Goal: Task Accomplishment & Management: Complete application form

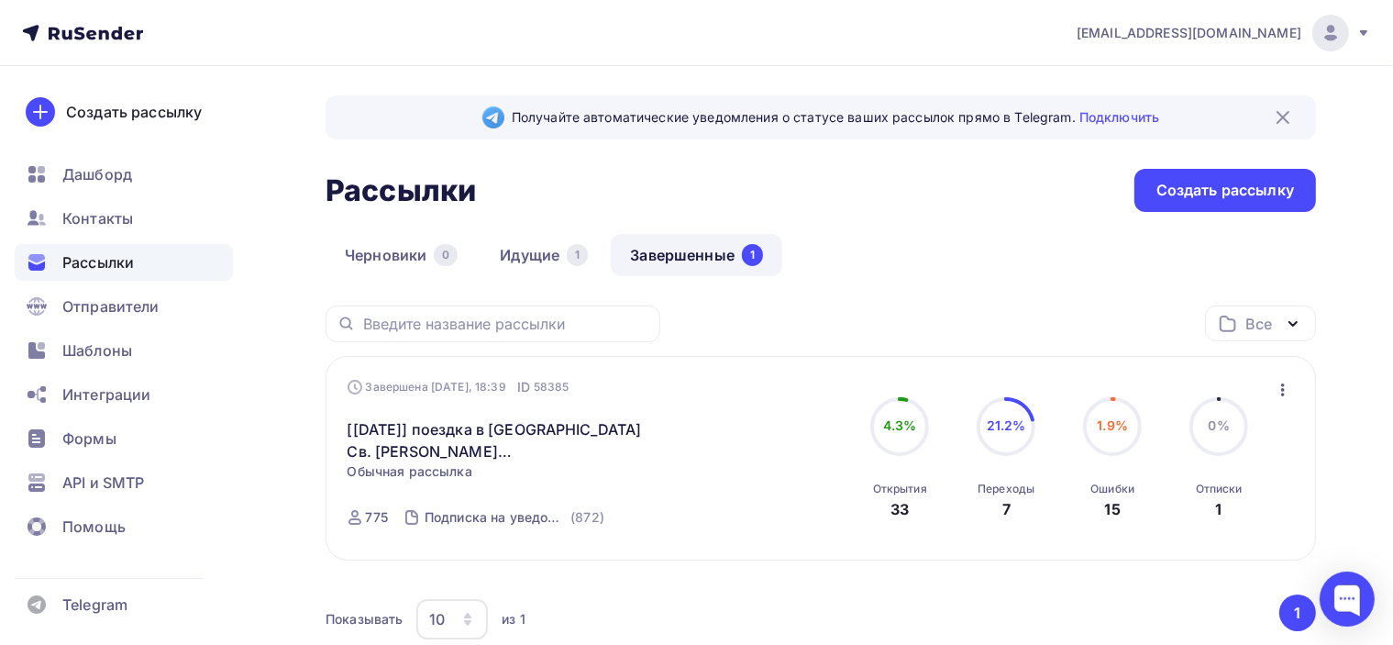
click at [111, 32] on icon at bounding box center [82, 33] width 121 height 22
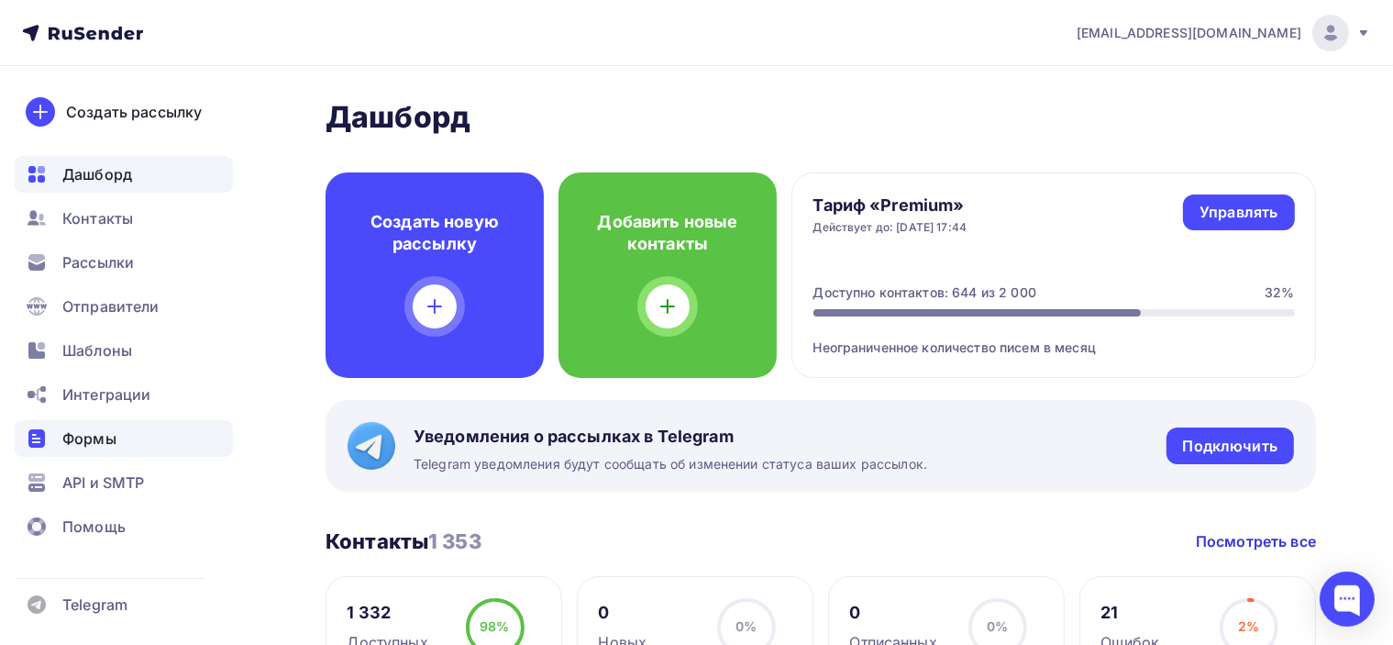
click at [126, 439] on div "Формы" at bounding box center [124, 438] width 218 height 37
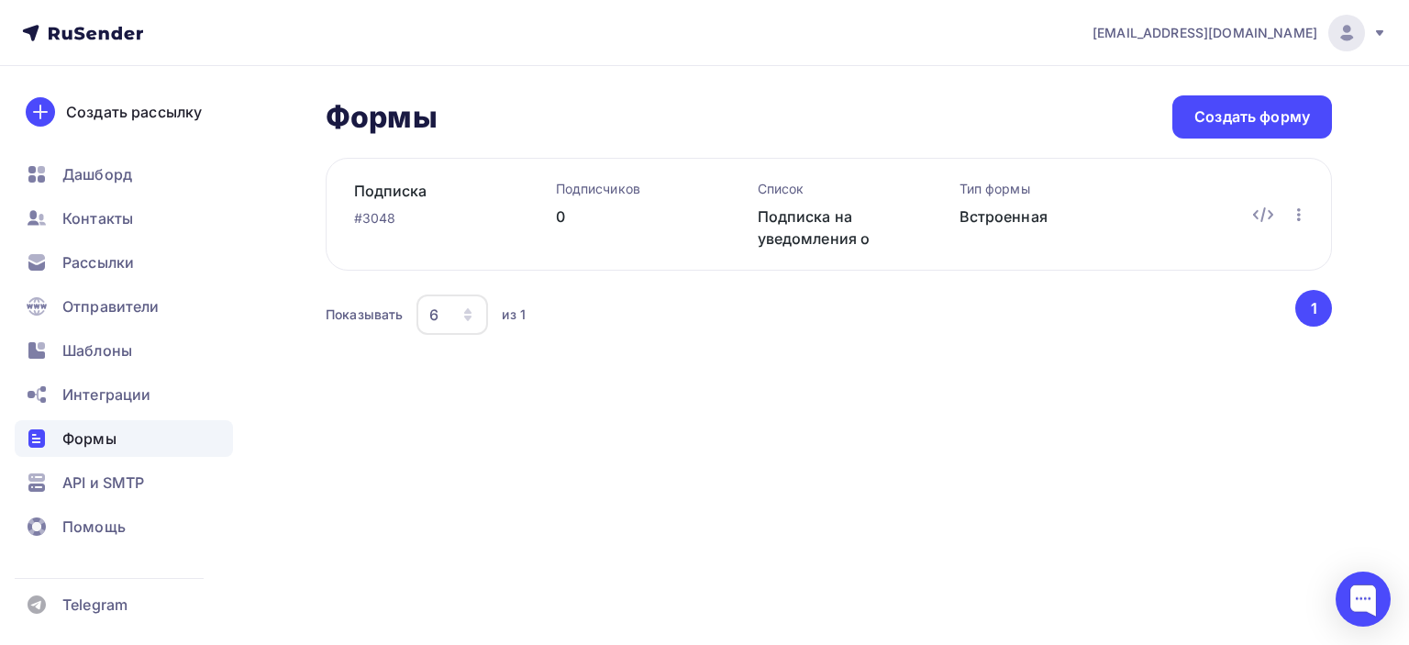
click at [573, 205] on div "0" at bounding box center [627, 216] width 143 height 22
click at [387, 190] on link "Подписка" at bounding box center [425, 191] width 143 height 22
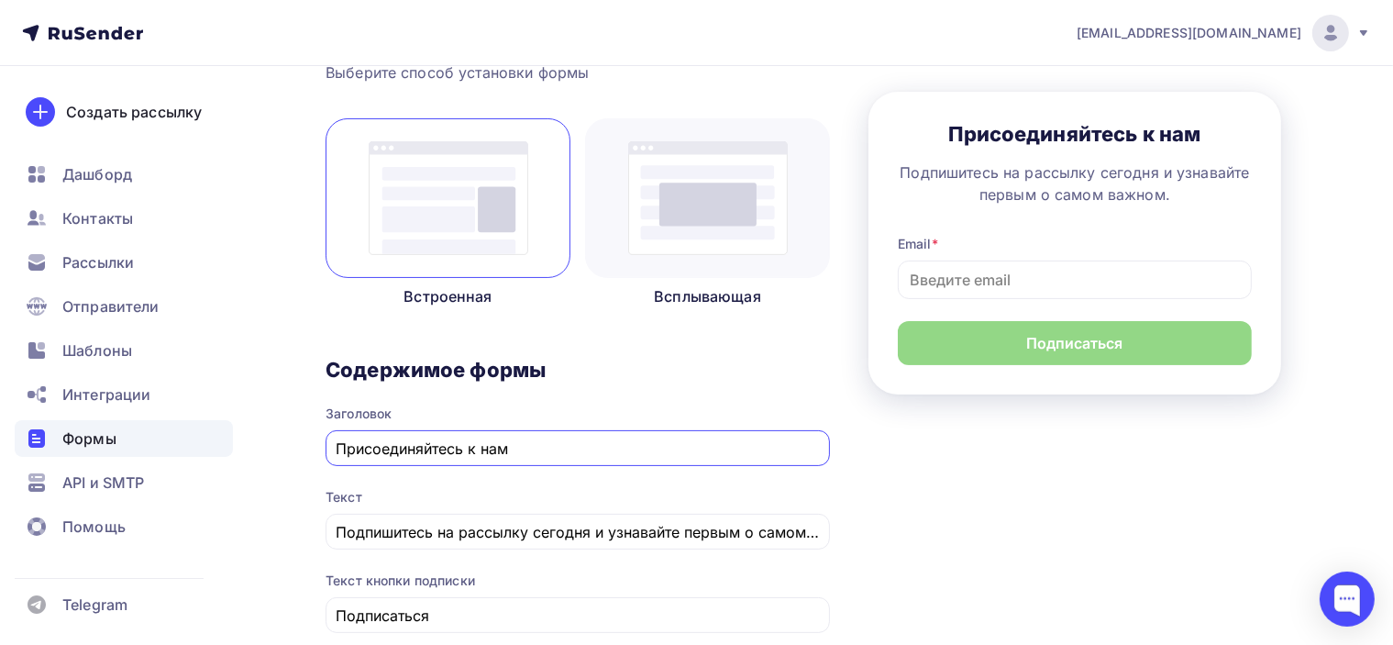
scroll to position [283, 0]
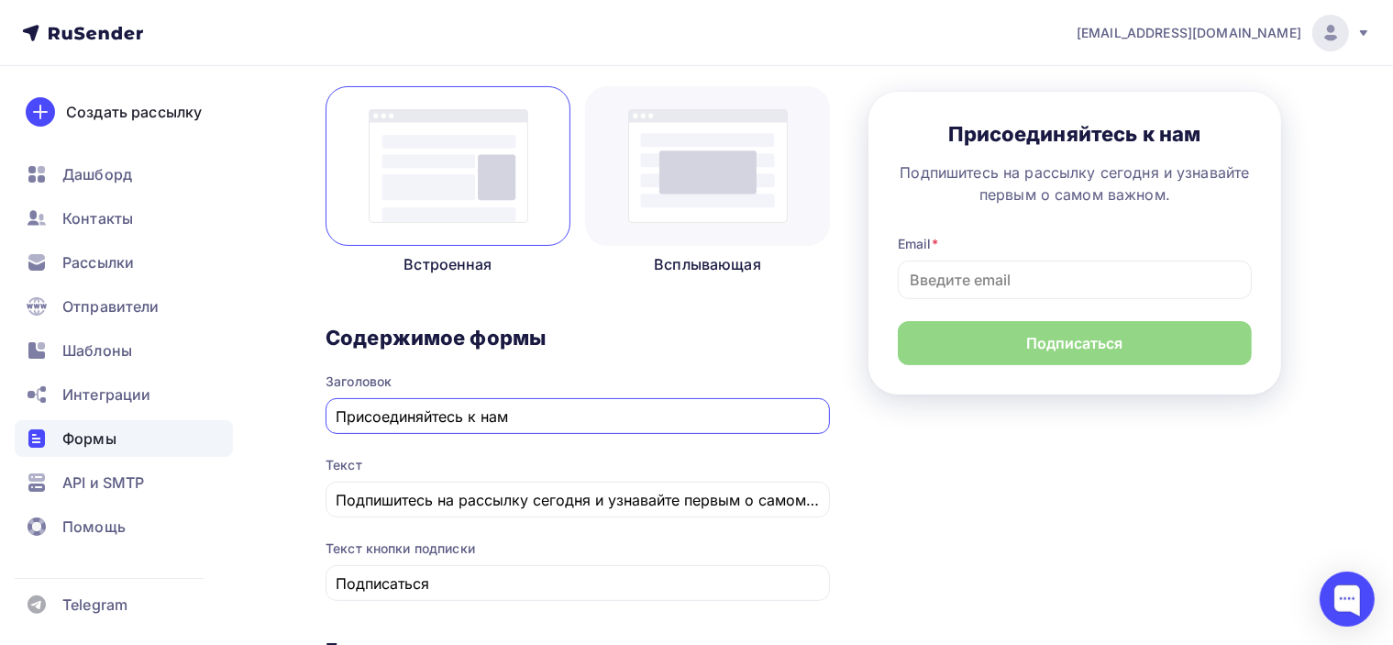
drag, startPoint x: 531, startPoint y: 414, endPoint x: 279, endPoint y: 419, distance: 252.3
click at [279, 419] on div "Назад Подписка Подписка Список: Подписка на уведомления о поездках Переименоват…" at bounding box center [696, 602] width 1393 height 1639
paste input "одпишитесь на рассылку уведомлений о поездках на электронную почту"
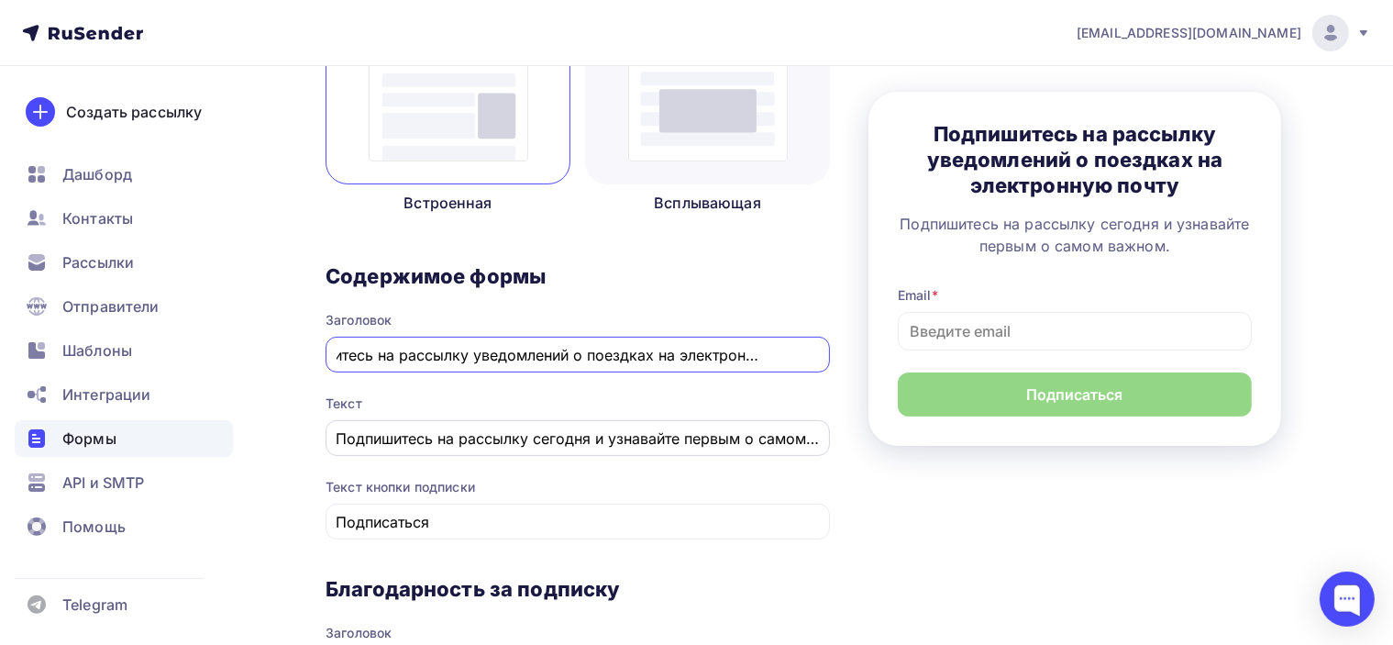
scroll to position [375, 0]
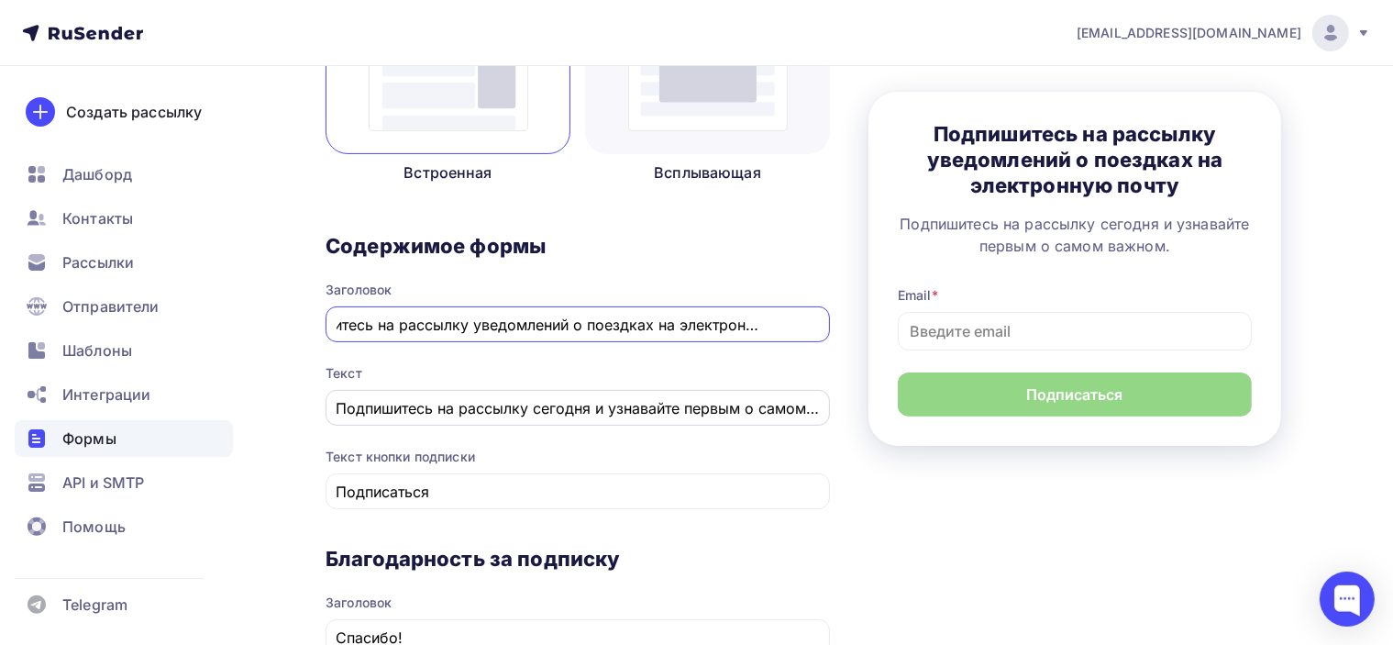
type input "Подпишитесь на рассылку уведомлений о поездках на электронную почту"
click at [393, 399] on input "Подпишитесь на рассылку сегодня и узнавайте первым о самом важном." at bounding box center [578, 408] width 483 height 22
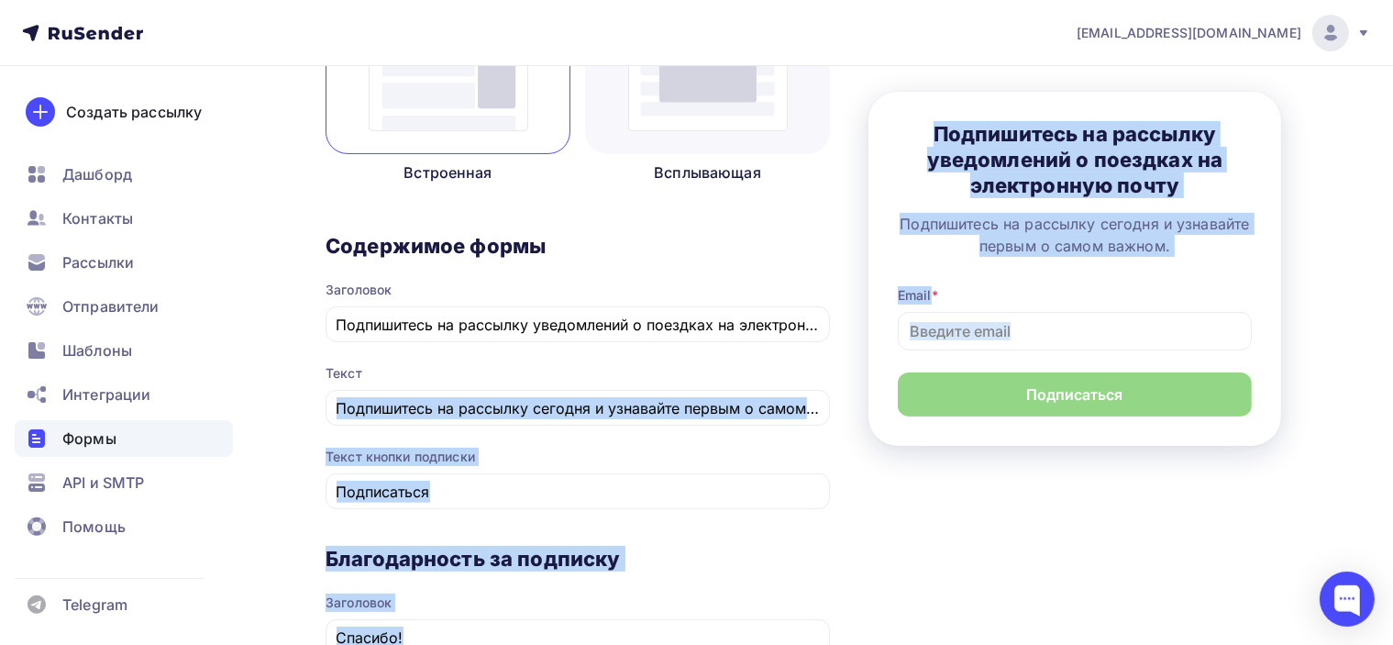
drag, startPoint x: 341, startPoint y: 404, endPoint x: 964, endPoint y: 432, distance: 623.5
click at [964, 432] on div "1 Контент 2 Поля формы 3 Дизайн Тип формы Выберите способ установки формы Встро…" at bounding box center [821, 511] width 991 height 1389
click at [771, 406] on input "Подпишитесь на рассылку сегодня и узнавайте первым о самом важном." at bounding box center [578, 408] width 483 height 22
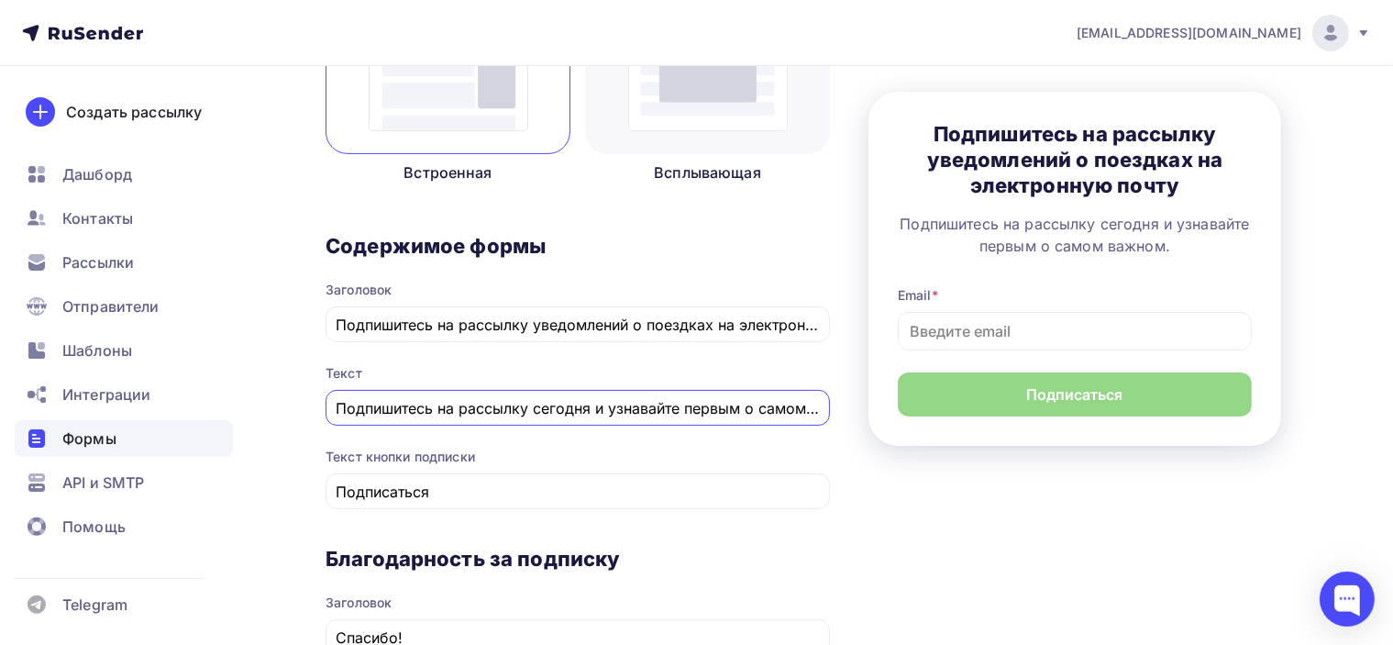
click at [600, 410] on input "Подпишитесь на рассылку сегодня и узнавайте первым о самом важном." at bounding box center [578, 408] width 483 height 22
drag, startPoint x: 338, startPoint y: 403, endPoint x: 833, endPoint y: 404, distance: 495.3
click at [833, 404] on div "1 Контент 2 Поля формы 3 Дизайн Тип формы Выберите способ установки формы Встро…" at bounding box center [821, 511] width 991 height 1389
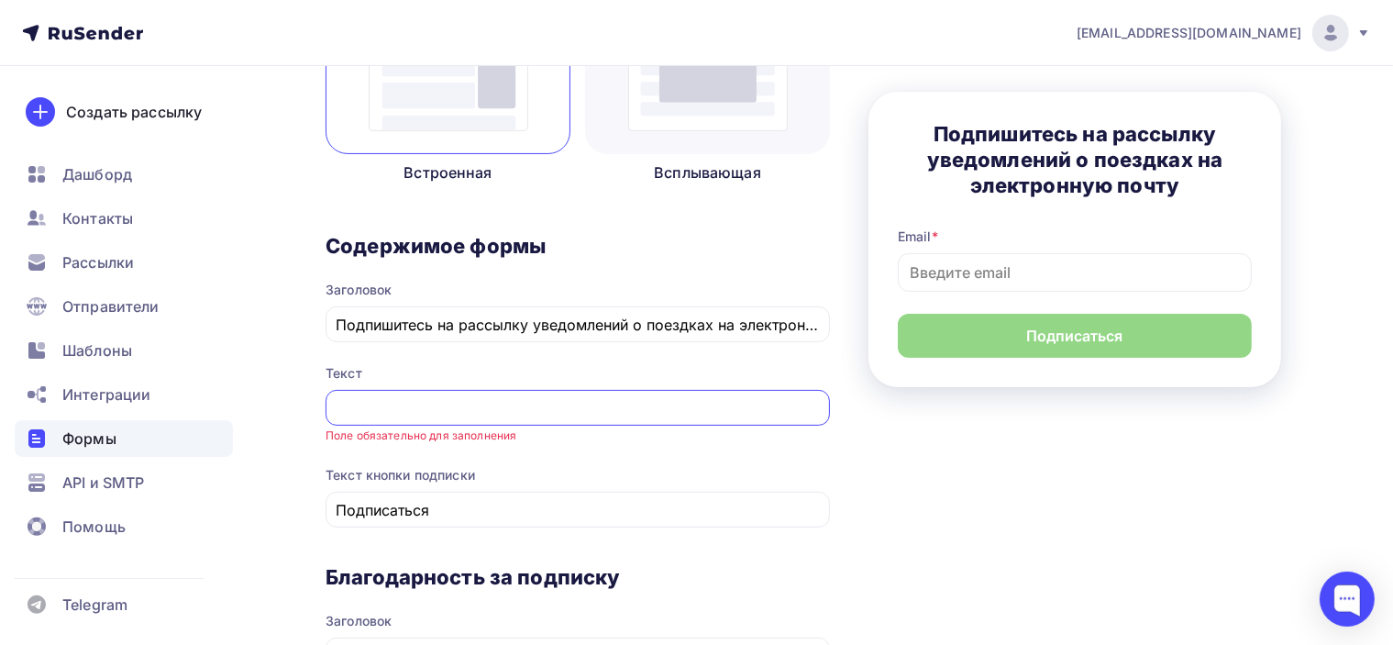
scroll to position [0, 0]
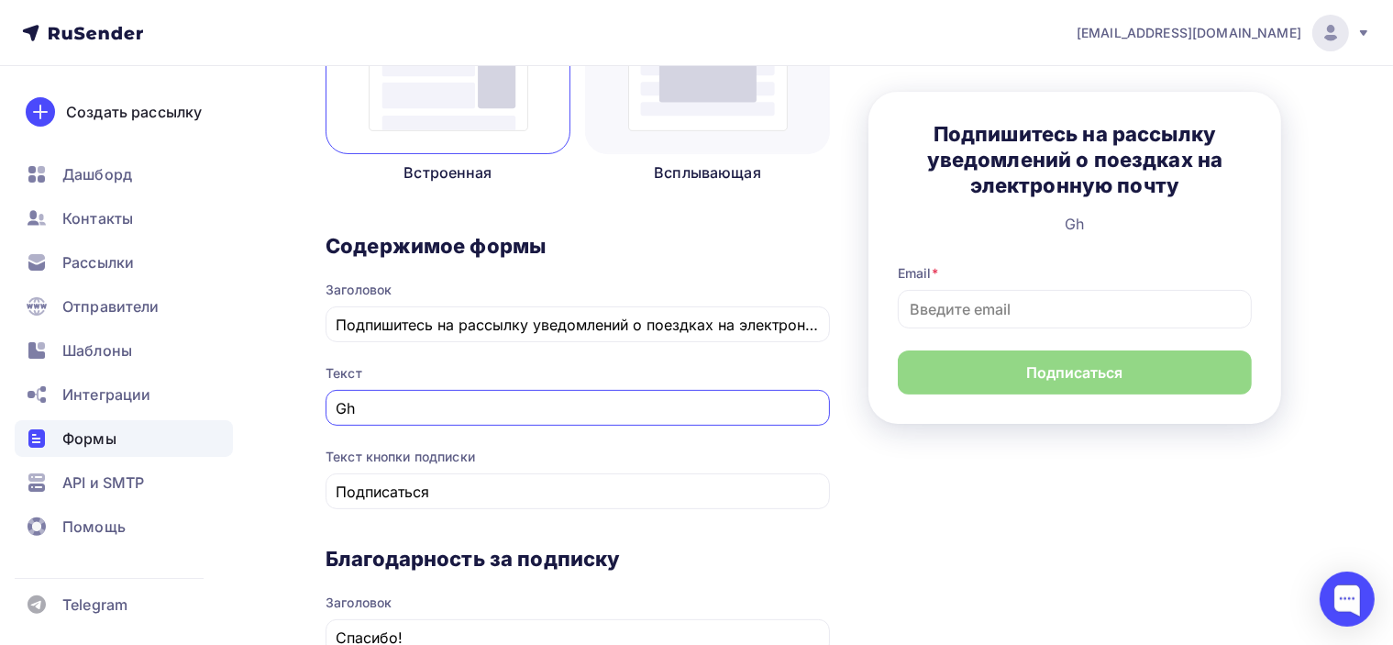
type input "G"
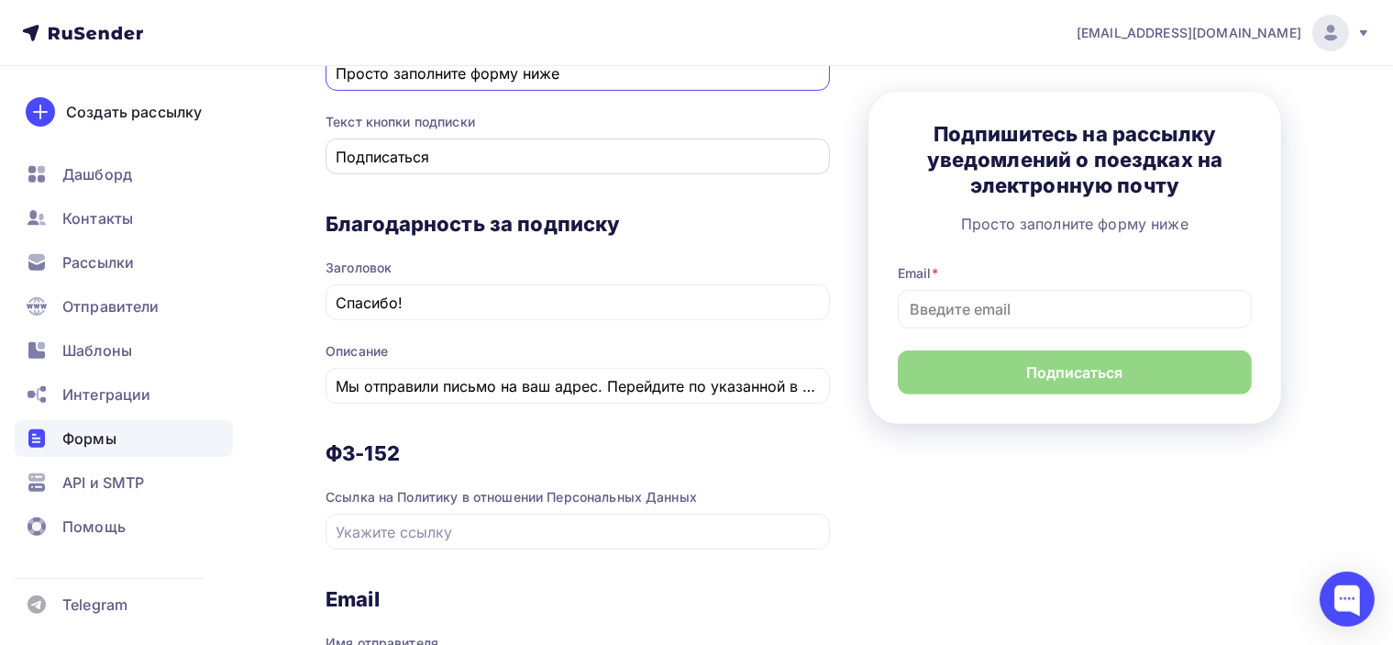
scroll to position [742, 0]
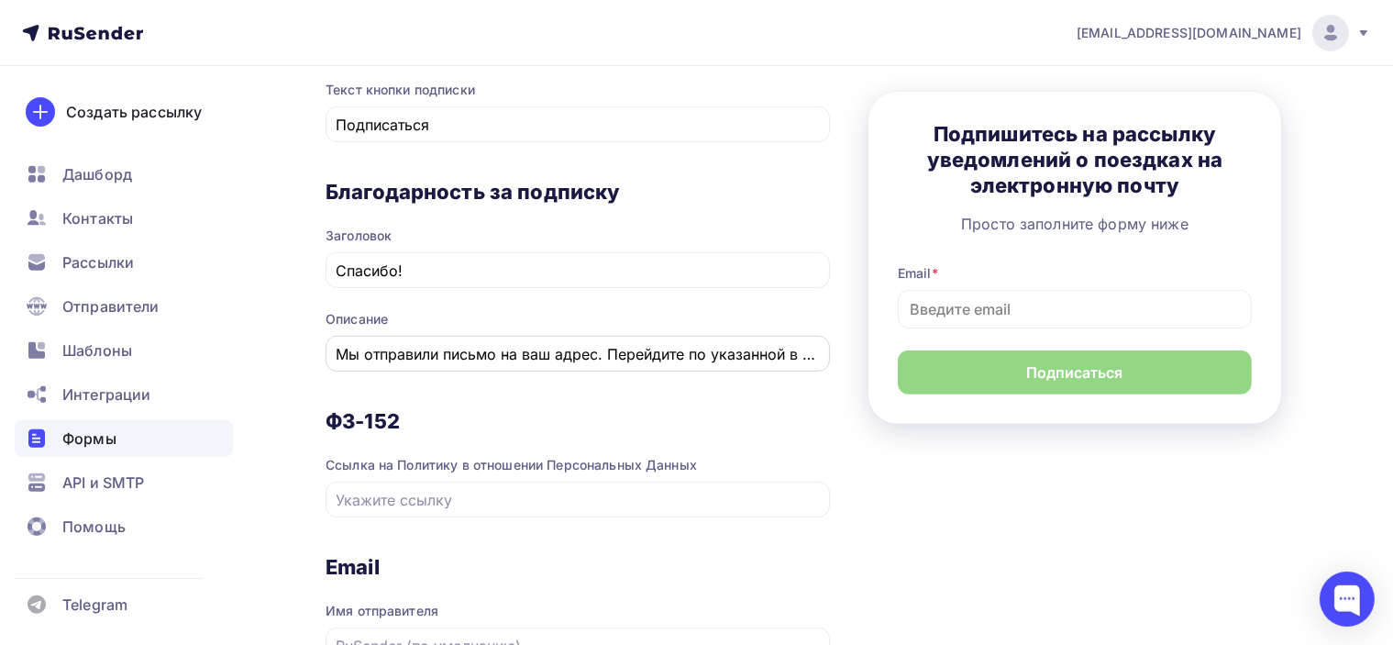
type input "Просто заполните форму ниже"
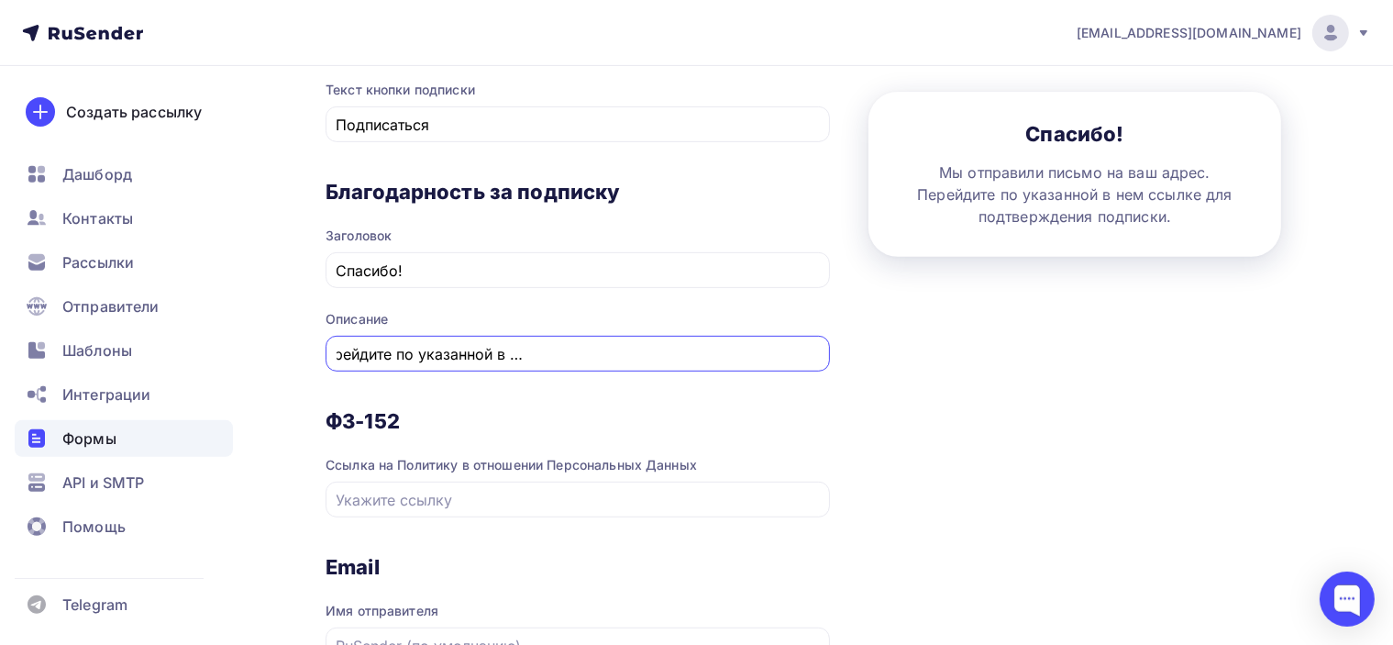
scroll to position [0, 0]
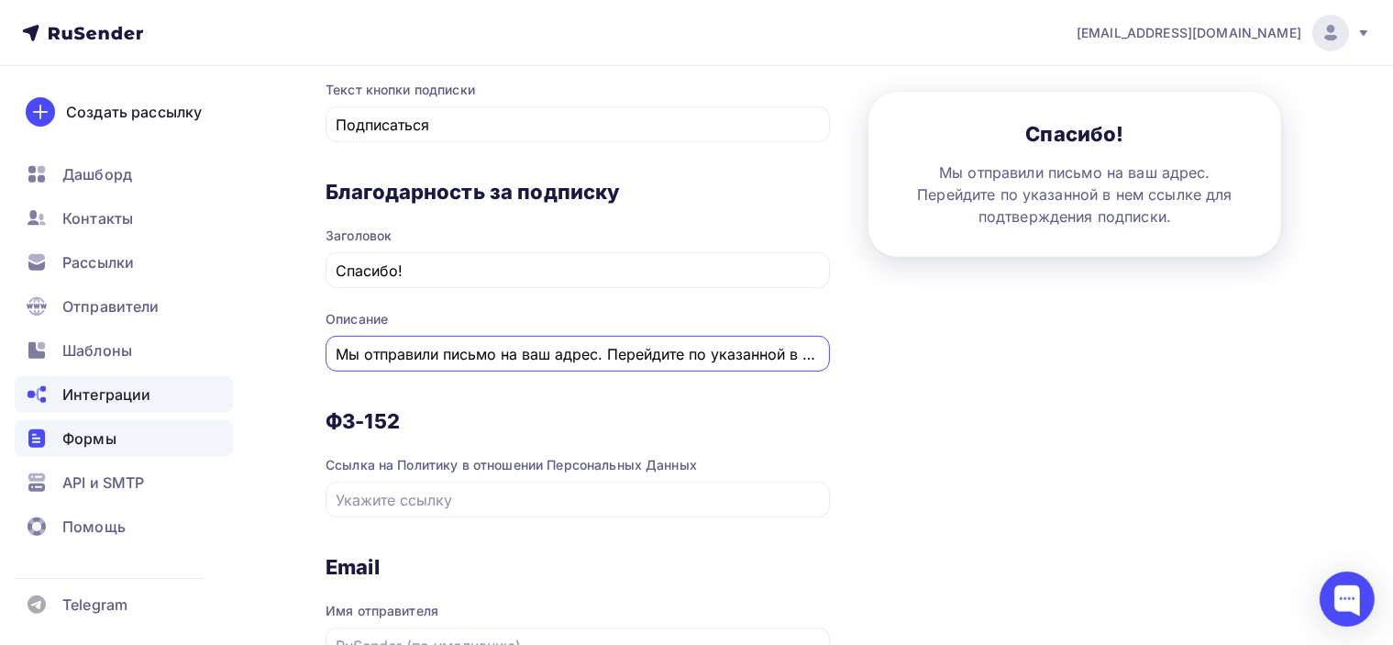
drag, startPoint x: 653, startPoint y: 359, endPoint x: 191, endPoint y: 383, distance: 462.9
click at [191, 383] on div "poslanie-info@ya.ru Аккаунт Тарифы Выйти Создать рассылку Дашборд Контакты Расс…" at bounding box center [696, 110] width 1393 height 1705
click at [559, 354] on input "Мы отправили письмо на ваш адрес. Перейдите по указанной в нем ссылке для подтв…" at bounding box center [578, 354] width 483 height 22
drag, startPoint x: 551, startPoint y: 349, endPoint x: 599, endPoint y: 349, distance: 47.7
click at [599, 349] on input "Мы отправили письмо на ваш адрес. Перейдите по указанной в нем ссылке для подтв…" at bounding box center [578, 354] width 483 height 22
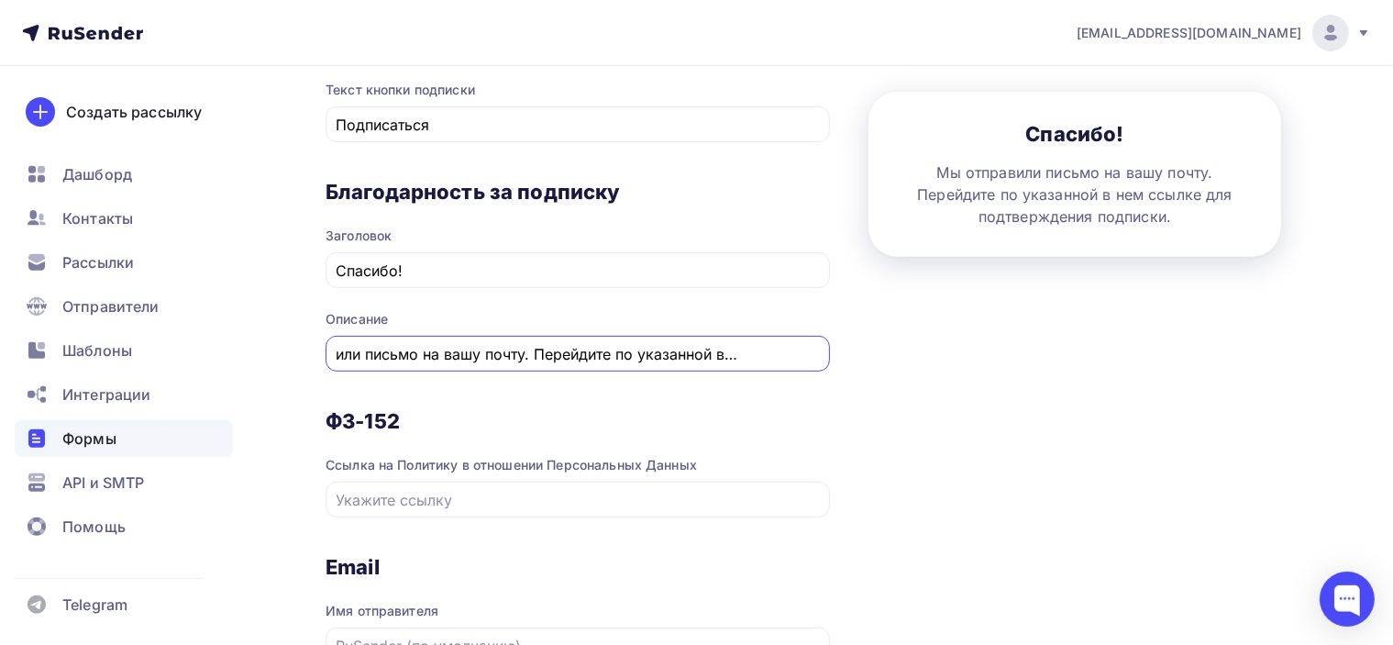
scroll to position [0, 114]
drag, startPoint x: 765, startPoint y: 347, endPoint x: 751, endPoint y: 351, distance: 14.5
click at [780, 351] on input "Мы отправили письмо на вашу почту. Перейдите по указанной в нем ссылке для подт…" at bounding box center [578, 354] width 483 height 22
click at [726, 350] on input "Мы отправили письмо на вашу почту. Перейдите по указанной в нем ссылке для подт…" at bounding box center [578, 354] width 483 height 22
click at [499, 349] on input "Мы отправили письмо на вашу почту. Перейдите по указанной в нем ссылке для подт…" at bounding box center [578, 354] width 483 height 22
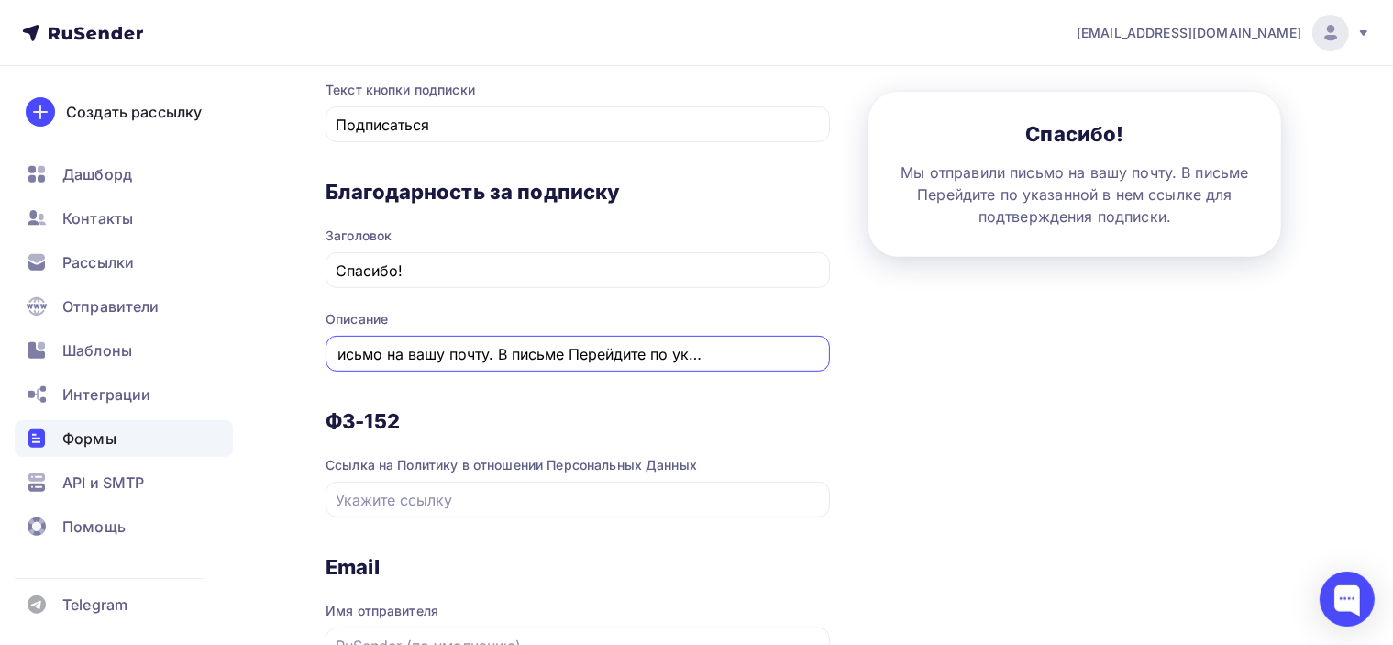
drag, startPoint x: 567, startPoint y: 349, endPoint x: 576, endPoint y: 347, distance: 9.6
click at [576, 347] on input "Мы отправили письмо на вашу почту. В письме Перейдите по указанной в нем ссылке…" at bounding box center [578, 354] width 483 height 22
click at [582, 347] on input "Мы отправили письмо на вашу почту. В письме Перейдите по указанной в нем ссылке…" at bounding box center [578, 354] width 483 height 22
click at [580, 349] on input "Мы отправили письмо на вашу почту. В письме Перейдите по указанной в нем ссылке…" at bounding box center [578, 354] width 483 height 22
drag, startPoint x: 753, startPoint y: 348, endPoint x: 797, endPoint y: 351, distance: 44.2
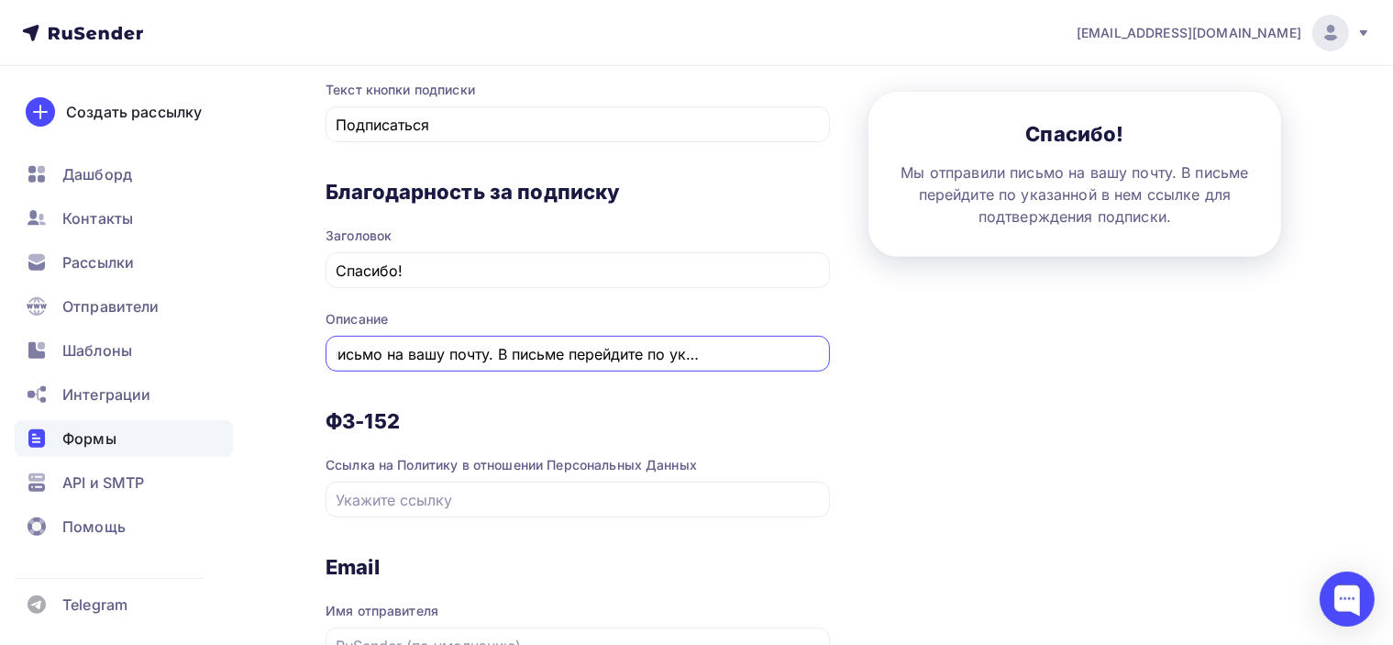
click at [797, 351] on input "Мы отправили письмо на вашу почту. В письме перейдите по указанной в нем ссылке…" at bounding box center [578, 354] width 483 height 22
click at [891, 351] on div "1 Контент 2 Поля формы 3 Дизайн Тип формы Выберите способ установки формы Встро…" at bounding box center [821, 144] width 991 height 1389
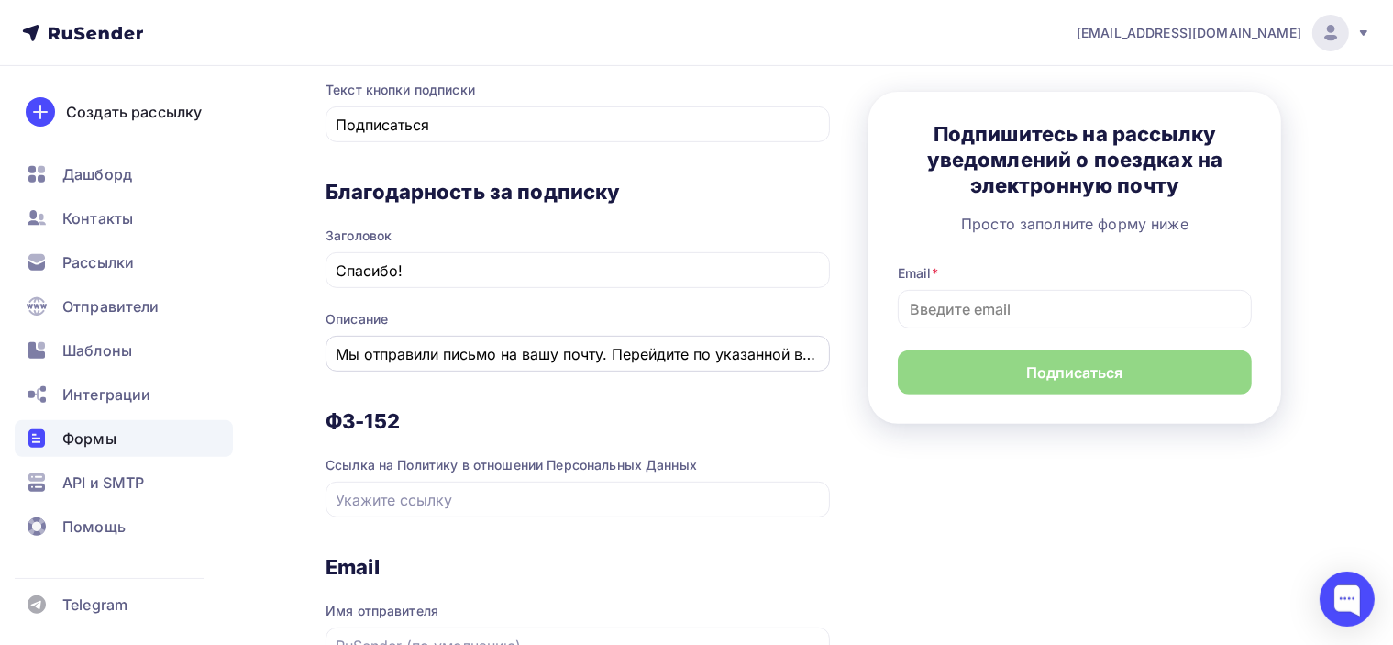
click at [726, 343] on input "Мы отправили письмо на вашу почту. Перейдите по указанной в нем ссылке для подт…" at bounding box center [578, 354] width 483 height 22
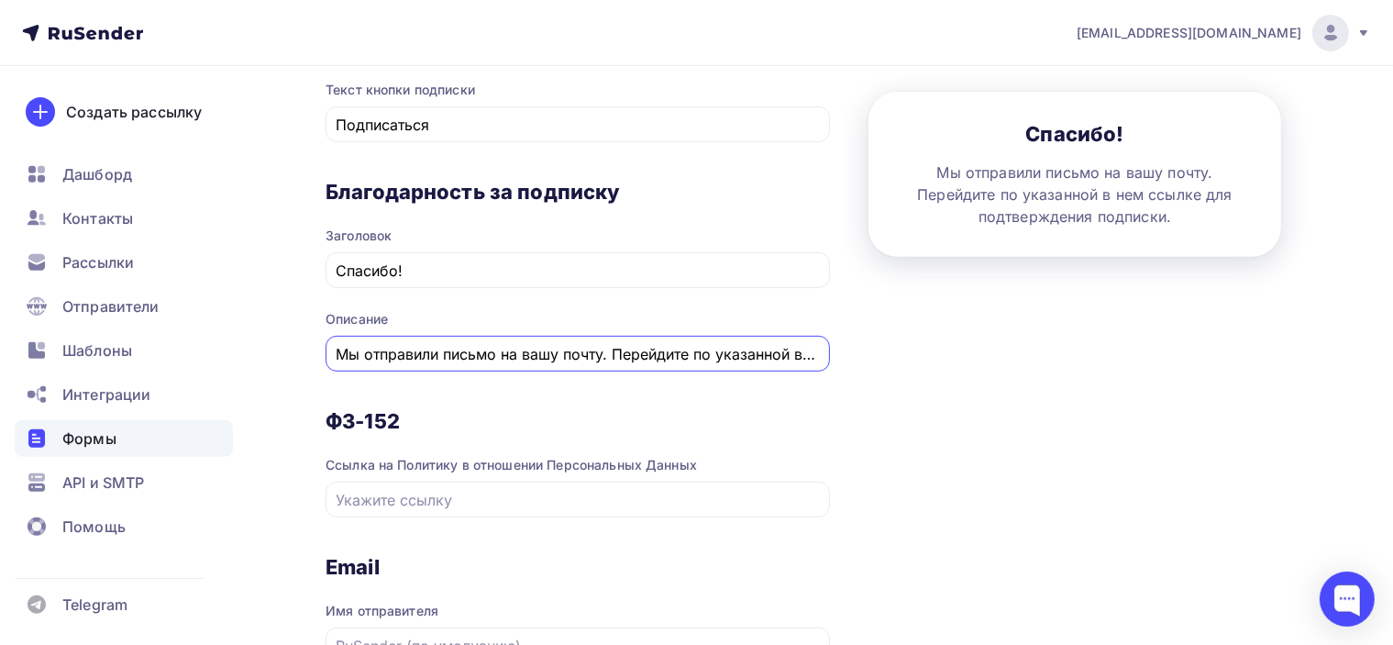
click at [666, 348] on input "Мы отправили письмо на вашу почту. Перейдите по указанной в нем ссылке для подт…" at bounding box center [578, 354] width 483 height 22
click at [653, 349] on input "Мы отправили письмо на вашу почту. Перейдите по указанной в нем ссылке для подт…" at bounding box center [578, 354] width 483 height 22
click at [615, 352] on input "Мы отправили письмо на вашу почту. Перейдите по указанной в нем ссылке для подт…" at bounding box center [578, 354] width 483 height 22
drag, startPoint x: 613, startPoint y: 348, endPoint x: 862, endPoint y: 350, distance: 249.5
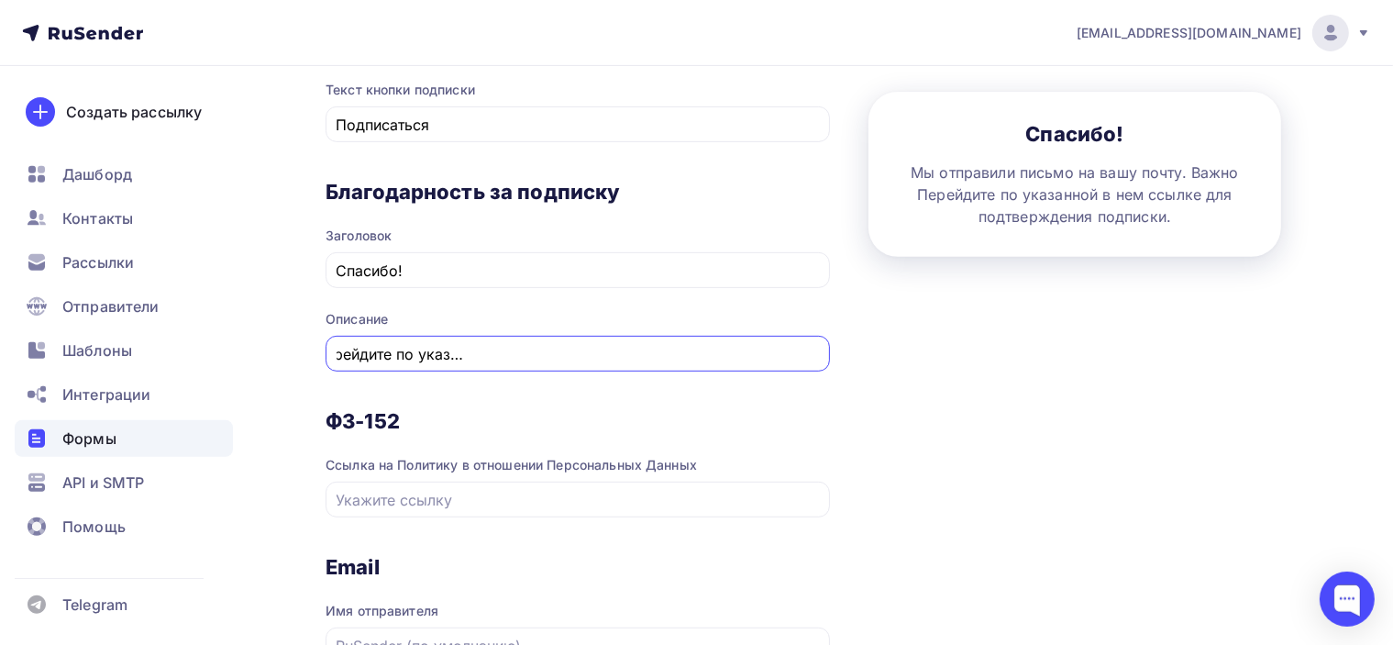
click at [863, 351] on div "1 Контент 2 Поля формы 3 Дизайн Тип формы Выберите способ установки формы Встро…" at bounding box center [821, 144] width 991 height 1389
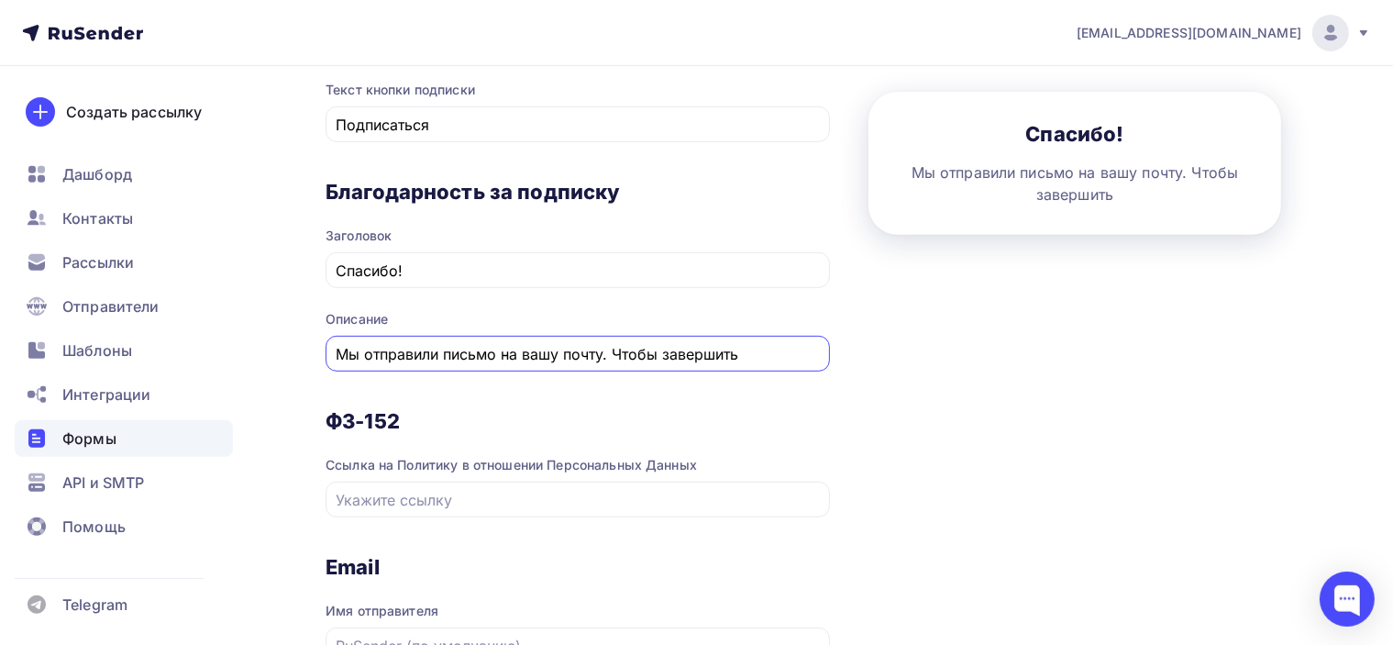
click at [339, 353] on input "Мы отправили письмо на вашу почту. Чтобы завершить" at bounding box center [578, 354] width 483 height 22
drag, startPoint x: 477, startPoint y: 347, endPoint x: 326, endPoint y: 349, distance: 151.4
click at [326, 349] on div "Чтобы завершить оМы отправили письмо на вашу почту. Чтобы завершить" at bounding box center [578, 354] width 505 height 36
drag, startPoint x: 797, startPoint y: 351, endPoint x: 839, endPoint y: 359, distance: 42.8
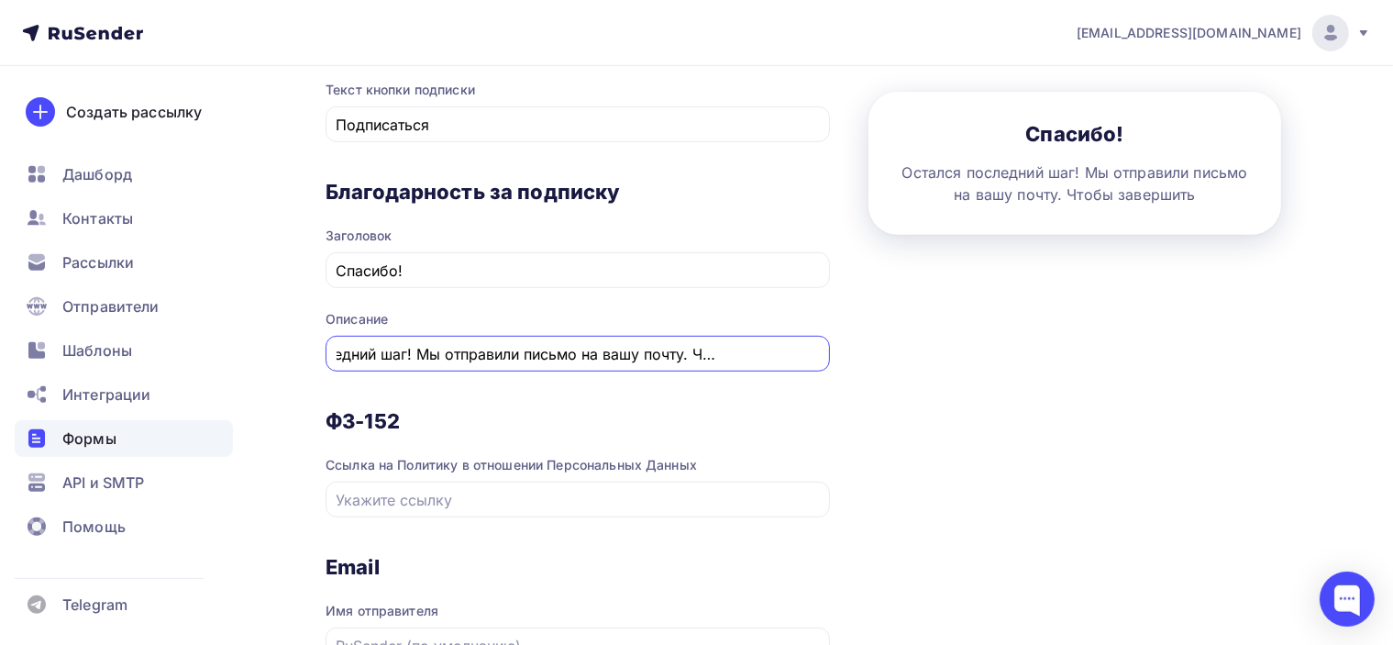
click at [839, 359] on div "1 Контент 2 Поля формы 3 Дизайн Тип формы Выберите способ установки формы Встро…" at bounding box center [821, 144] width 991 height 1389
click at [807, 351] on input "Остался последний шаг! Мы отправили письмо на вашу почту. Чтобы завершить" at bounding box center [578, 354] width 483 height 22
drag, startPoint x: 816, startPoint y: 349, endPoint x: 686, endPoint y: 349, distance: 130.3
click at [686, 349] on input "Остался последний шаг! Мы отправили письмо на вашу почту. Чтобы завершить" at bounding box center [578, 354] width 483 height 22
click at [688, 350] on input "Остался последний шаг! Мы отправили письмо на вашу почту. Чтобы завершить" at bounding box center [578, 354] width 483 height 22
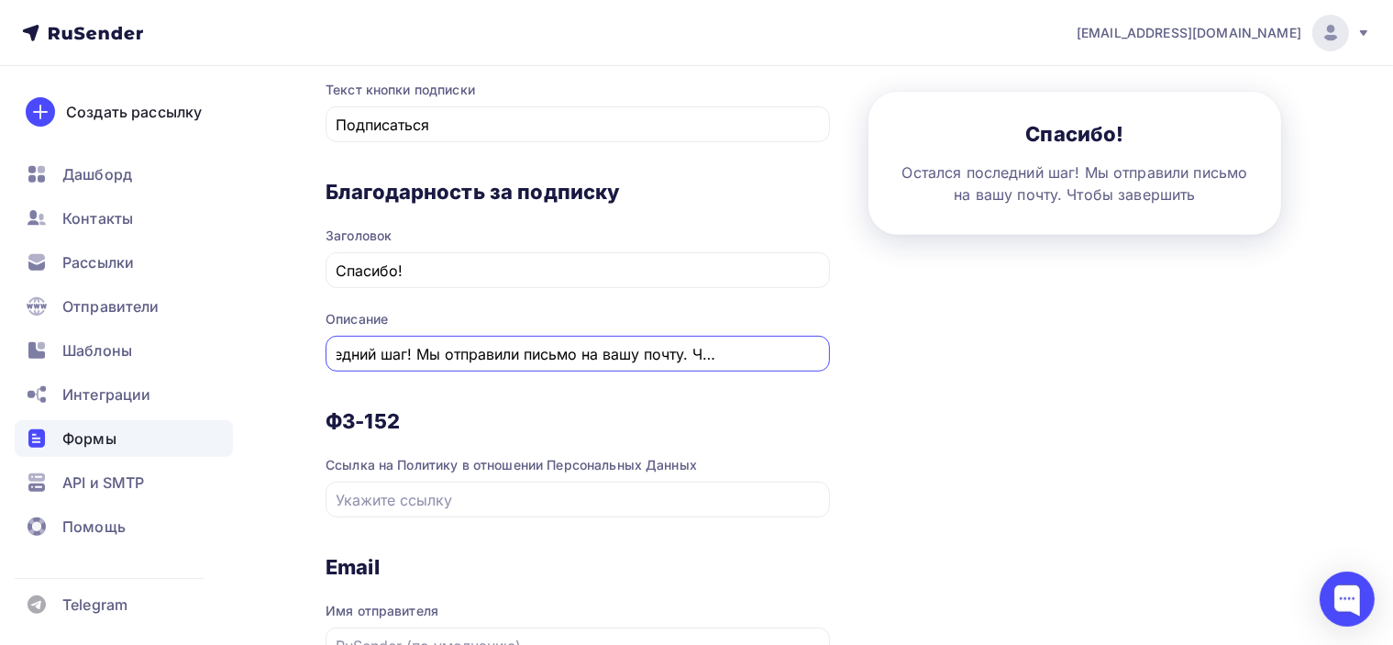
click at [813, 348] on input "Остался последний шаг! Мы отправили письмо на вашу почту. Чтобы завершить" at bounding box center [578, 354] width 483 height 22
paste input "Важно Перейдите по указанной в нем ссылке для подтверждения подписки."
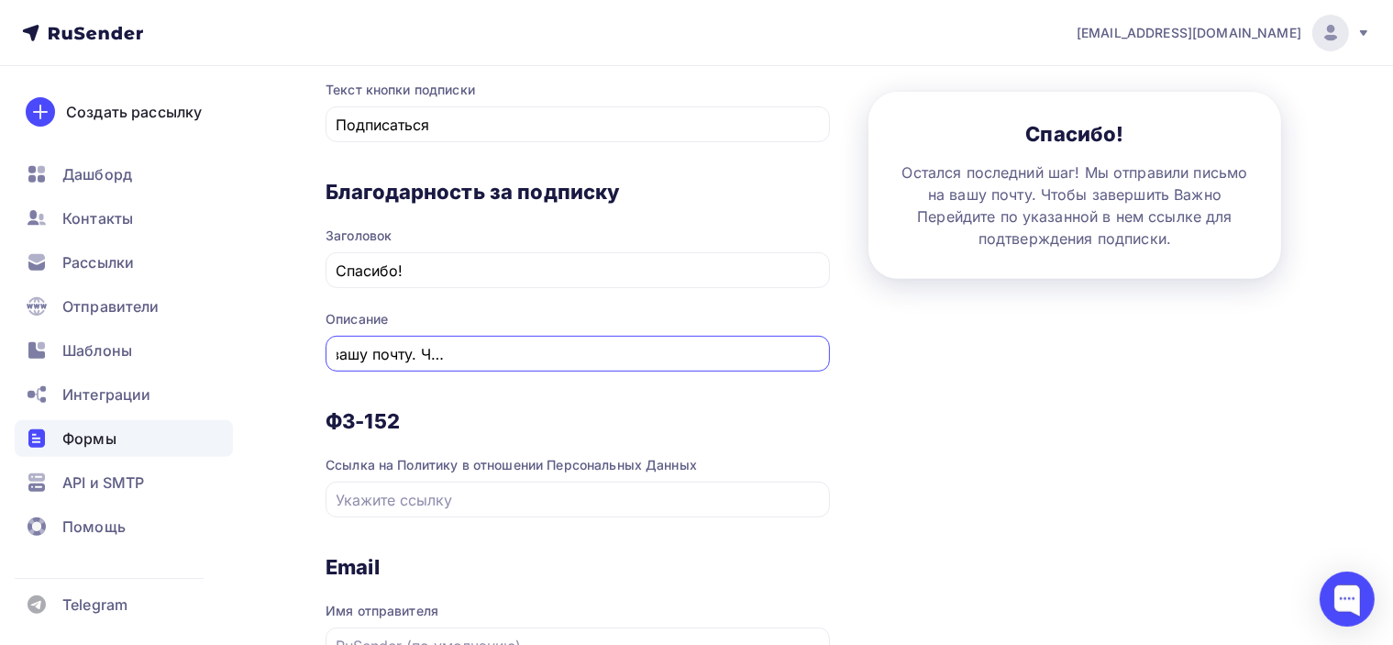
scroll to position [0, 481]
drag, startPoint x: 498, startPoint y: 353, endPoint x: 737, endPoint y: 362, distance: 239.6
click at [737, 362] on div "Остался последний шаг! Мы отправили письмо на вашу почту. Чтобы завершить Важно…" at bounding box center [578, 354] width 505 height 36
click at [448, 344] on input "Остался последний шаг! Мы отправили письмо на вашу почту. Чтобы завершить Важно…" at bounding box center [578, 354] width 483 height 22
click at [422, 345] on input "Остался последний шаг! Мы отправили письмо на вашу почту. Чтобы завершить Важно…" at bounding box center [578, 354] width 483 height 22
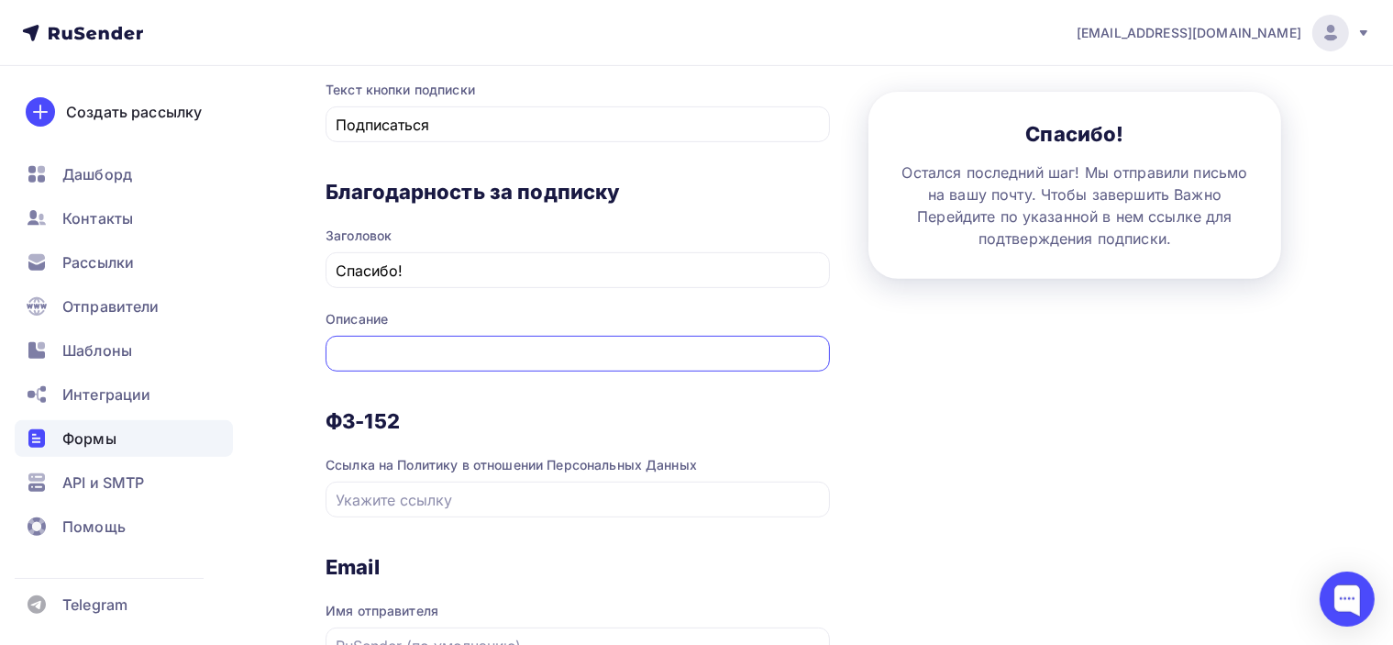
scroll to position [0, 437]
drag, startPoint x: 447, startPoint y: 346, endPoint x: 356, endPoint y: 345, distance: 90.8
click at [356, 345] on input "Остался последний шаг! Мы отправили письмо на вашу почту. Чтобы завершить Важно…" at bounding box center [578, 354] width 483 height 22
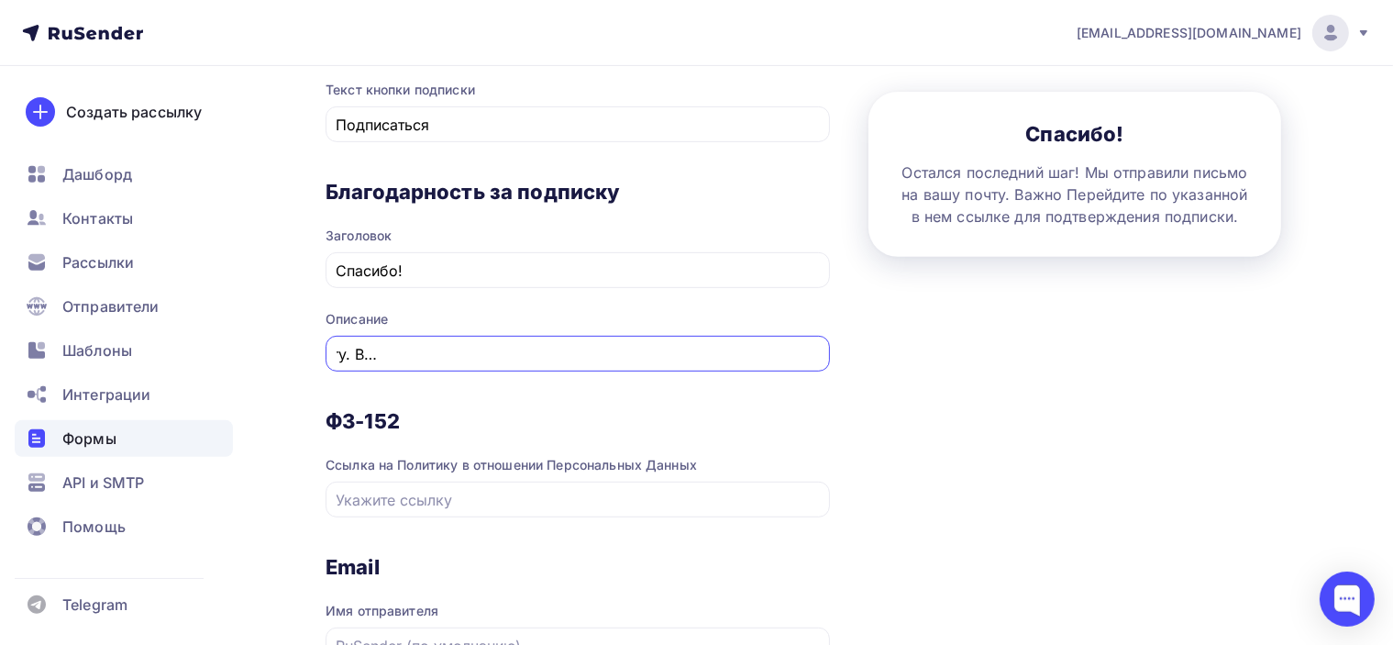
click at [406, 344] on input "Остался последний шаг! Мы отправили письмо на вашу почту. Важно Перейдите по ук…" at bounding box center [578, 354] width 483 height 22
drag, startPoint x: 737, startPoint y: 352, endPoint x: 862, endPoint y: 353, distance: 124.8
click at [862, 353] on div "1 Контент 2 Поля формы 3 Дизайн Тип формы Выберите способ установки формы Встро…" at bounding box center [821, 144] width 991 height 1389
click at [727, 351] on input "Остался последний шаг! Мы отправили письмо на вашу почту. Важно! Перейдите по у…" at bounding box center [578, 354] width 483 height 22
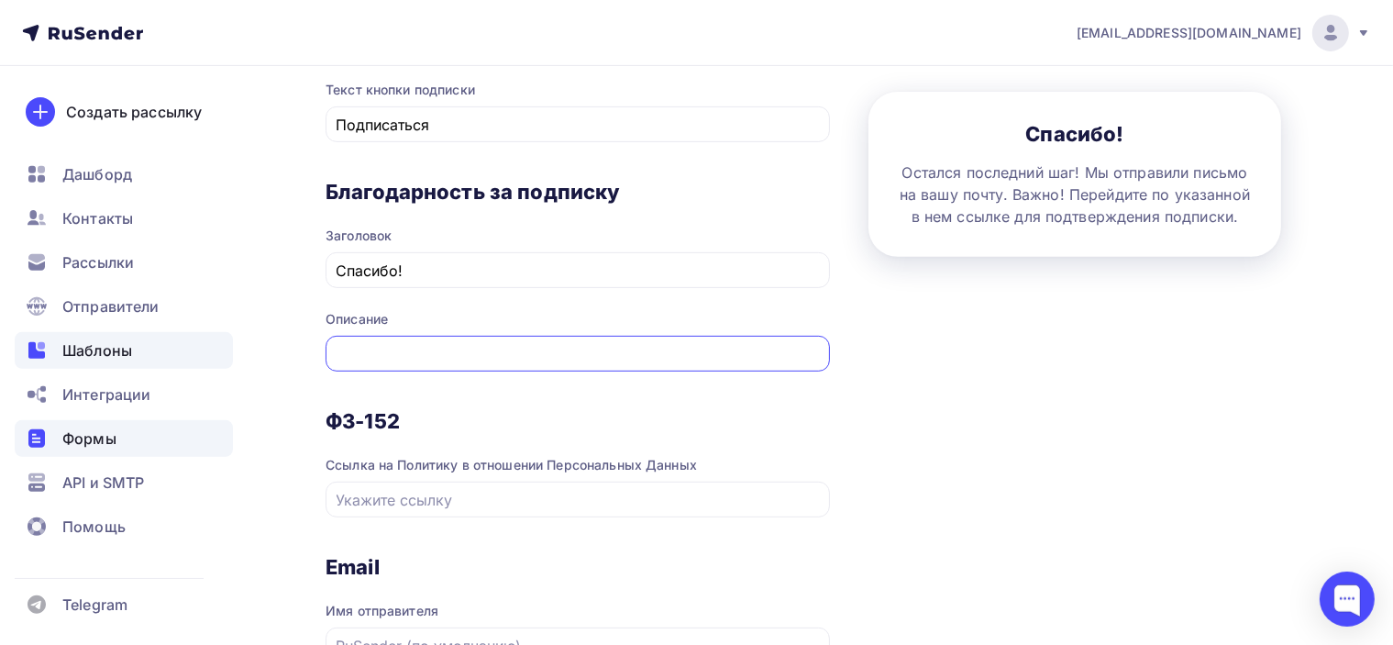
scroll to position [0, 0]
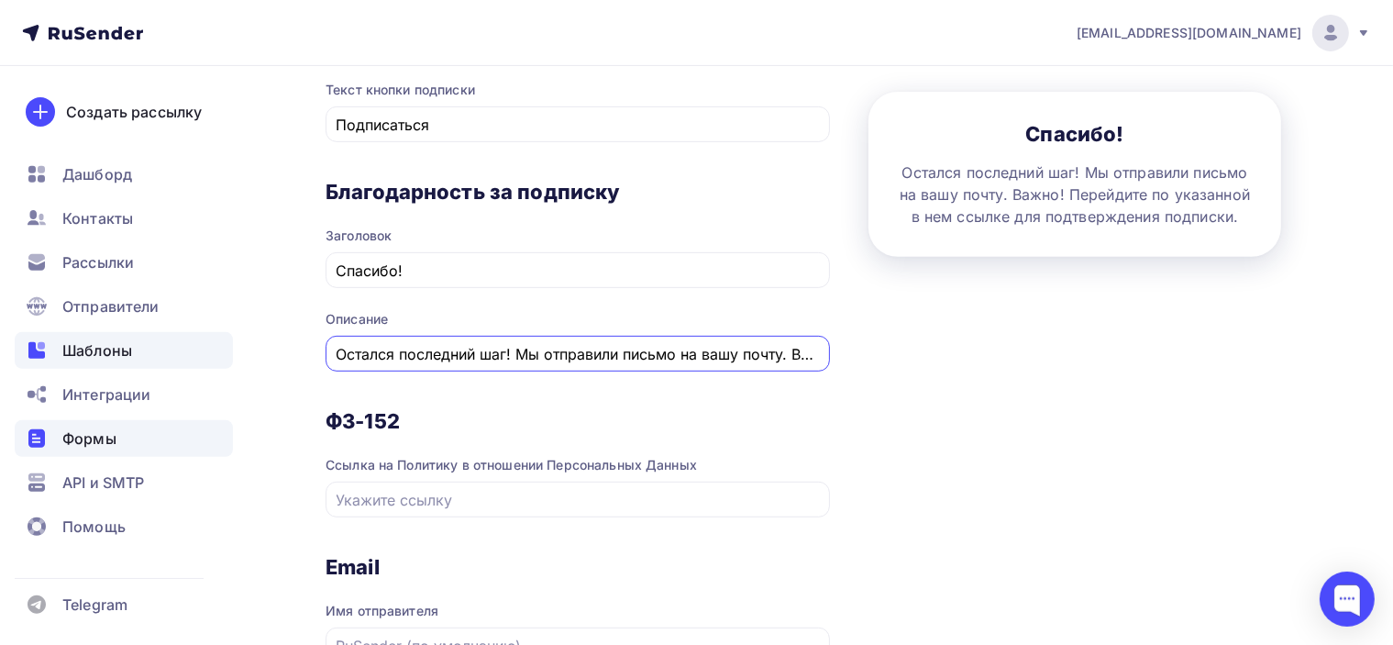
drag, startPoint x: 619, startPoint y: 357, endPoint x: 136, endPoint y: 362, distance: 483.4
click at [136, 362] on div "poslanie-info@ya.ru Аккаунт Тарифы Выйти Создать рассылку Дашборд Контакты Расс…" at bounding box center [696, 110] width 1393 height 1705
click at [365, 362] on div "Остался последний шаг! Мы отправили письмо на вашу почту. Важно! Перейдите по у…" at bounding box center [578, 354] width 505 height 36
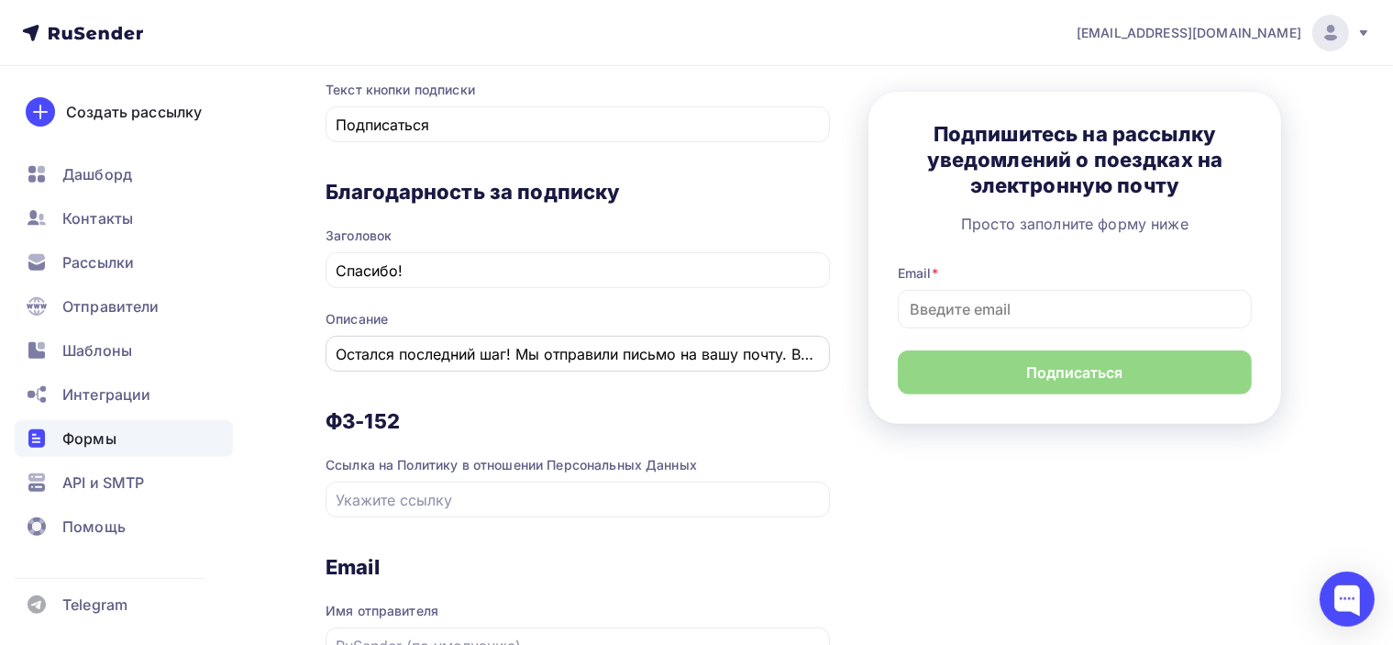
drag, startPoint x: 473, startPoint y: 361, endPoint x: 488, endPoint y: 361, distance: 14.7
click at [473, 361] on input "Остался последний шаг! Мы отправили письмо на вашу почту. Важно! Перейдите по у…" at bounding box center [578, 354] width 483 height 22
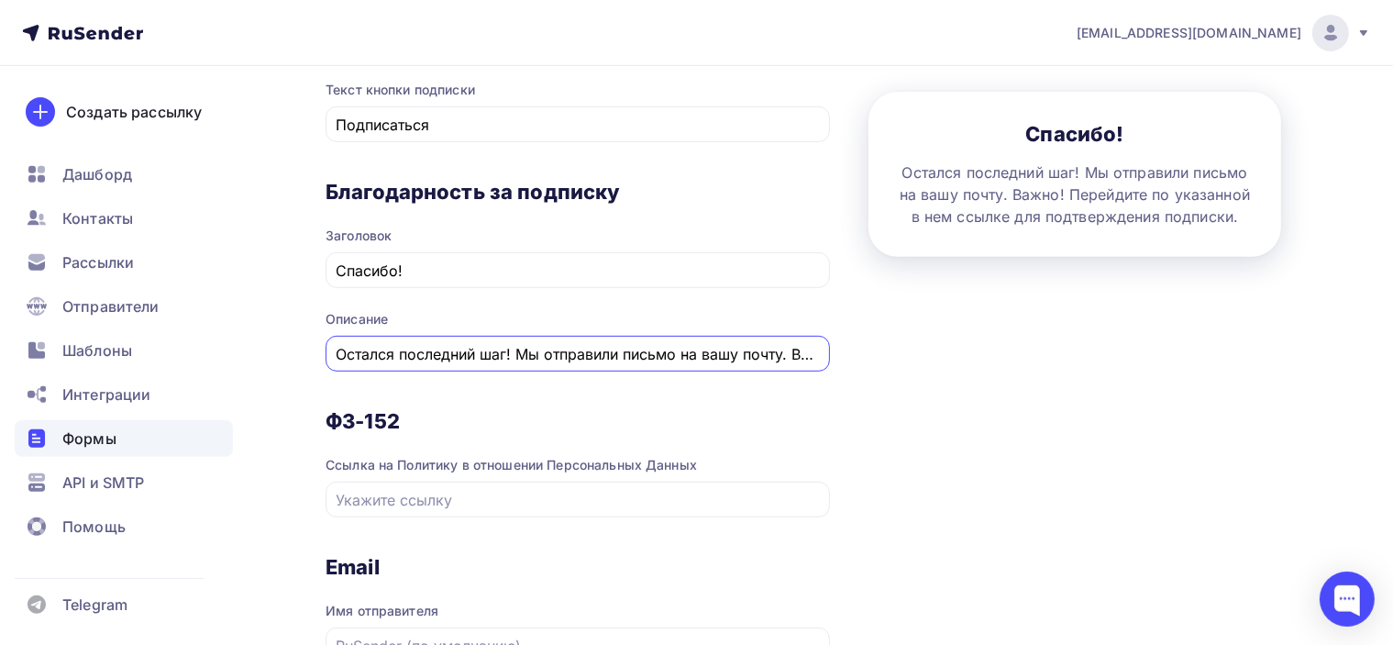
click at [609, 348] on input "Остался последний шаг! Мы отправили письмо на вашу почту. Важно! Перейдите по у…" at bounding box center [578, 354] width 483 height 22
drag, startPoint x: 516, startPoint y: 351, endPoint x: 671, endPoint y: 352, distance: 154.1
click at [671, 352] on input "Остался последний шаг! Мы отправили письмо на вашу почту. Важно! Перейдите по у…" at bounding box center [578, 354] width 483 height 22
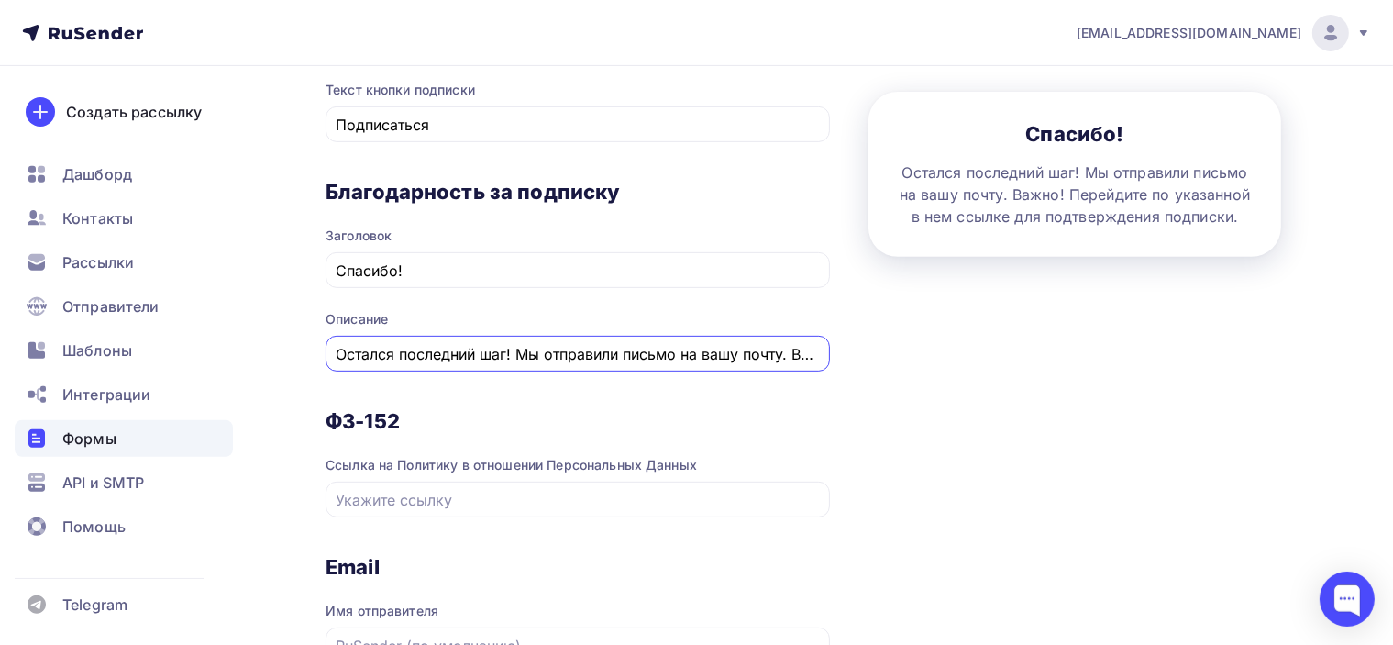
click at [737, 355] on input "Остался последний шаг! Мы отправили письмо на вашу почту. Важно! Перейдите по у…" at bounding box center [578, 354] width 483 height 22
click at [517, 352] on input "Остался последний шаг! Мы отправили письмо на вашу почту. Важно! Перейдите по у…" at bounding box center [578, 354] width 483 height 22
drag, startPoint x: 798, startPoint y: 353, endPoint x: 715, endPoint y: 356, distance: 83.5
click at [824, 355] on div "Остался последний шаг! Мы отправили письмо на вашу почту. Важно! Перейдите по у…" at bounding box center [578, 354] width 505 height 36
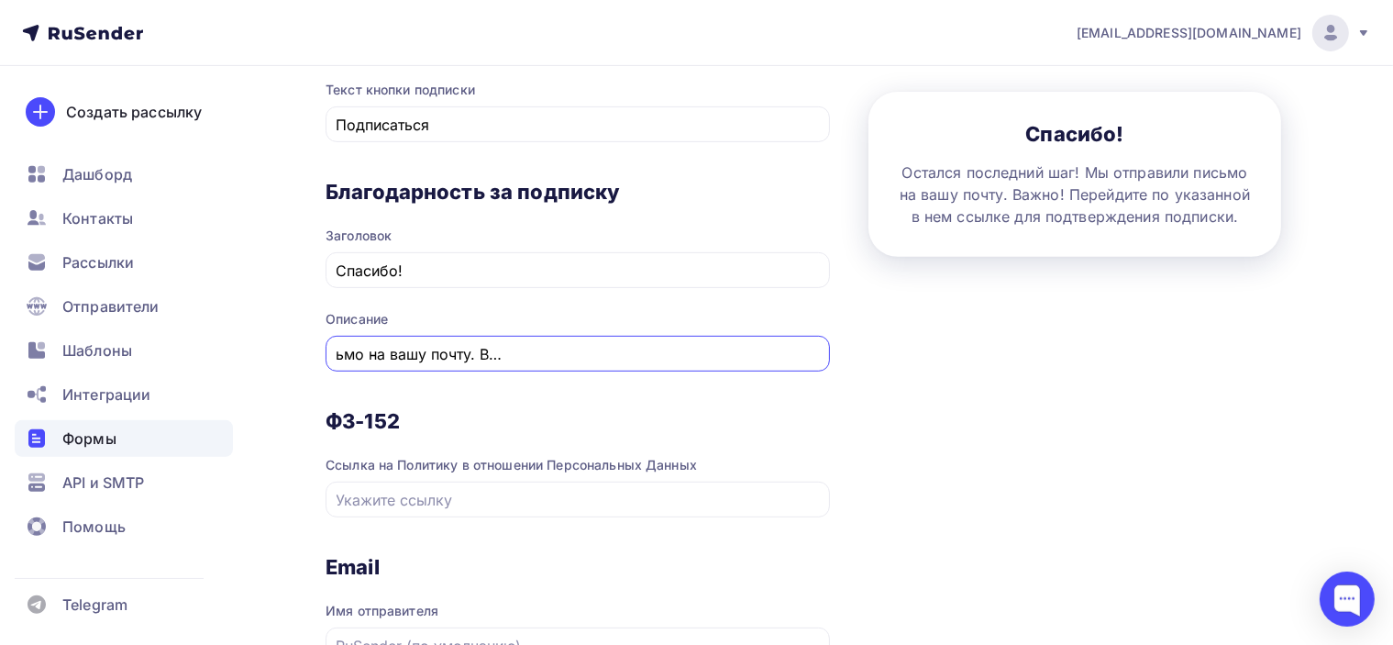
click at [591, 351] on input "Остался последний шаг! Мы отправили письмо на вашу почту. Важно! Перейдите по у…" at bounding box center [578, 354] width 483 height 22
drag, startPoint x: 532, startPoint y: 346, endPoint x: 479, endPoint y: 350, distance: 53.4
click at [479, 350] on input "Остался последний шаг! Мы отправили письмо на вашу почту. Важно! Перейдите по у…" at bounding box center [578, 354] width 483 height 22
click at [547, 350] on input "Остался последний шаг! Мы отправили письмо на вашу почту. Важно! Перейдите по у…" at bounding box center [578, 354] width 483 height 22
drag, startPoint x: 615, startPoint y: 349, endPoint x: 526, endPoint y: 349, distance: 89.0
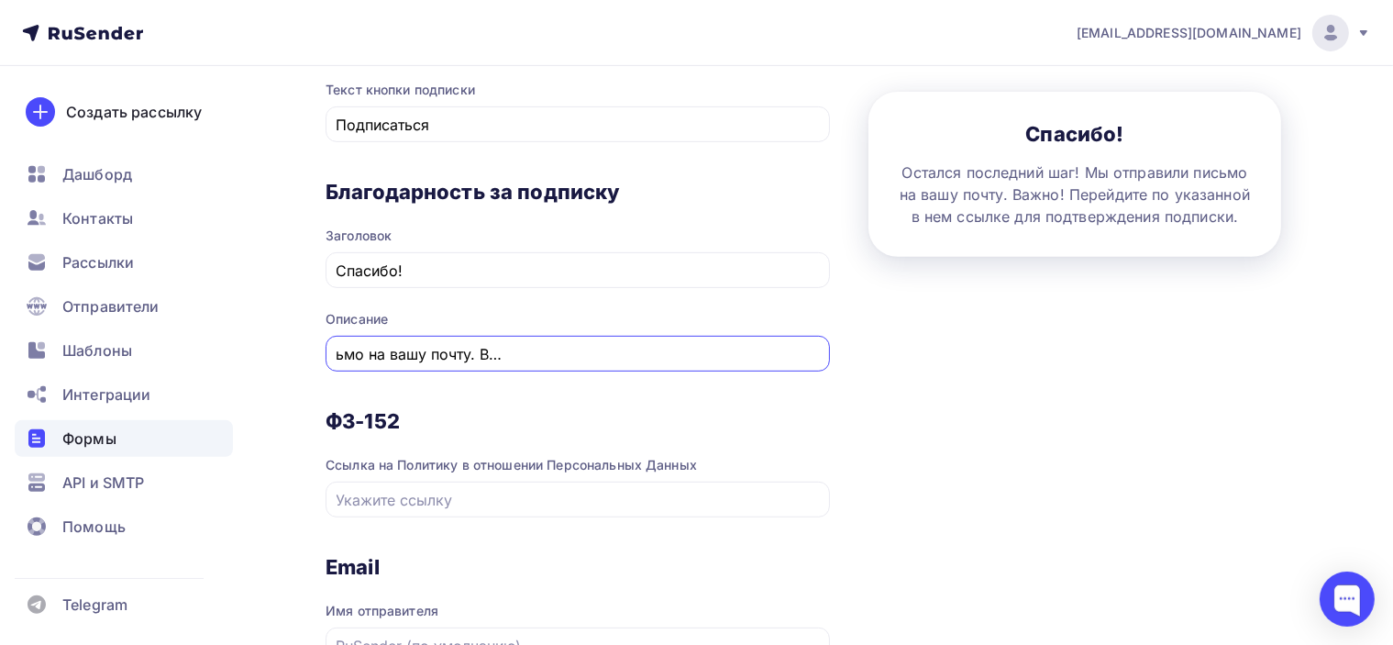
click at [526, 349] on input "Остался последний шаг! Мы отправили письмо на вашу почту. Важно! Перейдите по у…" at bounding box center [578, 354] width 483 height 22
click at [536, 355] on input "Остался последний шаг! Мы отправили письмо на вашу почту. Важно! Перейдите по у…" at bounding box center [578, 354] width 483 height 22
click at [528, 350] on input "Остался последний шаг! Мы отправили письмо на вашу почту. Важно! Перейдите по у…" at bounding box center [578, 354] width 483 height 22
drag, startPoint x: 604, startPoint y: 350, endPoint x: 481, endPoint y: 351, distance: 123.8
click at [481, 351] on input "Остался последний шаг! Мы отправили письмо на вашу почту. Важно! Перейдите по у…" at bounding box center [578, 354] width 483 height 22
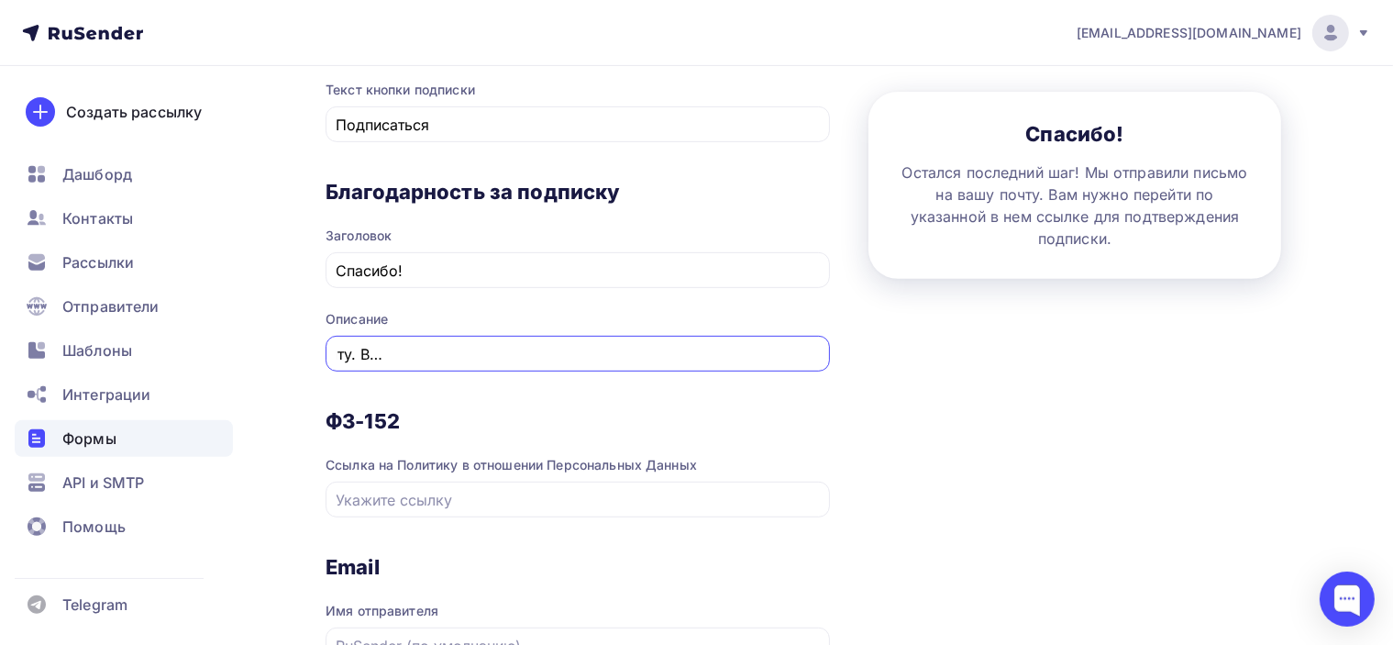
scroll to position [0, 547]
drag, startPoint x: 737, startPoint y: 345, endPoint x: 760, endPoint y: 359, distance: 26.0
click at [760, 359] on input "Остался последний шаг! Мы отправили письмо на вашу почту. Вам нужно перейти по …" at bounding box center [578, 354] width 483 height 22
click at [690, 360] on input "Остался последний шаг! Мы отправили письмо на вашу почту. Вам нужно перейти по …" at bounding box center [578, 354] width 483 height 22
click at [764, 349] on input "Остался последний шаг! Мы отправили письмо на вашу почту. Вам нужно перейти по …" at bounding box center [578, 354] width 483 height 22
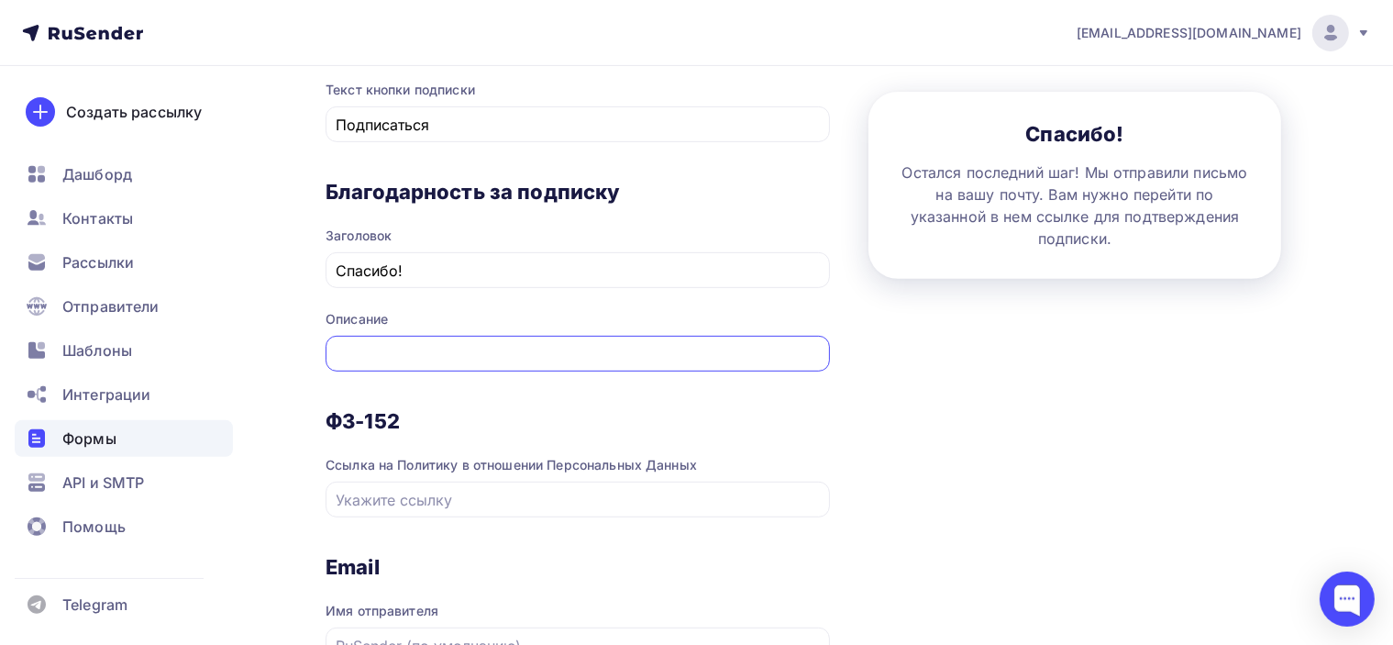
click at [819, 346] on input "Остался последний шаг! Мы отправили письмо на вашу почту. Вам нужно перейти по …" at bounding box center [578, 354] width 483 height 22
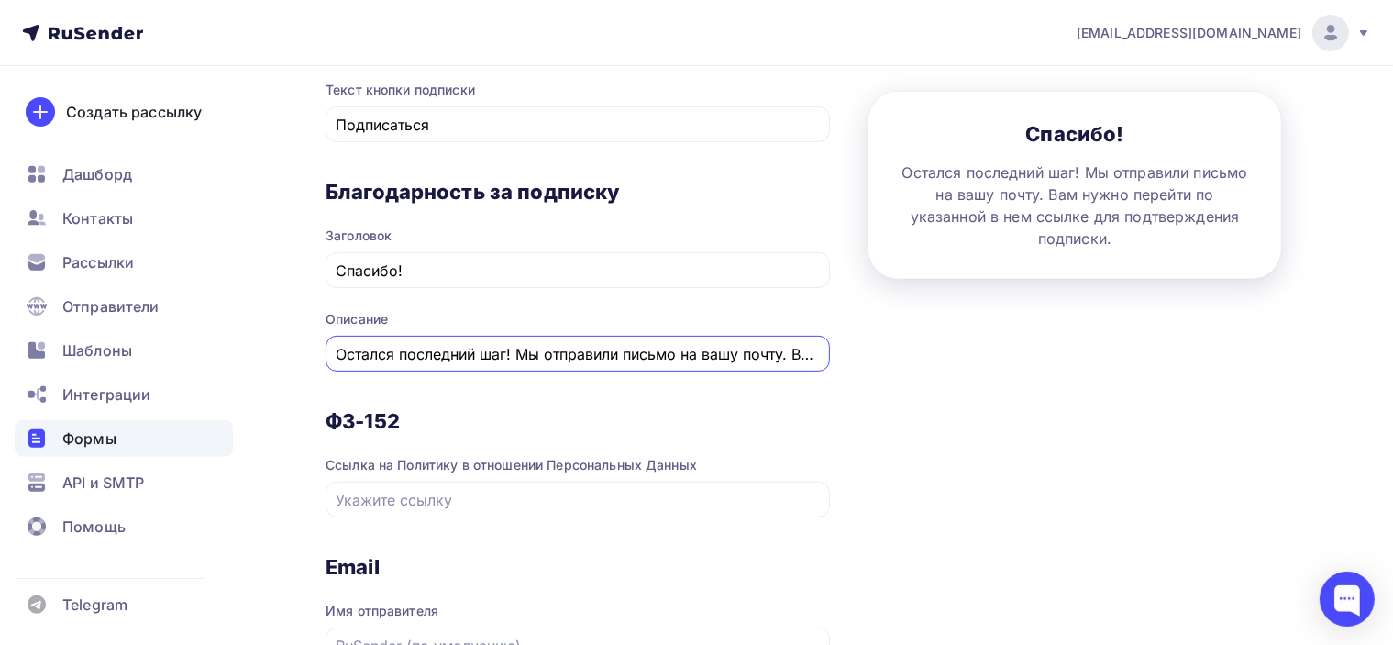
drag, startPoint x: 349, startPoint y: 351, endPoint x: 239, endPoint y: 355, distance: 109.2
click at [239, 355] on div "poslanie-info@ya.ru Аккаунт Тарифы Выйти Создать рассылку Дашборд Контакты Расс…" at bounding box center [696, 110] width 1393 height 1705
click at [615, 349] on input "Остался последний шаг! Мы отправили письмо на вашу почту. Вам нужно перейти по …" at bounding box center [578, 354] width 483 height 22
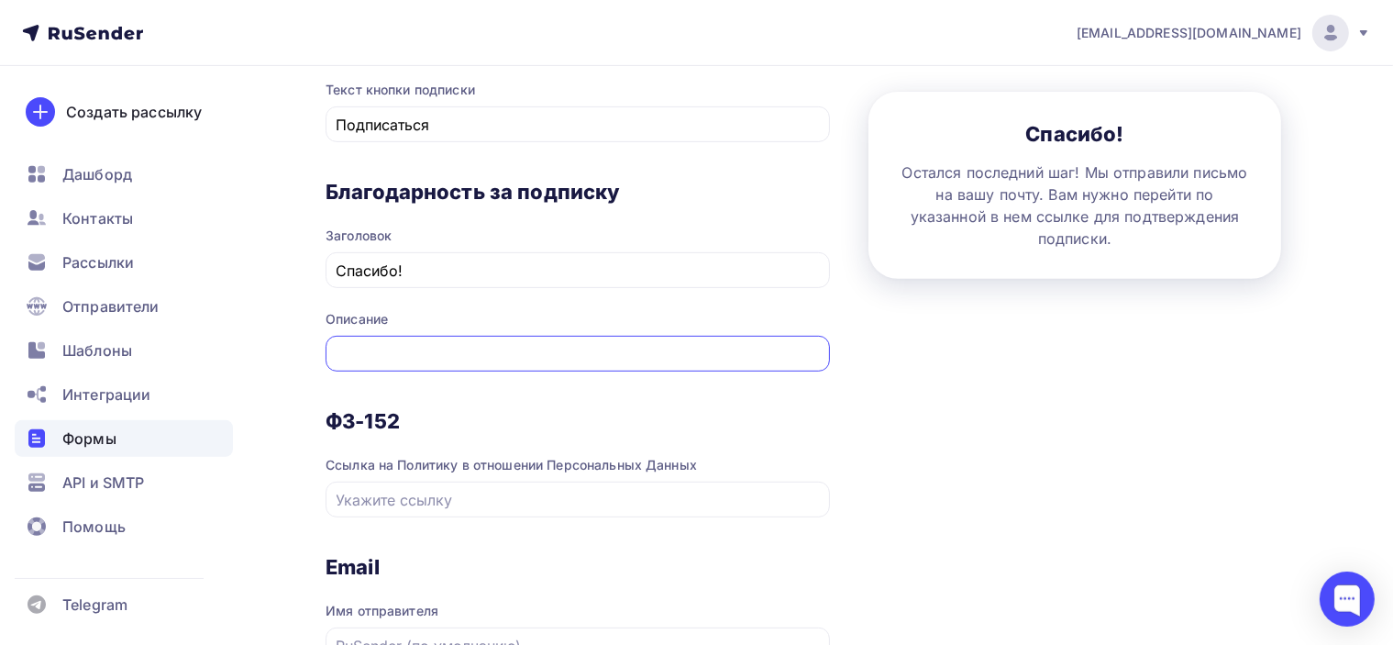
drag, startPoint x: 794, startPoint y: 348, endPoint x: 853, endPoint y: 359, distance: 59.7
click at [853, 359] on div "1 Контент 2 Поля формы 3 Дизайн Тип формы Выберите способ установки формы Встро…" at bounding box center [821, 144] width 991 height 1389
click at [900, 383] on div "1 Контент 2 Поля формы 3 Дизайн Тип формы Выберите способ установки формы Встро…" at bounding box center [821, 144] width 991 height 1389
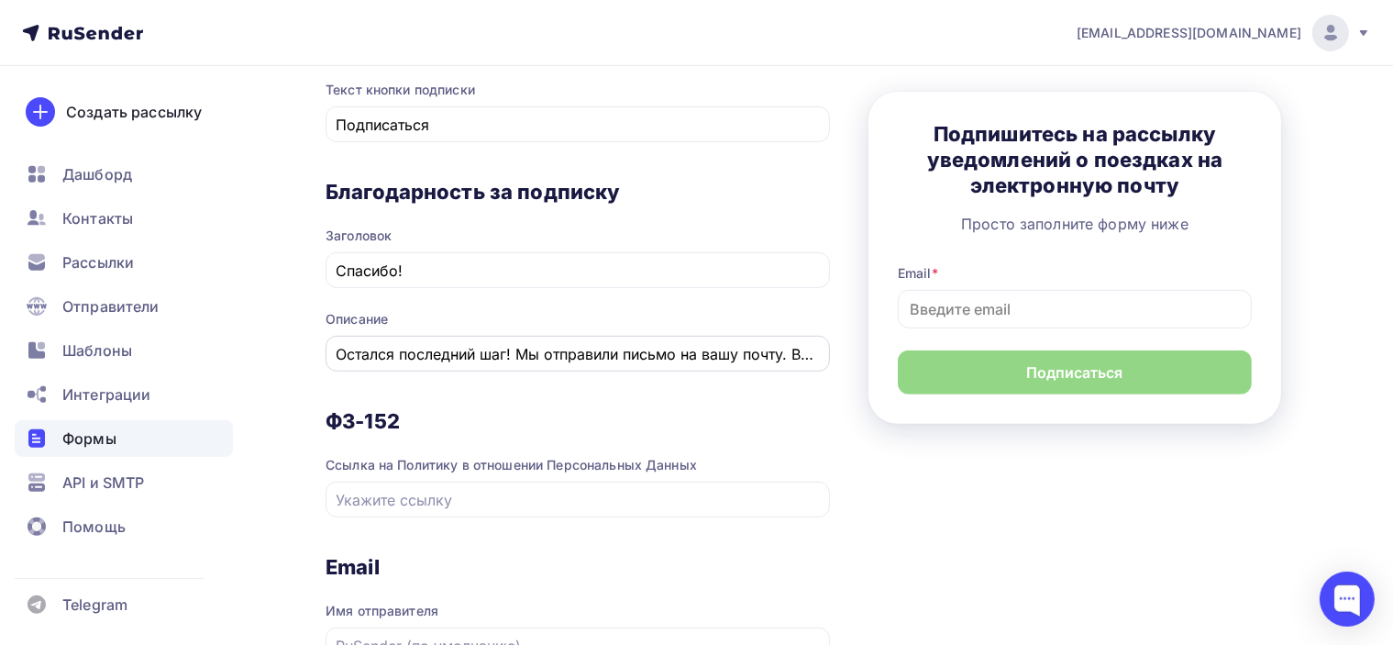
click at [719, 359] on input "Остался последний шаг! Мы отправили письмо на вашу почту. Вам нужно перейти по …" at bounding box center [578, 354] width 483 height 22
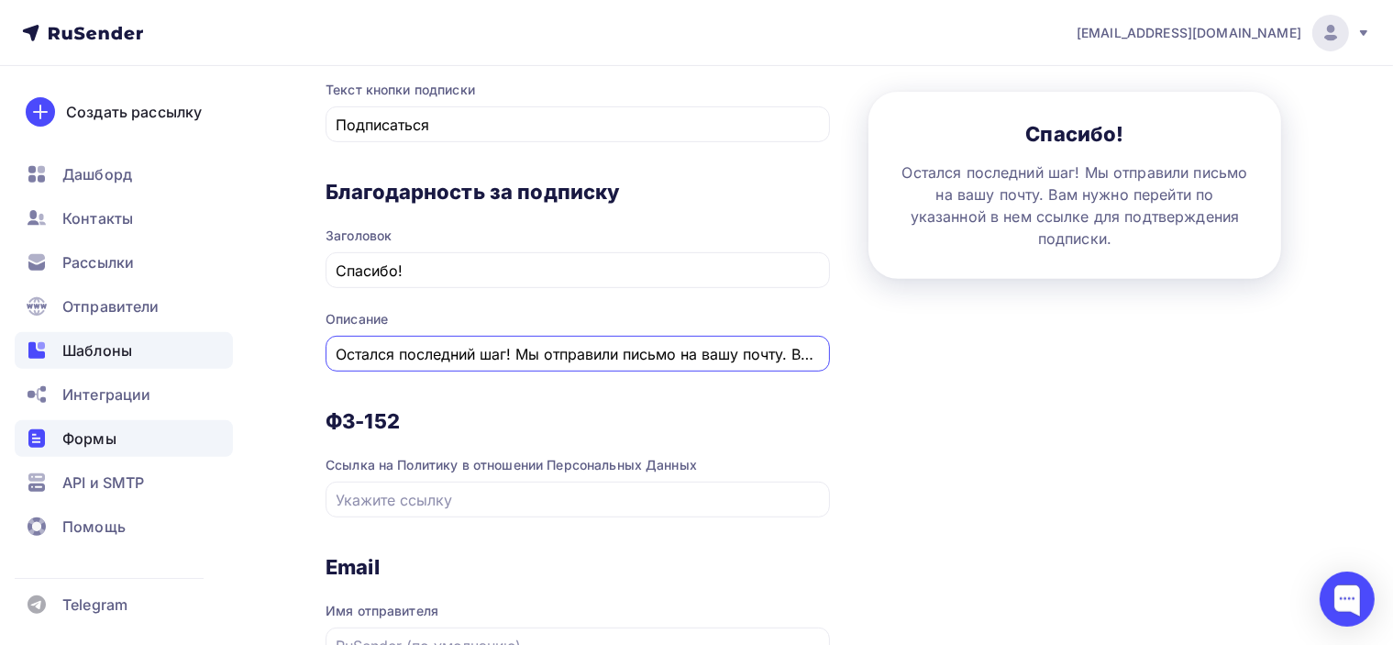
drag, startPoint x: 770, startPoint y: 348, endPoint x: 204, endPoint y: 355, distance: 566.0
click at [204, 355] on div "poslanie-info@ya.ru Аккаунт Тарифы Выйти Создать рассылку Дашборд Контакты Расс…" at bounding box center [696, 110] width 1393 height 1705
drag, startPoint x: 432, startPoint y: 348, endPoint x: 486, endPoint y: 348, distance: 54.1
click at [433, 348] on input "Остался последний шаг! Мы отправили письмо на вашу почту. Вам нужно перейти по …" at bounding box center [578, 354] width 483 height 22
drag, startPoint x: 499, startPoint y: 348, endPoint x: 513, endPoint y: 349, distance: 13.9
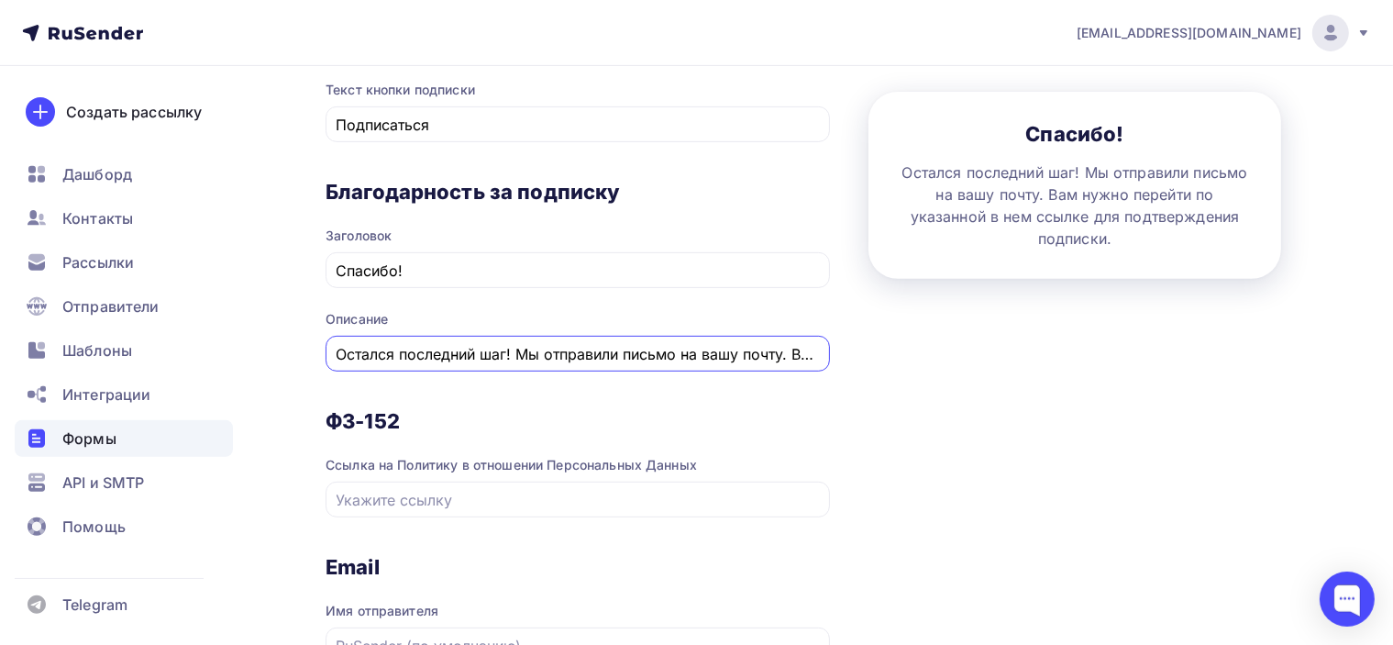
click at [499, 348] on input "Остался последний шаг! Мы отправили письмо на вашу почту. Вам нужно перейти по …" at bounding box center [578, 354] width 483 height 22
click at [514, 348] on input "Остался последний шаг! Мы отправили письмо на вашу почту. Вам нужно перейти по …" at bounding box center [578, 354] width 483 height 22
click at [504, 344] on input "Остался последний шаг! Мы отправили письмо на вашу почту. Вам нужно перейти по …" at bounding box center [578, 354] width 483 height 22
click at [510, 352] on input "Остался последний шаг! Мы отправили письмо на вашу почту. Вам нужно перейти по …" at bounding box center [578, 354] width 483 height 22
drag, startPoint x: 335, startPoint y: 351, endPoint x: 511, endPoint y: 348, distance: 176.2
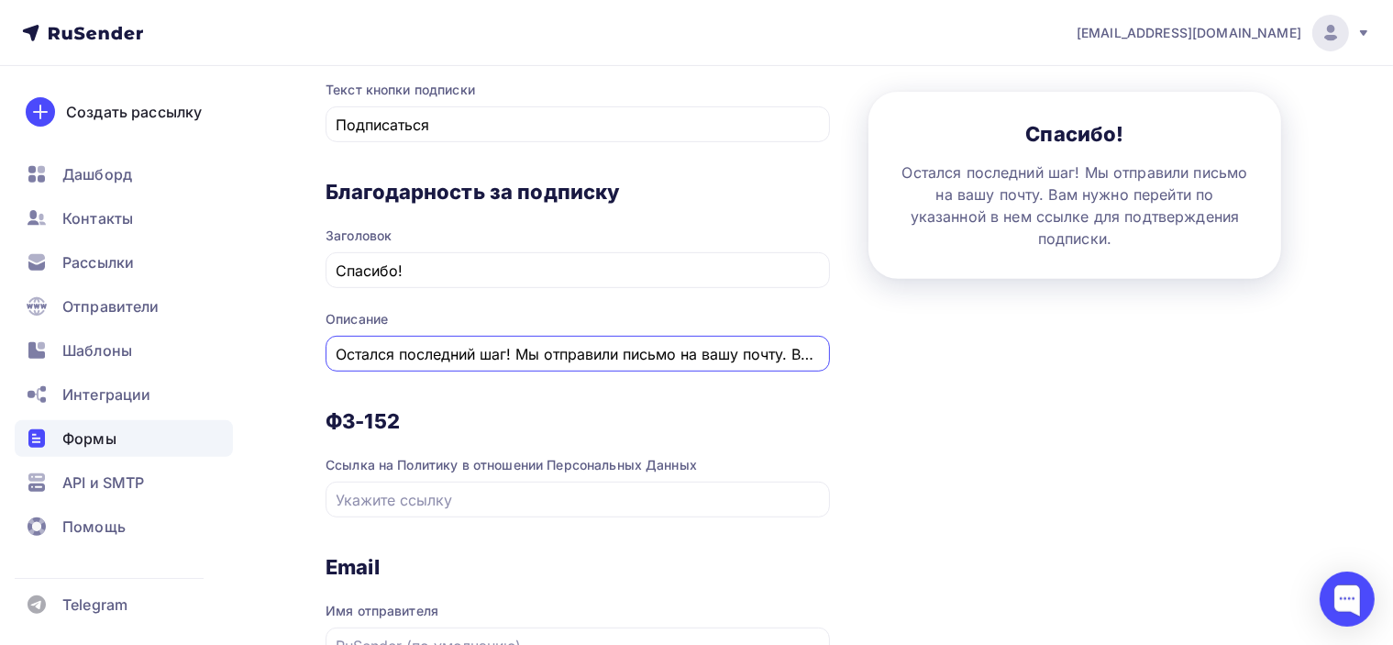
click at [511, 348] on input "Остался последний шаг! Мы отправили письмо на вашу почту. Вам нужно перейти по …" at bounding box center [578, 354] width 483 height 22
click at [710, 379] on div "Благодарность за подписку Заголовок Спасибо! Описание ОСТАЛСЯ ПОСЛЕДНИЙ ШАГ! Мы…" at bounding box center [578, 293] width 505 height 229
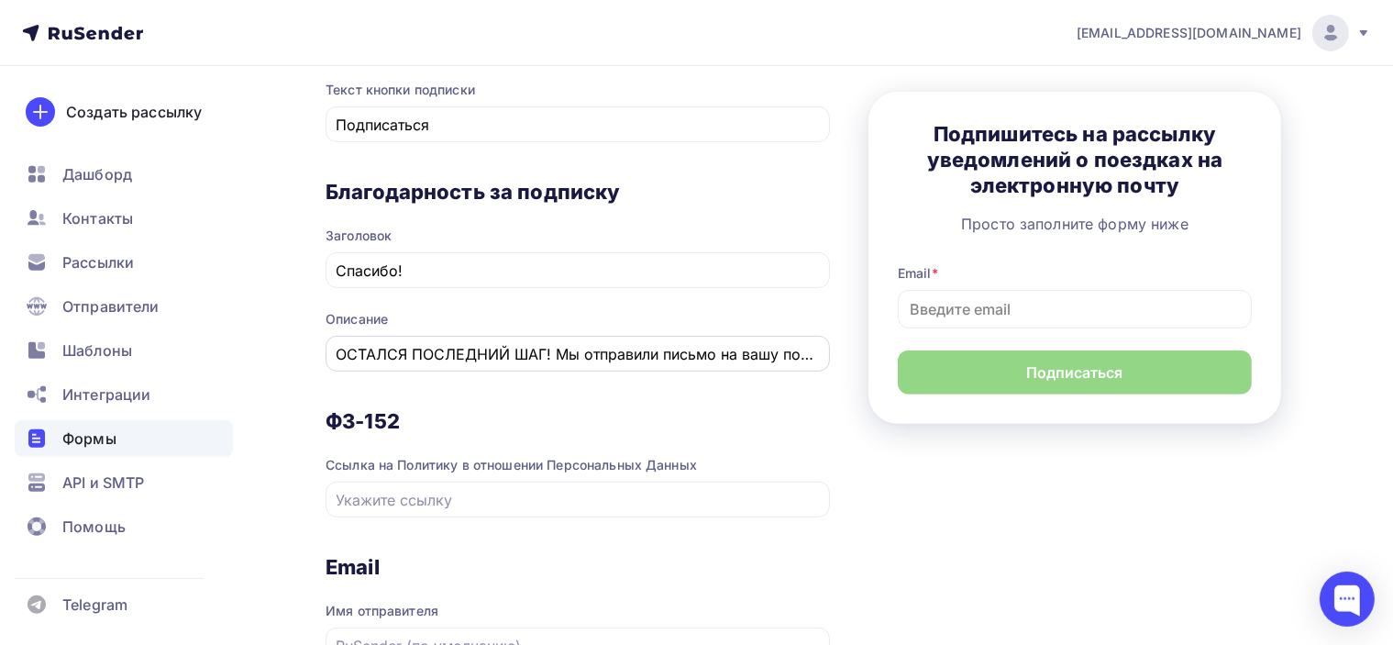
click at [618, 354] on input "ОСТАЛСЯ ПОСЛЕДНИЙ ШАГ! Мы отправили письмо на вашу почту. Вам нужно перейти по …" at bounding box center [578, 354] width 483 height 22
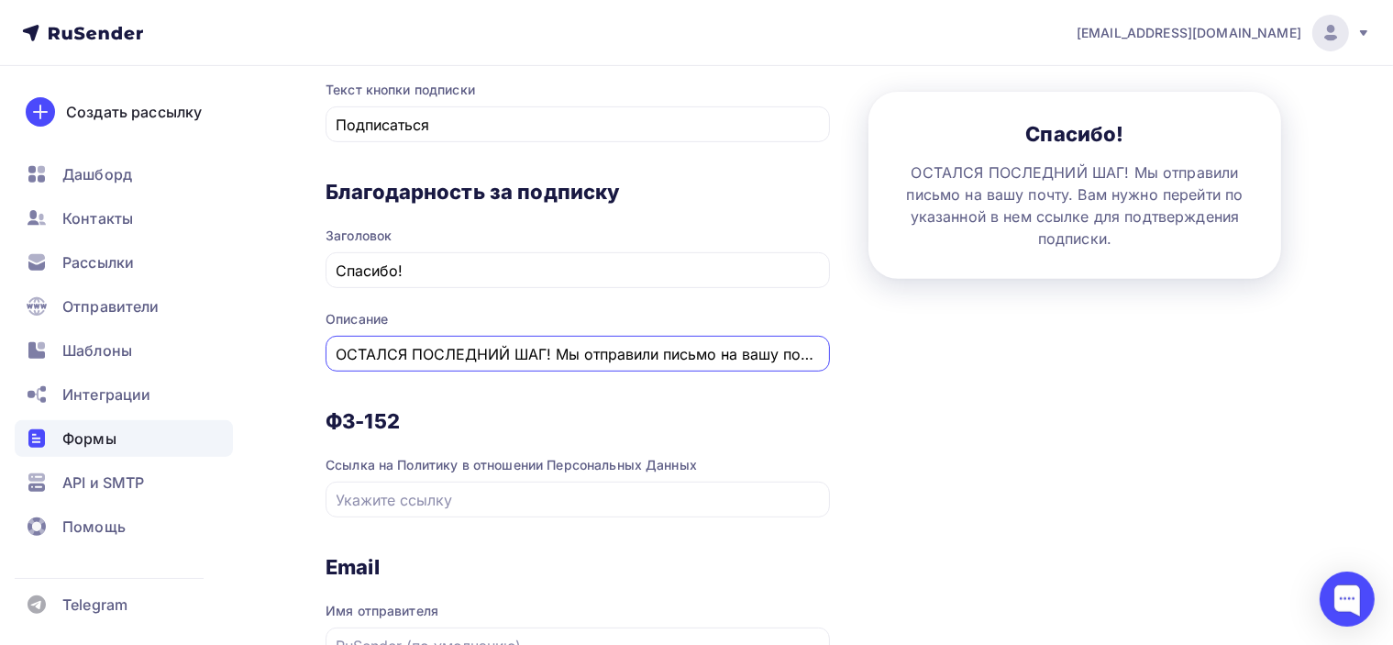
drag, startPoint x: 552, startPoint y: 351, endPoint x: 322, endPoint y: 344, distance: 230.4
click at [322, 344] on div "Назад Подписка Подписка Список: Подписка на уведомления о поездках Переименоват…" at bounding box center [696, 143] width 1393 height 1639
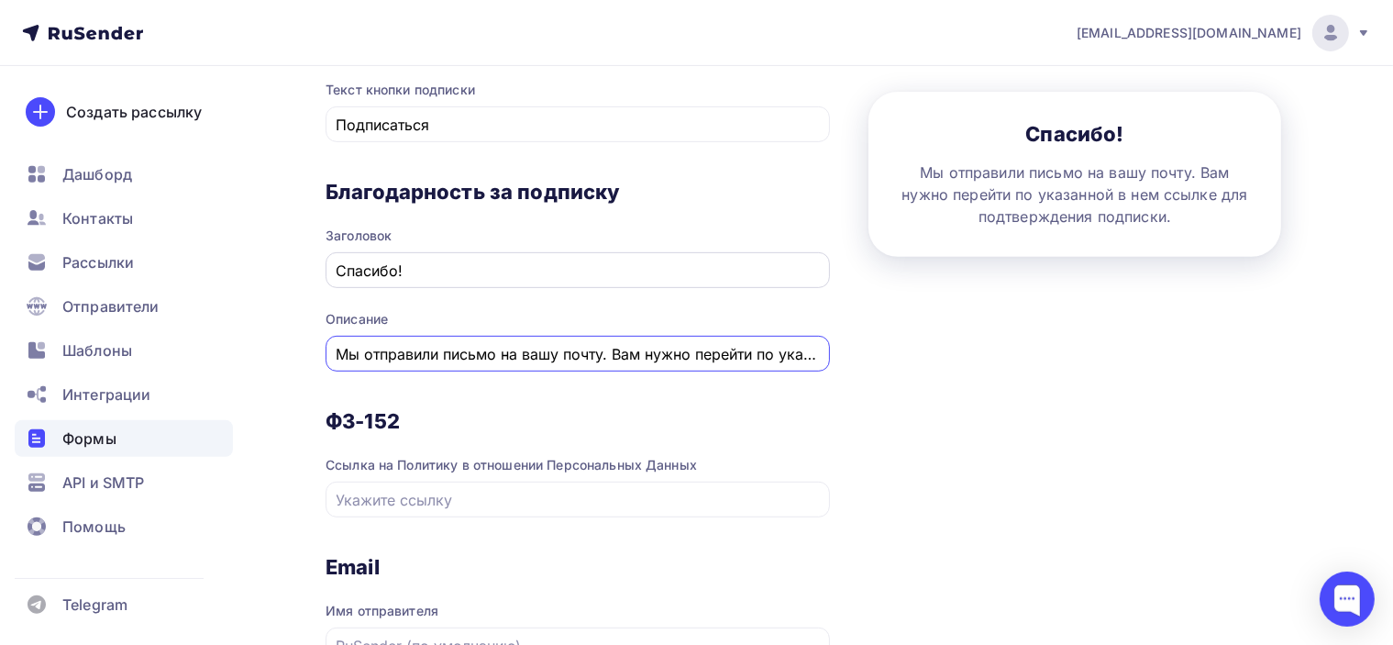
type input "Мы отправили письмо на вашу почту. Вам нужно перейти по указанной в нем ссылке …"
drag, startPoint x: 395, startPoint y: 261, endPoint x: 220, endPoint y: 252, distance: 175.4
click at [220, 252] on div "poslanie-info@ya.ru Аккаунт Тарифы Выйти Создать рассылку Дашборд Контакты Расс…" at bounding box center [696, 110] width 1393 height 1705
paste input "СТАЛСЯ ПОСЛЕДНИЙ ШАГ!"
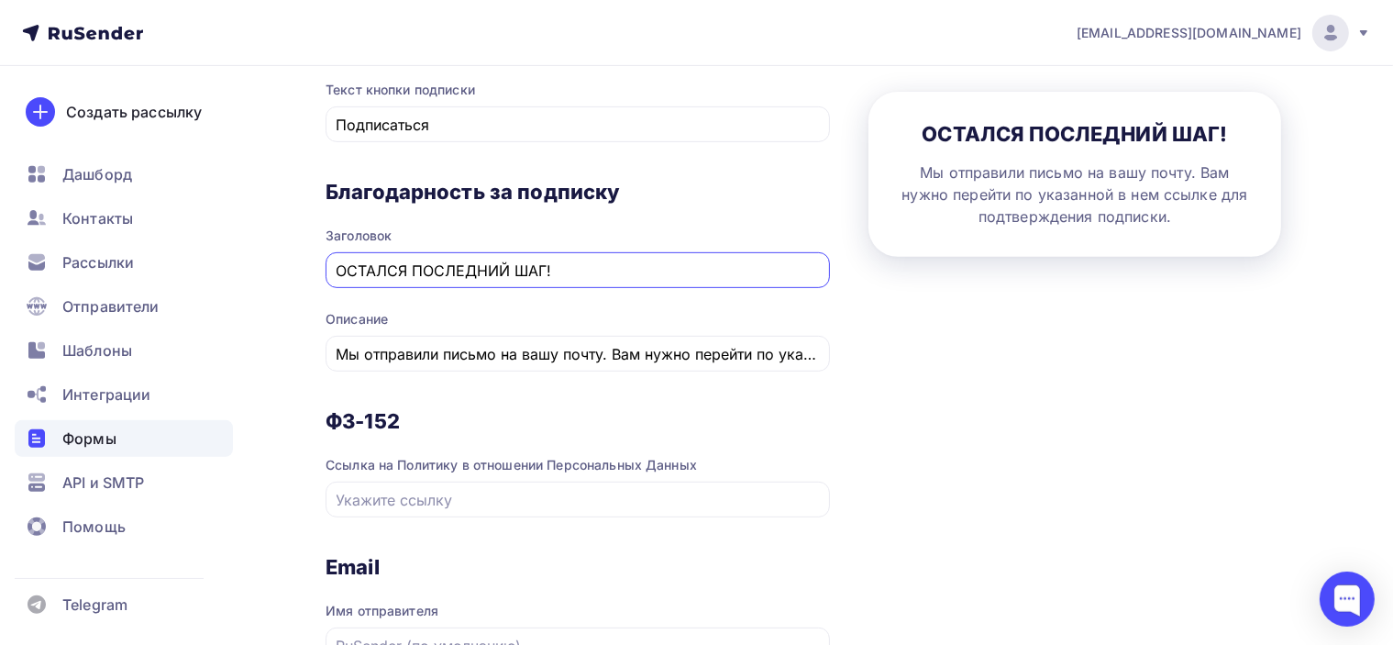
drag, startPoint x: 482, startPoint y: 265, endPoint x: 268, endPoint y: 265, distance: 214.6
click at [268, 265] on div "Назад Подписка Подписка Список: Подписка на уведомления о поездках Переименоват…" at bounding box center [696, 143] width 1393 height 1639
type input "о"
type input "Остался последний шаг!"
click at [757, 208] on span "Заголовок Остался последний шаг!" at bounding box center [578, 246] width 505 height 83
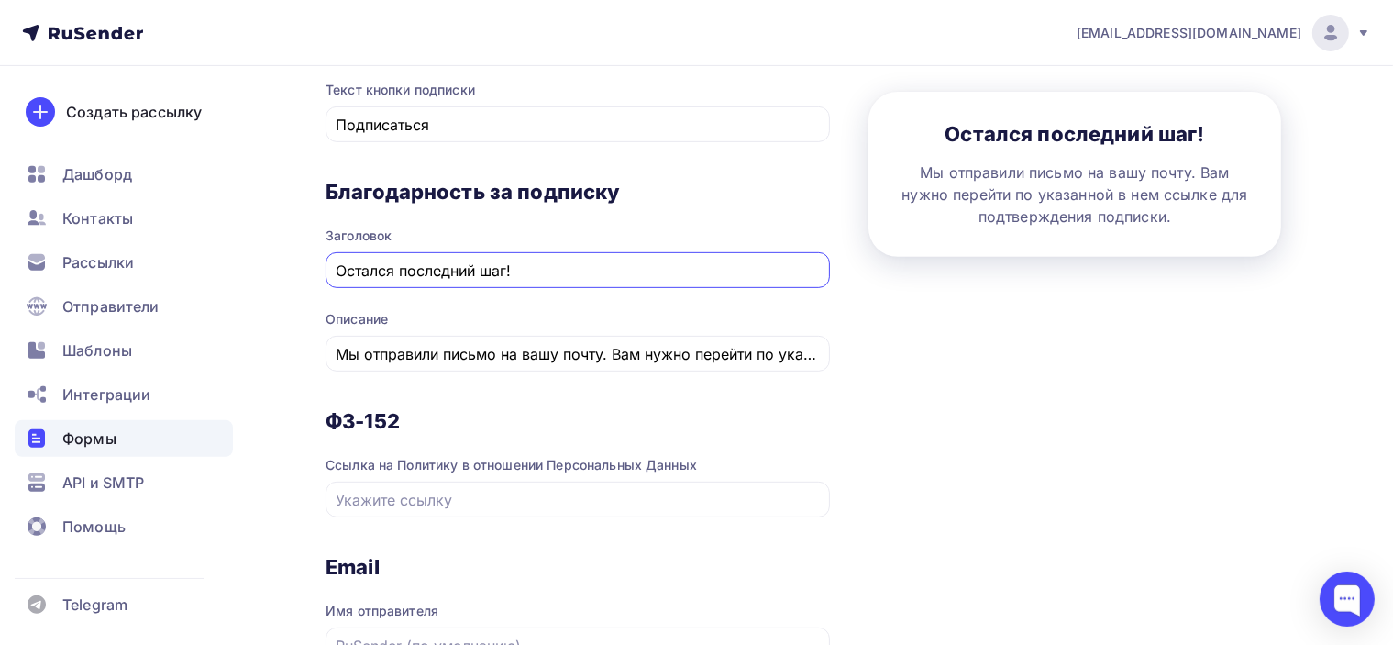
click at [516, 272] on input "Остался последний шаг!" at bounding box center [578, 271] width 483 height 22
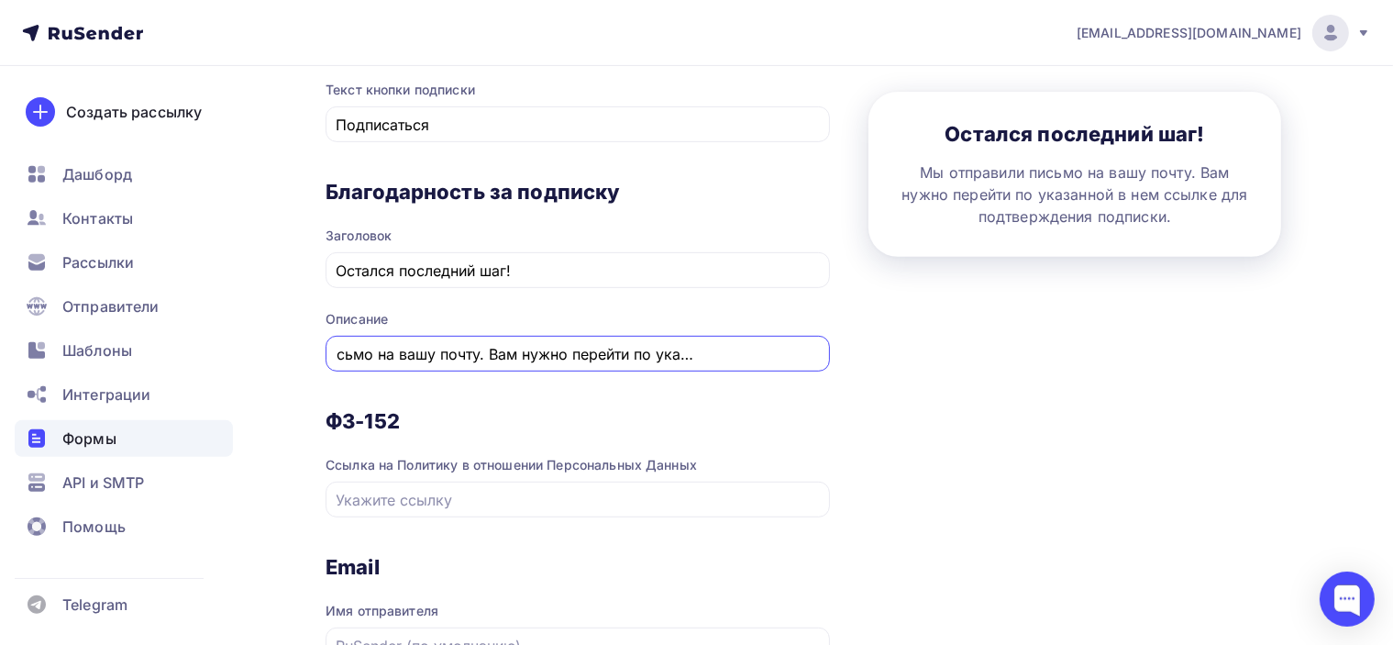
drag, startPoint x: 748, startPoint y: 344, endPoint x: 829, endPoint y: 342, distance: 81.7
click at [829, 342] on div "Мы отправили письмо на вашу почту. Вам нужно перейти по указанной в нем ссылке …" at bounding box center [578, 354] width 505 height 36
click at [548, 490] on input "text" at bounding box center [578, 500] width 483 height 22
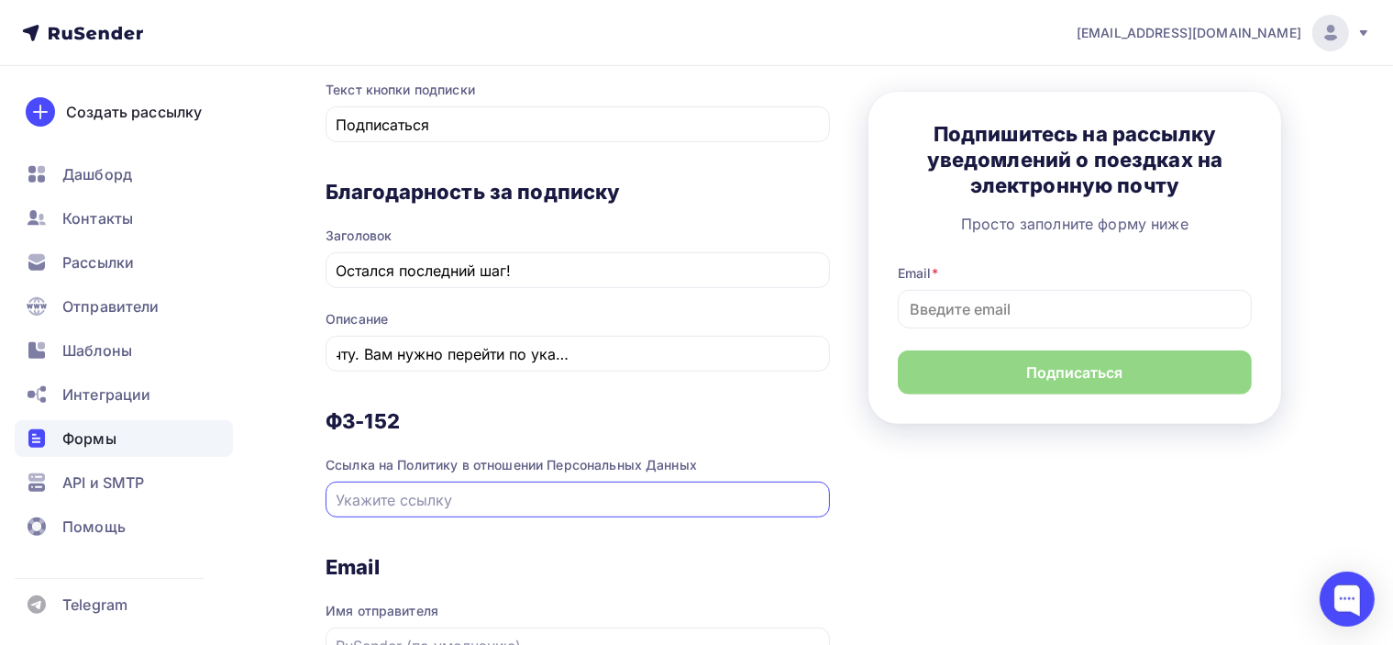
scroll to position [0, 0]
paste input "https://poslanie-online.ru/privacy/"
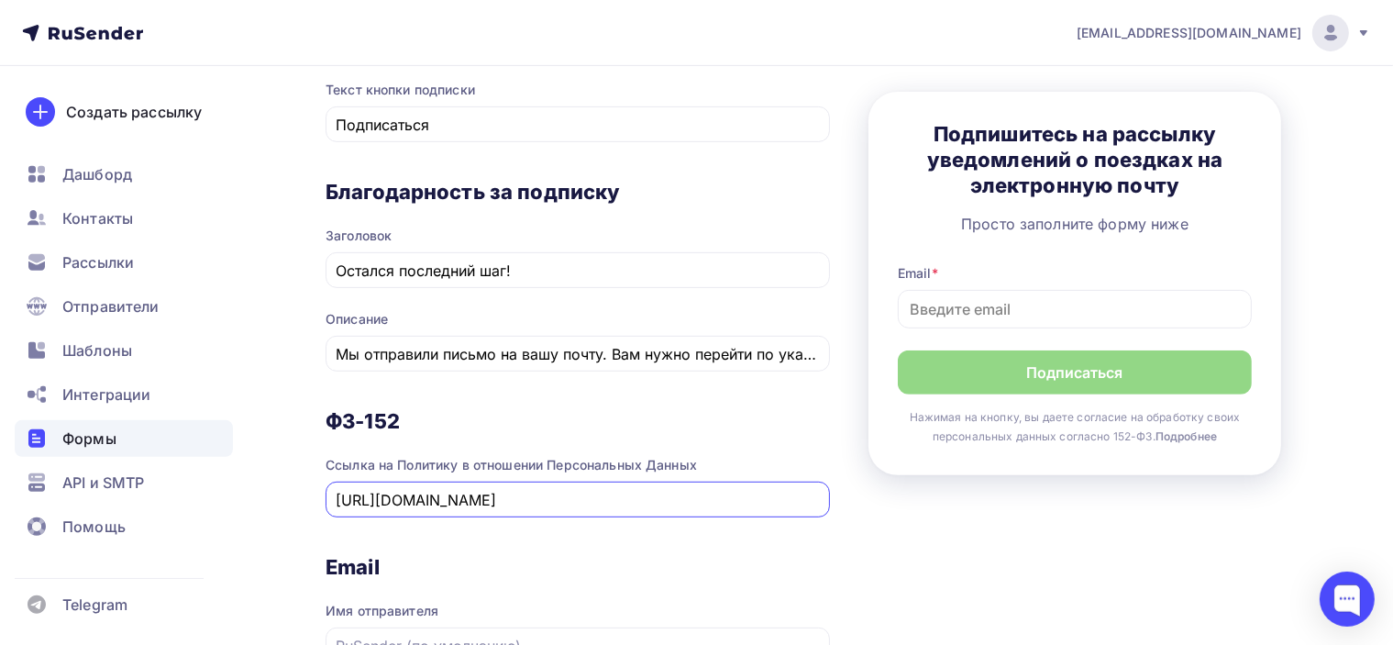
type input "https://poslanie-online.ru/privacy/"
click at [649, 554] on h3 "Email" at bounding box center [578, 567] width 505 height 26
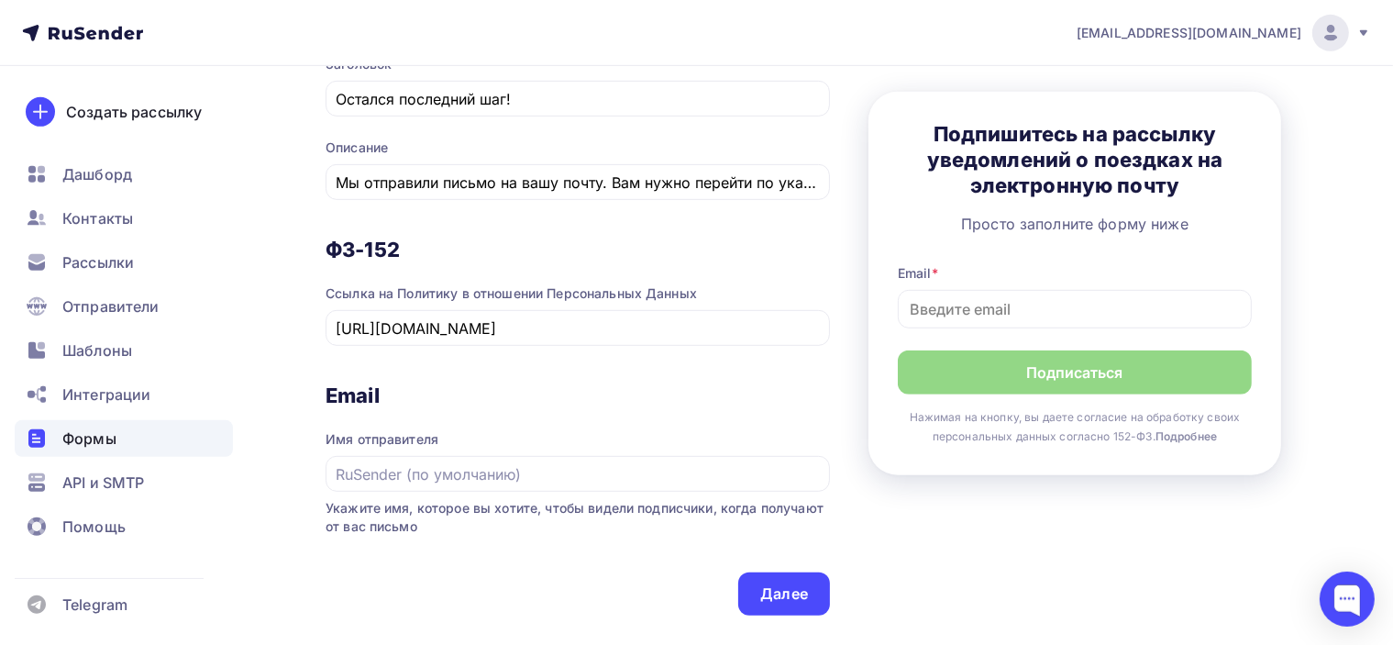
scroll to position [926, 0]
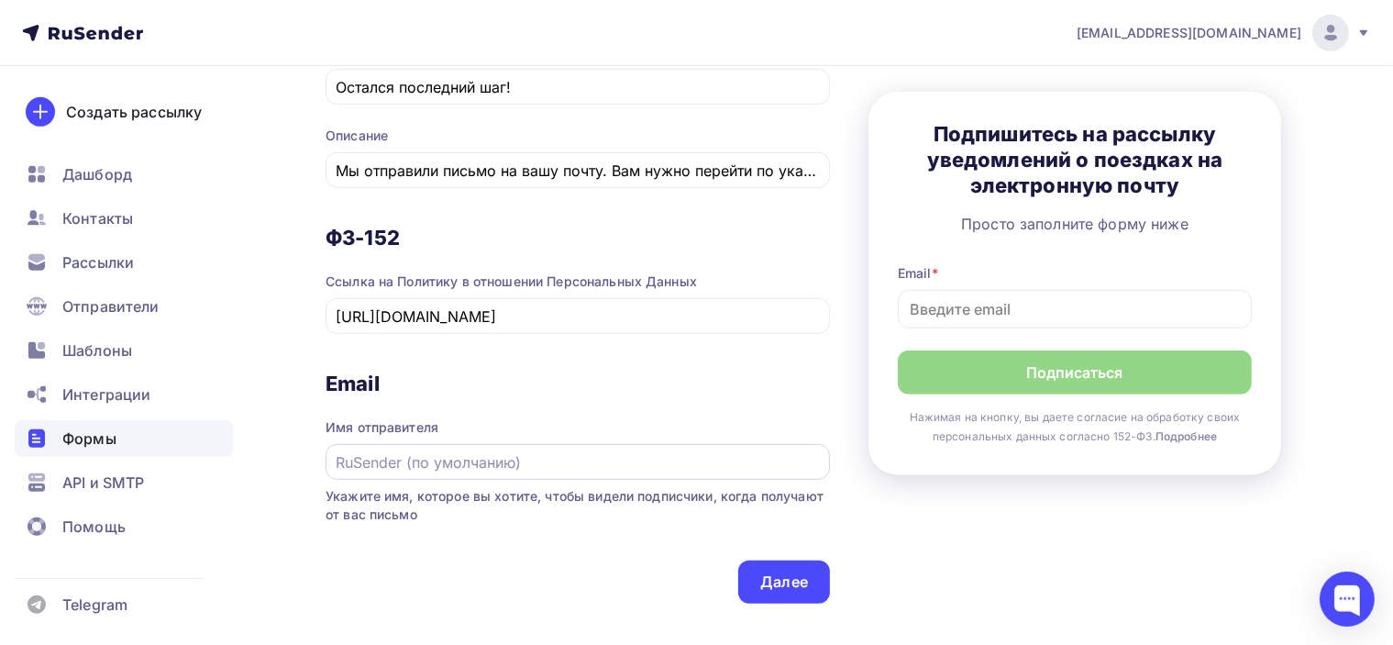
click at [585, 464] on input "text" at bounding box center [578, 462] width 483 height 22
type input "Женечка Мечтальон"
click at [585, 528] on div "Email Имя отправителя Женечка Мечтальон Укажите имя, которое вы хотите, чтобы в…" at bounding box center [578, 466] width 505 height 190
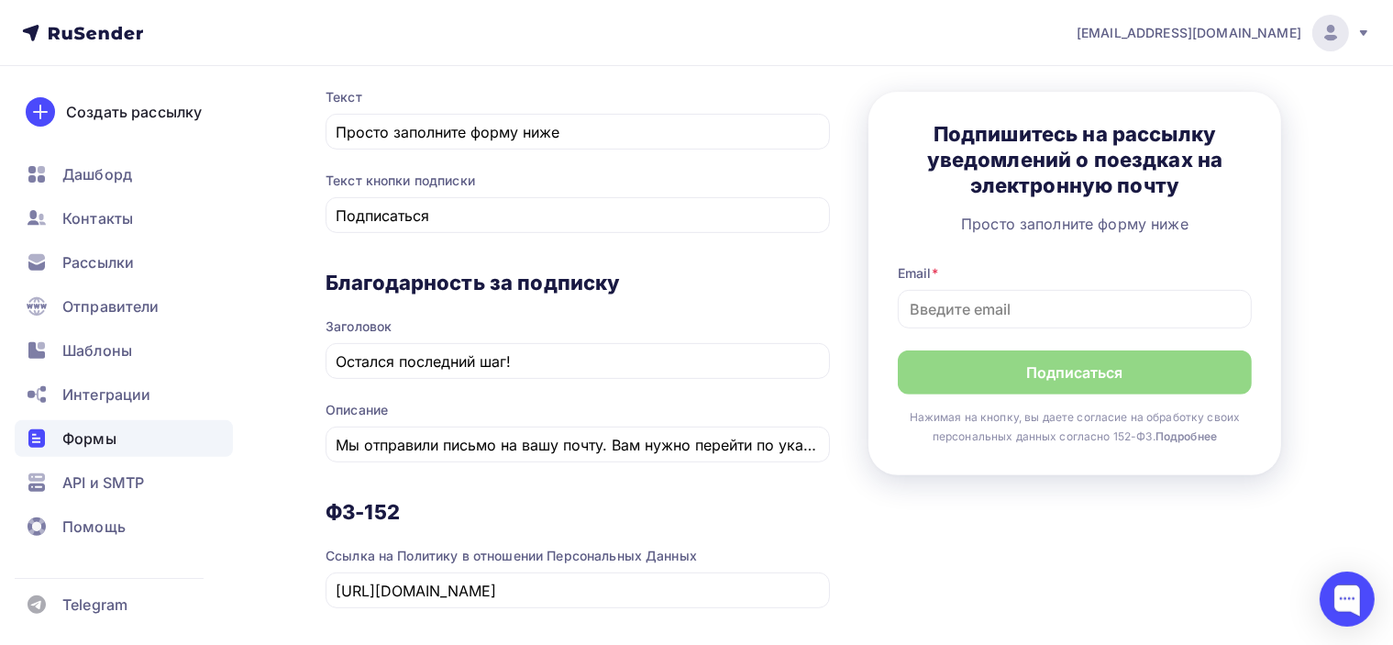
scroll to position [650, 0]
click at [669, 454] on div "Мы отправили письмо на вашу почту. Вам нужно перейти по указанной в нем ссылке …" at bounding box center [578, 445] width 505 height 36
click at [516, 445] on input "Мы отправили письмо на вашу почту. Вам нужно перейти по указанной в нем ссылке …" at bounding box center [578, 446] width 483 height 22
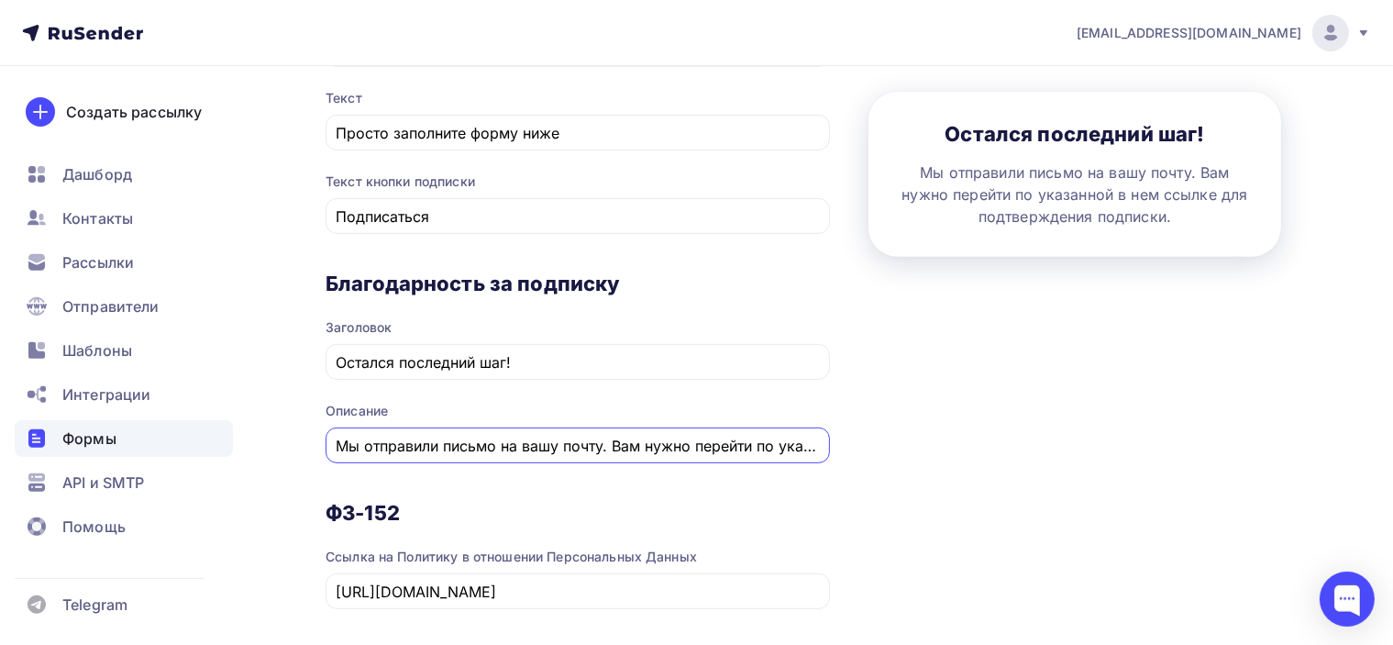
scroll to position [559, 0]
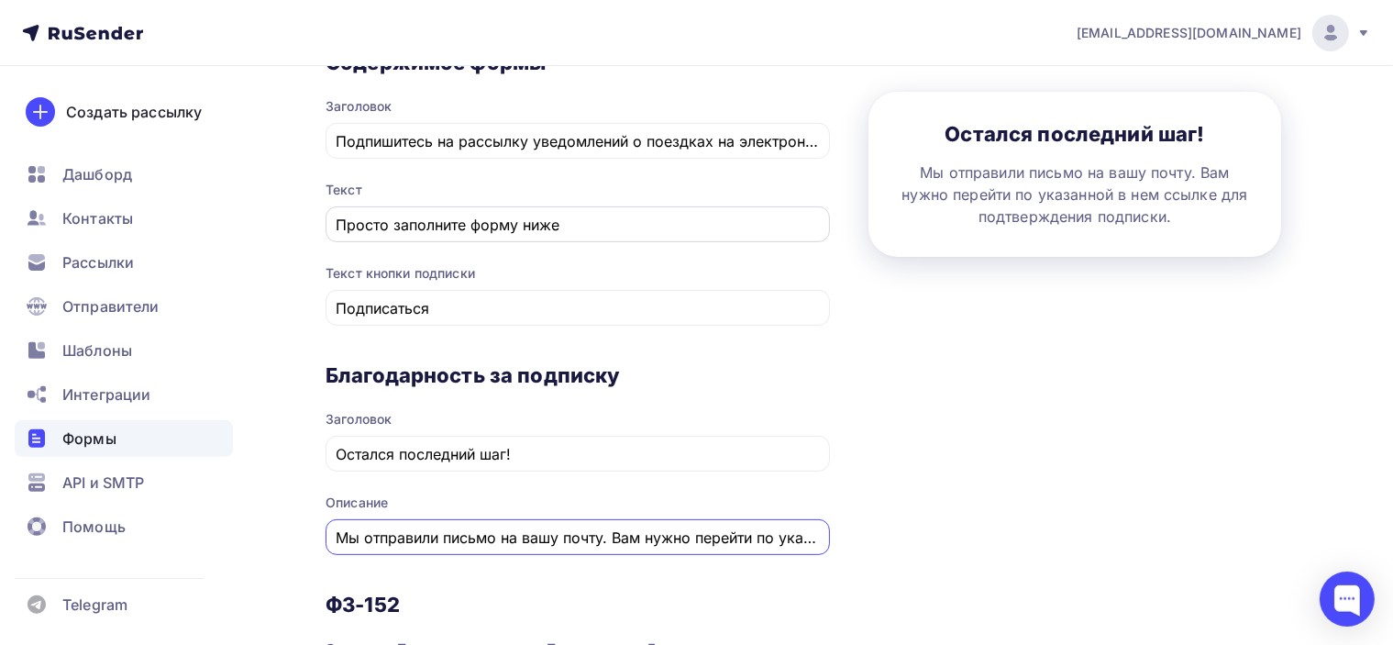
click at [656, 224] on input "Просто заполните форму ниже" at bounding box center [578, 225] width 483 height 22
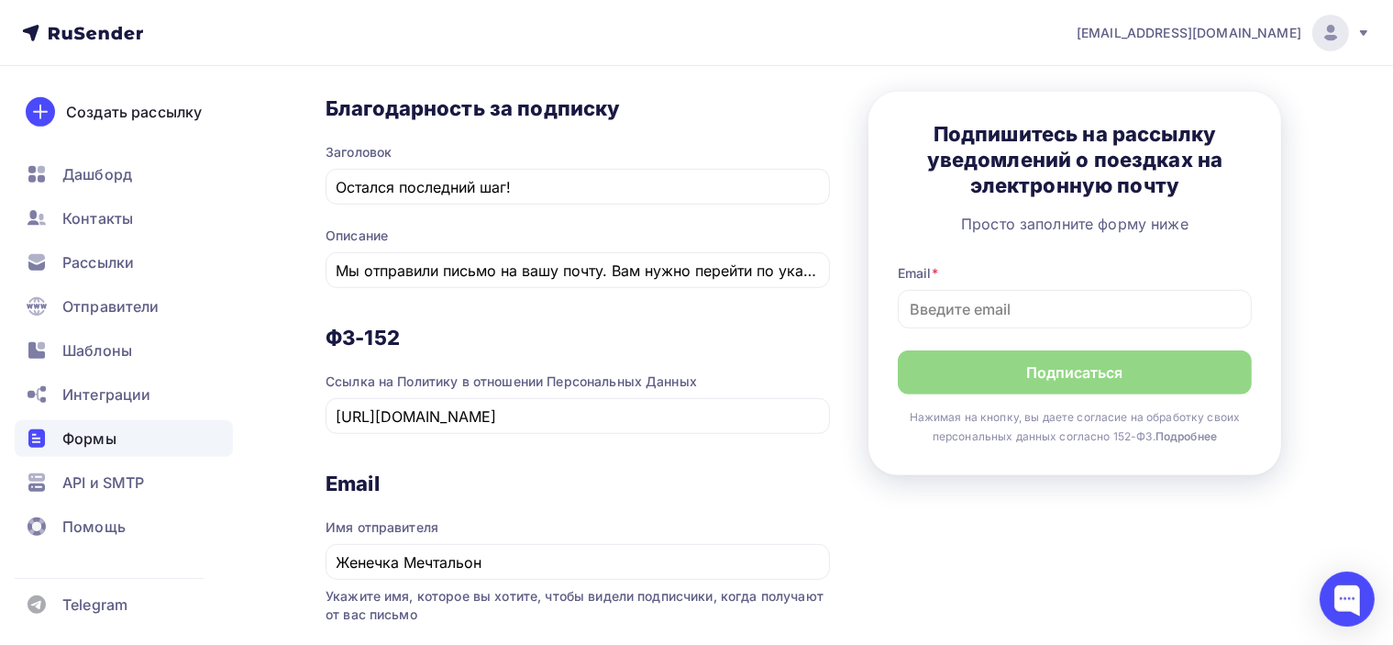
scroll to position [834, 0]
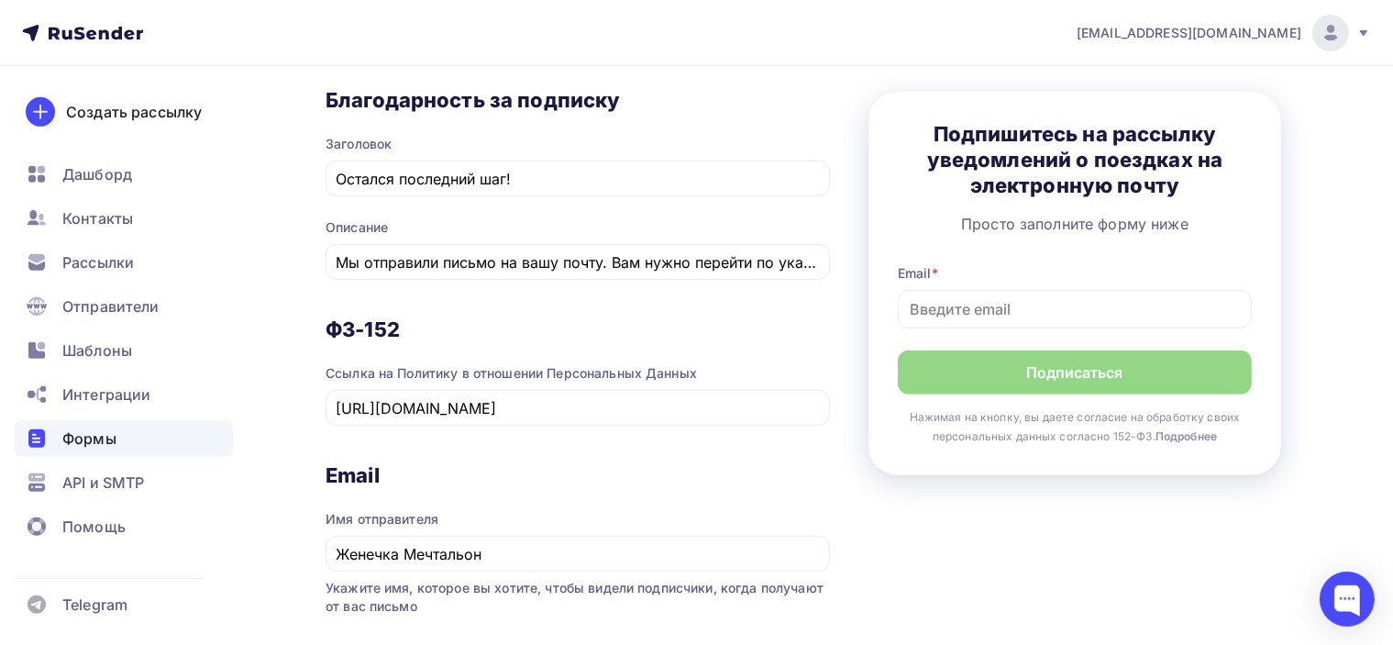
click at [671, 384] on div "Ссылка на Политику в отношении Персональных Данных https://poslanie-online.ru/p…" at bounding box center [578, 394] width 505 height 61
click at [660, 405] on input "https://poslanie-online.ru/privacy/" at bounding box center [578, 408] width 483 height 22
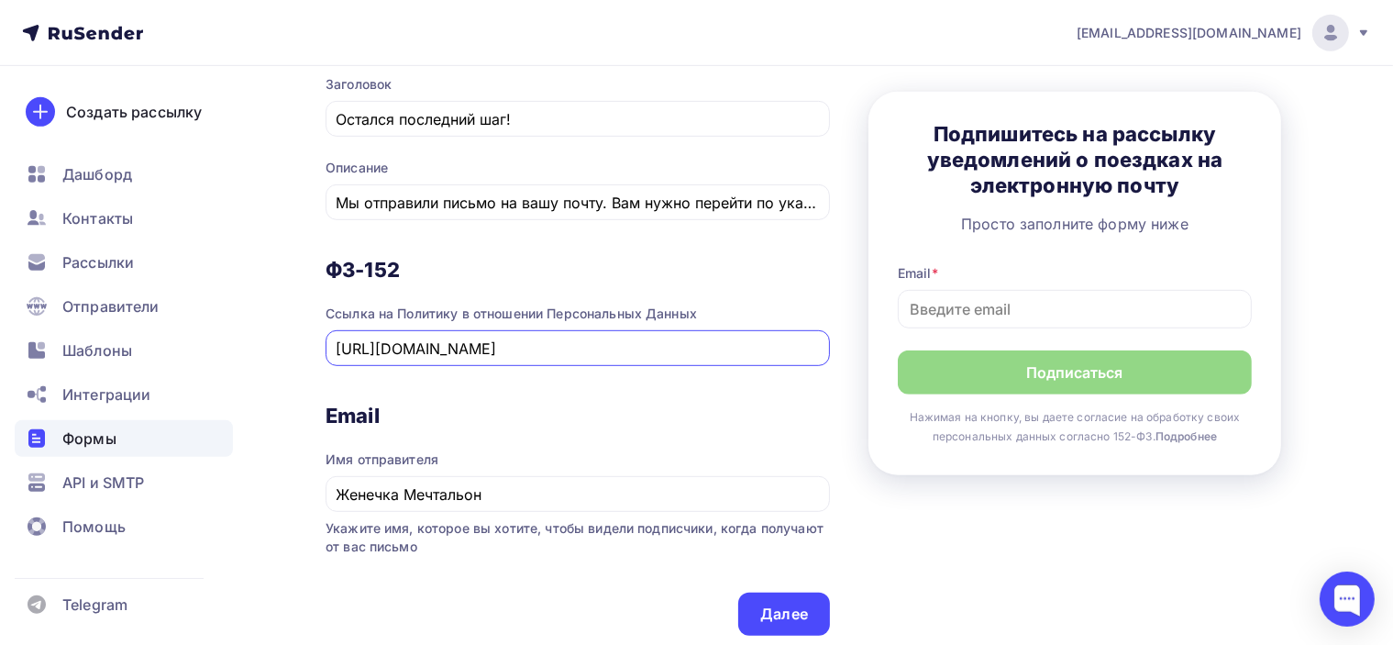
scroll to position [926, 0]
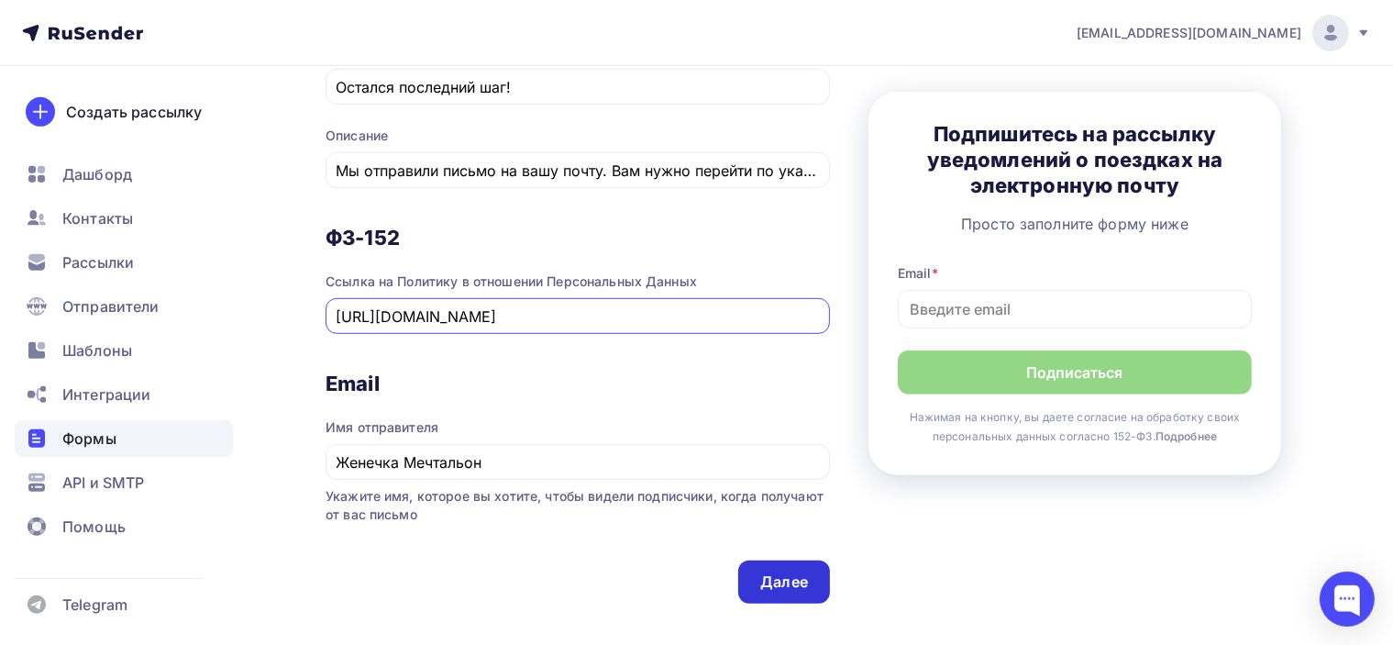
click at [804, 572] on div "Далее" at bounding box center [784, 581] width 48 height 21
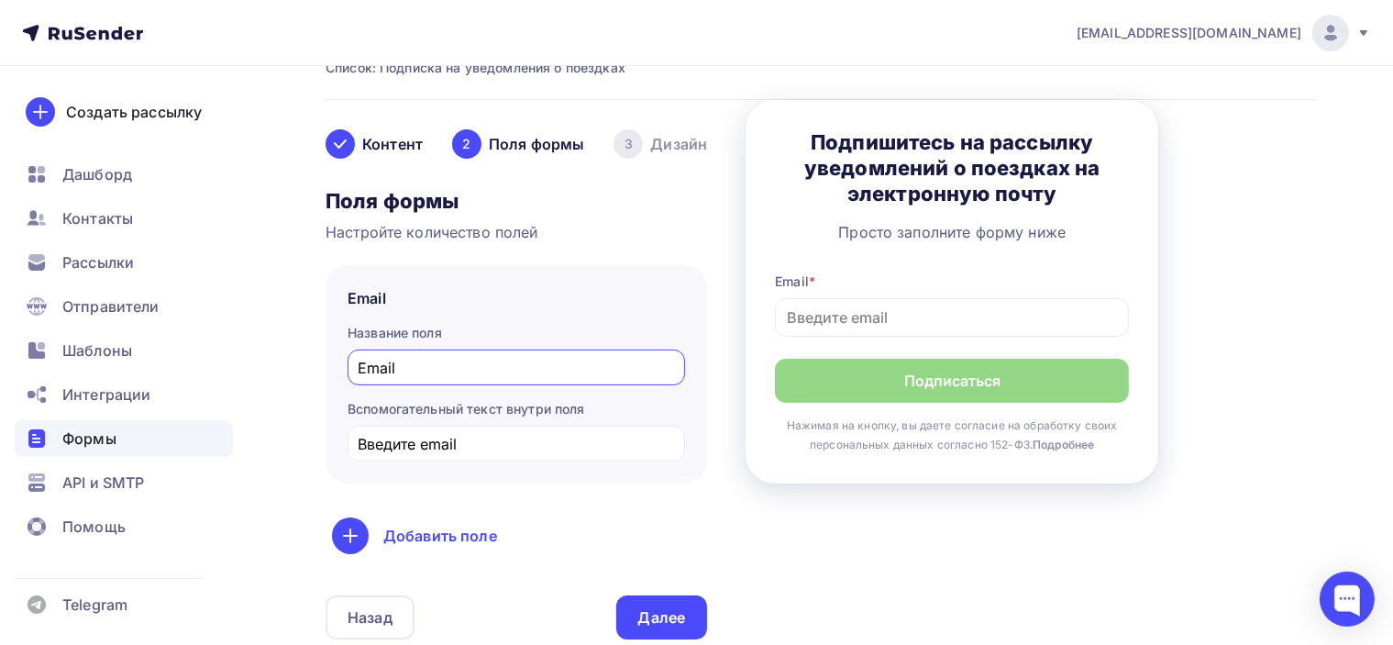
scroll to position [183, 0]
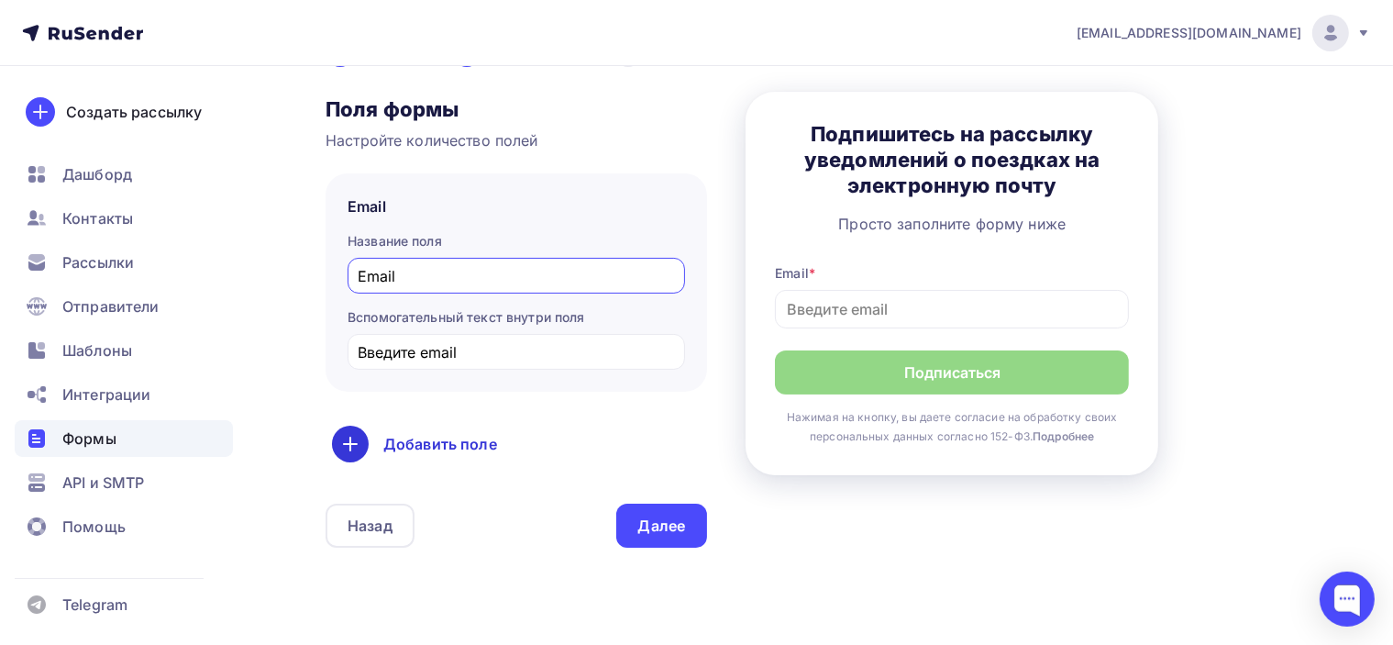
click at [473, 448] on div "Добавить поле" at bounding box center [516, 444] width 369 height 37
click at [379, 498] on link "Имя" at bounding box center [390, 502] width 106 height 37
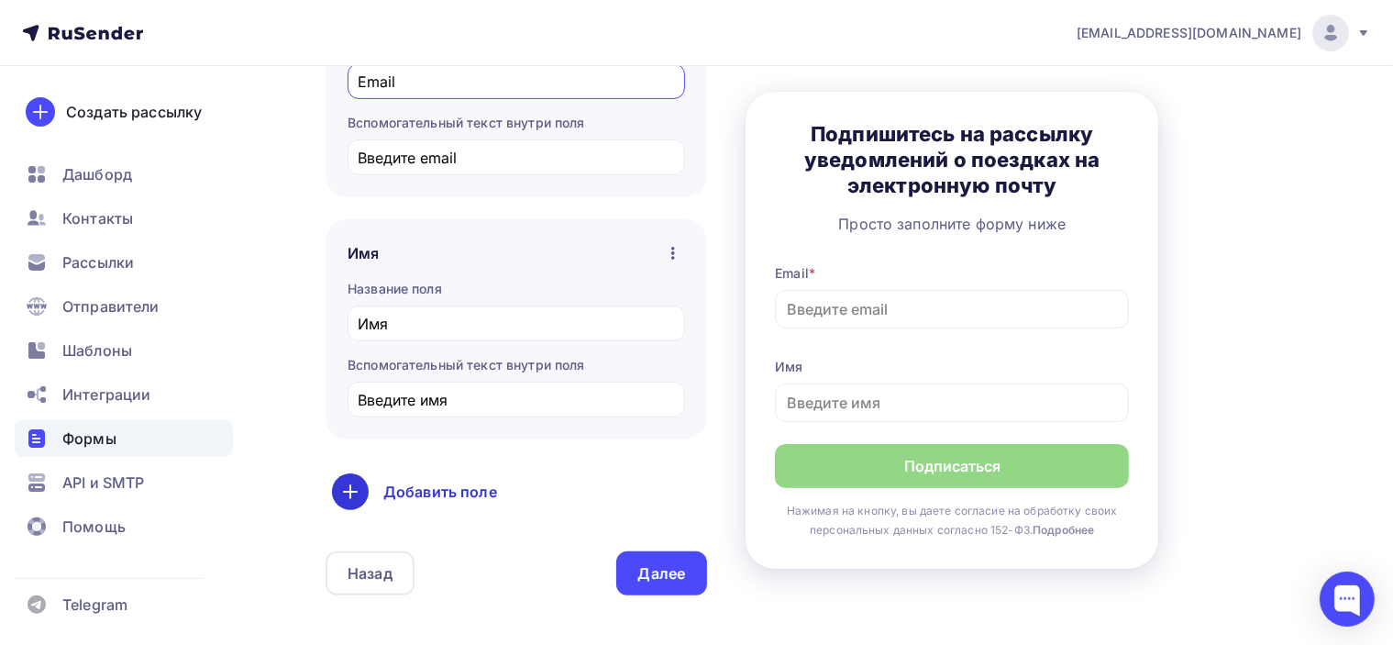
scroll to position [410, 0]
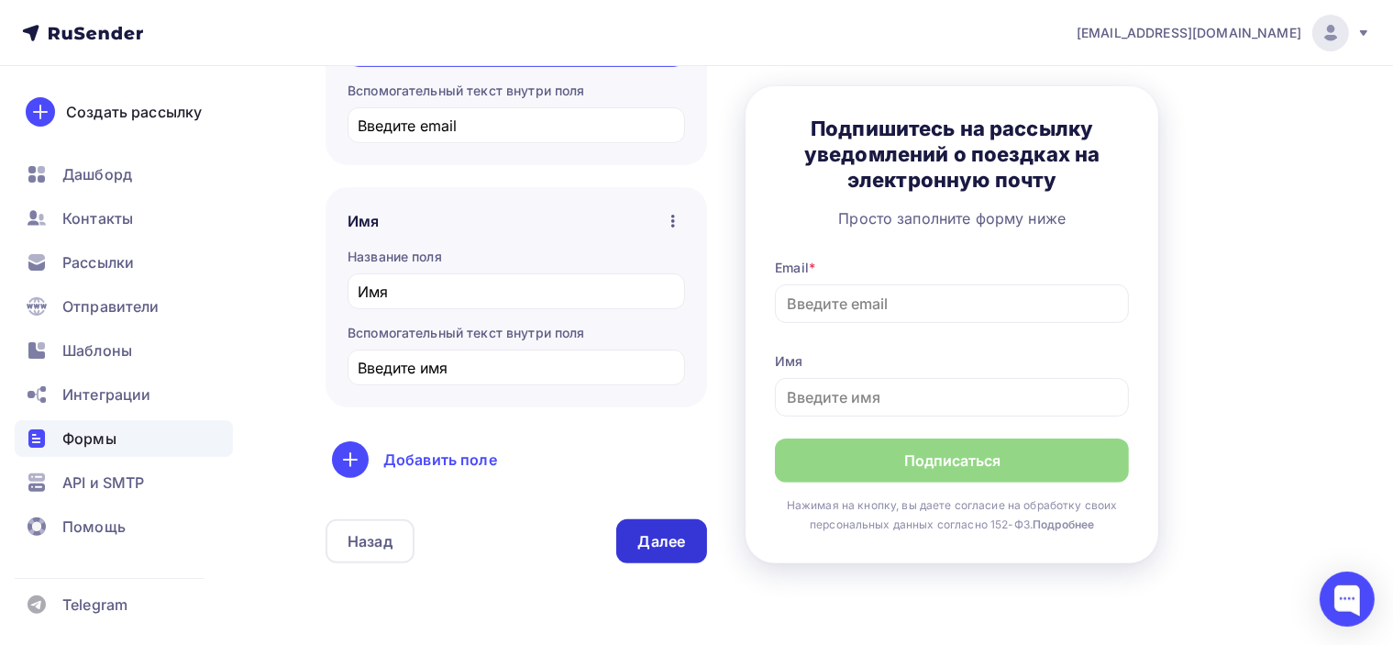
click at [666, 543] on div "Далее" at bounding box center [662, 541] width 48 height 21
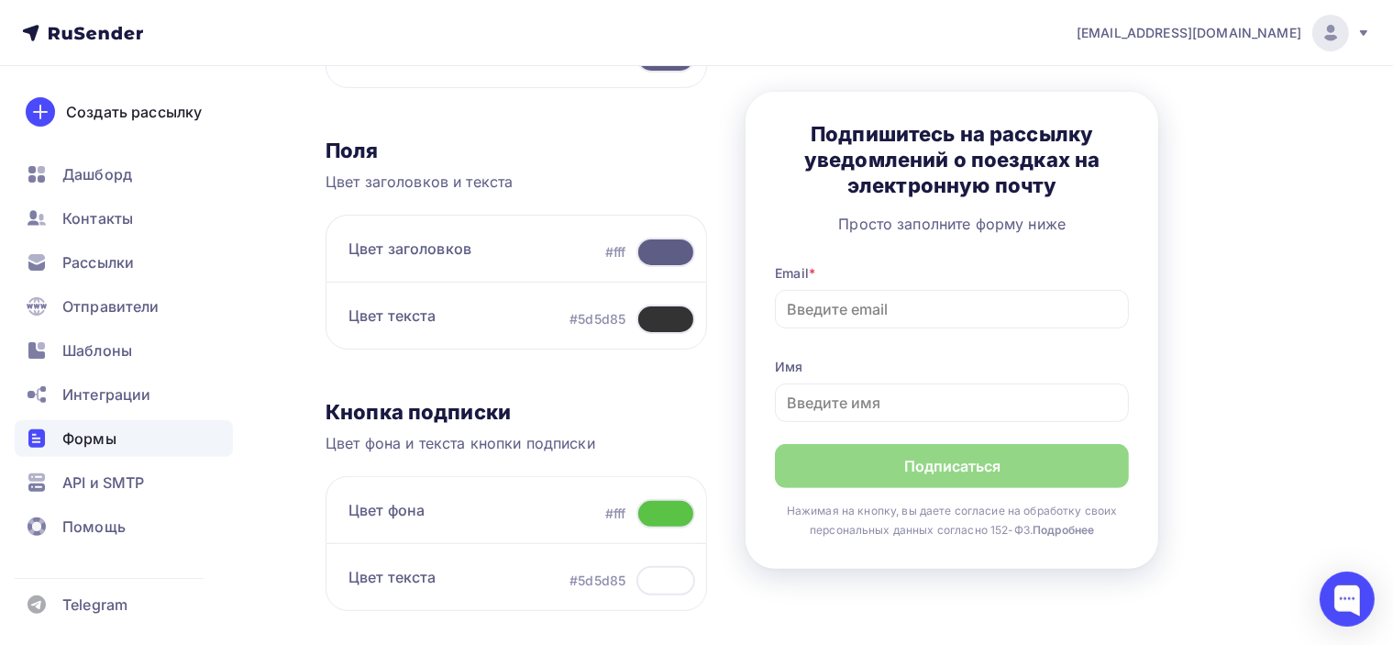
scroll to position [642, 0]
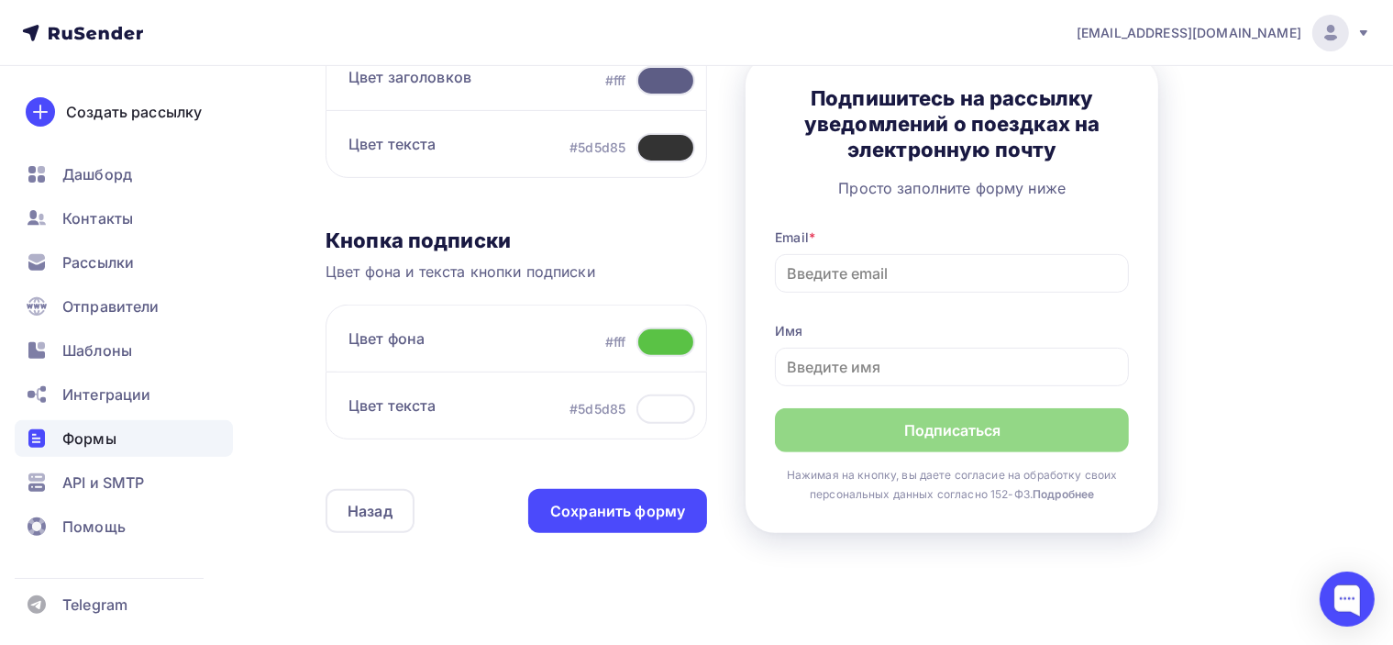
click at [690, 336] on div at bounding box center [666, 341] width 59 height 29
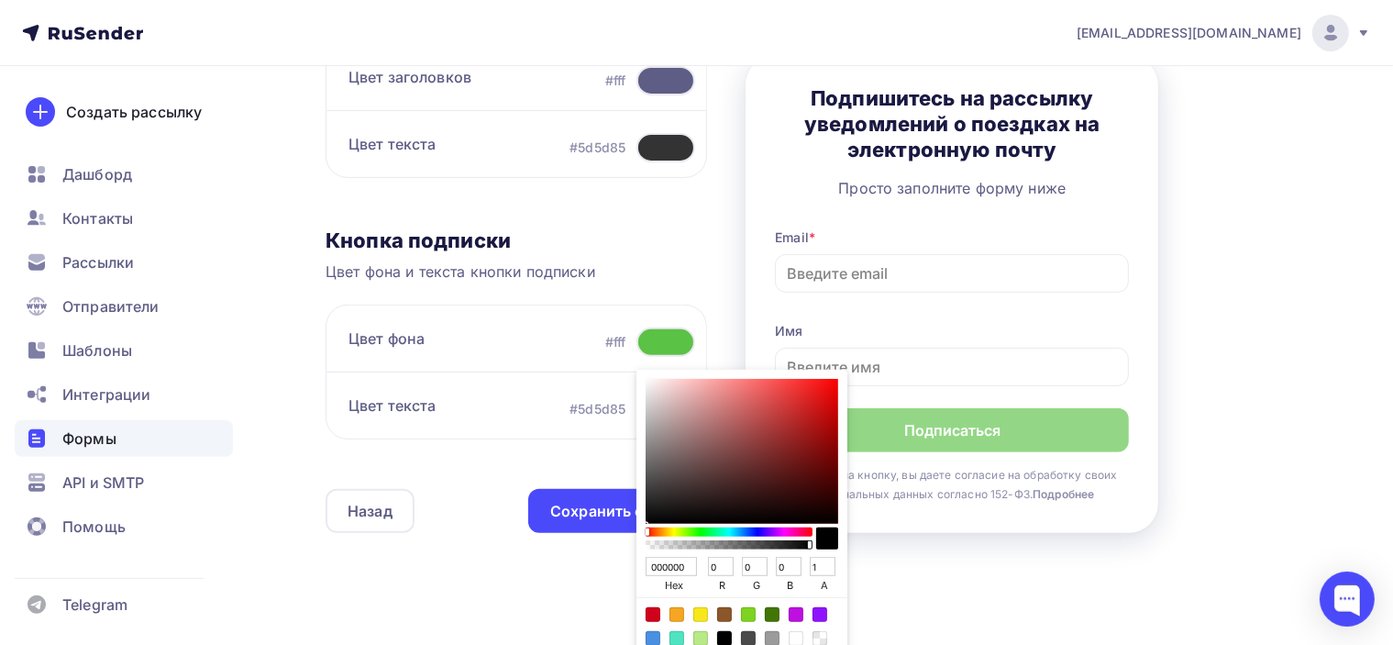
scroll to position [704, 0]
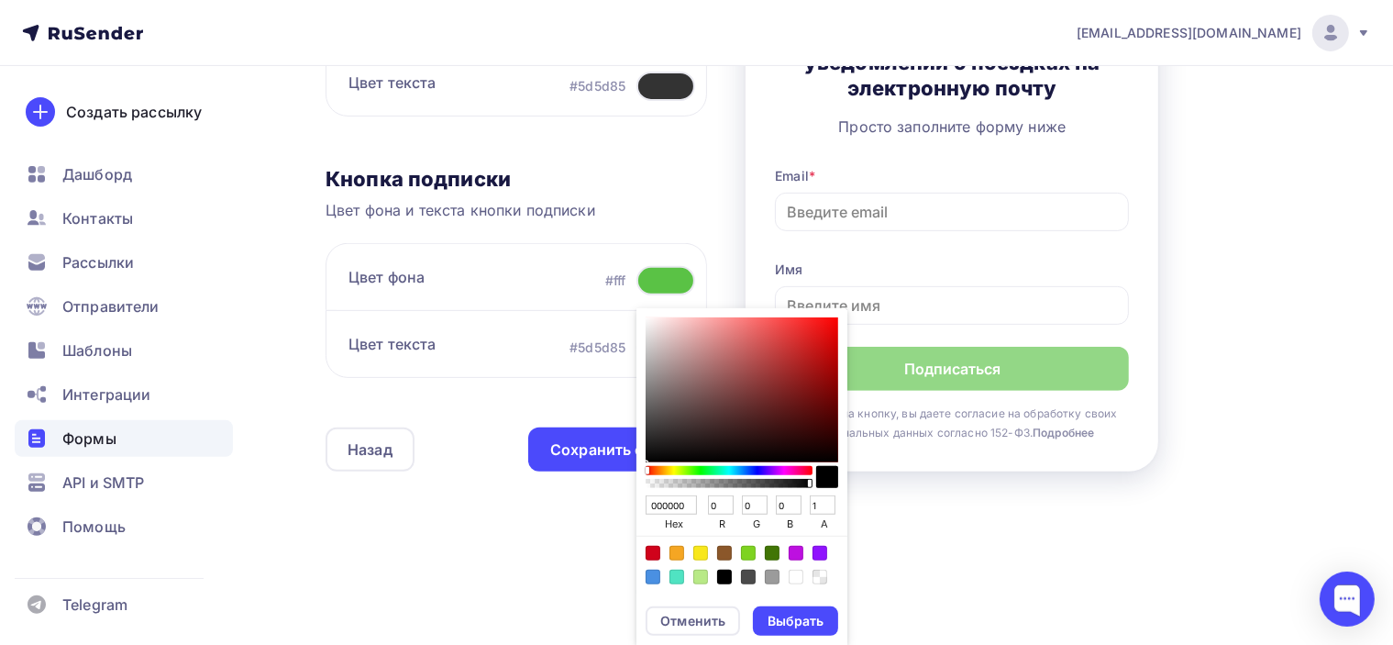
drag, startPoint x: 683, startPoint y: 502, endPoint x: 588, endPoint y: 508, distance: 95.6
click at [596, 506] on div "Контент Поля формы 3 Дизайн Тип формы Выберите способ установки формы Встроенна…" at bounding box center [821, 5] width 991 height 1035
paste input "99AB"
type input "0099AB"
type input "153"
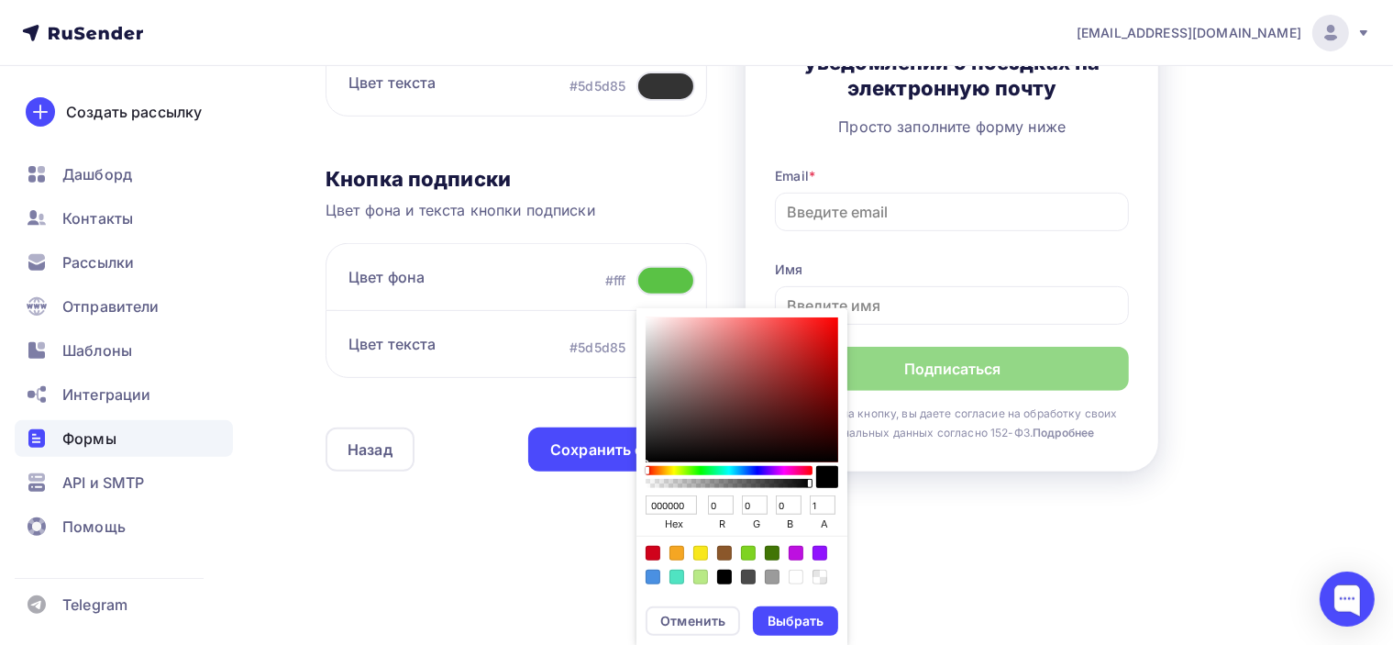
type input "171"
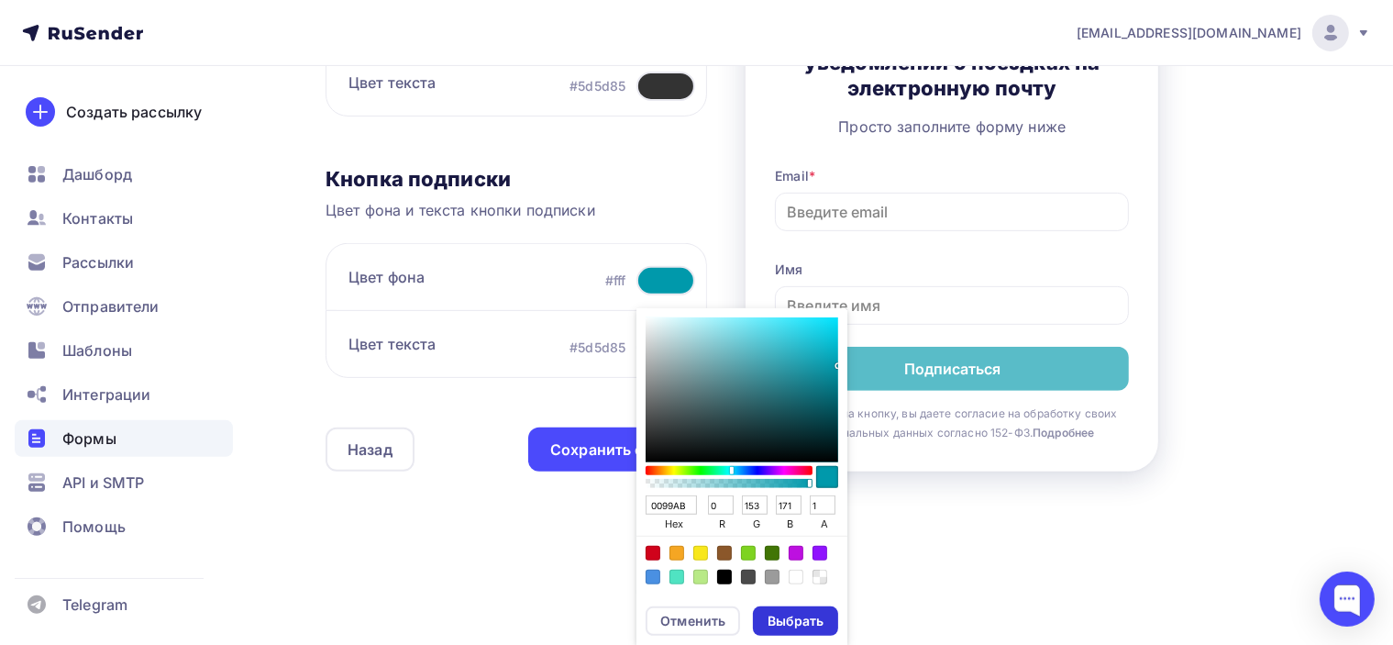
type input "0099AB"
click at [793, 624] on div "Выбрать" at bounding box center [796, 621] width 56 height 18
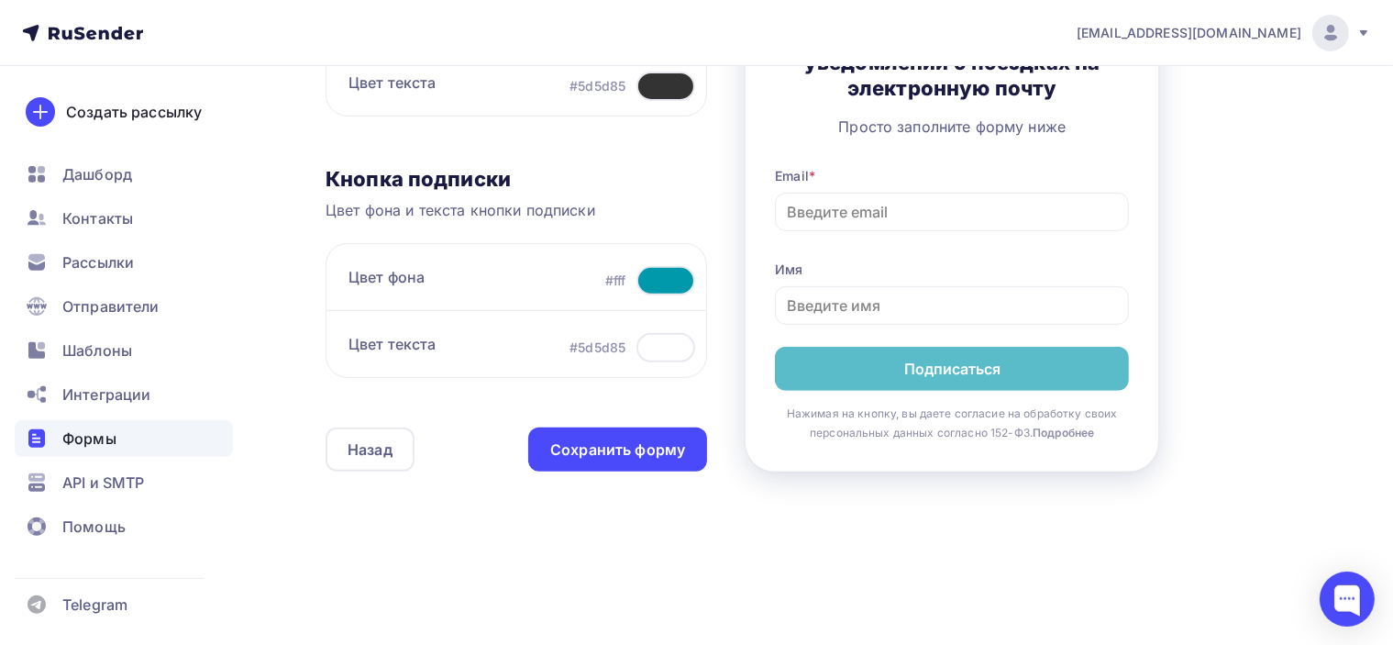
click at [655, 273] on div at bounding box center [666, 280] width 59 height 29
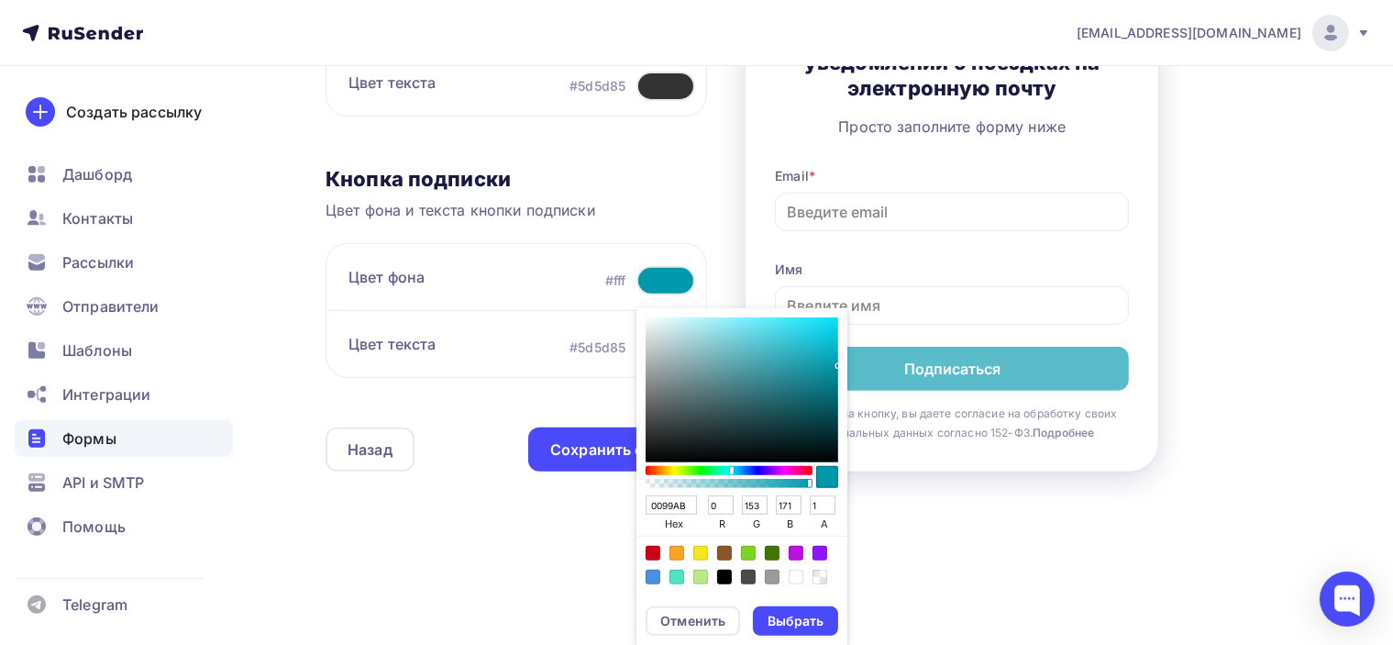
click at [828, 373] on div "Sketch color picker" at bounding box center [742, 389] width 193 height 145
type input "078A9A"
type input "7"
type input "138"
type input "154"
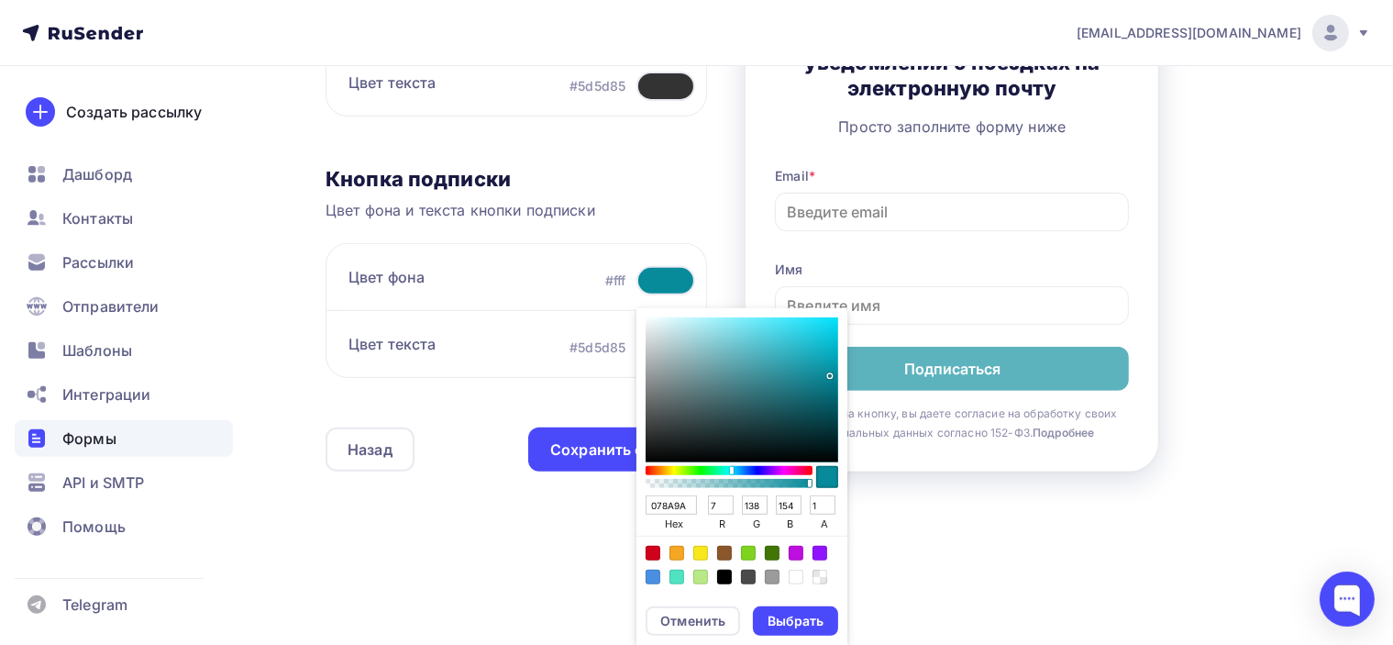
type input "04717E"
type input "4"
type input "113"
type input "126"
click at [831, 388] on div "Sketch color picker" at bounding box center [742, 389] width 193 height 145
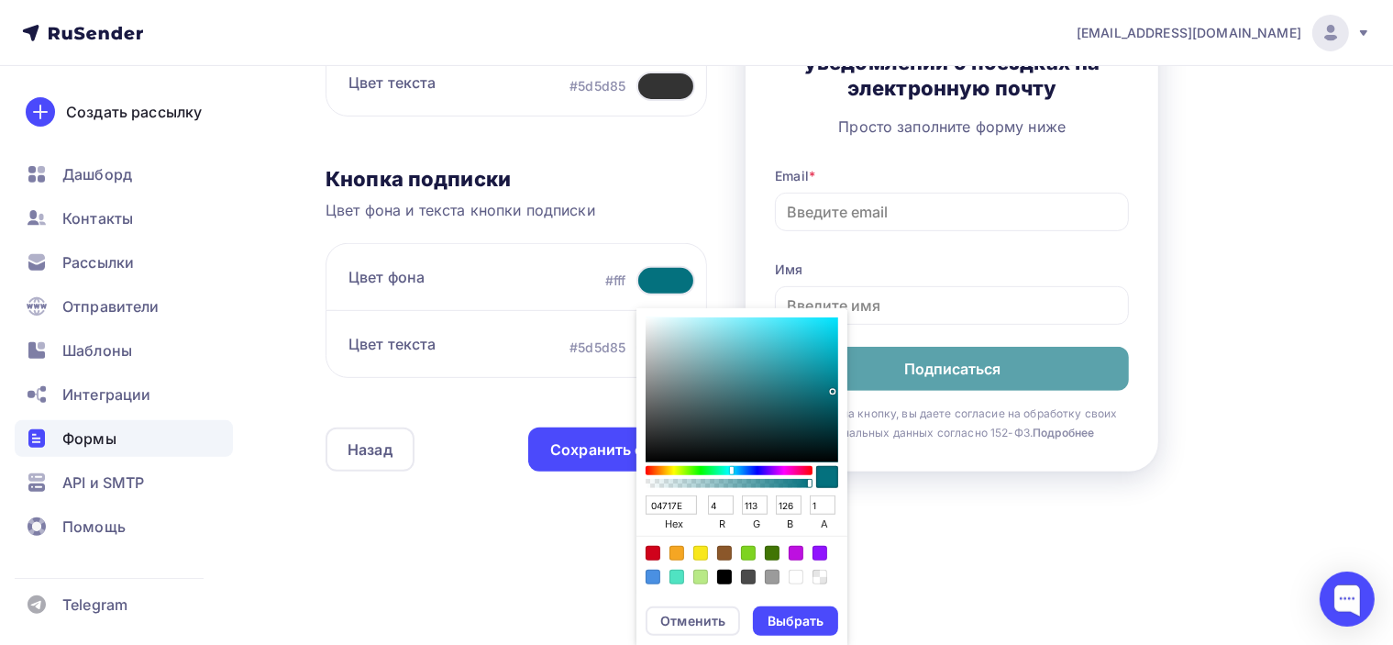
type input "088695"
type input "8"
type input "134"
type input "149"
type input "098796"
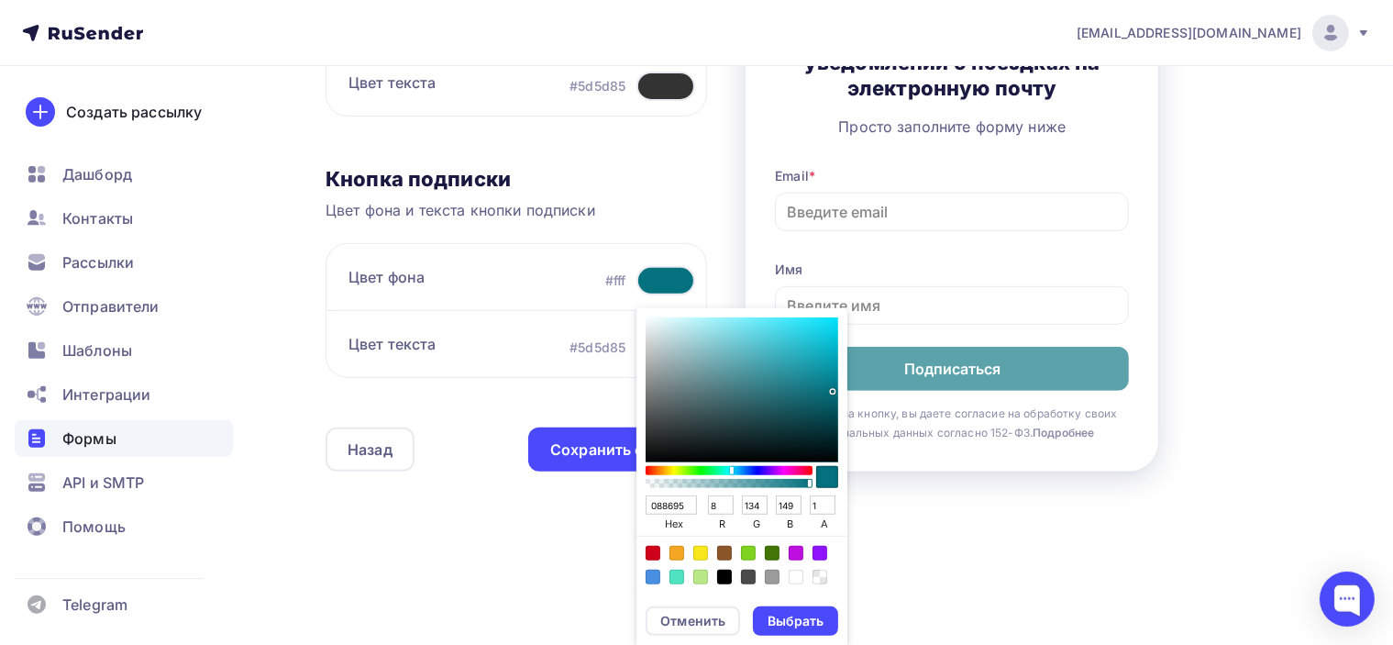
type input "9"
type input "135"
type input "150"
type input "098C9B"
type input "140"
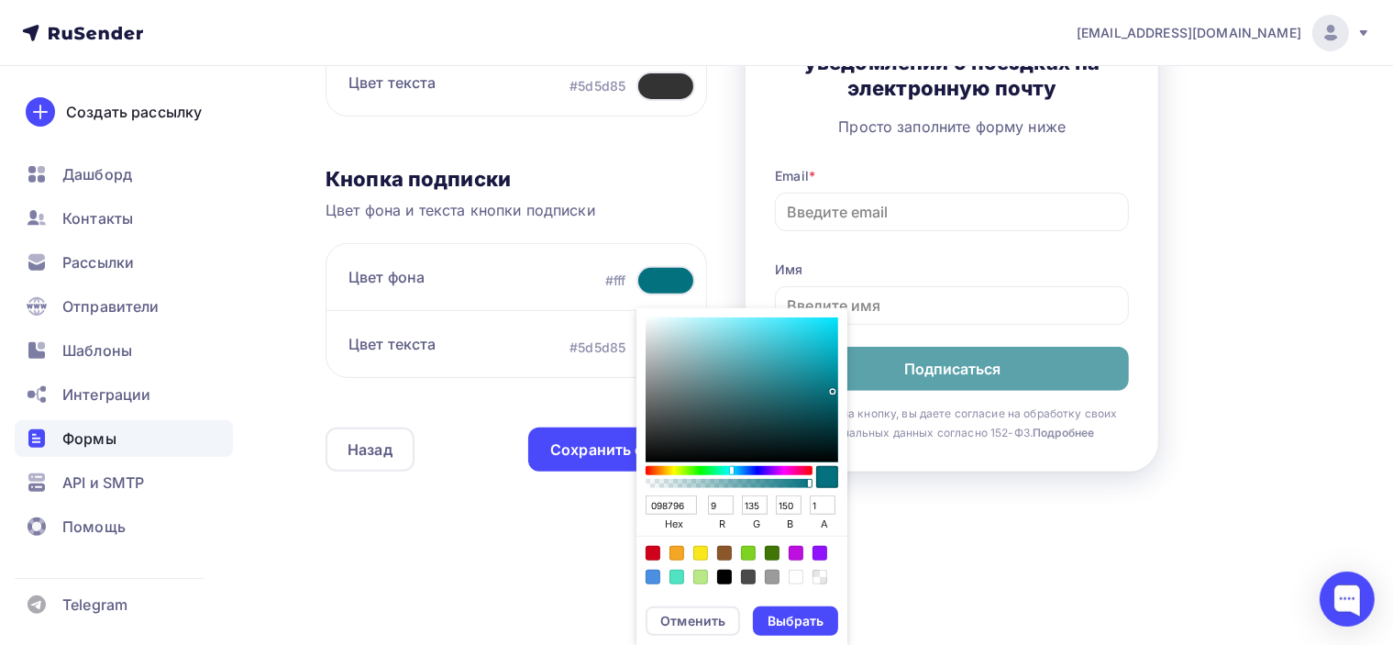
type input "155"
type input "098F9E"
type input "143"
type input "158"
type input "0994A3"
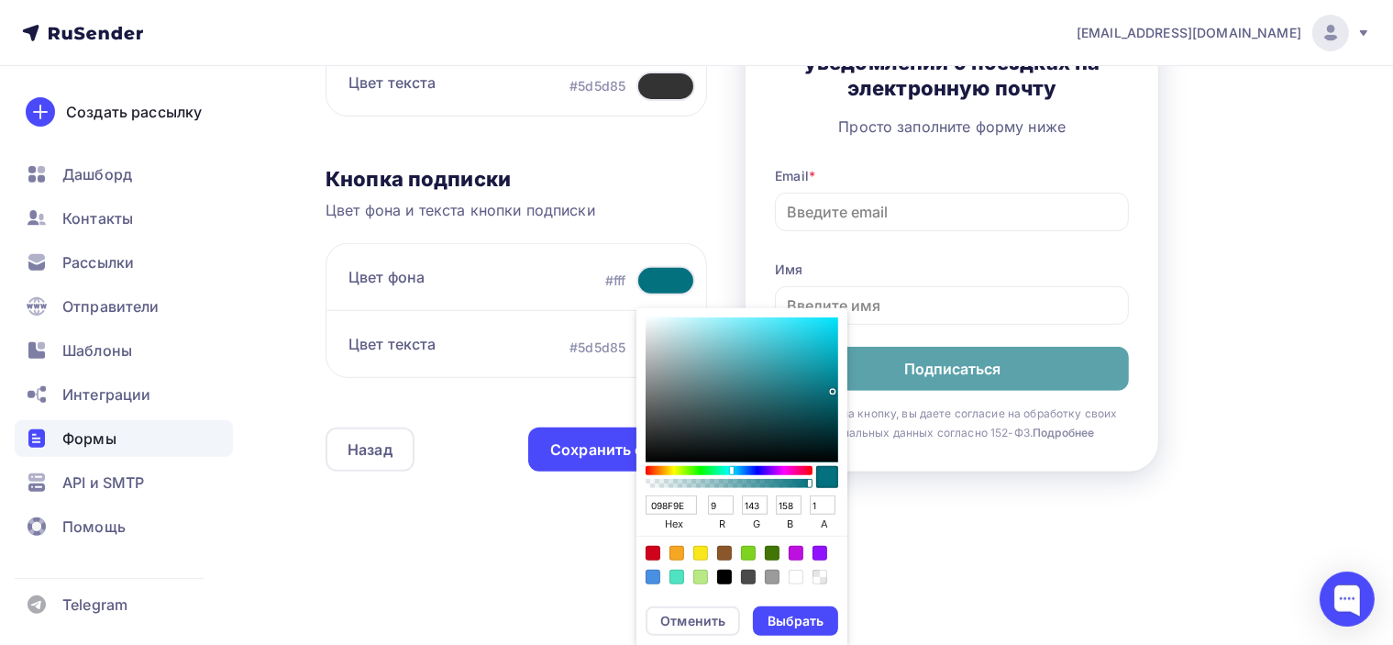
type input "148"
type input "163"
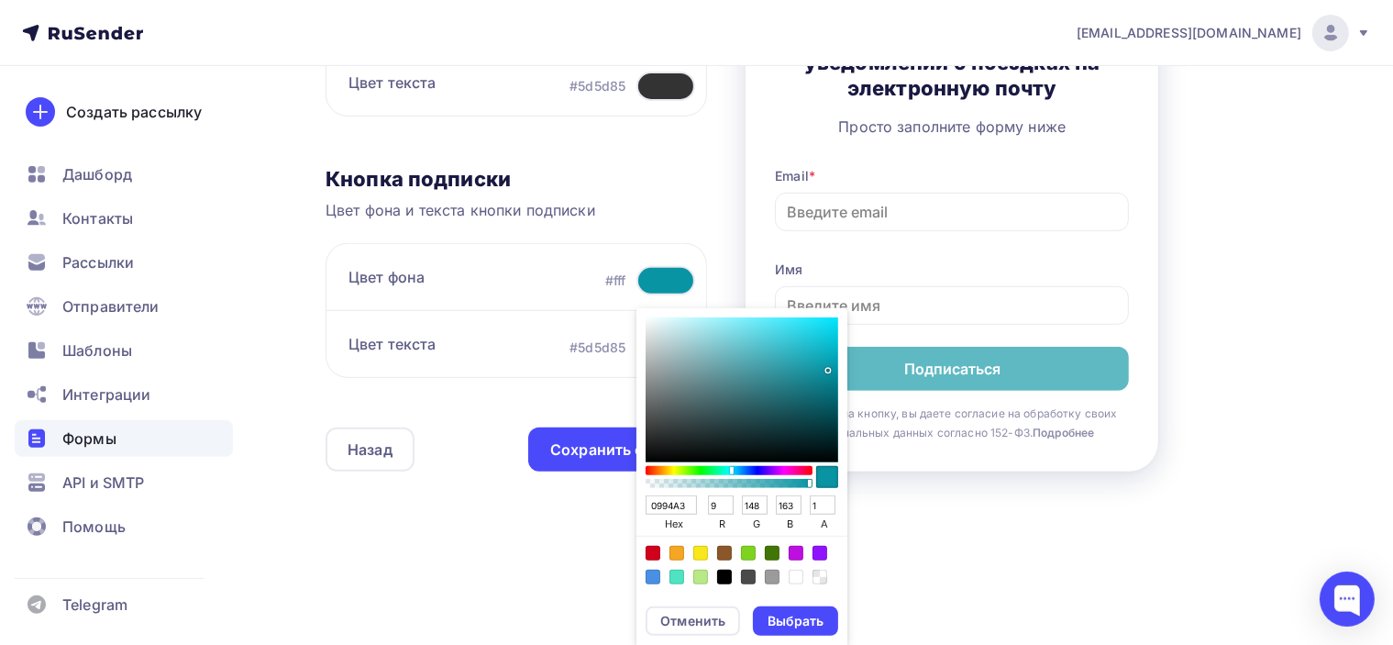
type input "0A8D9B"
type input "10"
type input "141"
type input "155"
type input "0B808D"
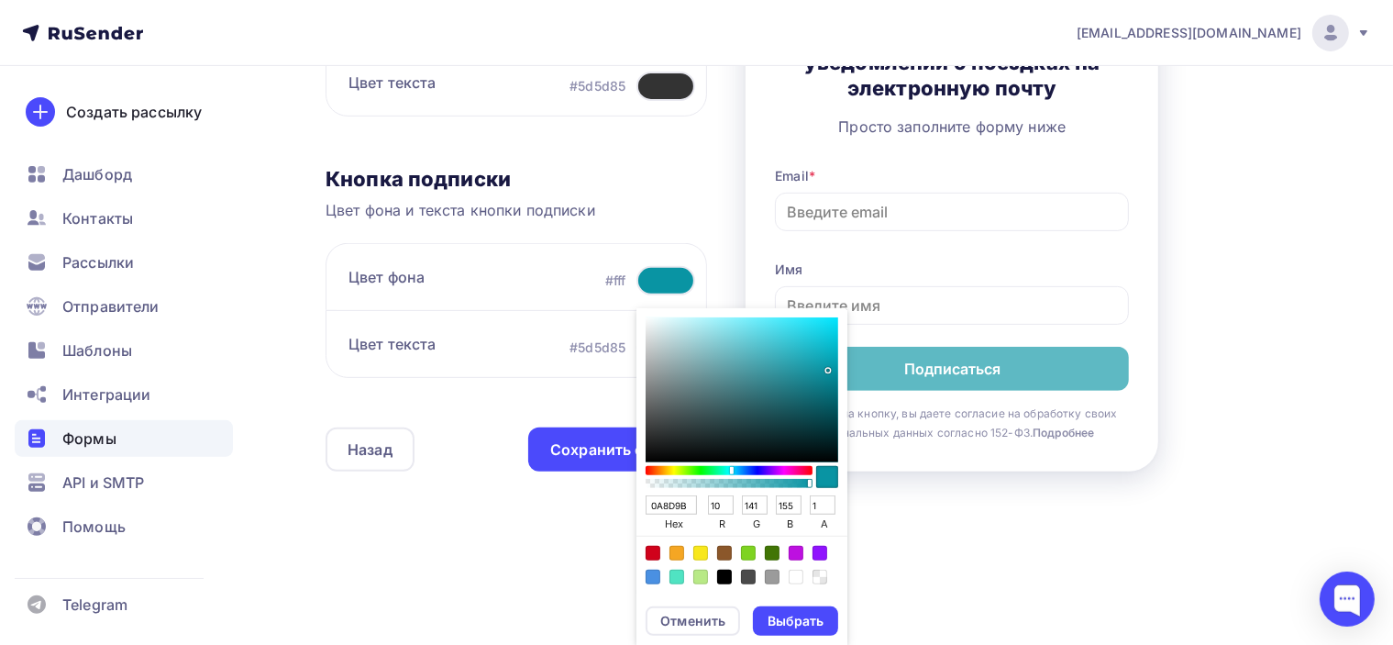
type input "11"
type input "128"
type input "141"
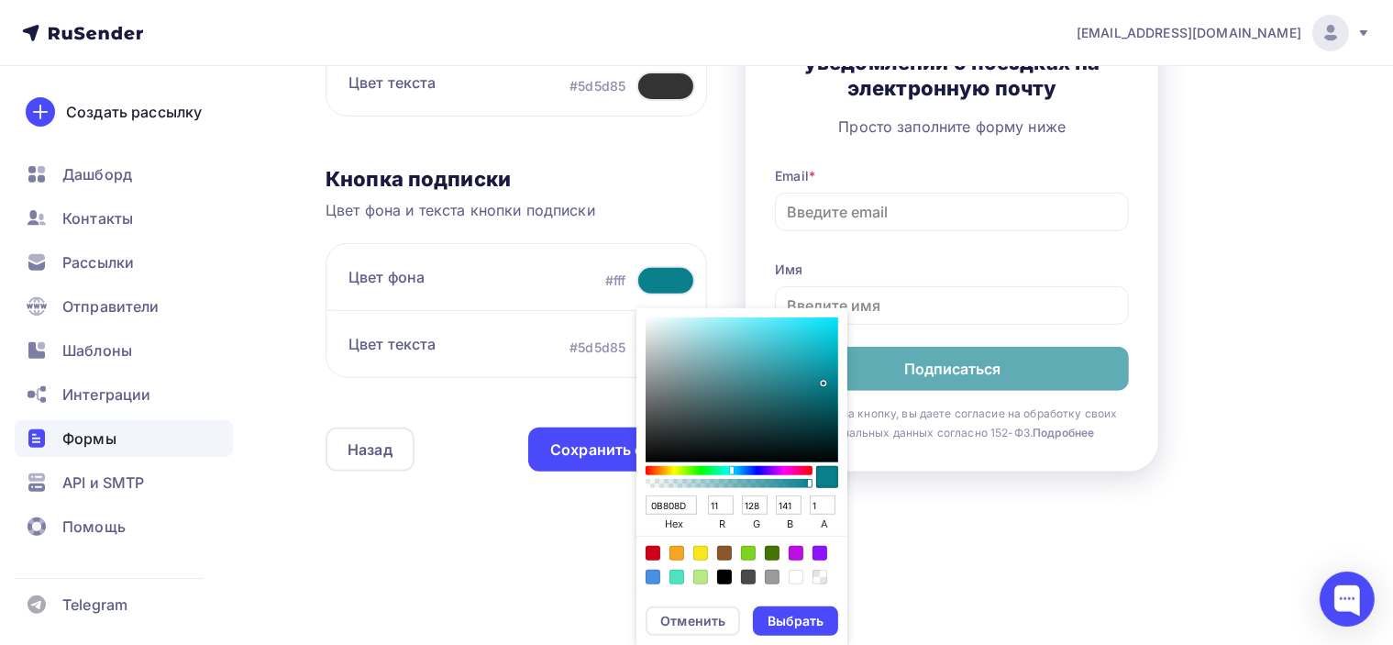
type input "0B7E8B"
type input "126"
type input "139"
type input "0D7E8B"
type input "13"
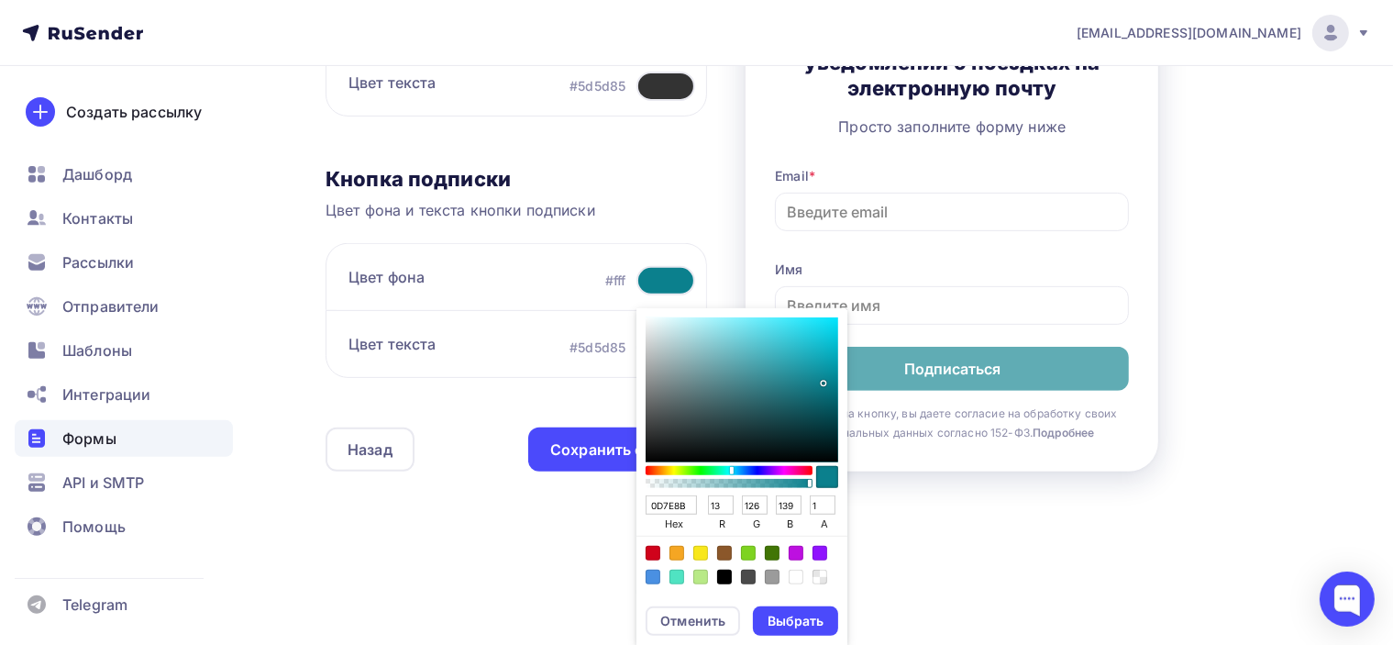
type input "117E8B"
type input "17"
type input "127885"
type input "18"
type input "120"
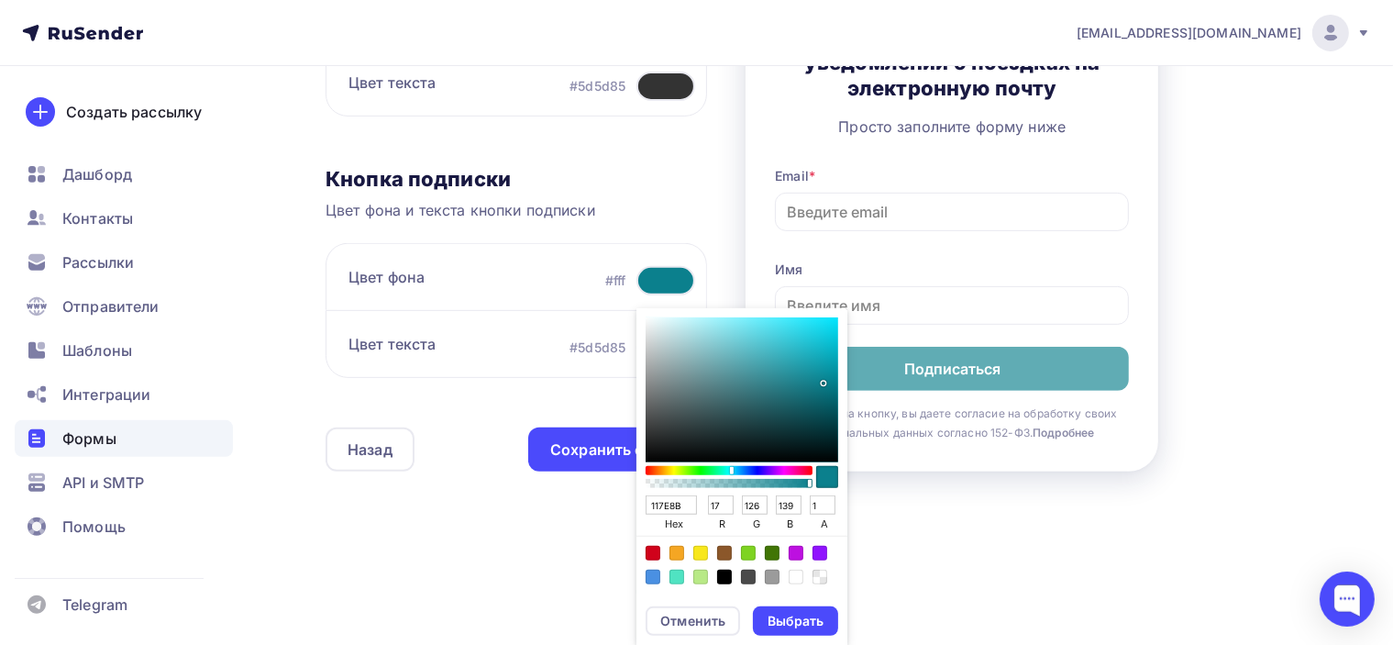
type input "133"
type input "147683"
type input "20"
type input "118"
type input "131"
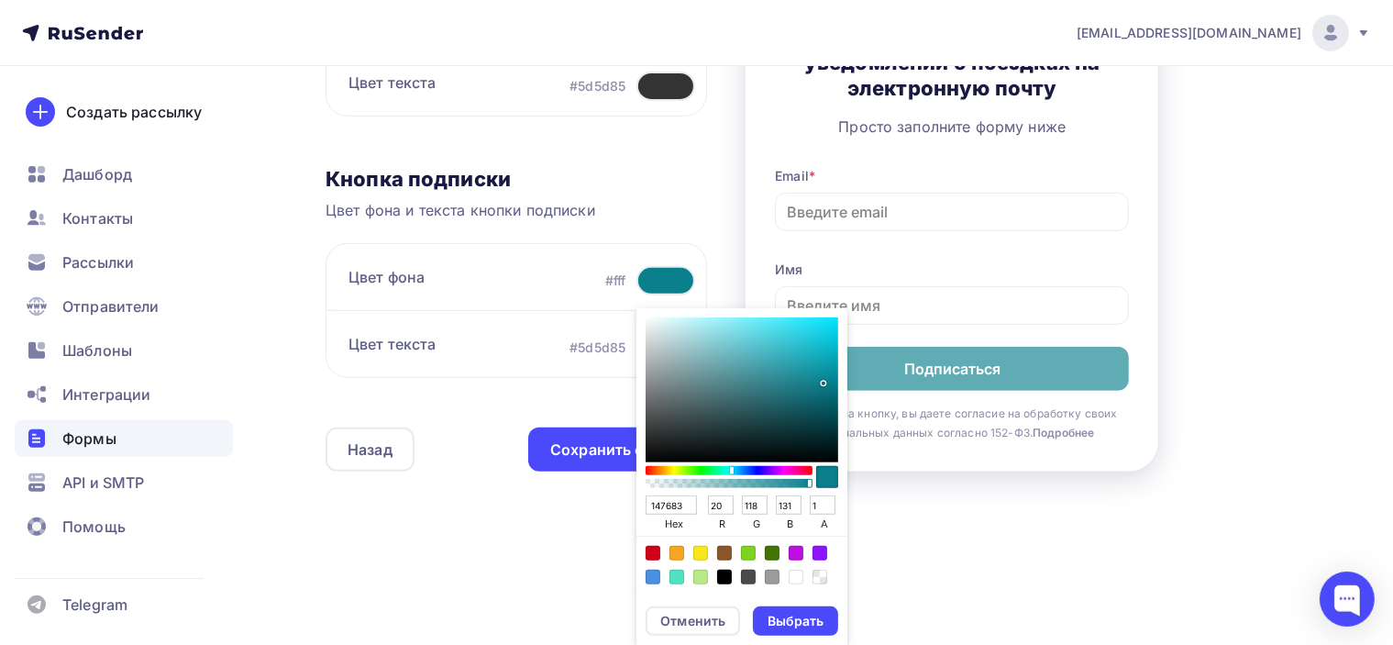
type input "147581"
type input "117"
type input "129"
type input "167480"
type input "22"
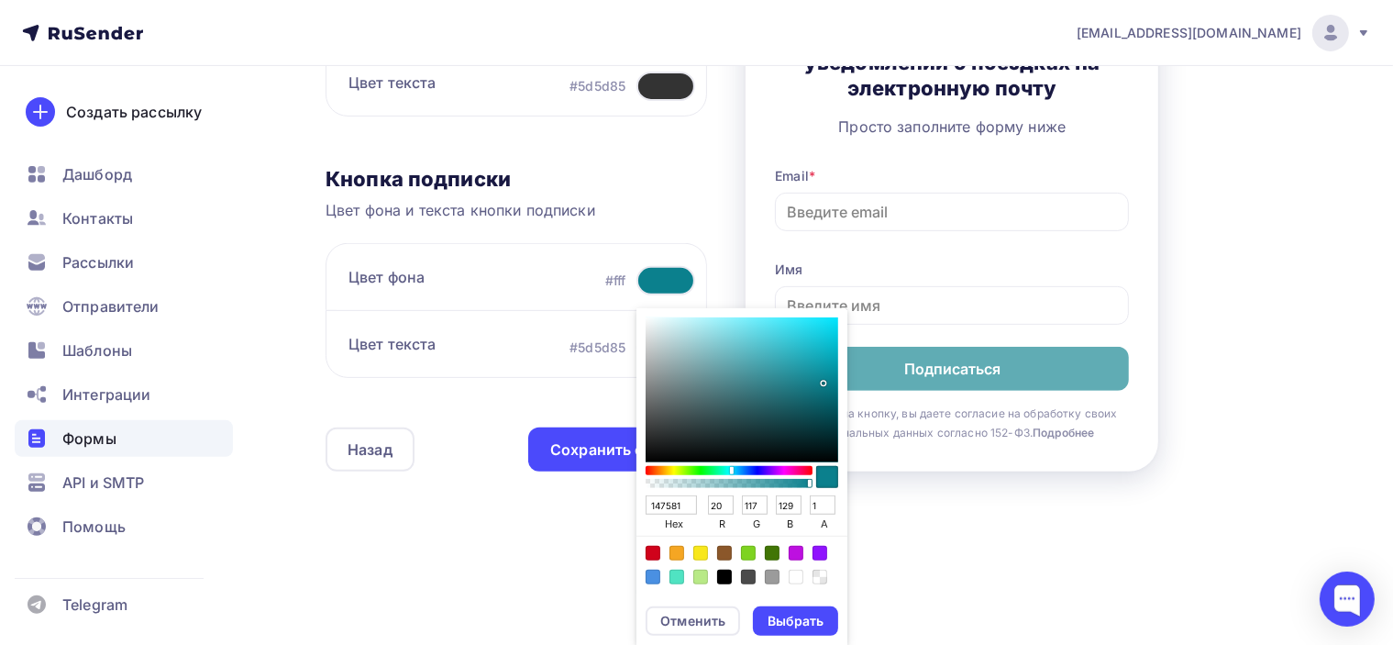
type input "116"
type input "128"
type input "0D7986"
type input "13"
type input "121"
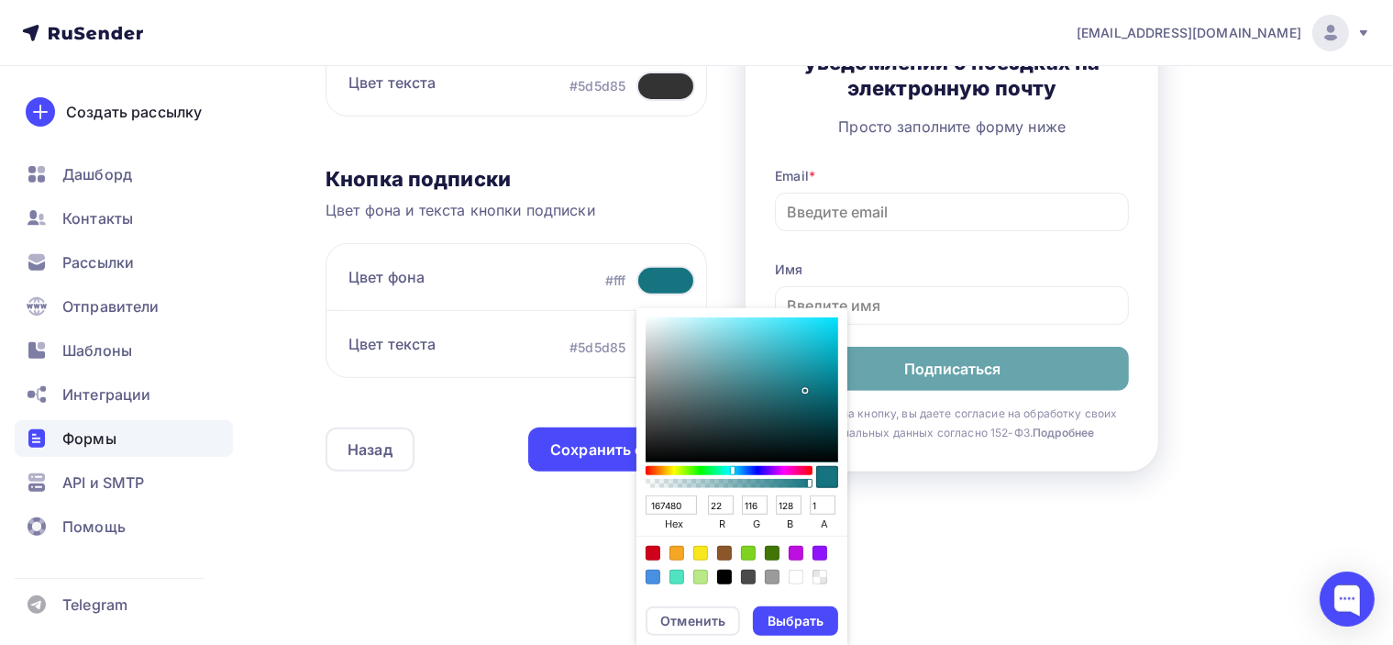
type input "134"
type input "087B89"
type input "8"
type input "123"
type input "137"
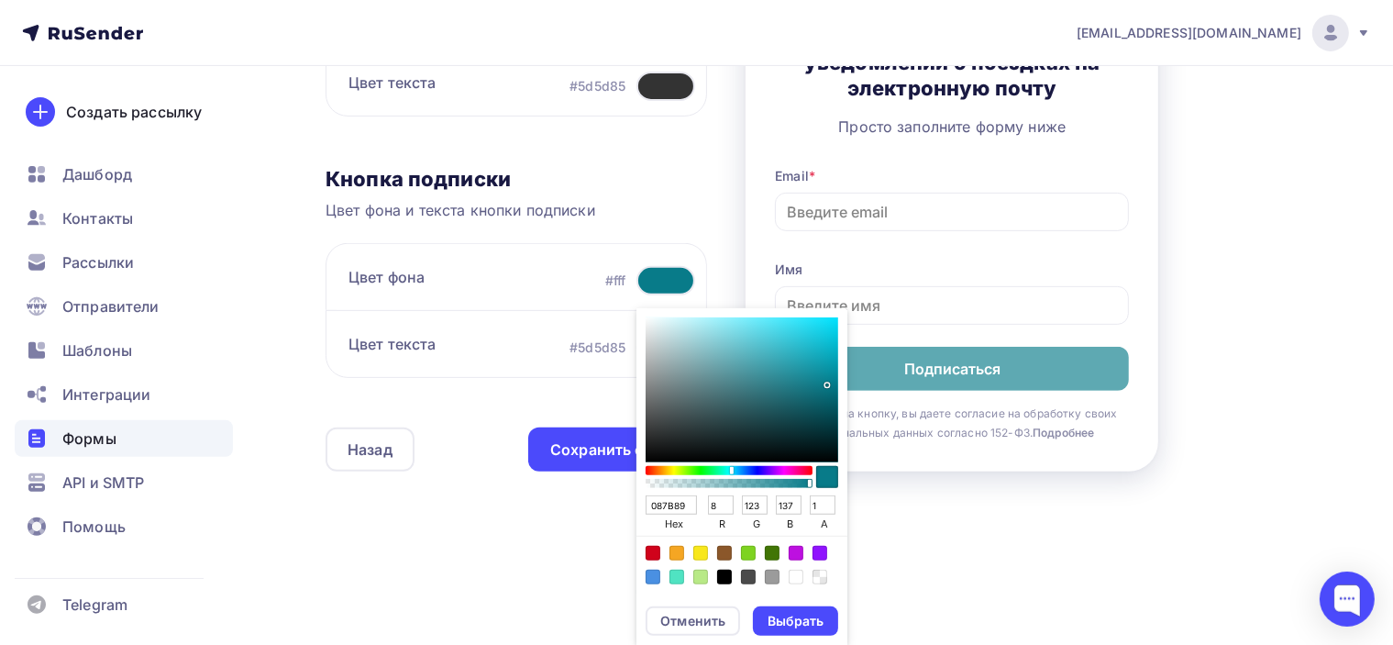
type input "097D8B"
type input "9"
type input "125"
type input "139"
type input "077D8B"
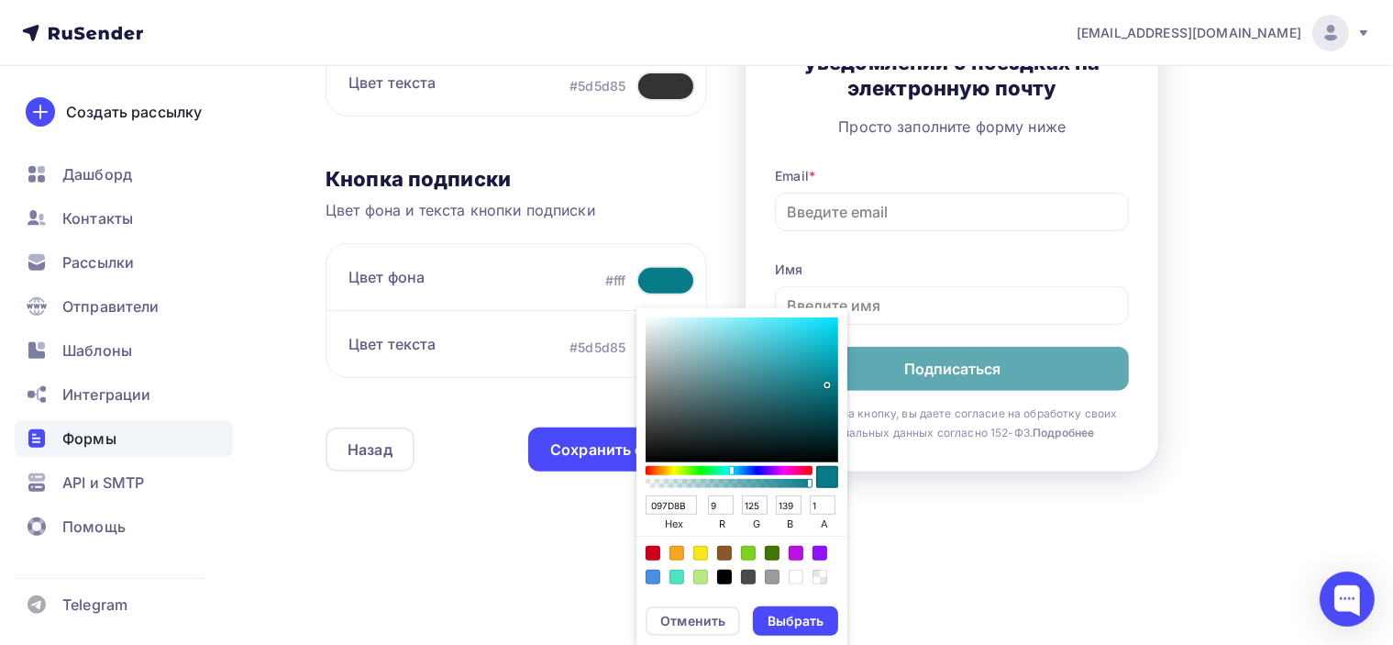
type input "7"
type input "077E8D"
type input "126"
type input "141"
type input "068292"
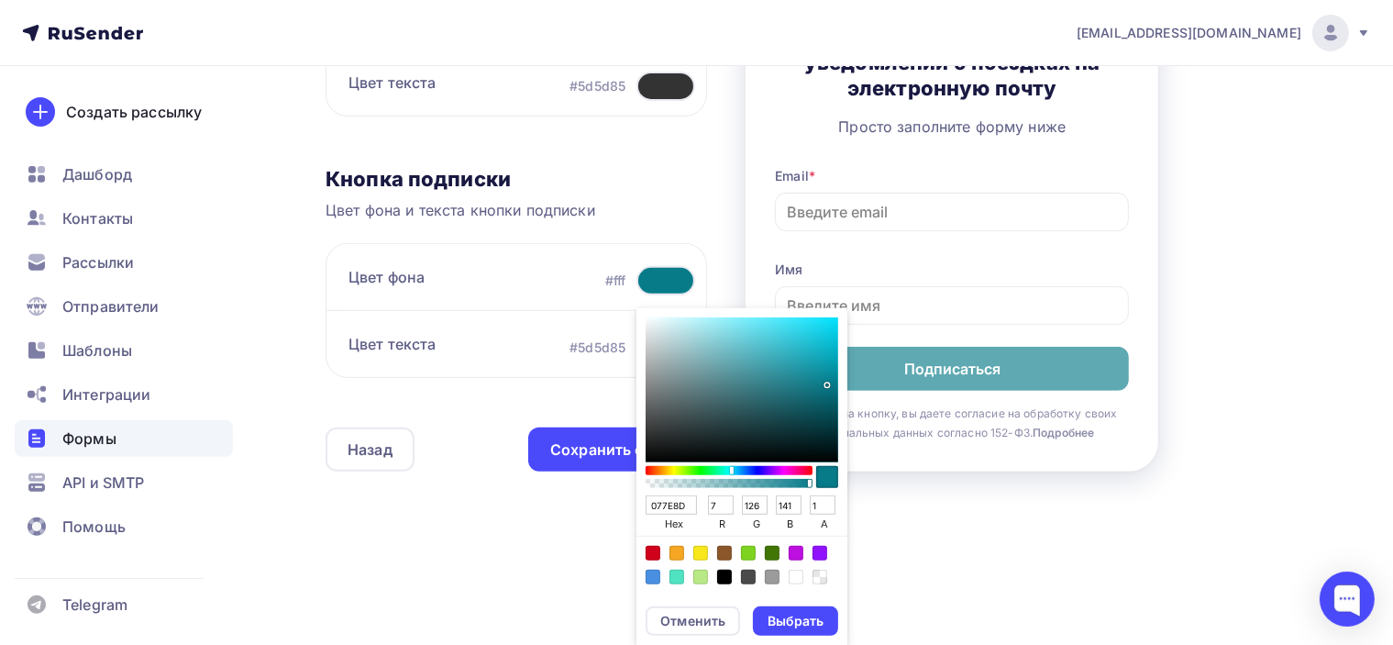
type input "6"
type input "130"
type input "146"
type input "058393"
type input "5"
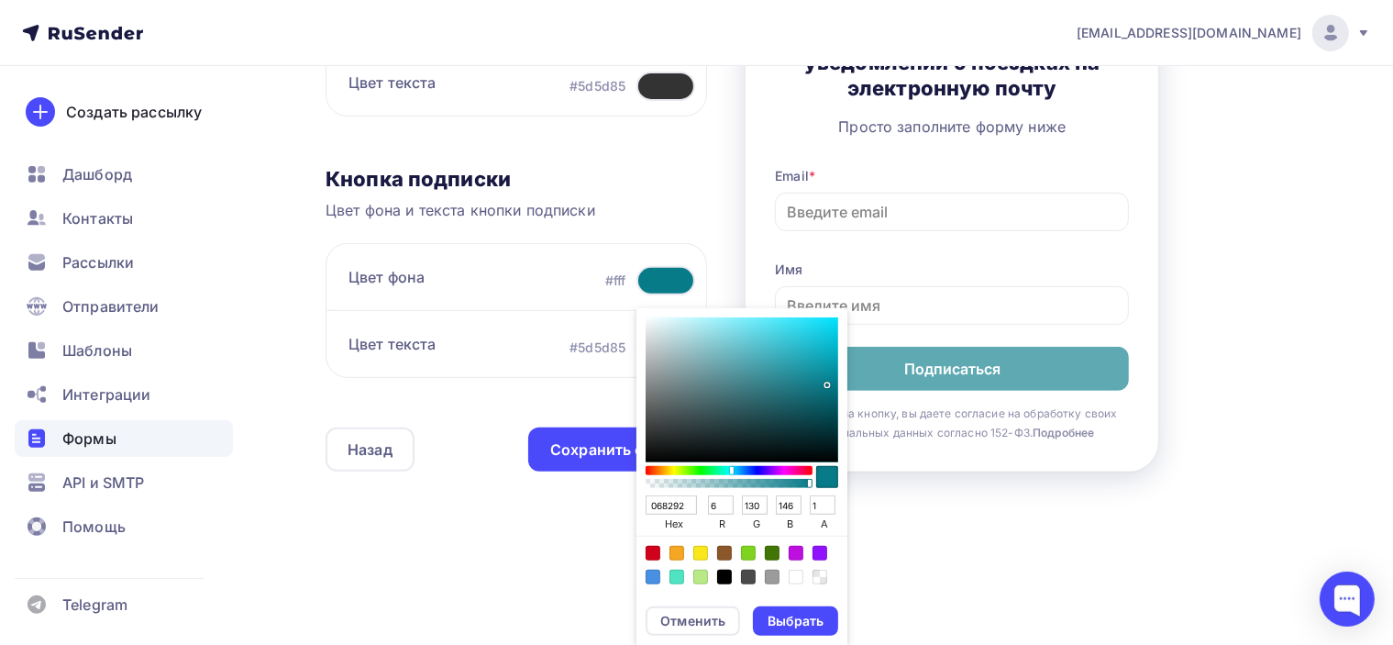
type input "131"
type input "147"
type input "048495"
type input "4"
type input "132"
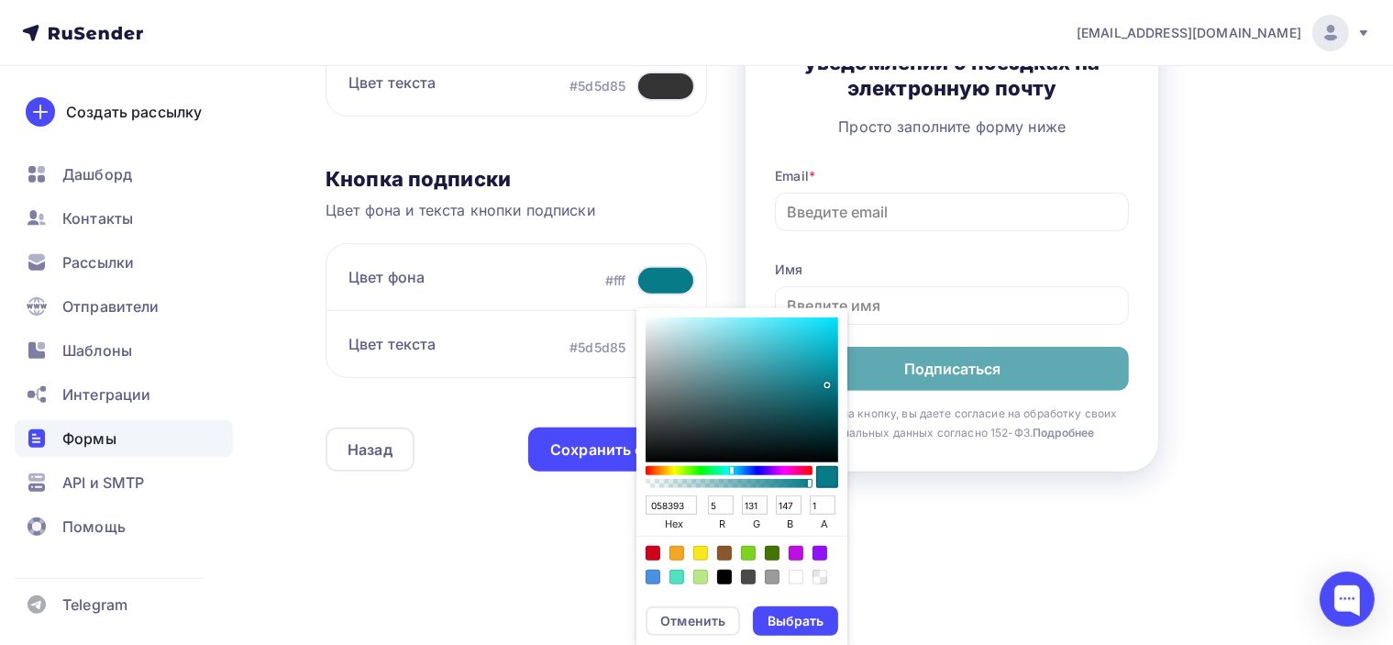
type input "149"
type input "018698"
type input "1"
type input "134"
type input "152"
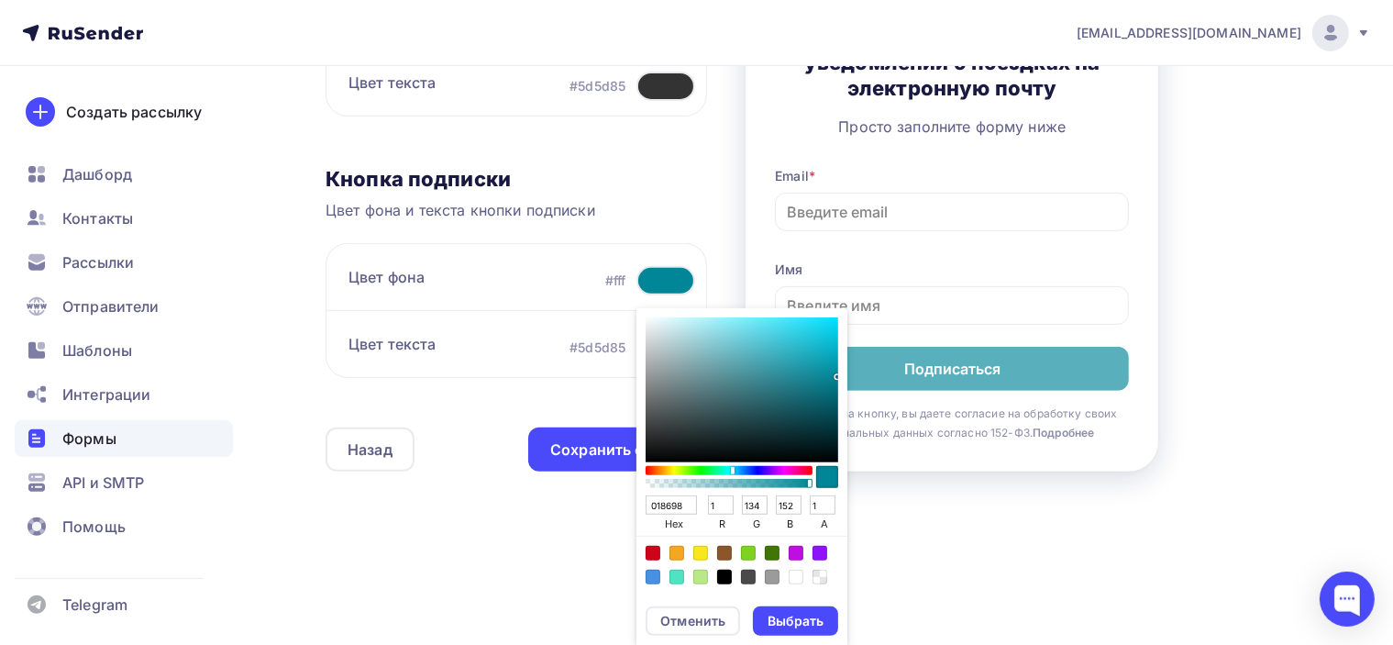
type input "00899B"
type input "0"
type input "137"
type input "155"
type input "008C9E"
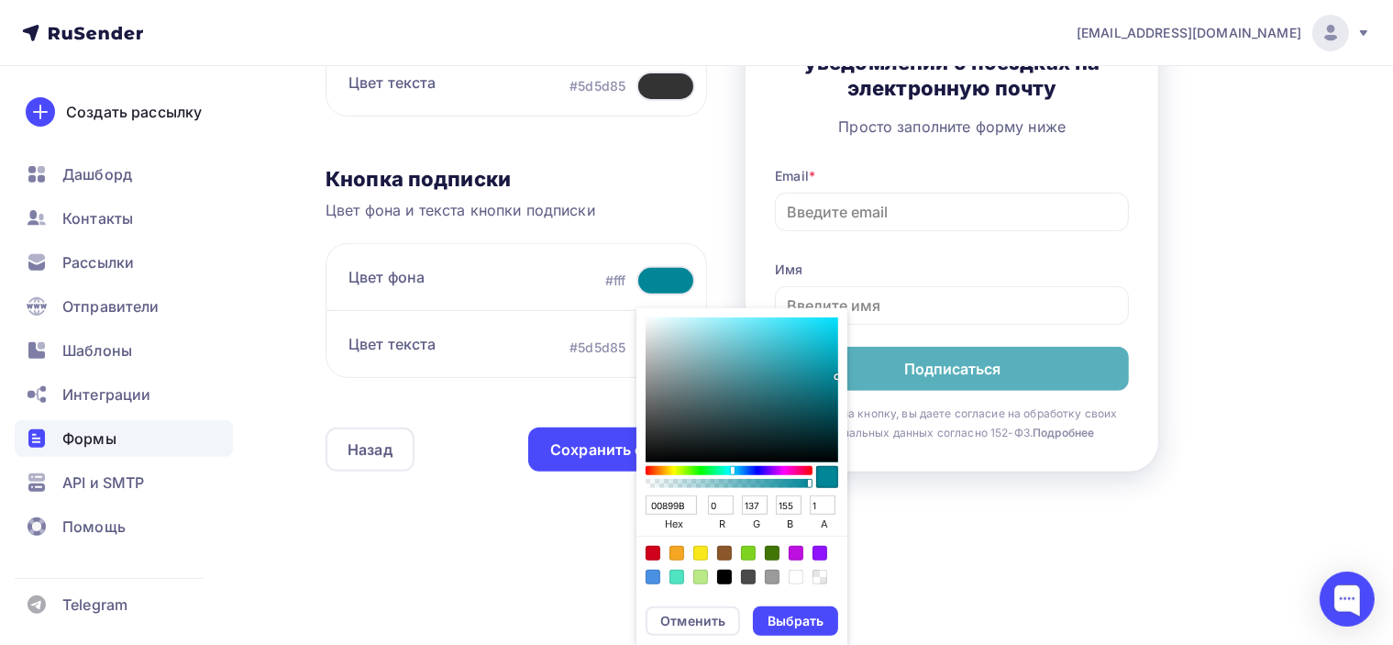
type input "140"
type input "158"
type input "008EA0"
type input "142"
type input "160"
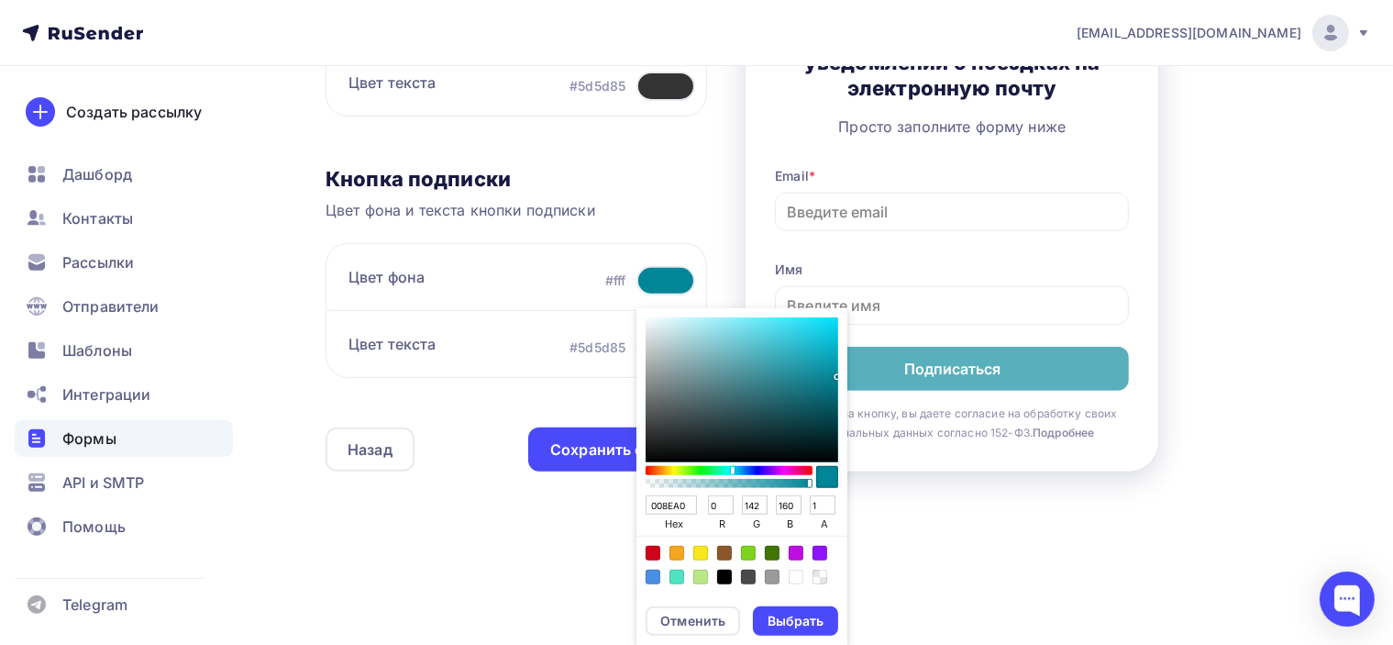
type input "0092A5"
type input "146"
type input "165"
type input "0095A8"
type input "149"
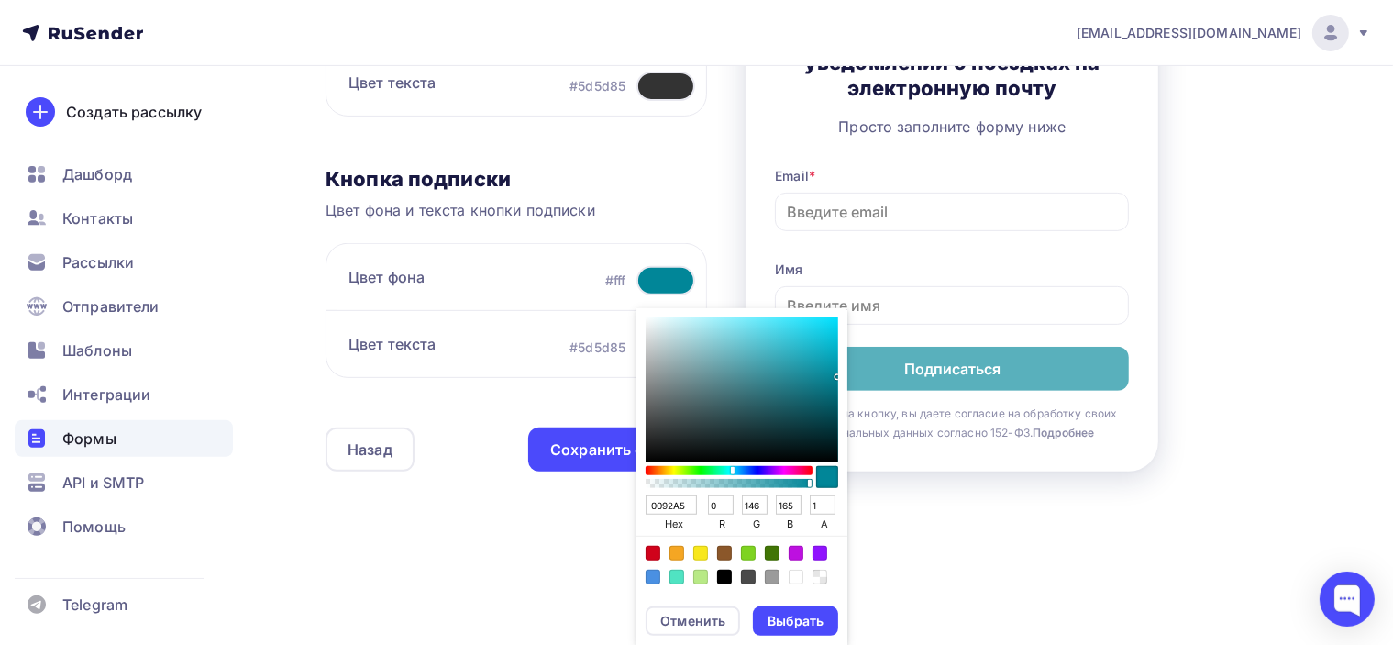
type input "168"
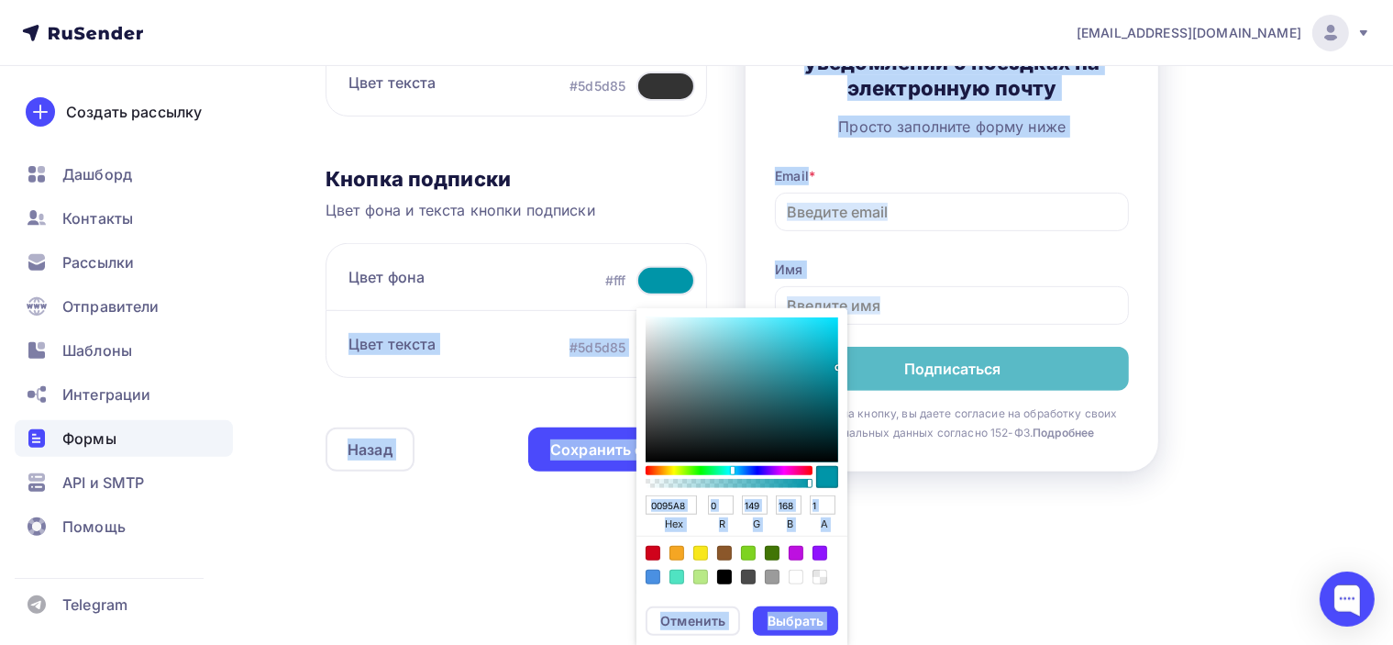
type input "0094A7"
type input "148"
type input "167"
type input "0091A3"
type input "145"
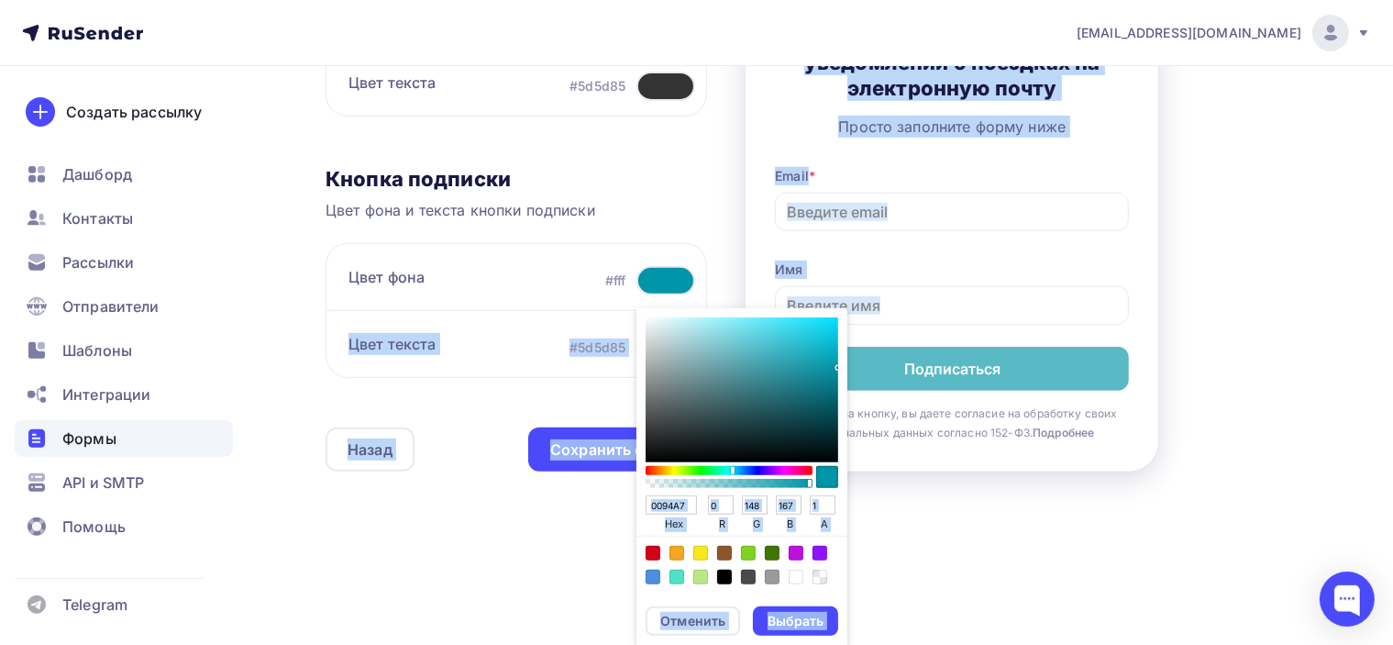
type input "163"
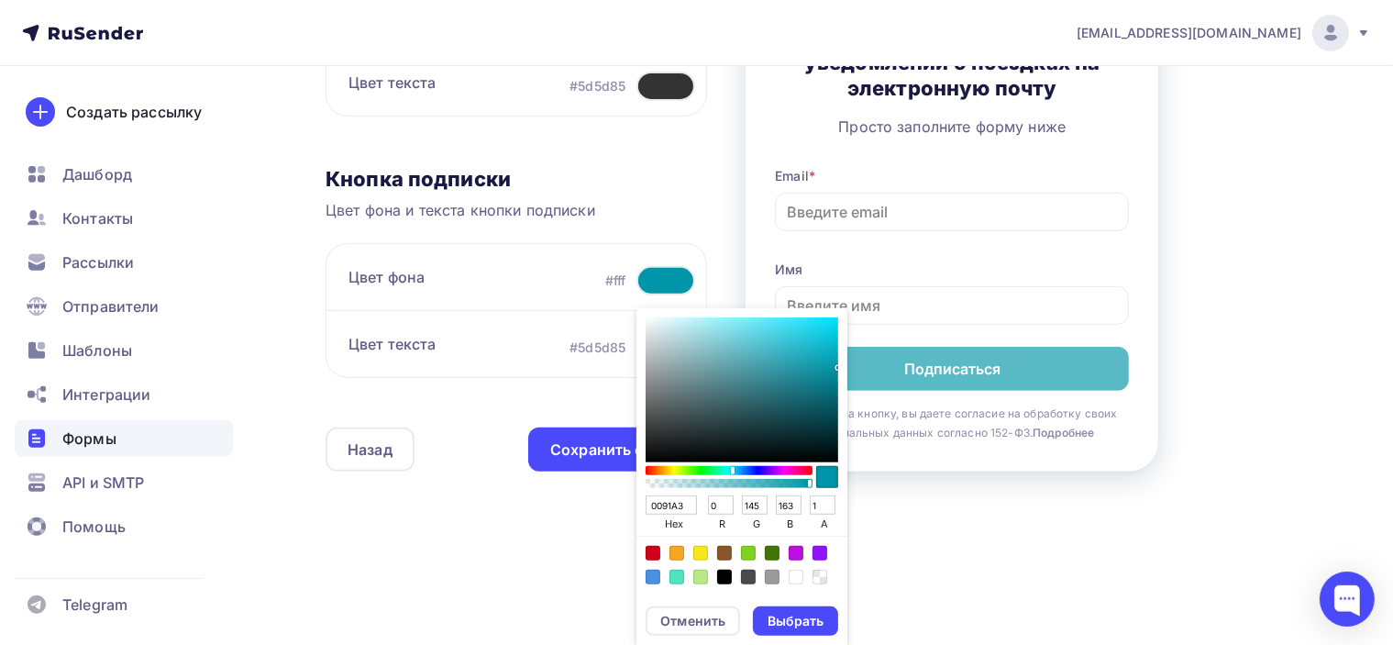
type input "008A9B"
type input "138"
type input "155"
type input "008798"
type input "135"
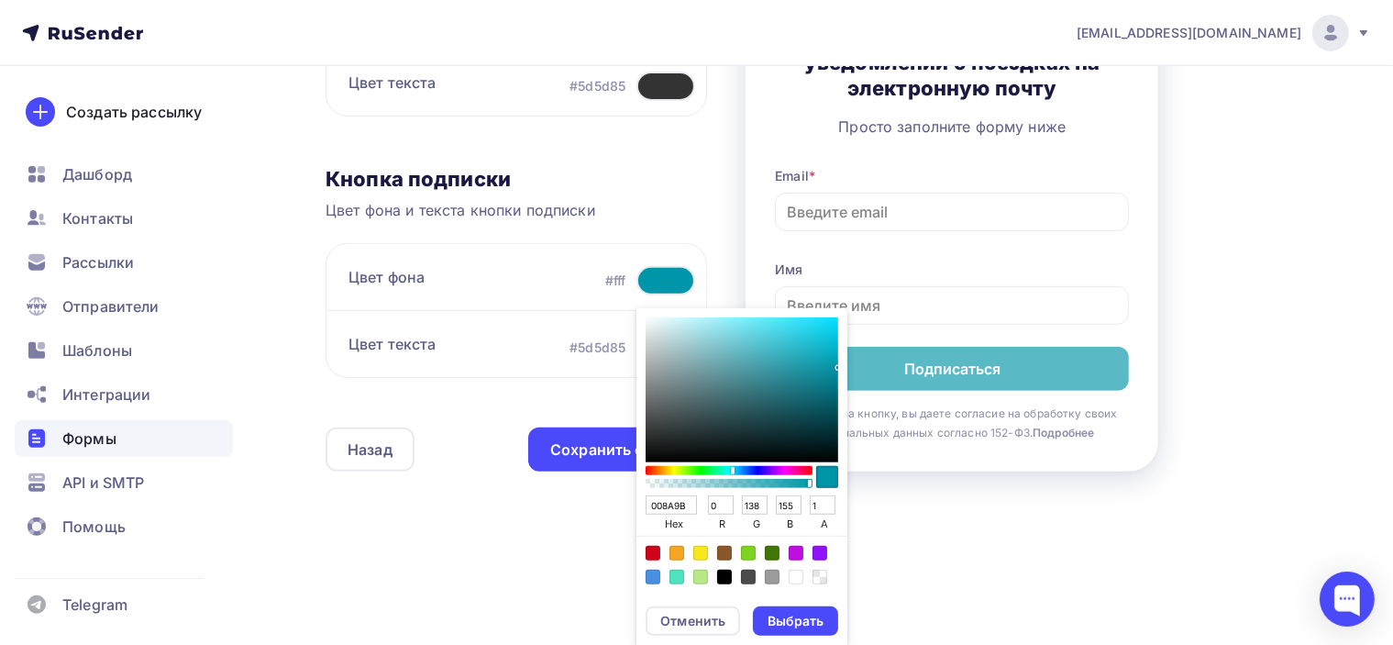
type input "152"
type input "008696"
type input "134"
type input "150"
type input "008595"
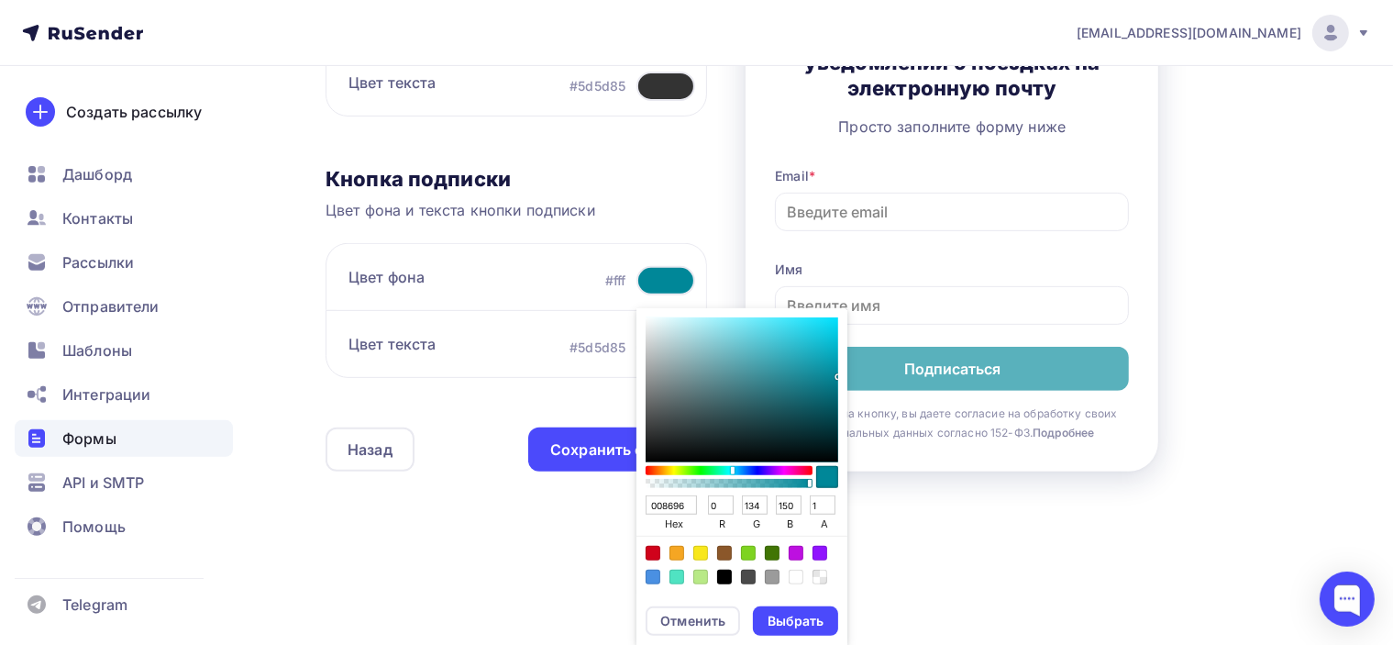
type input "133"
type input "149"
type input "008898"
type input "136"
type input "152"
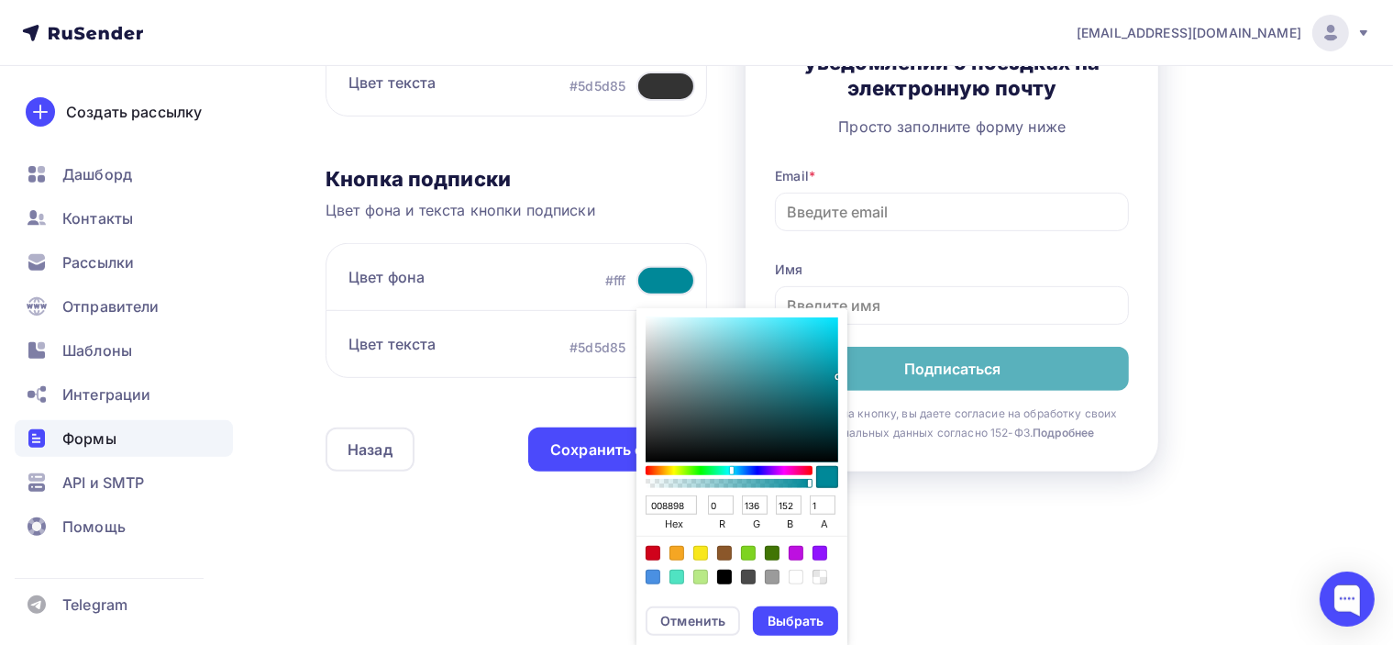
type input "008B9B"
type input "139"
type input "155"
type input "008D9D"
type input "141"
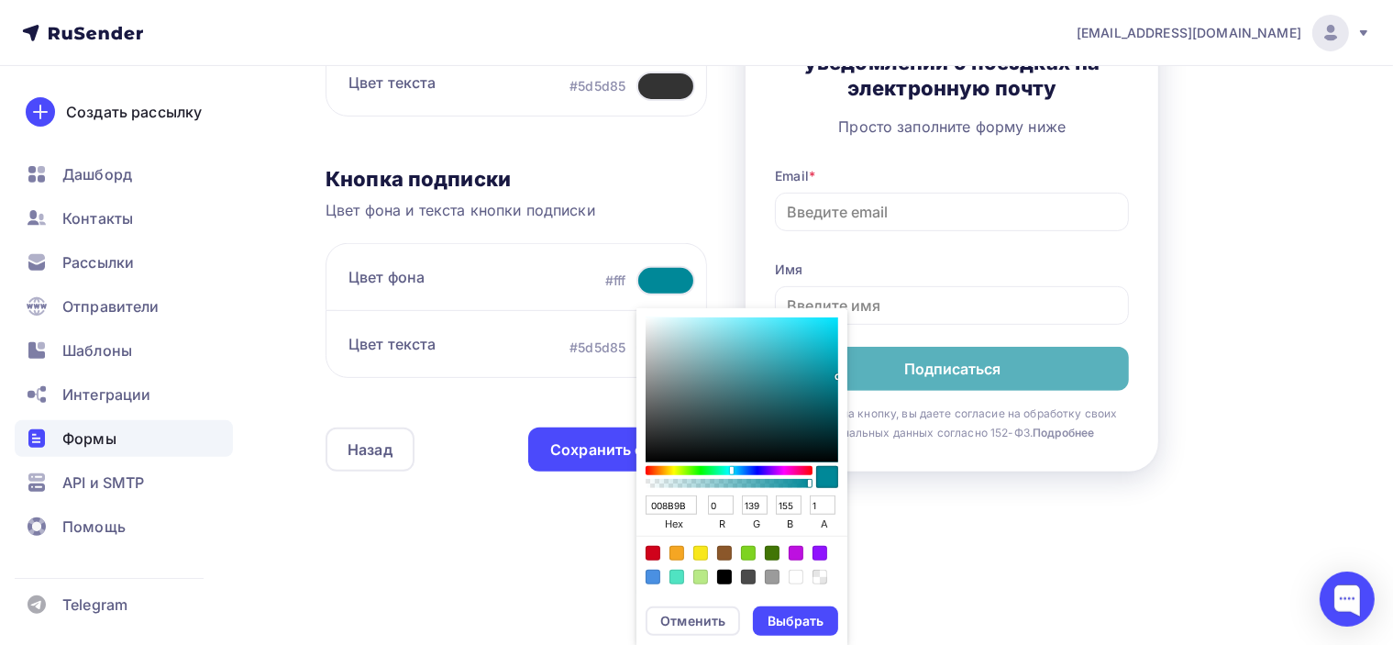
type input "157"
type input "008E9E"
type input "142"
type input "158"
type input "0190A0"
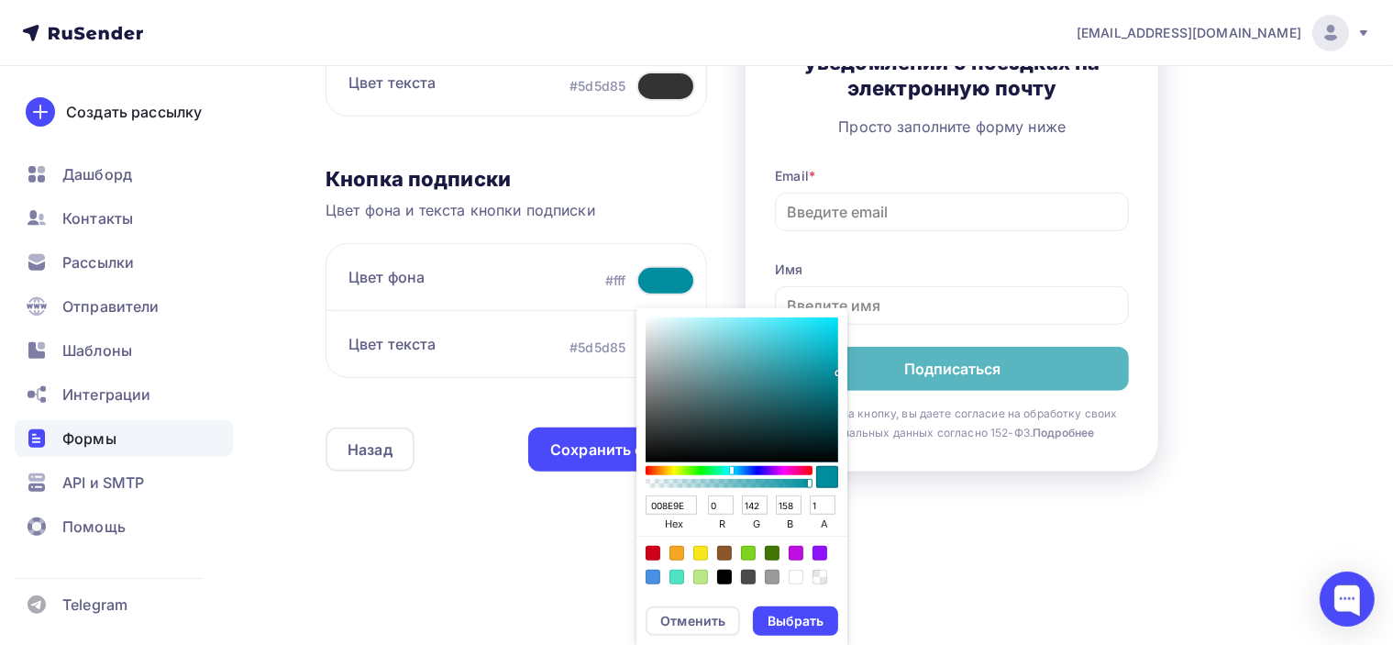
type input "1"
type input "144"
type input "160"
type input "0290A0"
type input "2"
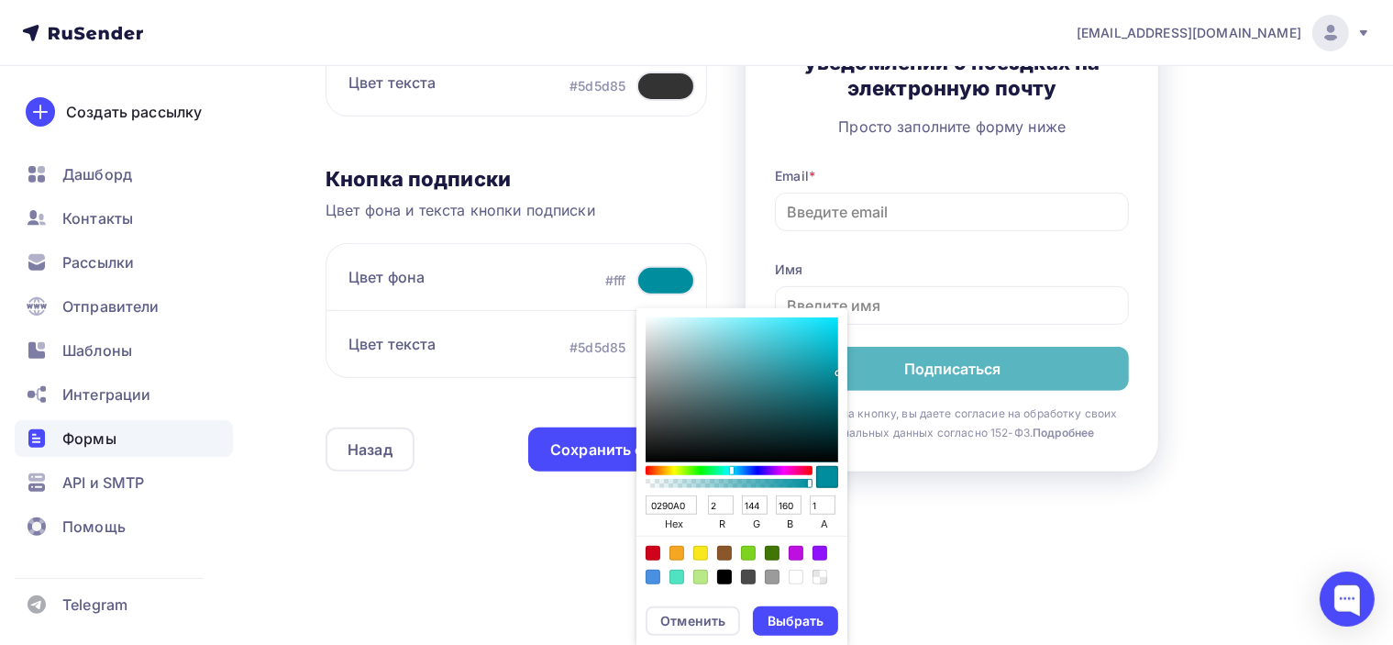
type input "0292A2"
type input "146"
type input "162"
type input "0392A2"
type input "3"
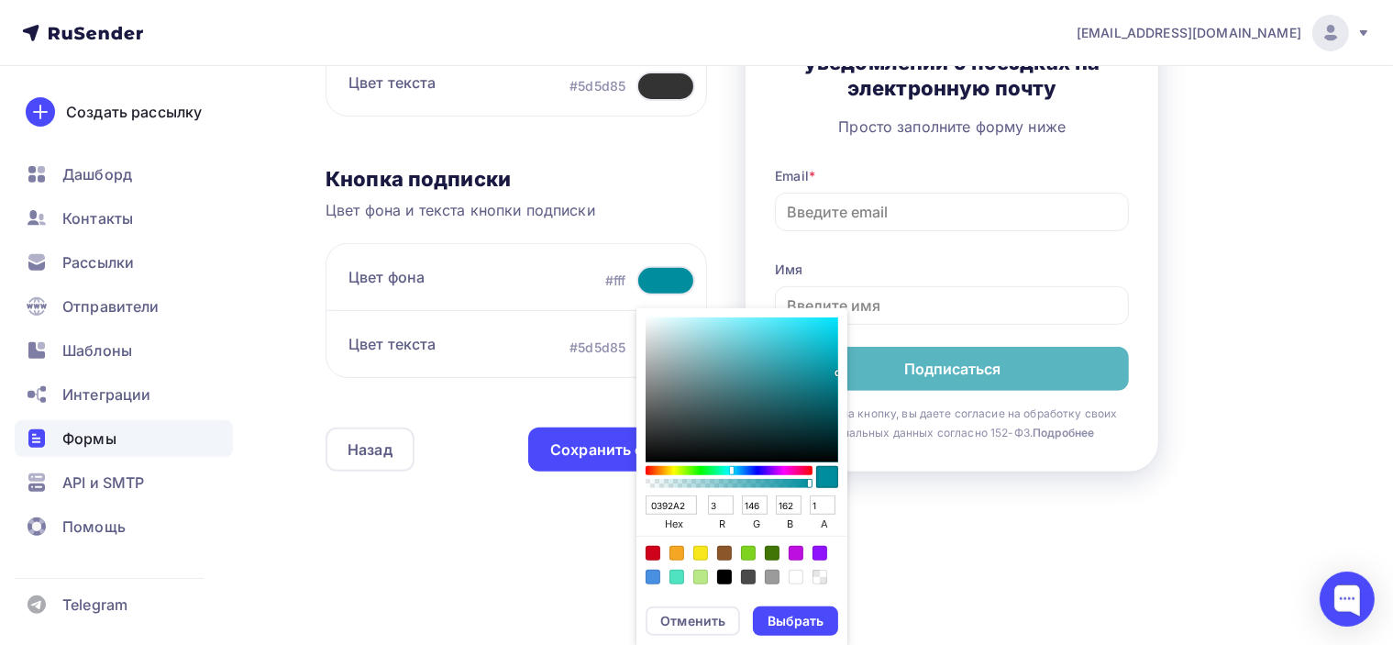
type input "0492A2"
type input "4"
type input "0592A2"
type input "5"
drag, startPoint x: 826, startPoint y: 377, endPoint x: 830, endPoint y: 369, distance: 9.4
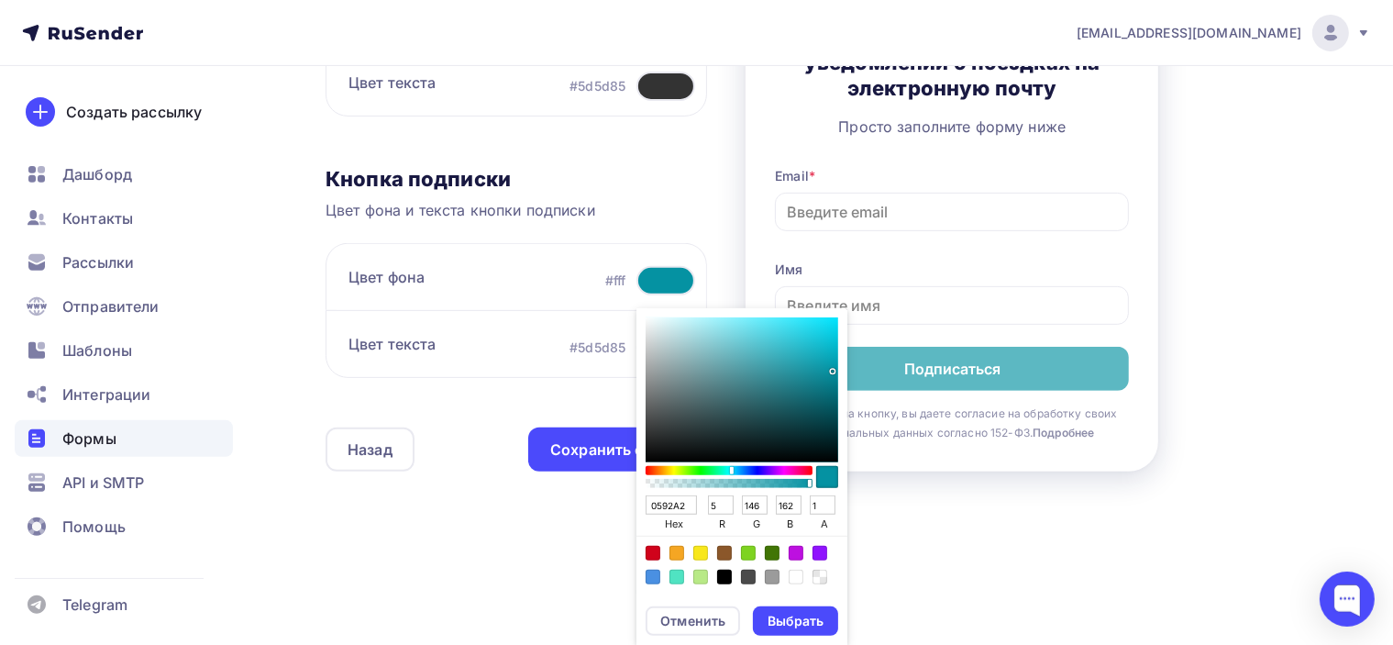
click at [830, 369] on div "Sketch color picker" at bounding box center [742, 389] width 193 height 145
click at [1293, 358] on div "Контент Поля формы 3 Дизайн Тип формы Выберите способ установки формы Встроенна…" at bounding box center [821, 5] width 991 height 1035
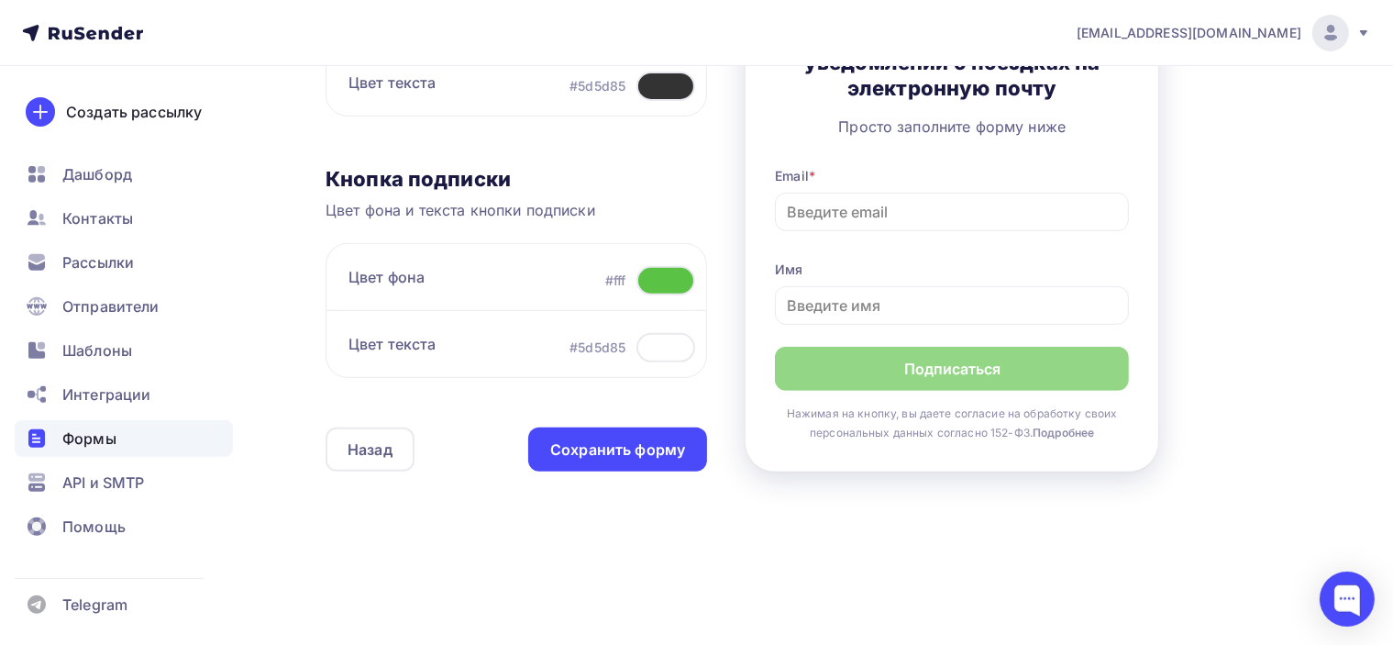
click at [668, 281] on div at bounding box center [666, 280] width 59 height 29
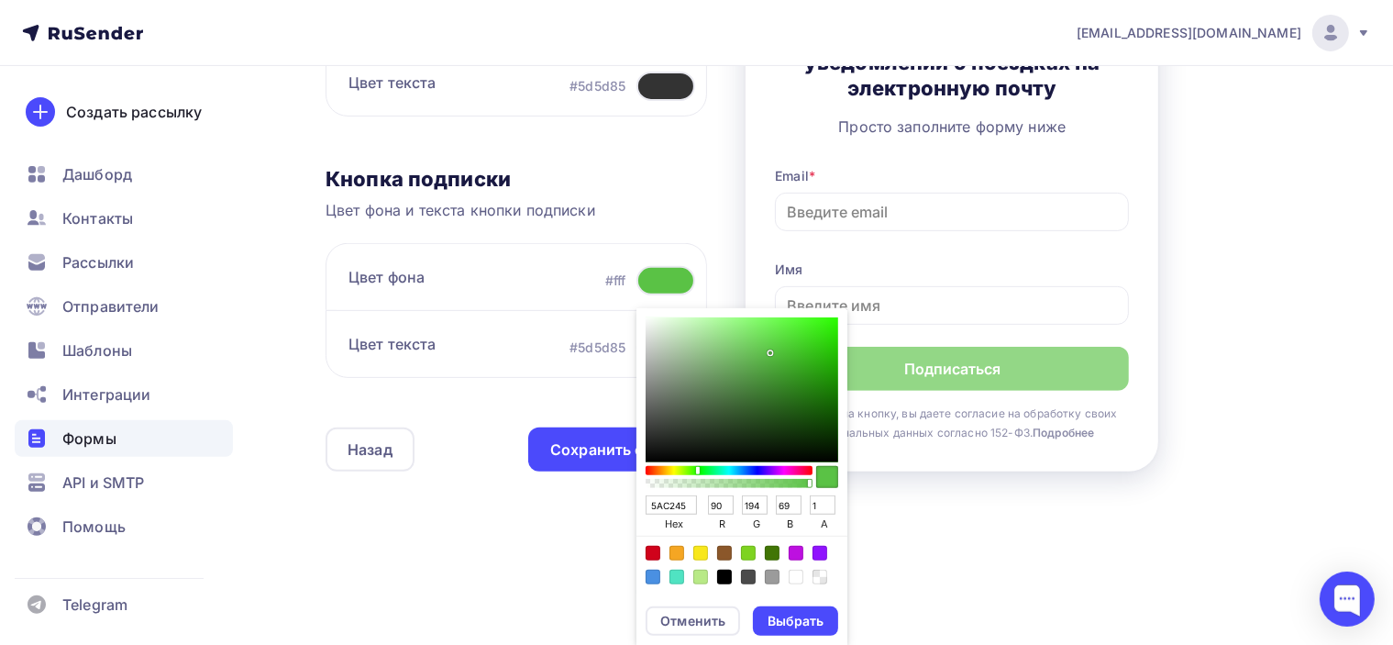
click at [668, 505] on input "5AC245" at bounding box center [671, 505] width 51 height 20
paste input "0099AB"
type input "0099AB"
type input "0"
type input "153"
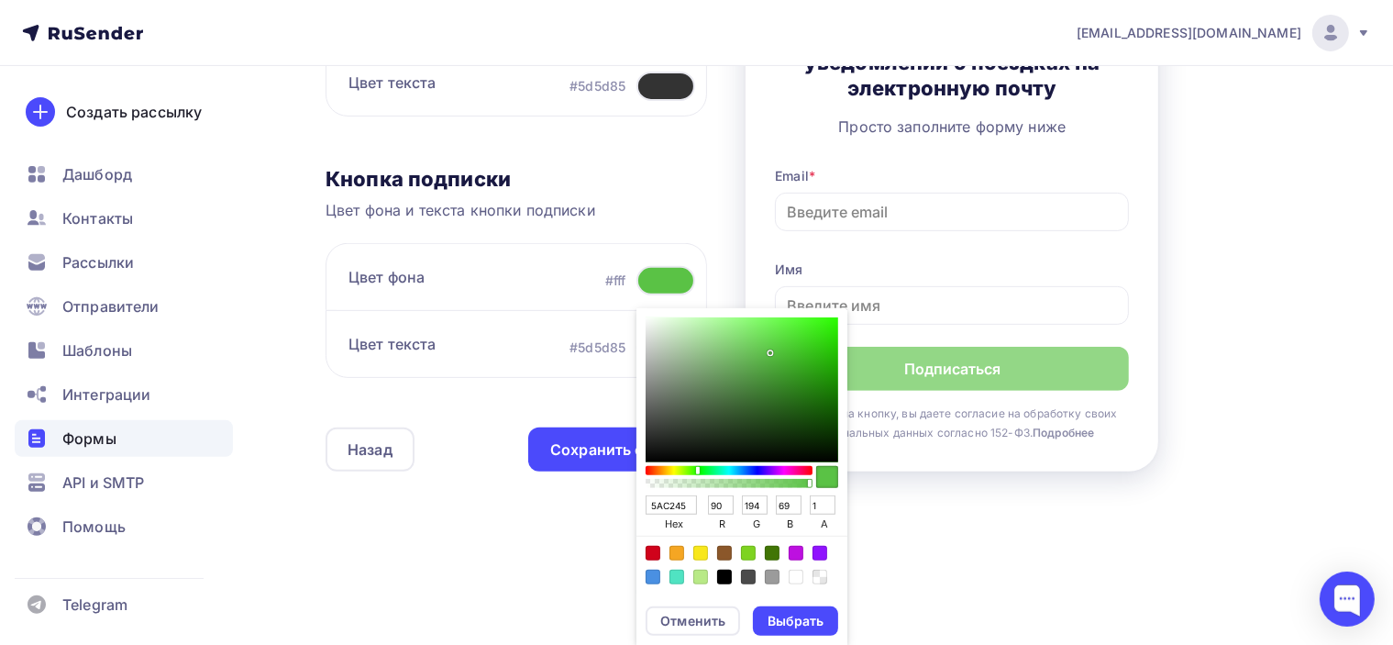
type input "171"
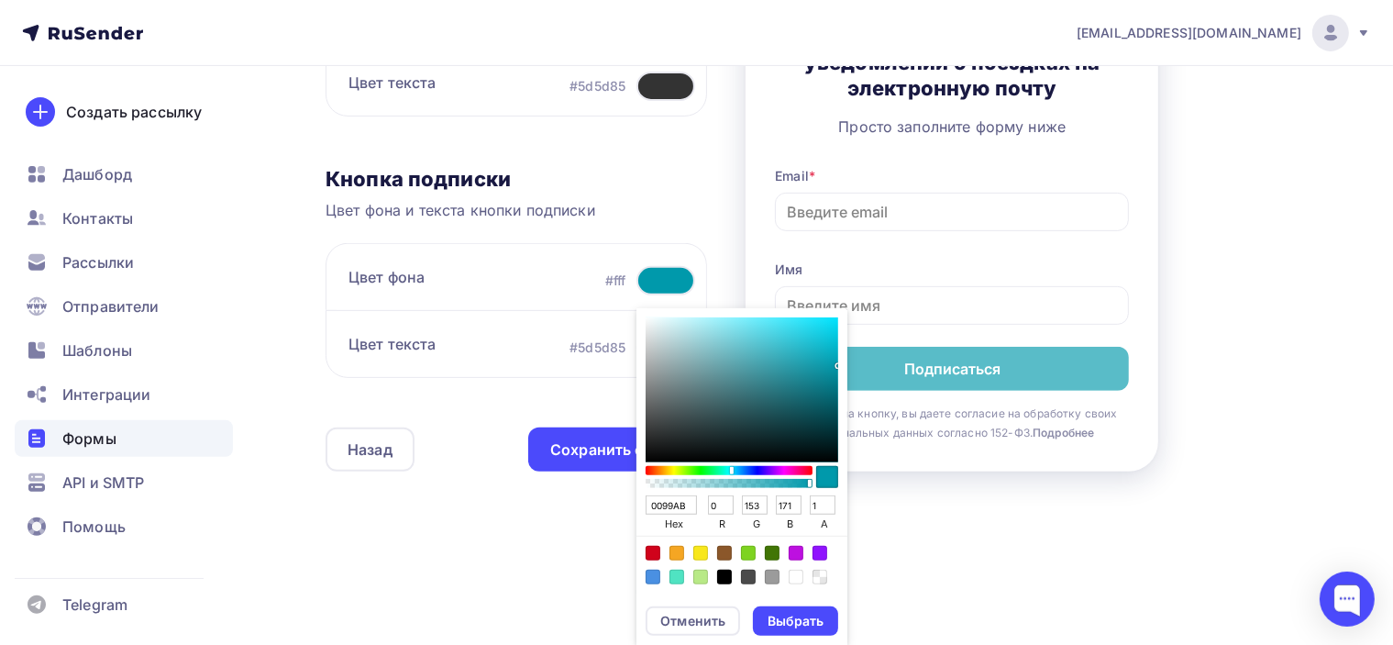
click at [821, 392] on div "Sketch color picker" at bounding box center [742, 389] width 193 height 145
type input "0A6C78"
type input "10"
type input "108"
type input "120"
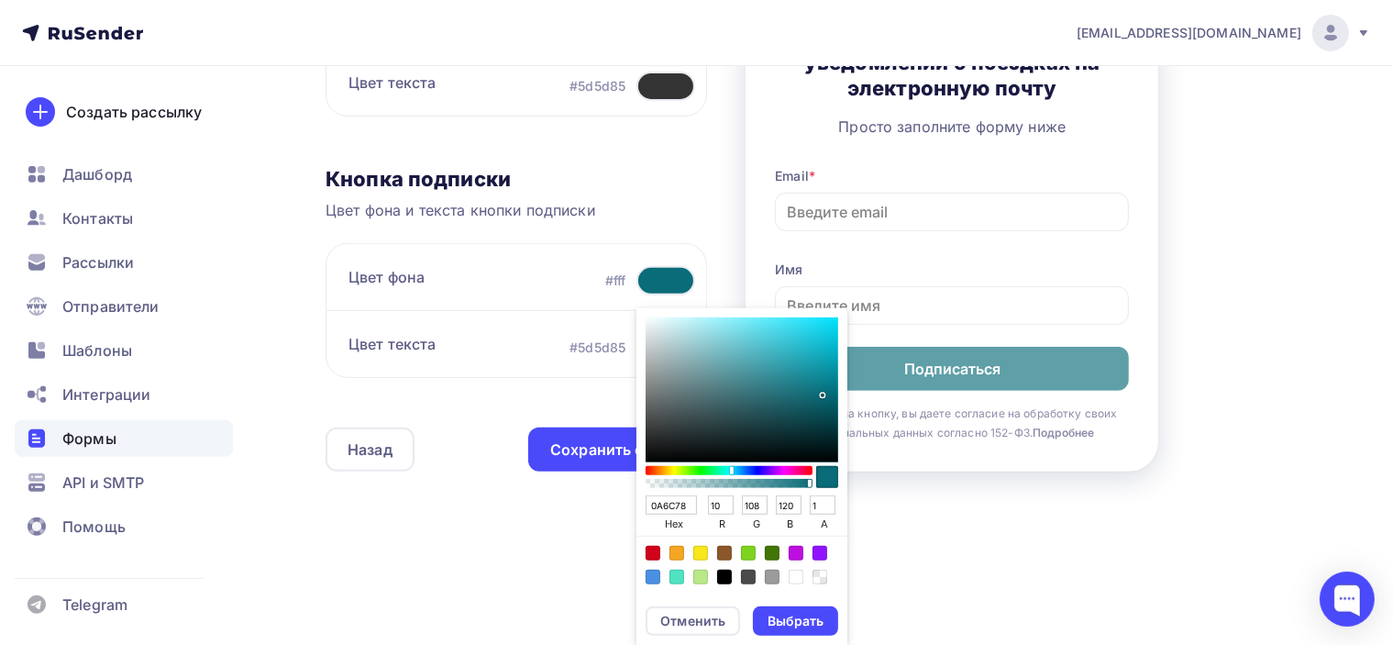
type input "035A64"
type input "3"
type input "90"
type input "100"
type input "026470"
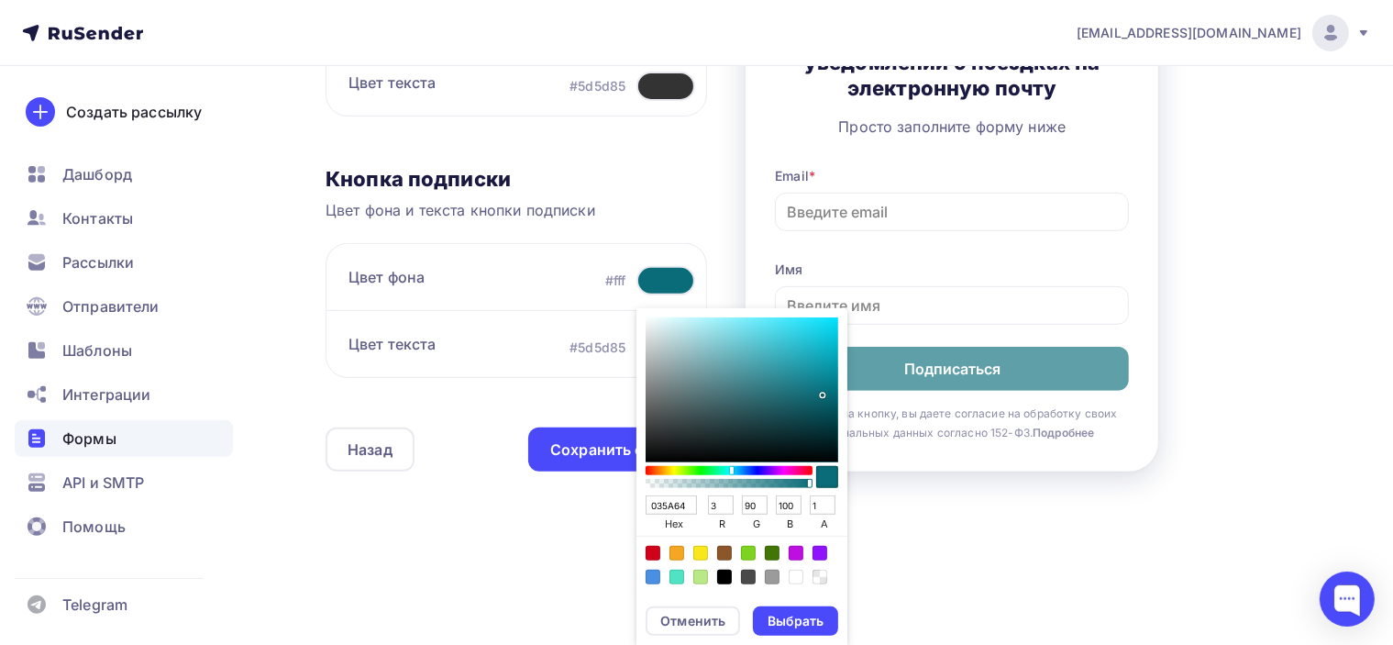
type input "2"
type input "100"
type input "112"
type input "016B78"
type input "1"
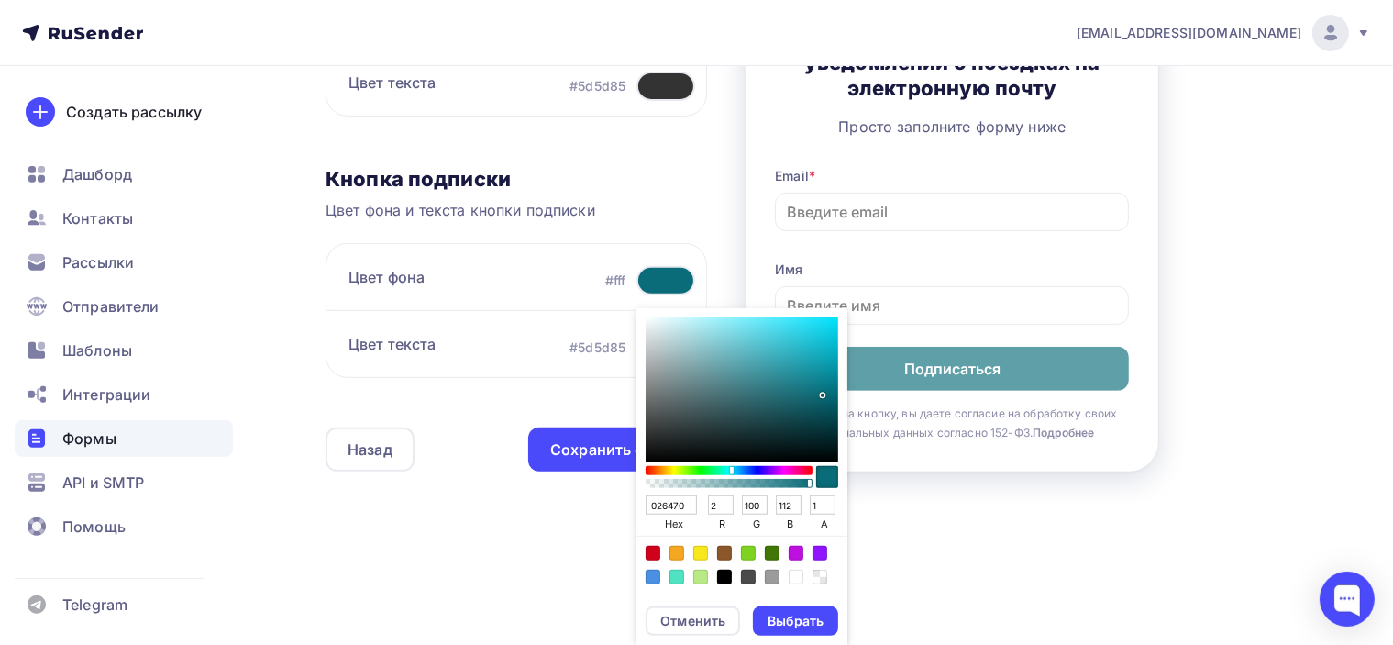
type input "107"
type input "120"
type input "016F7D"
type input "111"
type input "125"
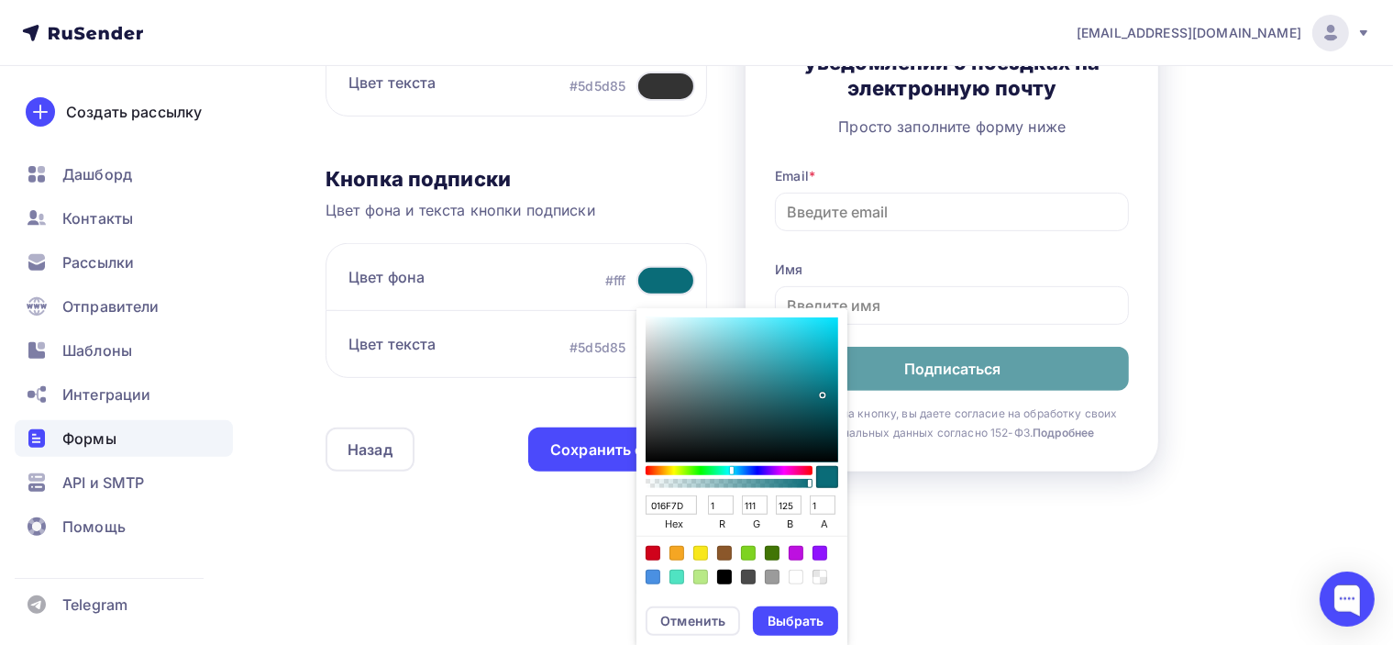
type input "01707E"
type input "112"
type input "126"
type input "017381"
type input "115"
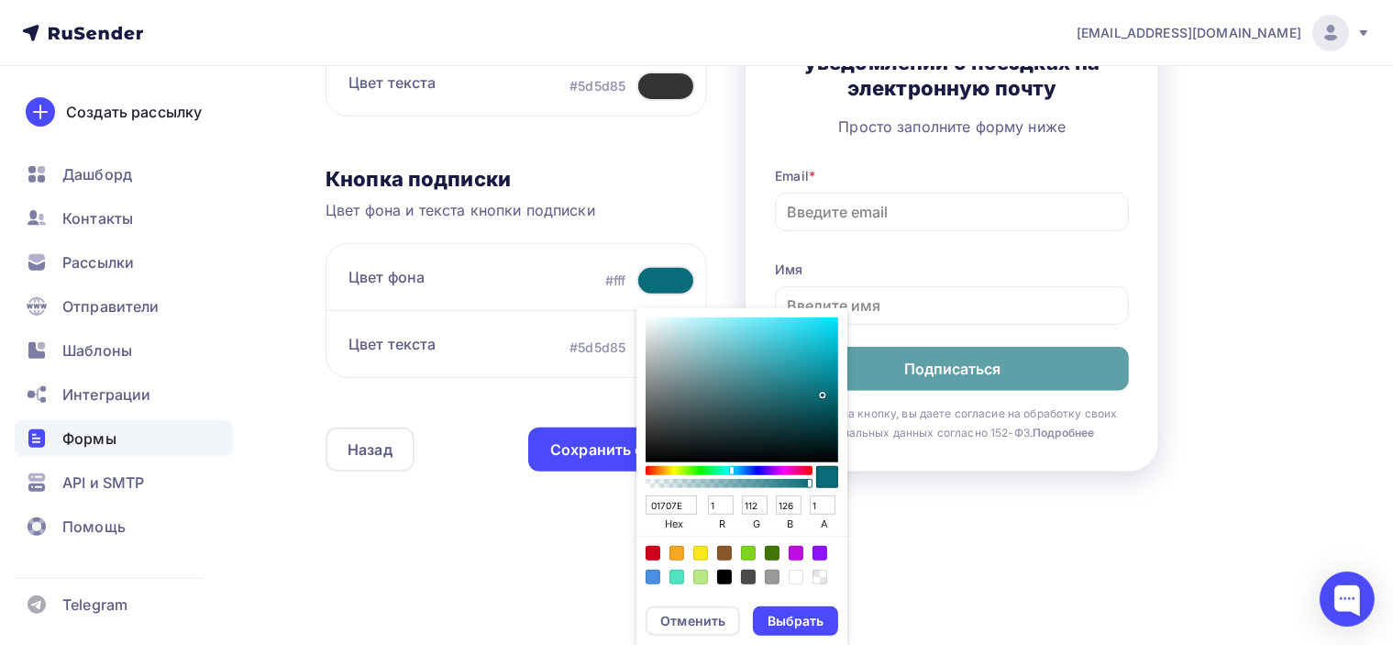
type input "129"
type input "017583"
type input "117"
type input "131"
type input "017685"
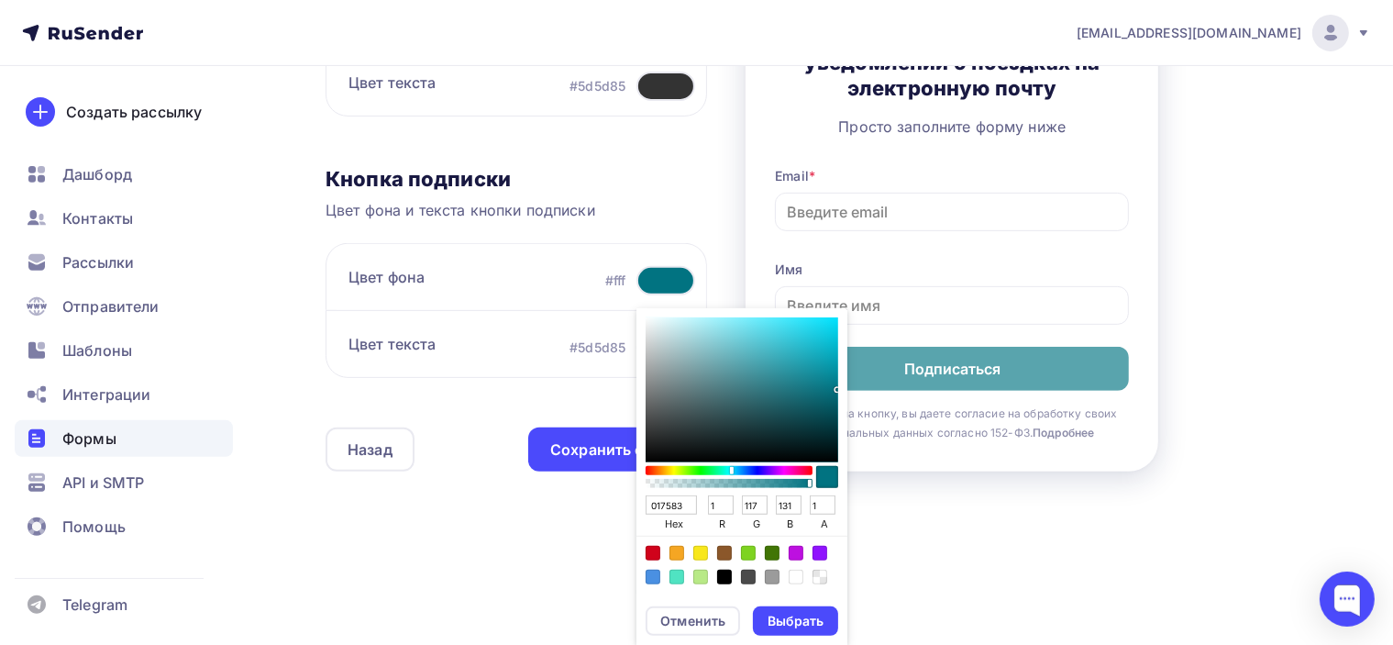
type input "118"
type input "133"
type input "017786"
type input "119"
type input "134"
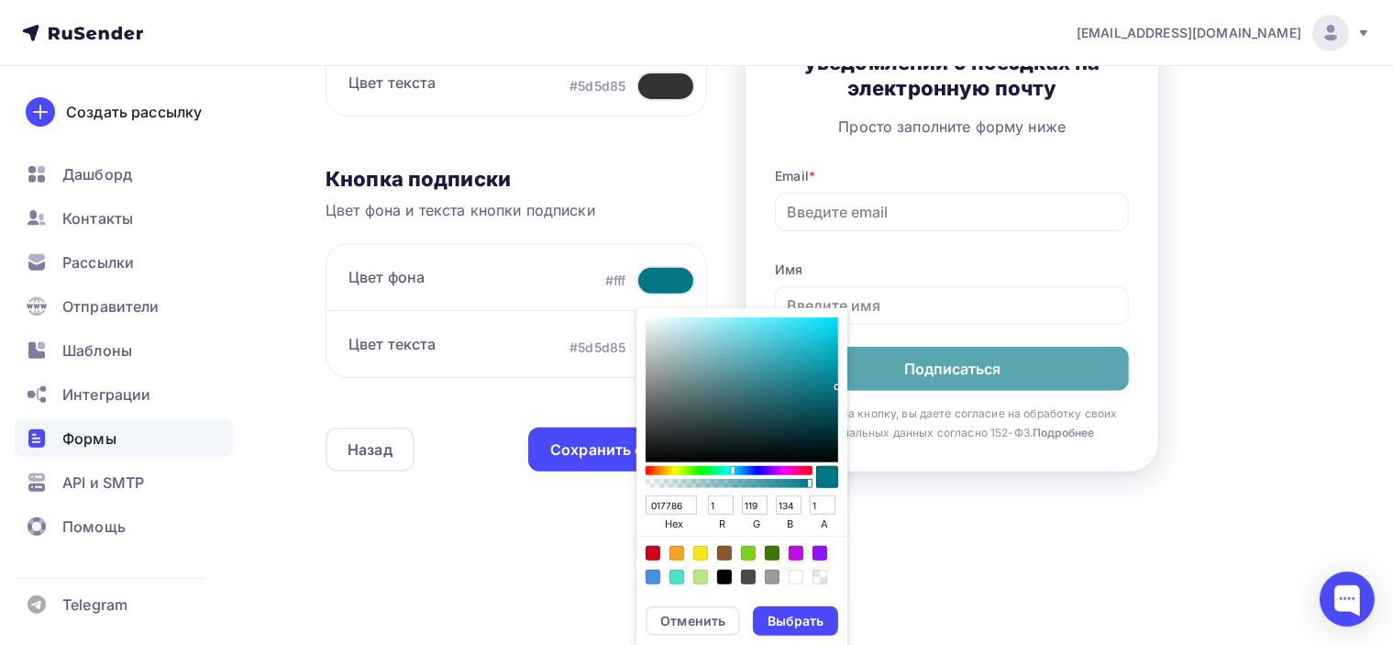
type input "017988"
drag, startPoint x: 831, startPoint y: 405, endPoint x: 839, endPoint y: 384, distance: 21.8
click at [839, 384] on div "007686 hex 0 r 118 g 134 b 1 a" at bounding box center [742, 450] width 211 height 285
click at [792, 625] on div "Выбрать" at bounding box center [796, 621] width 56 height 18
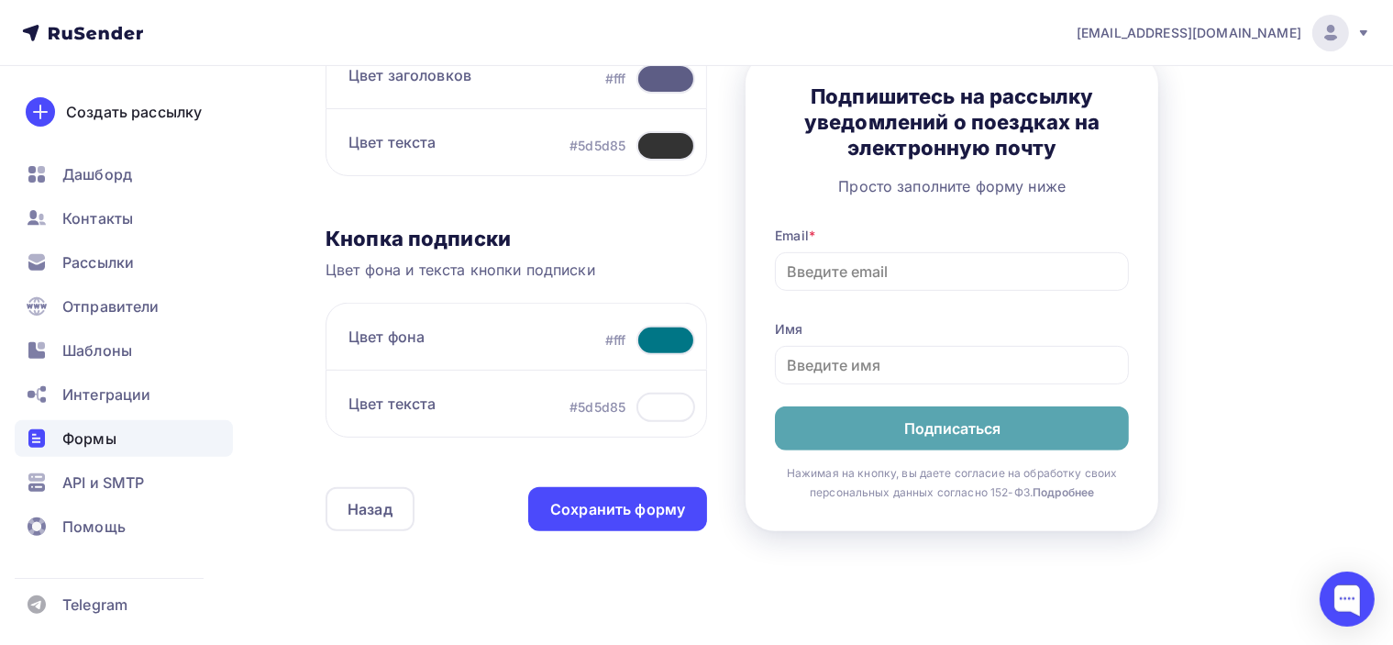
scroll to position [612, 0]
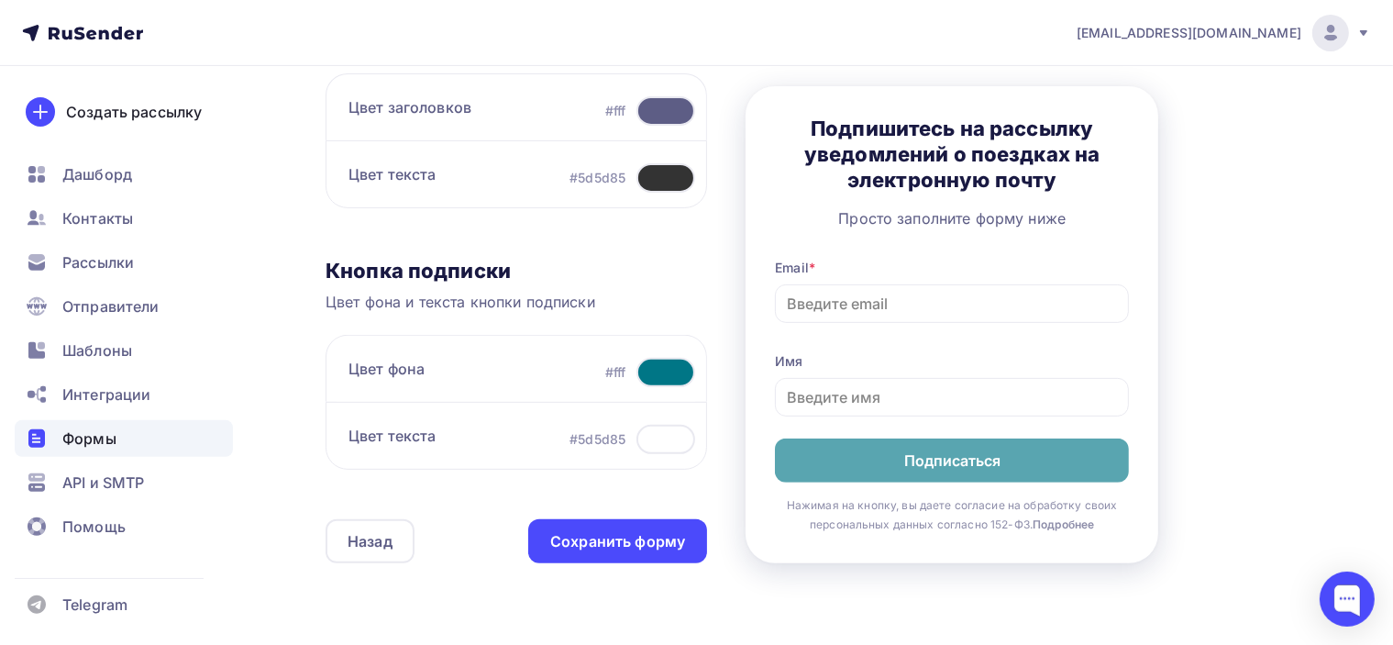
click at [675, 368] on div at bounding box center [666, 372] width 59 height 29
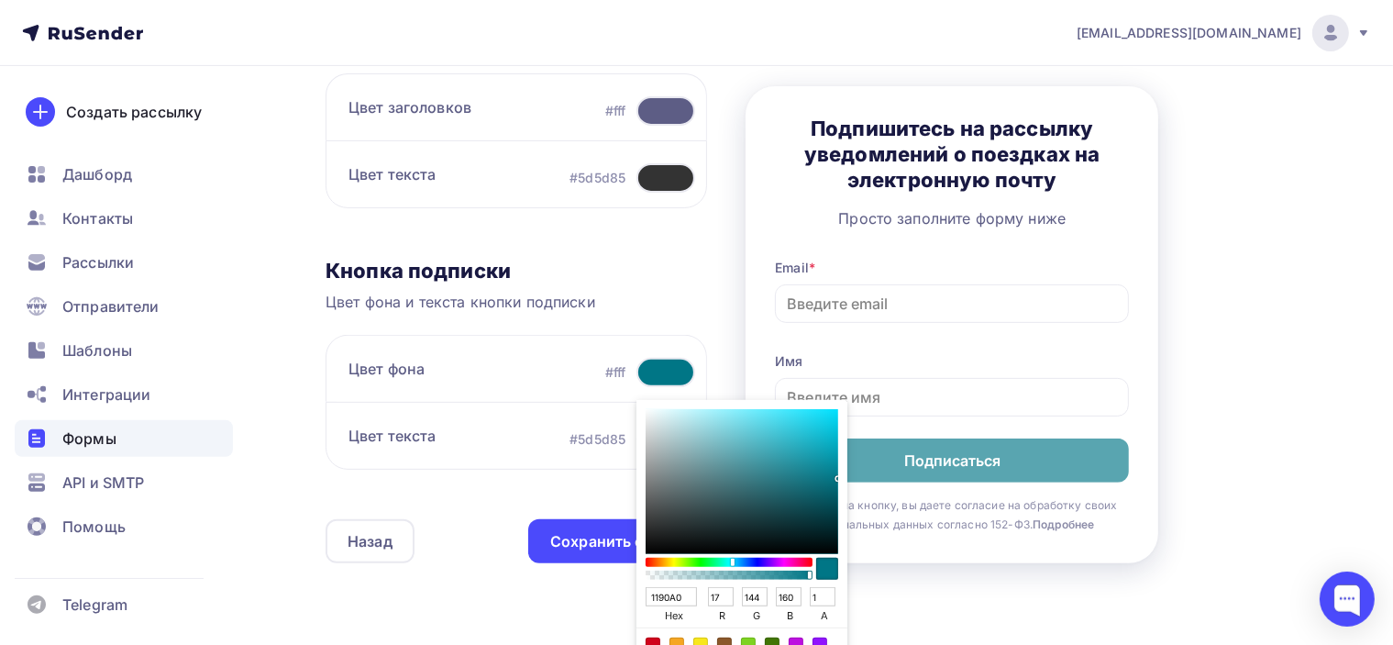
click at [815, 460] on div "Sketch color picker" at bounding box center [742, 481] width 193 height 145
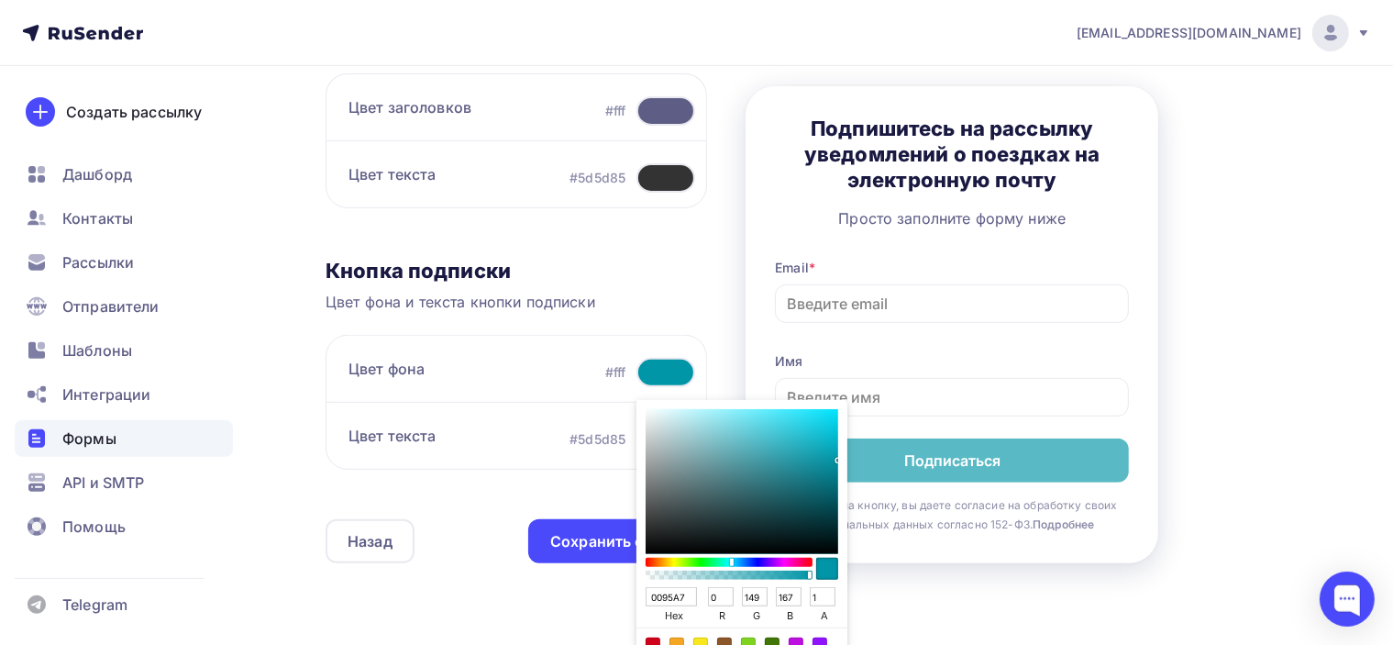
drag, startPoint x: 816, startPoint y: 460, endPoint x: 837, endPoint y: 458, distance: 20.4
click at [837, 458] on div "0095A7 hex 0 r 149 g 167 b 1 a" at bounding box center [742, 542] width 211 height 285
click at [822, 569] on div "Current color is rgba(0,149,167,1)" at bounding box center [827, 569] width 22 height 22
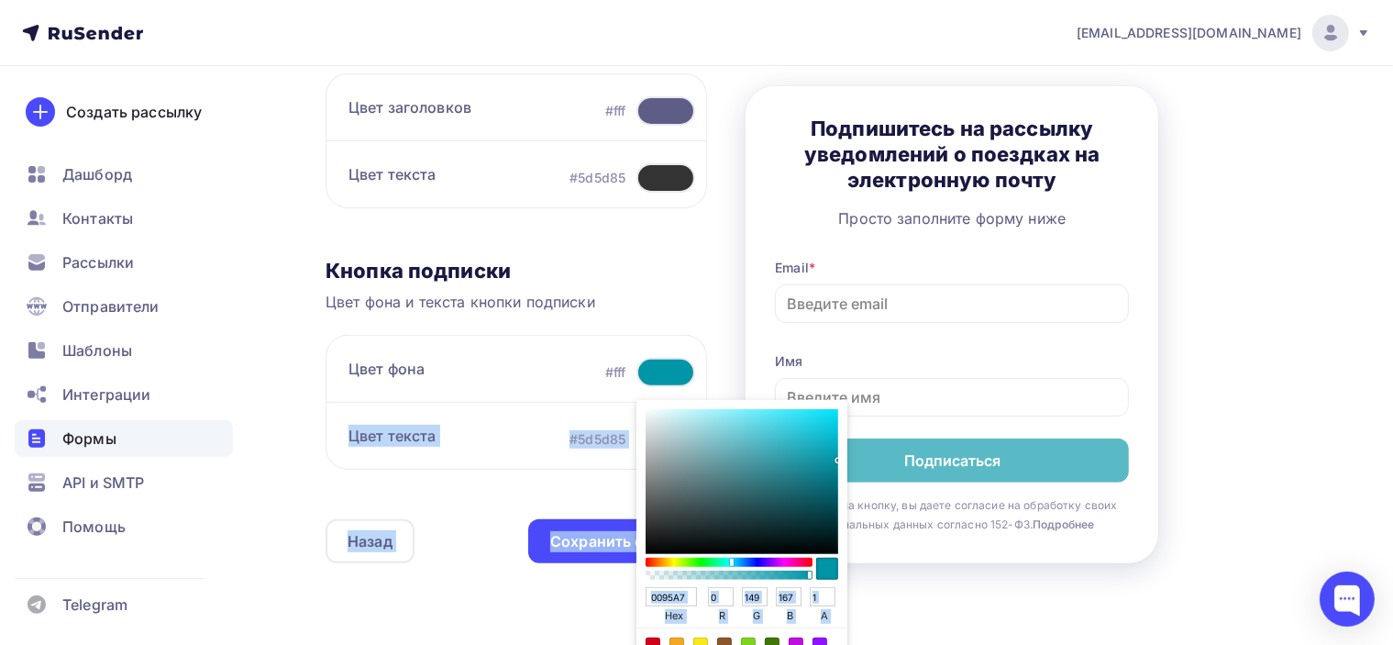
drag, startPoint x: 804, startPoint y: 571, endPoint x: 902, endPoint y: 573, distance: 98.2
click at [902, 573] on div "Контент Поля формы 3 Дизайн Тип формы Выберите способ установки формы Встроенна…" at bounding box center [821, 97] width 991 height 1035
click at [803, 575] on div "Sketch color picker" at bounding box center [729, 575] width 161 height 9
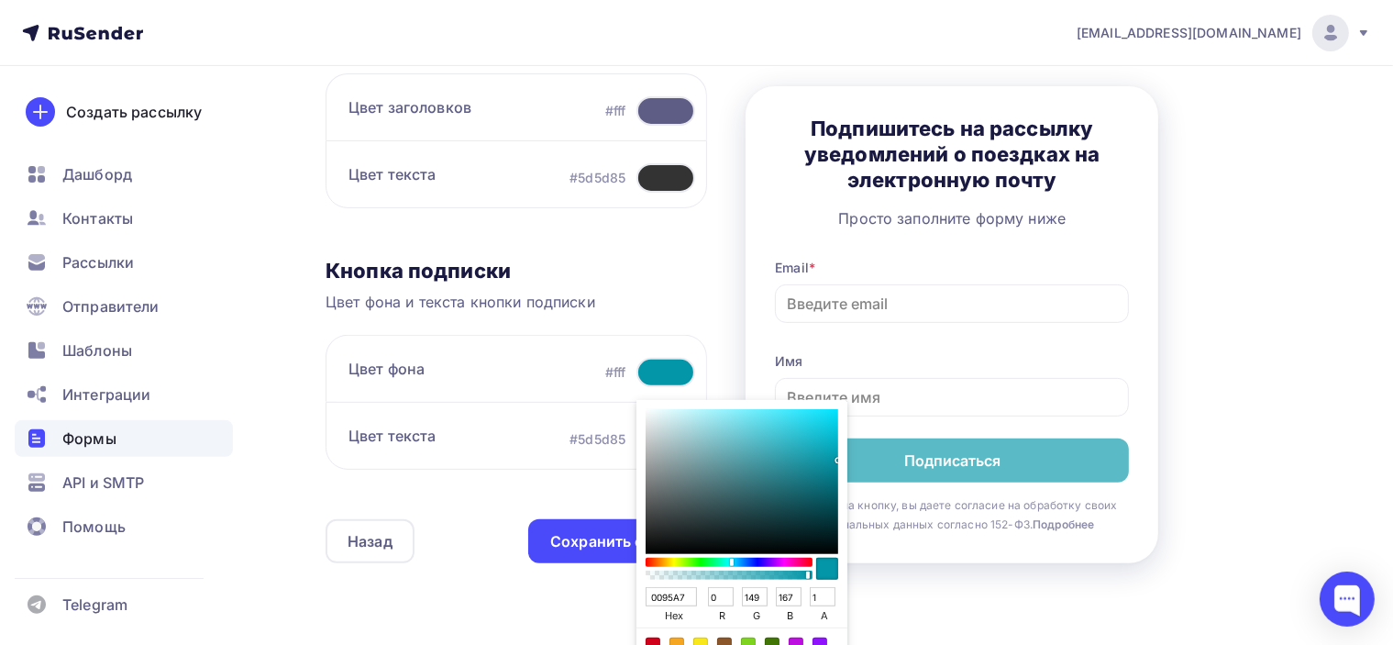
drag, startPoint x: 804, startPoint y: 571, endPoint x: 826, endPoint y: 574, distance: 22.2
click at [826, 574] on div "Sketch color picker" at bounding box center [742, 568] width 193 height 29
drag, startPoint x: 829, startPoint y: 460, endPoint x: 843, endPoint y: 465, distance: 14.5
click at [843, 465] on div "008698 hex 0 r 134 g 152 b 1 a" at bounding box center [742, 542] width 211 height 285
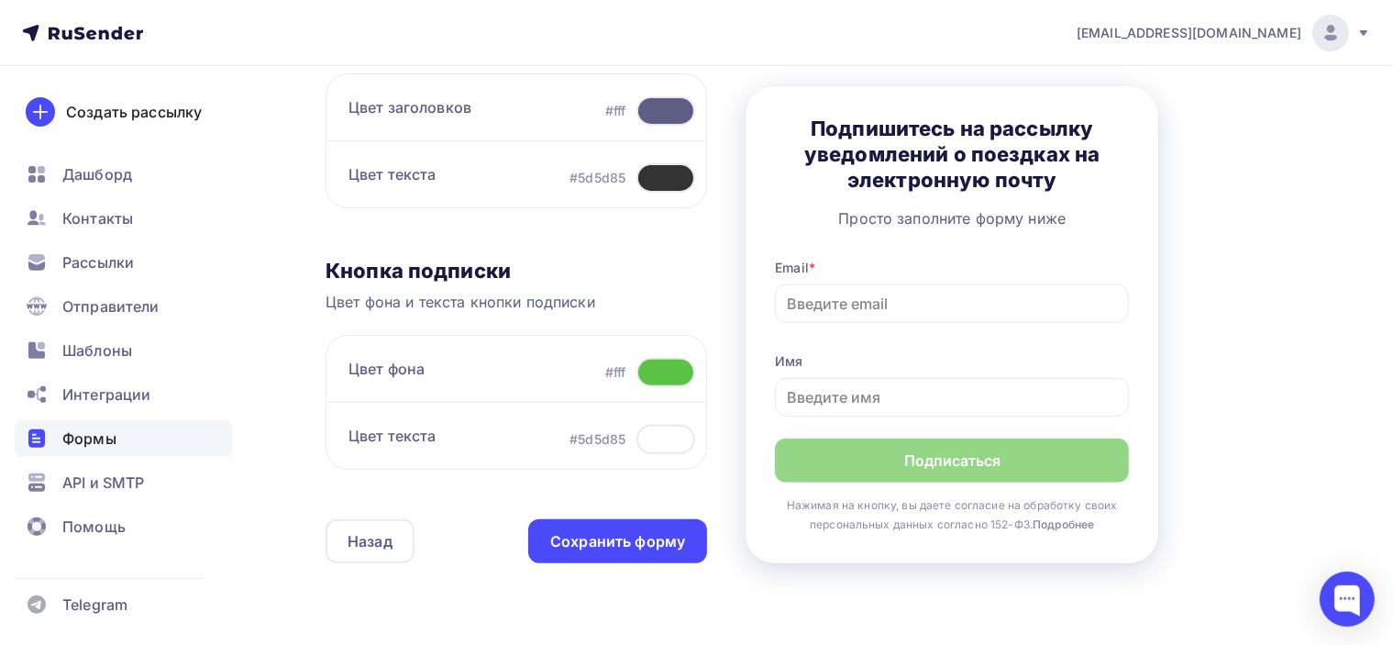
click at [1293, 348] on div "Контент Поля формы 3 Дизайн Тип формы Выберите способ установки формы Встроенна…" at bounding box center [821, 97] width 991 height 1035
click at [665, 378] on div at bounding box center [666, 372] width 59 height 29
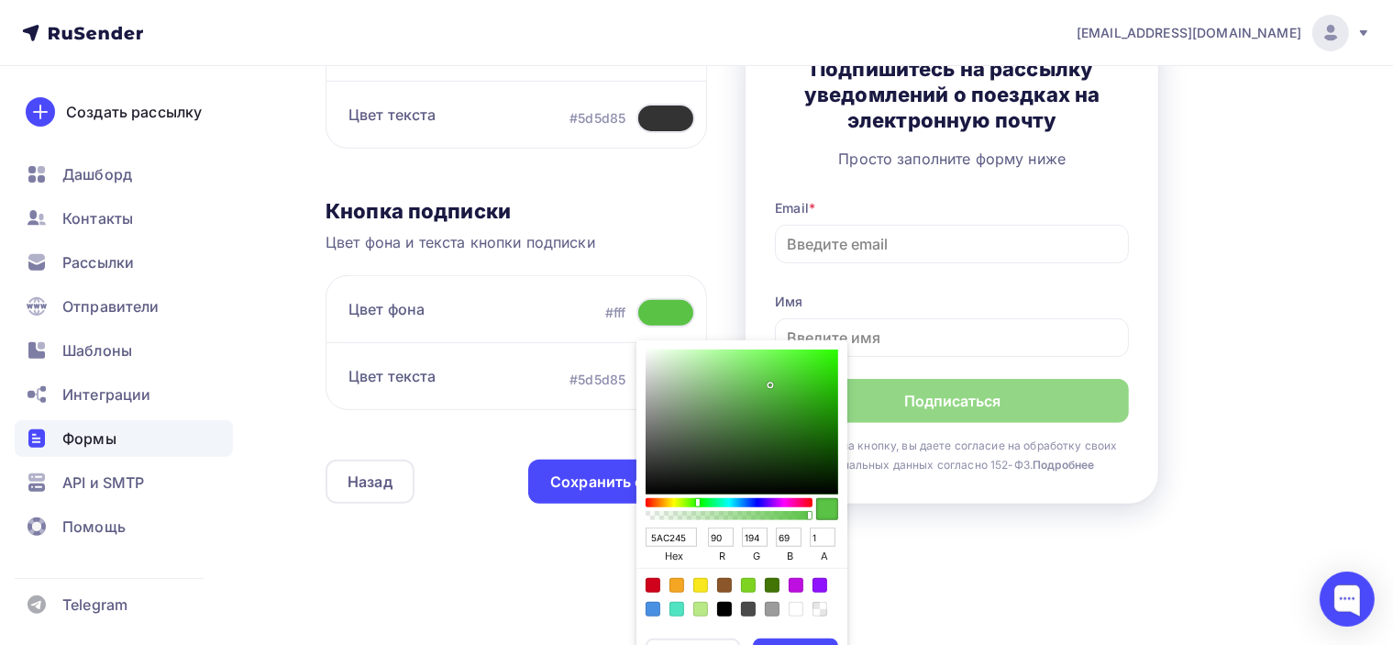
scroll to position [704, 0]
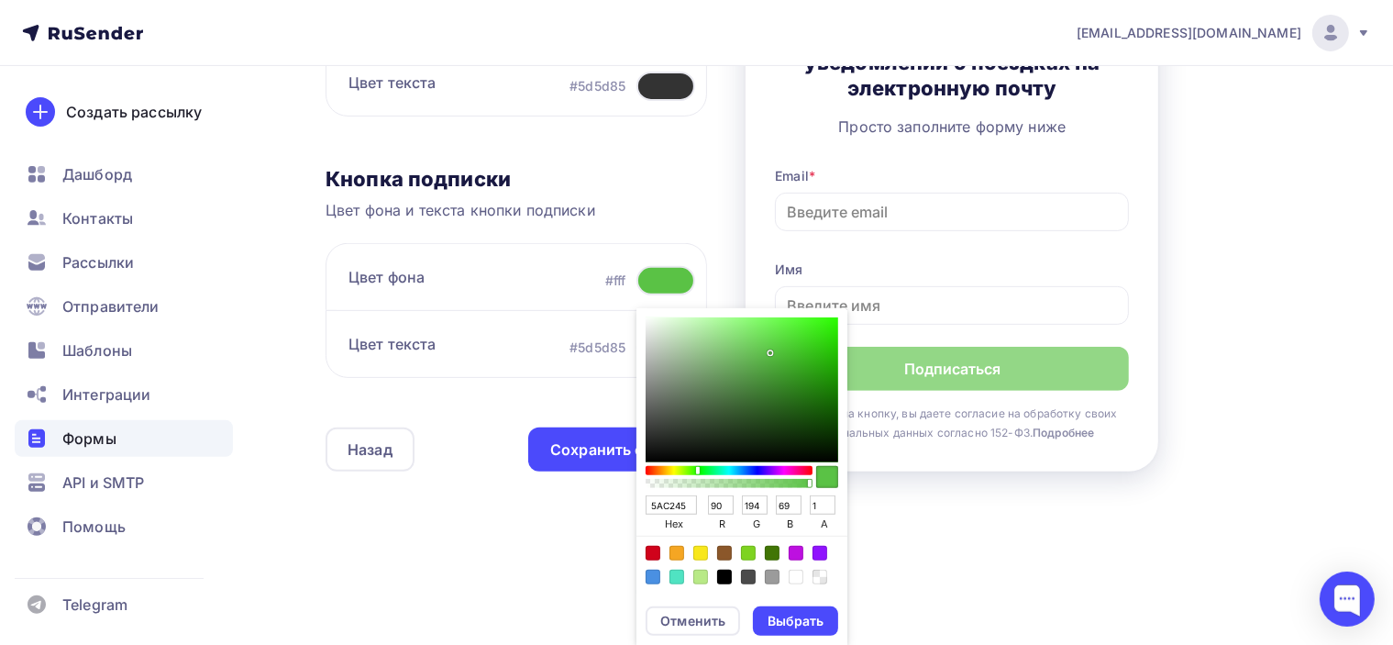
drag, startPoint x: 616, startPoint y: 504, endPoint x: 560, endPoint y: 510, distance: 56.3
click at [571, 505] on div "Контент Поля формы 3 Дизайн Тип формы Выберите способ установки формы Встроенна…" at bounding box center [821, 5] width 991 height 1035
paste input "0099AB"
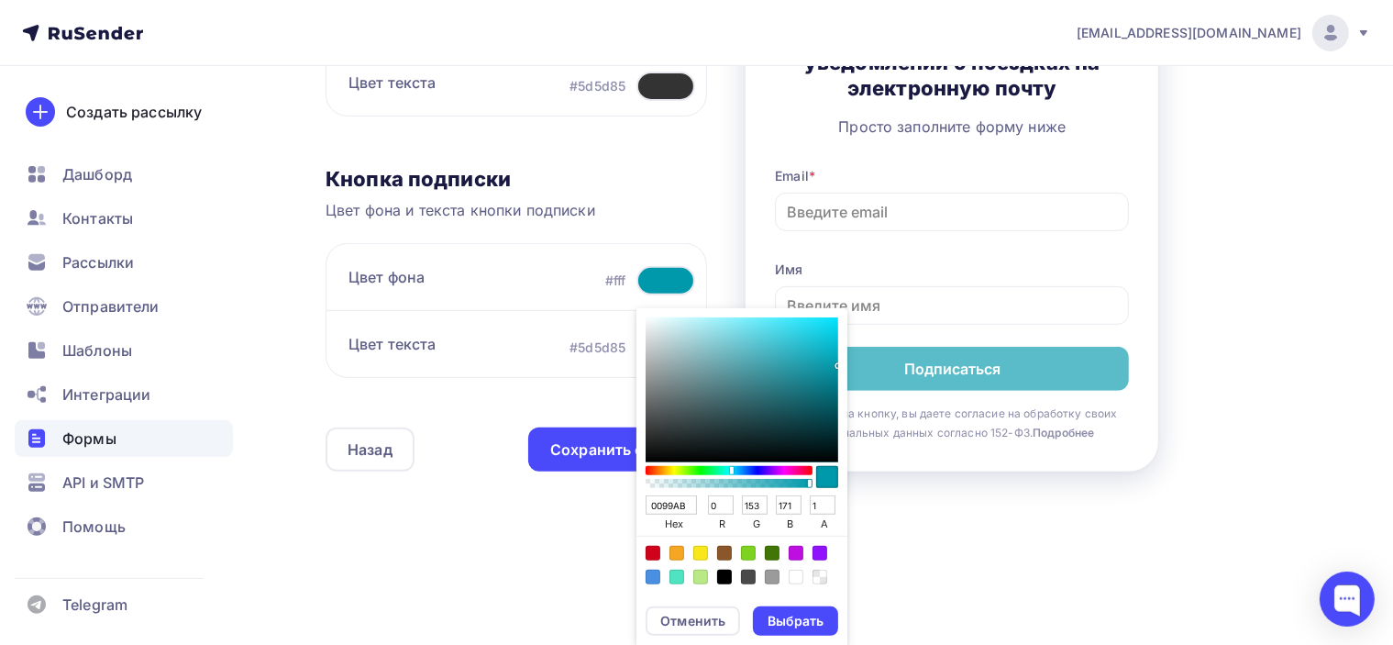
click at [824, 388] on div "Sketch color picker" at bounding box center [742, 389] width 193 height 145
drag, startPoint x: 829, startPoint y: 377, endPoint x: 844, endPoint y: 373, distance: 15.1
click at [844, 373] on div "008698 hex 0 r 134 g 152 b 1 a" at bounding box center [742, 450] width 211 height 285
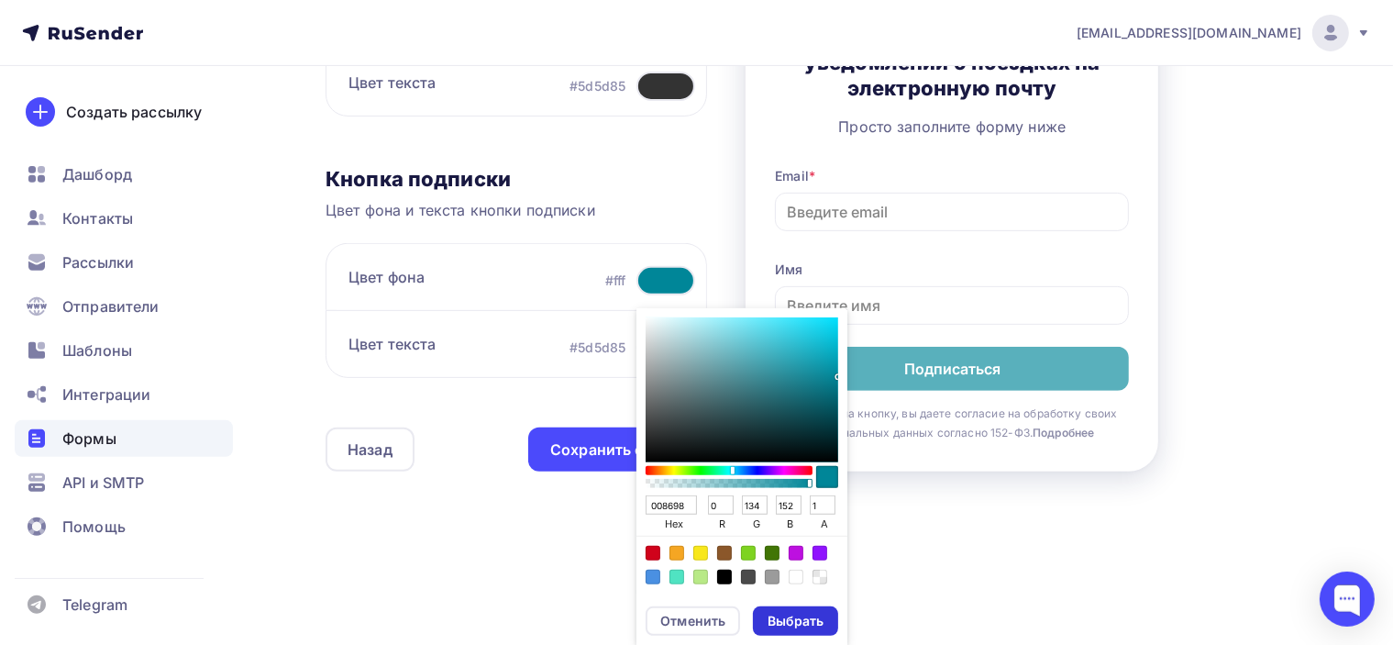
click at [801, 623] on div "Выбрать" at bounding box center [796, 621] width 56 height 18
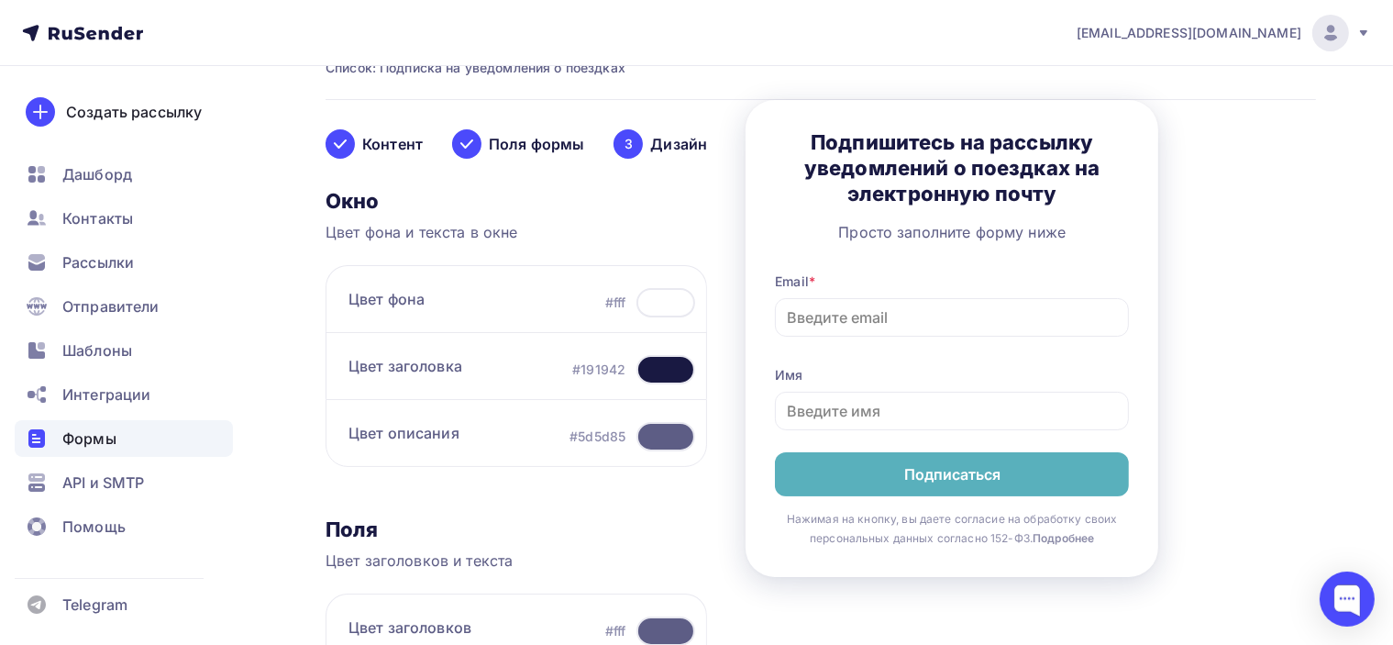
scroll to position [61, 0]
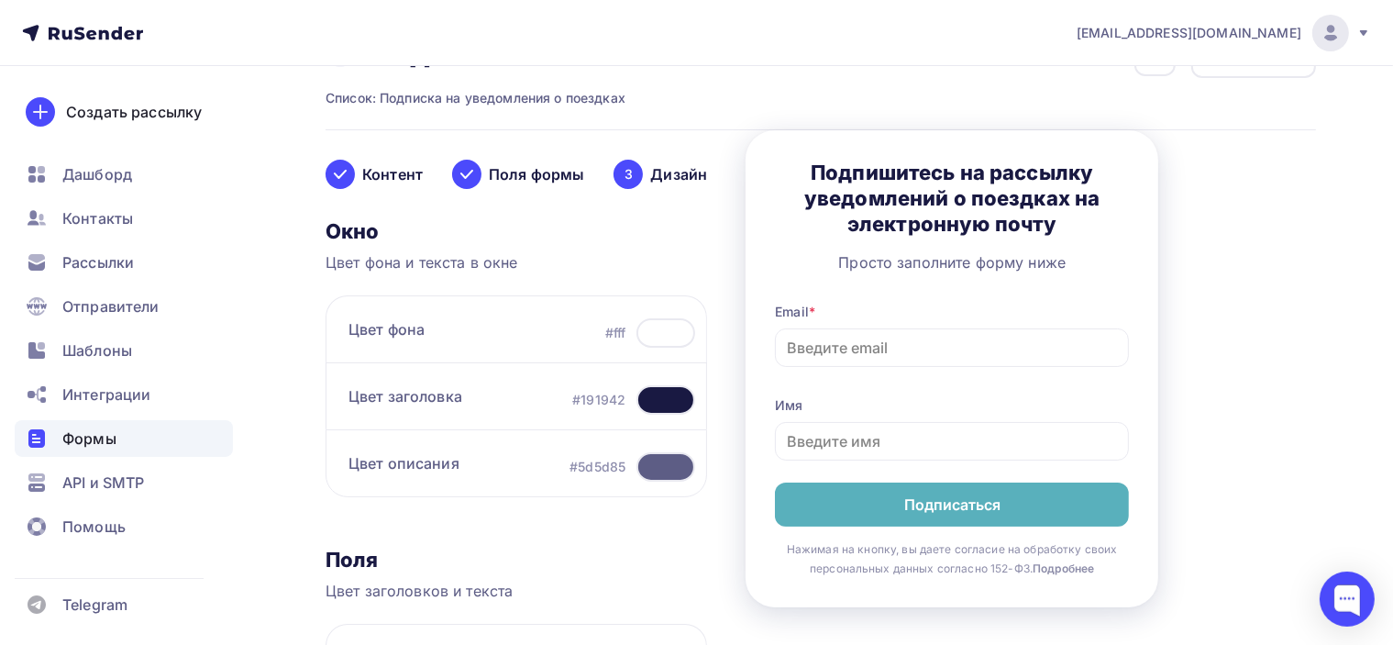
click at [660, 399] on div at bounding box center [666, 399] width 59 height 29
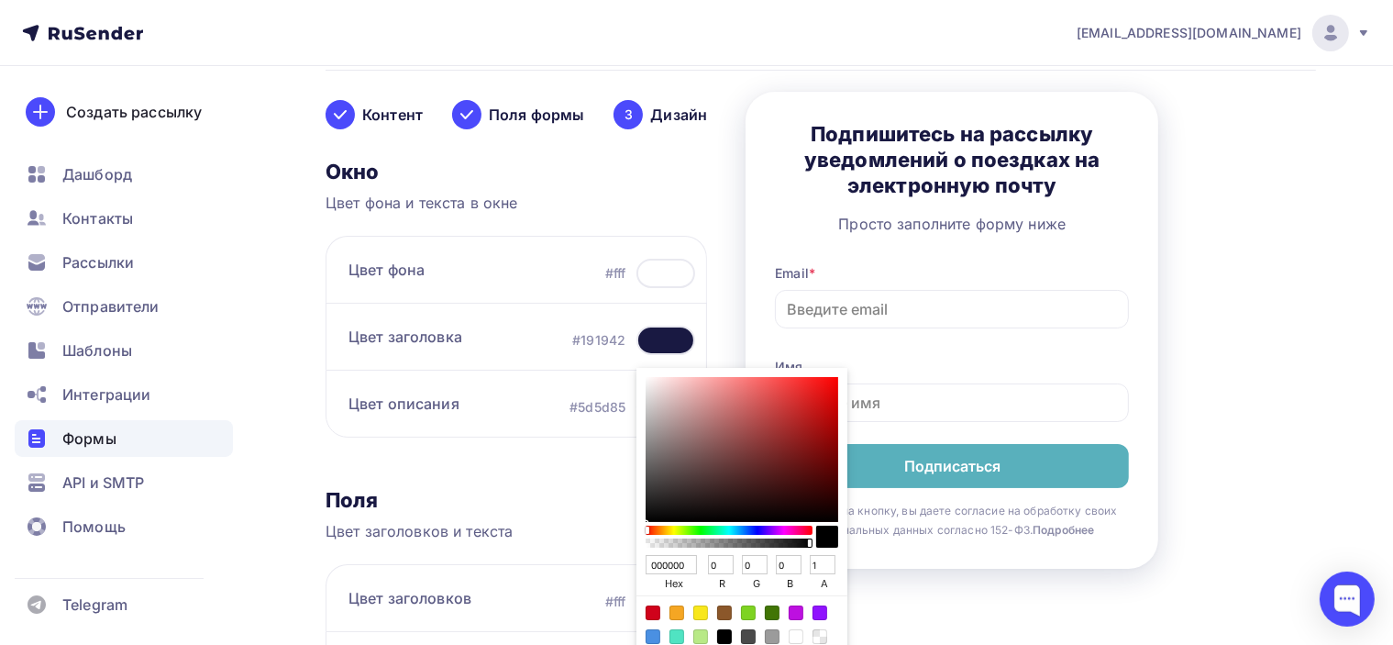
scroll to position [153, 0]
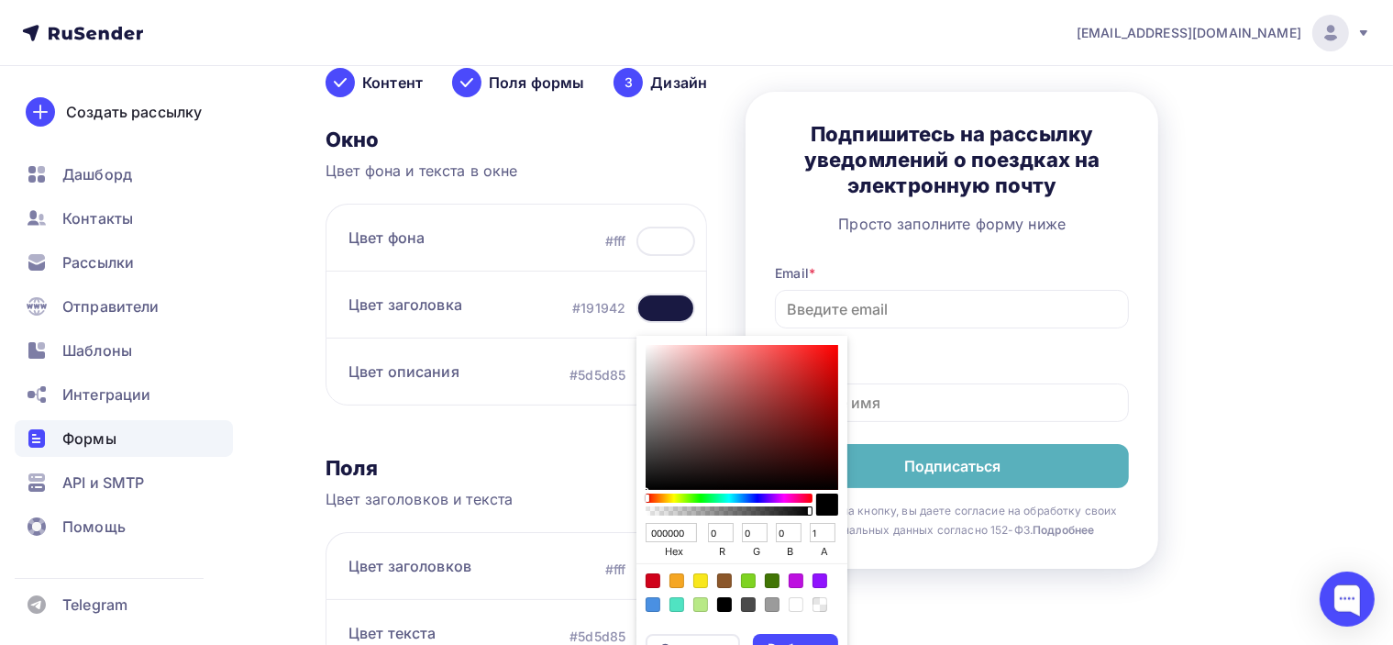
drag, startPoint x: 683, startPoint y: 535, endPoint x: 582, endPoint y: 537, distance: 100.9
click at [591, 536] on div "Окно Цвет фона и текста в окне Цвет фона #fff Цвет заголовка #191942 000000 hex…" at bounding box center [517, 574] width 382 height 895
paste input "99AB"
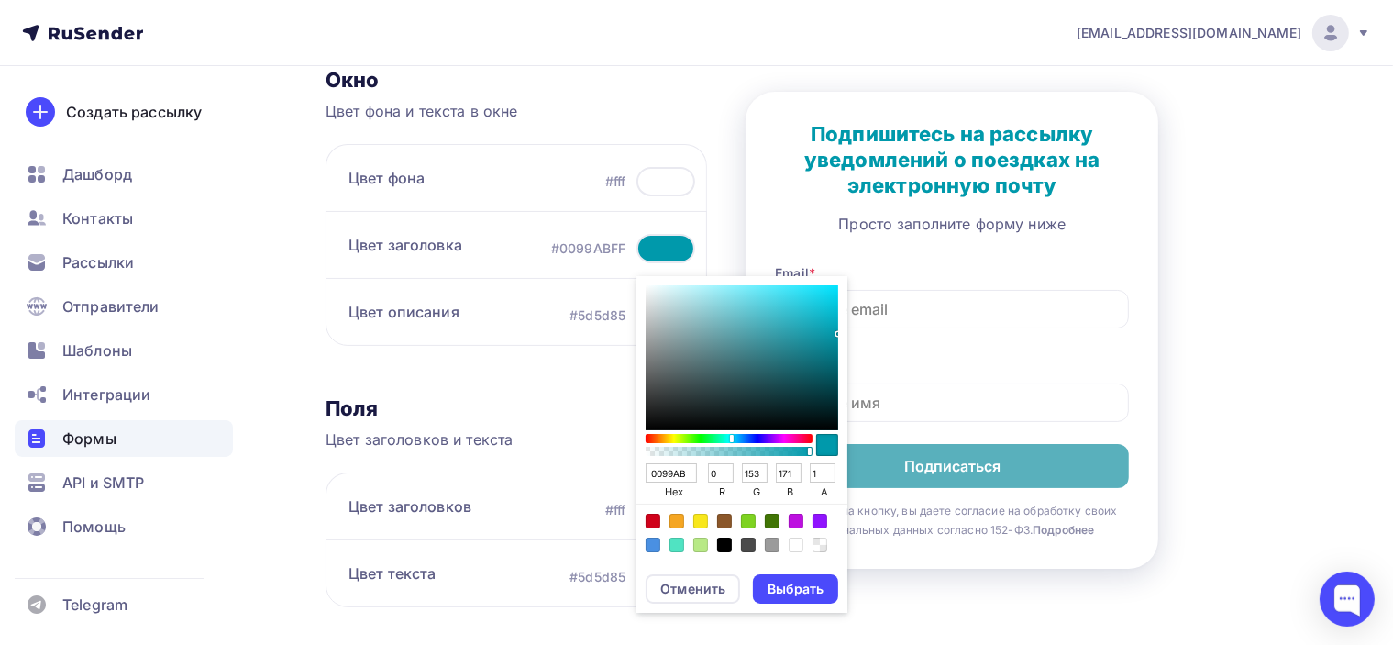
scroll to position [245, 0]
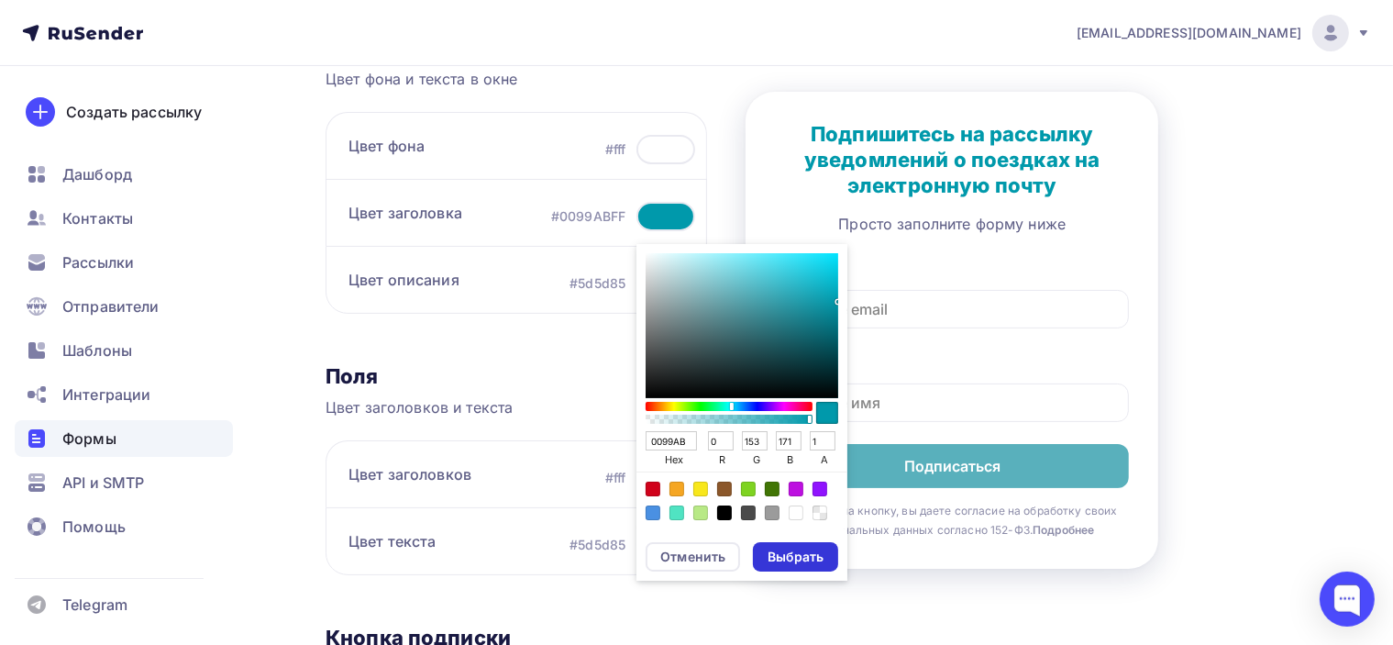
click at [797, 561] on div "Выбрать" at bounding box center [796, 557] width 56 height 18
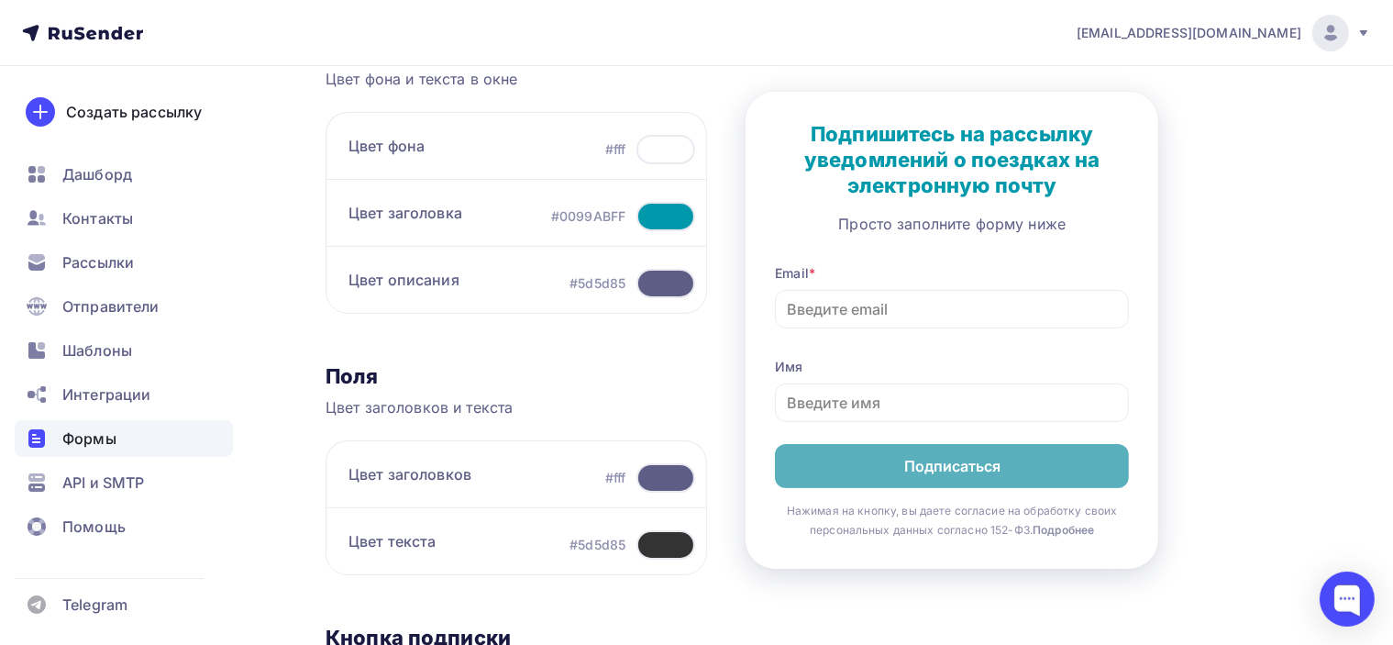
click at [656, 344] on div "Окно Цвет фона и текста в окне Цвет фона #fff Цвет заголовка #0099ABFF Цвет опи…" at bounding box center [517, 482] width 382 height 895
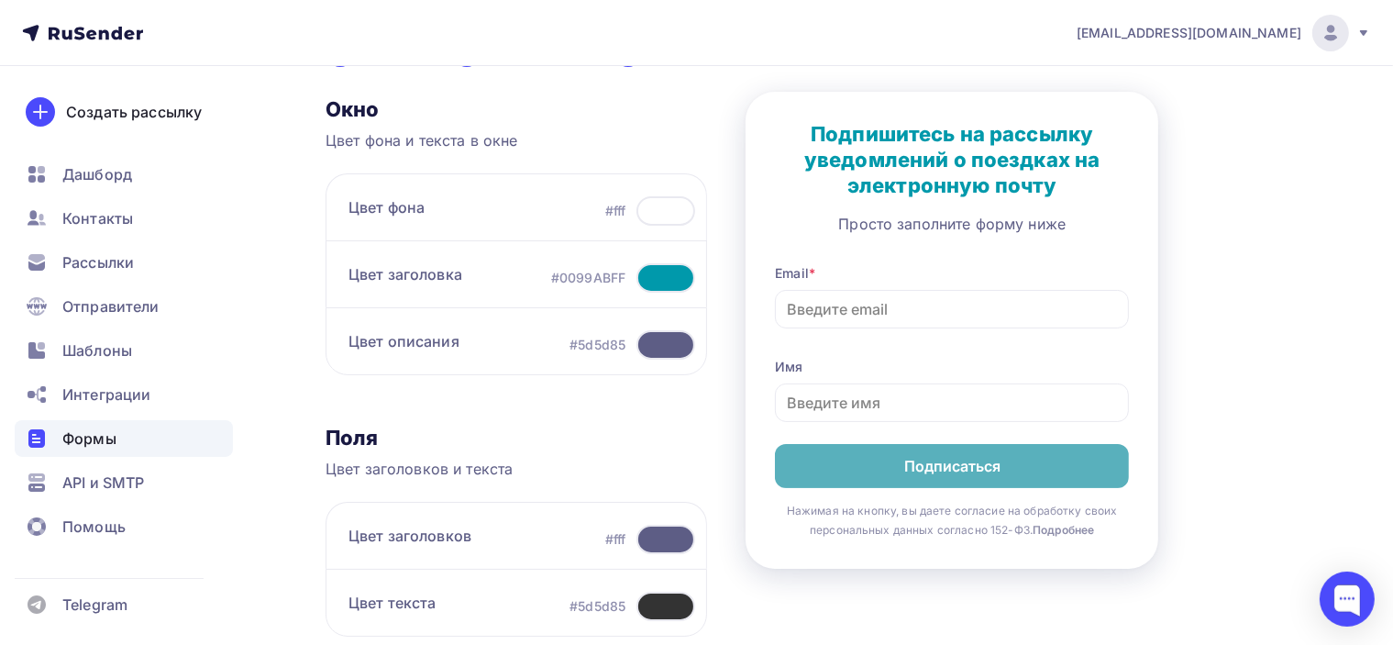
scroll to position [153, 0]
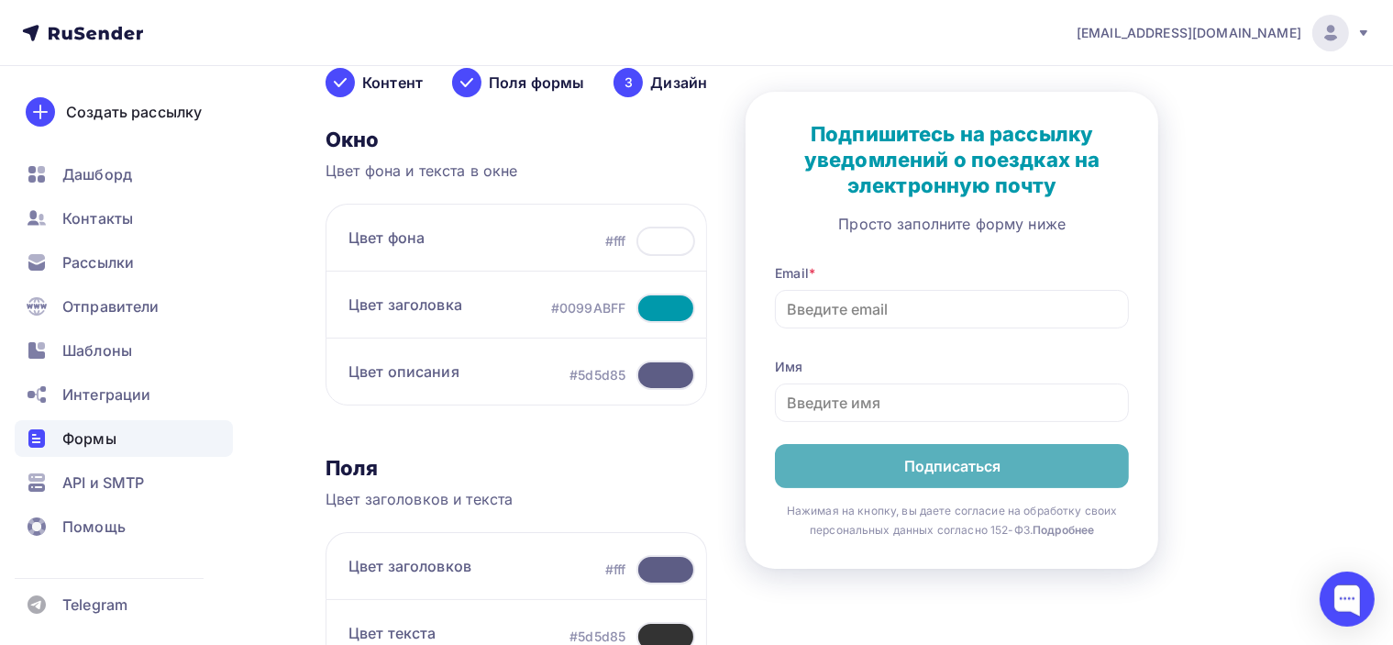
click at [665, 371] on div at bounding box center [666, 374] width 59 height 29
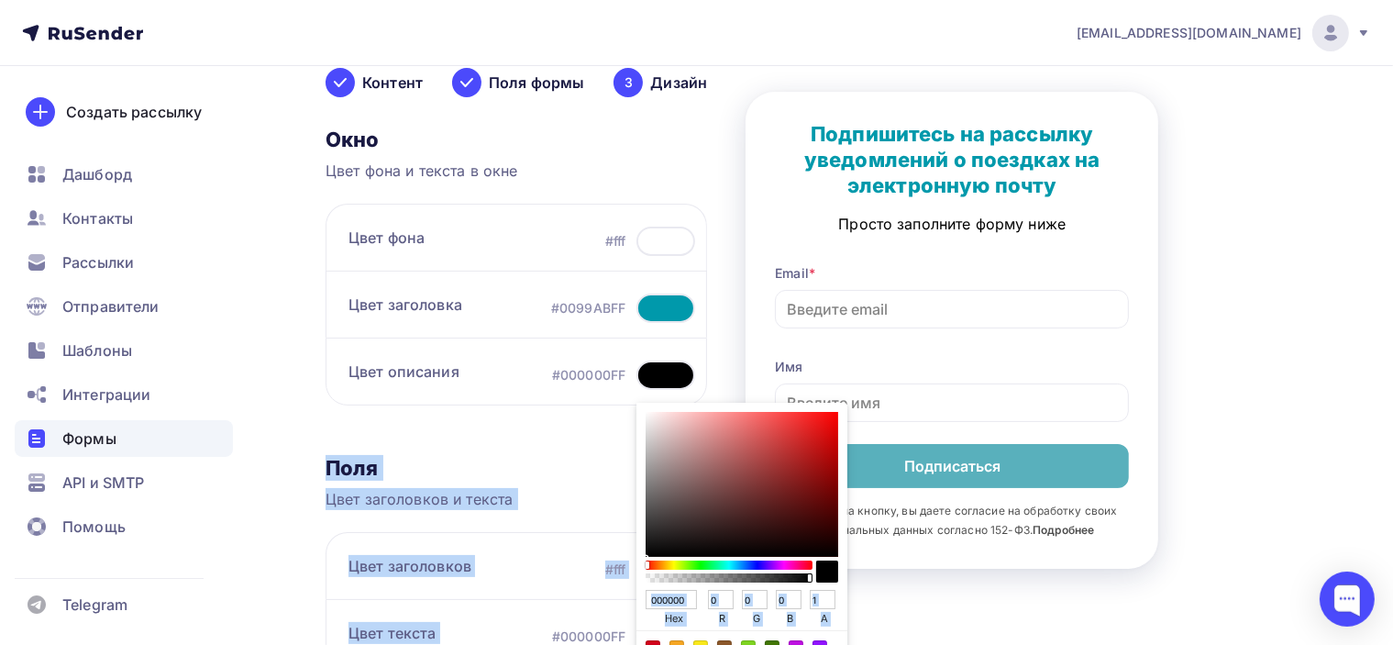
drag, startPoint x: 693, startPoint y: 527, endPoint x: 544, endPoint y: 598, distance: 165.4
click at [548, 608] on div "Окно Цвет фона и текста в окне Цвет фона #fff Цвет заголовка #0099ABFF Цвет опи…" at bounding box center [517, 574] width 382 height 895
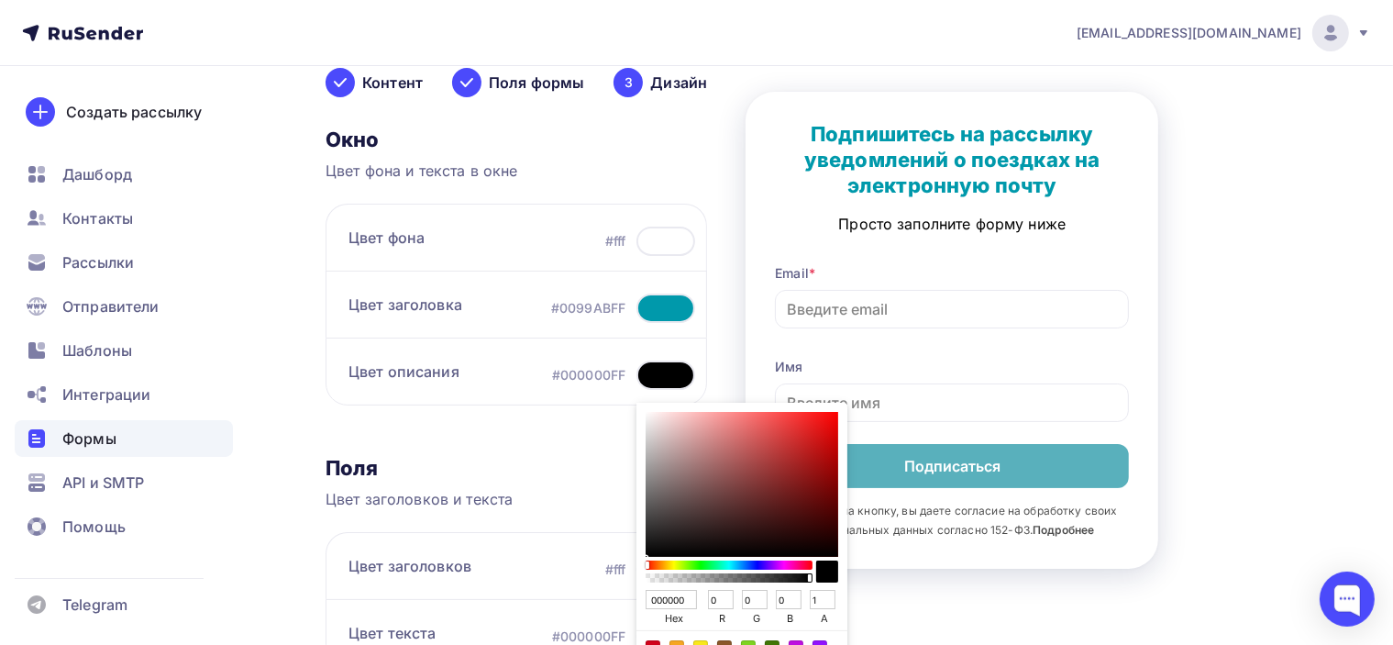
click at [566, 430] on div "Окно Цвет фона и текста в окне Цвет фона #fff Цвет заголовка #0099ABFF Цвет опи…" at bounding box center [517, 574] width 382 height 895
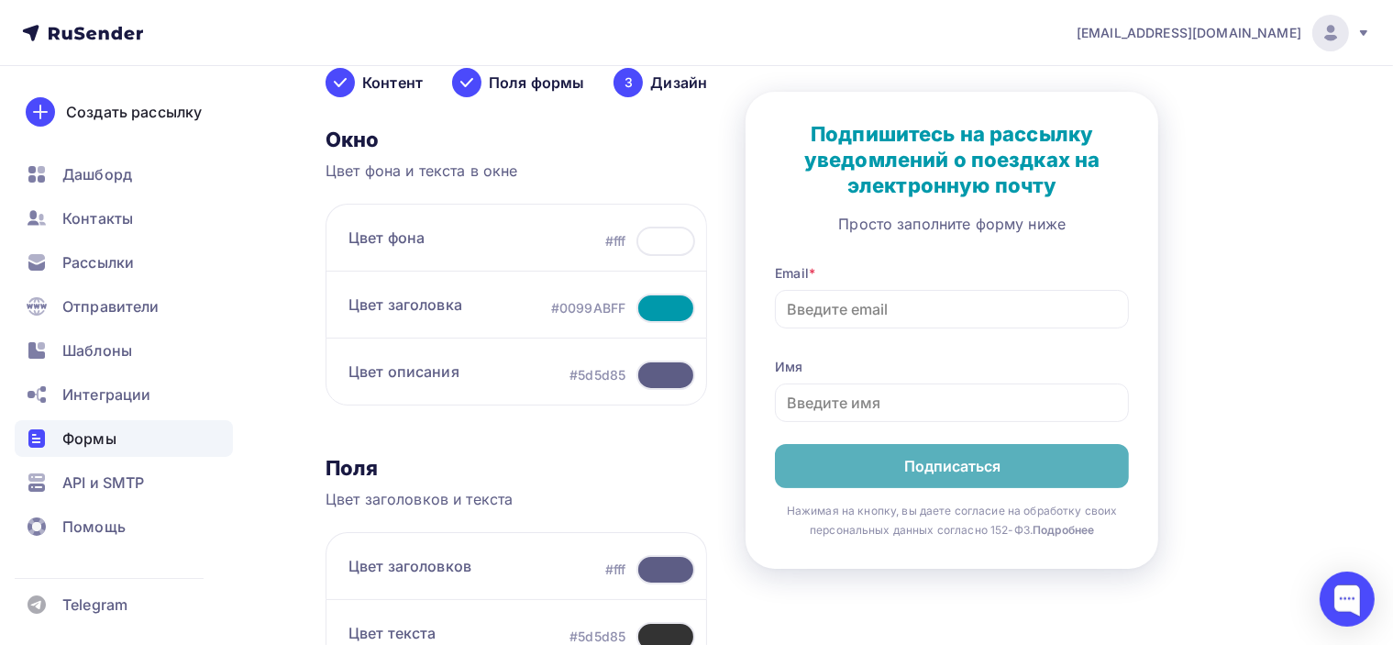
click at [682, 374] on div at bounding box center [666, 374] width 59 height 29
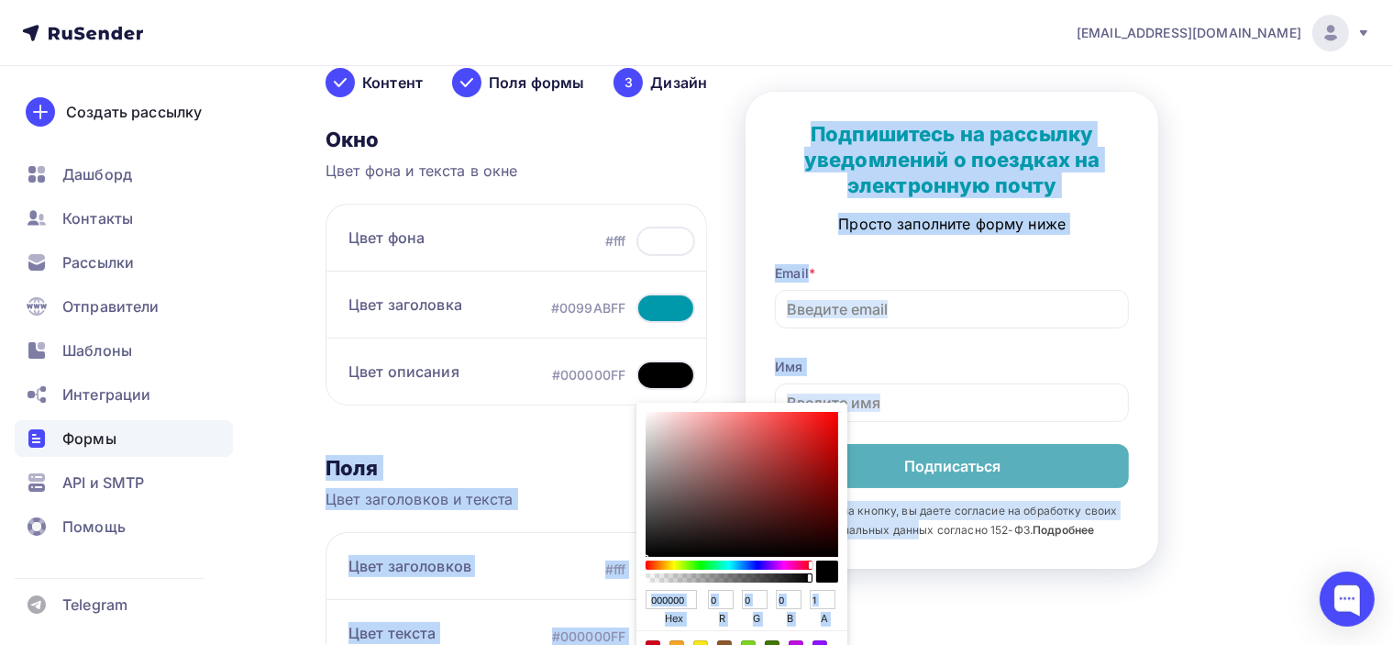
drag, startPoint x: 742, startPoint y: 532, endPoint x: 859, endPoint y: 557, distance: 119.1
click at [859, 557] on div "Контент Поля формы 3 Дизайн Тип формы Выберите способ установки формы Встроенна…" at bounding box center [821, 556] width 991 height 1035
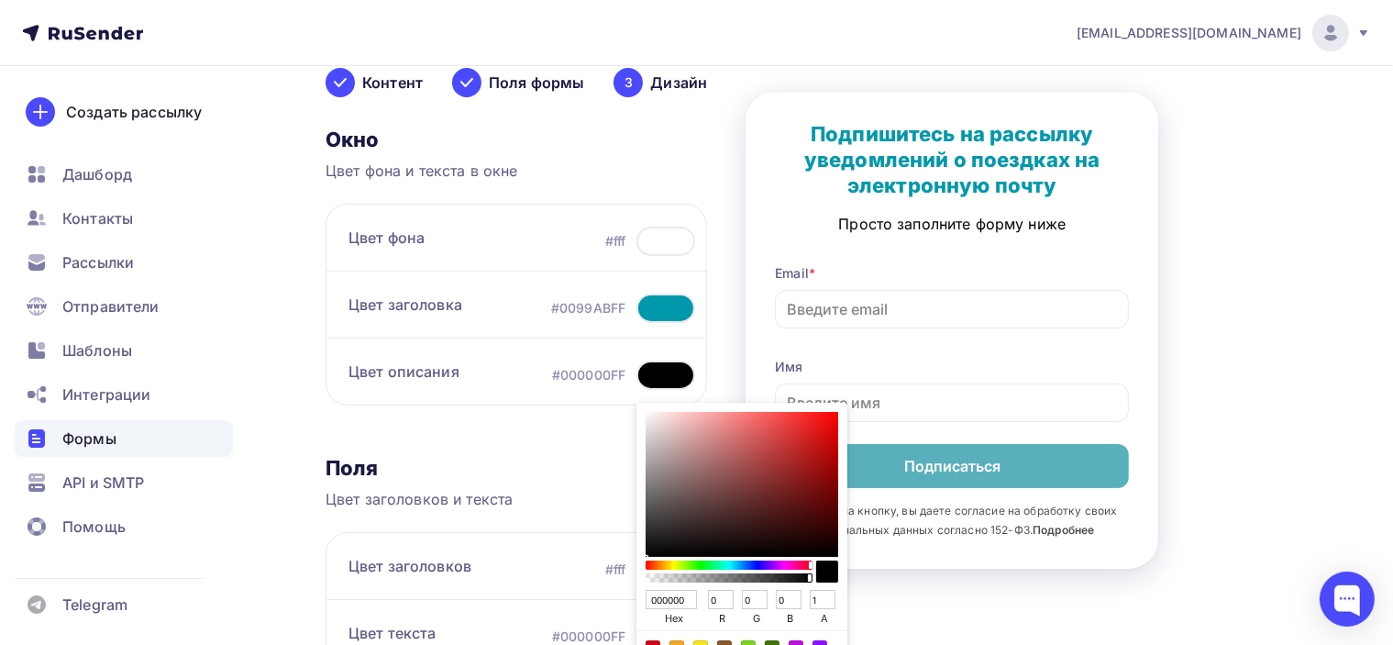
click at [583, 426] on div "Окно Цвет фона и текста в окне Цвет фона #fff Цвет заголовка #0099ABFF Цвет опи…" at bounding box center [517, 574] width 382 height 895
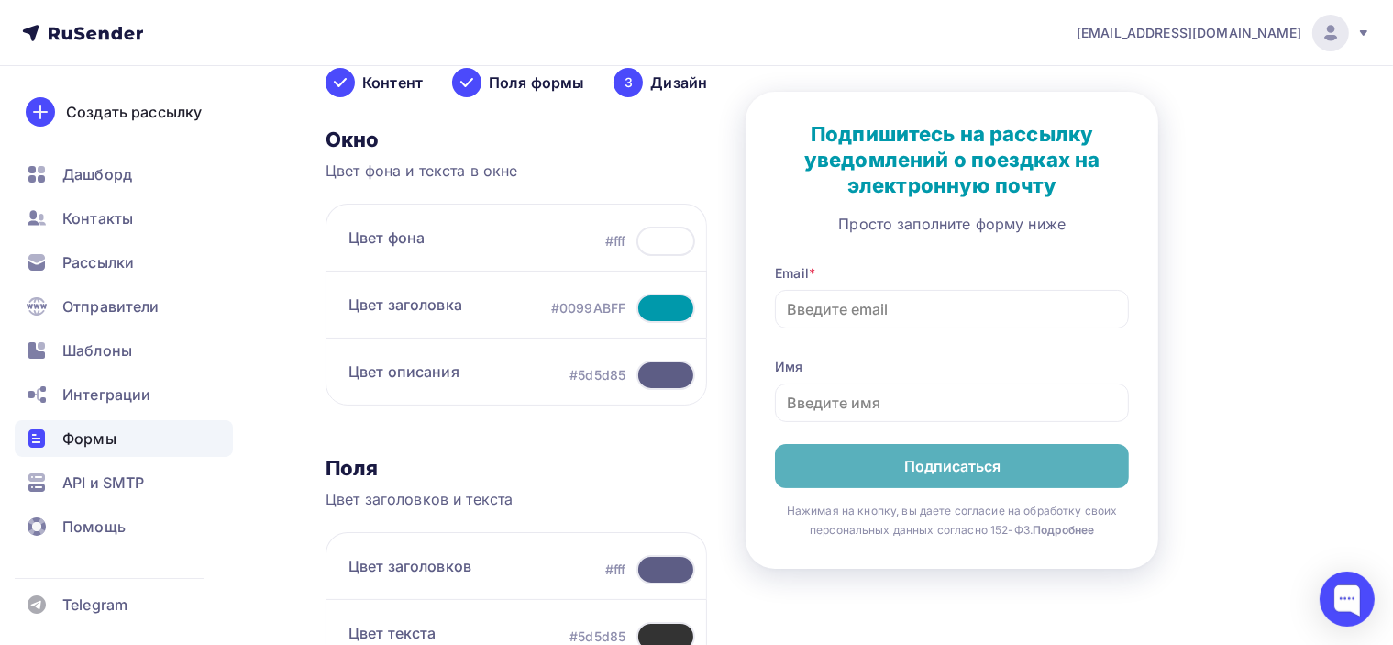
click at [659, 378] on div at bounding box center [666, 374] width 59 height 29
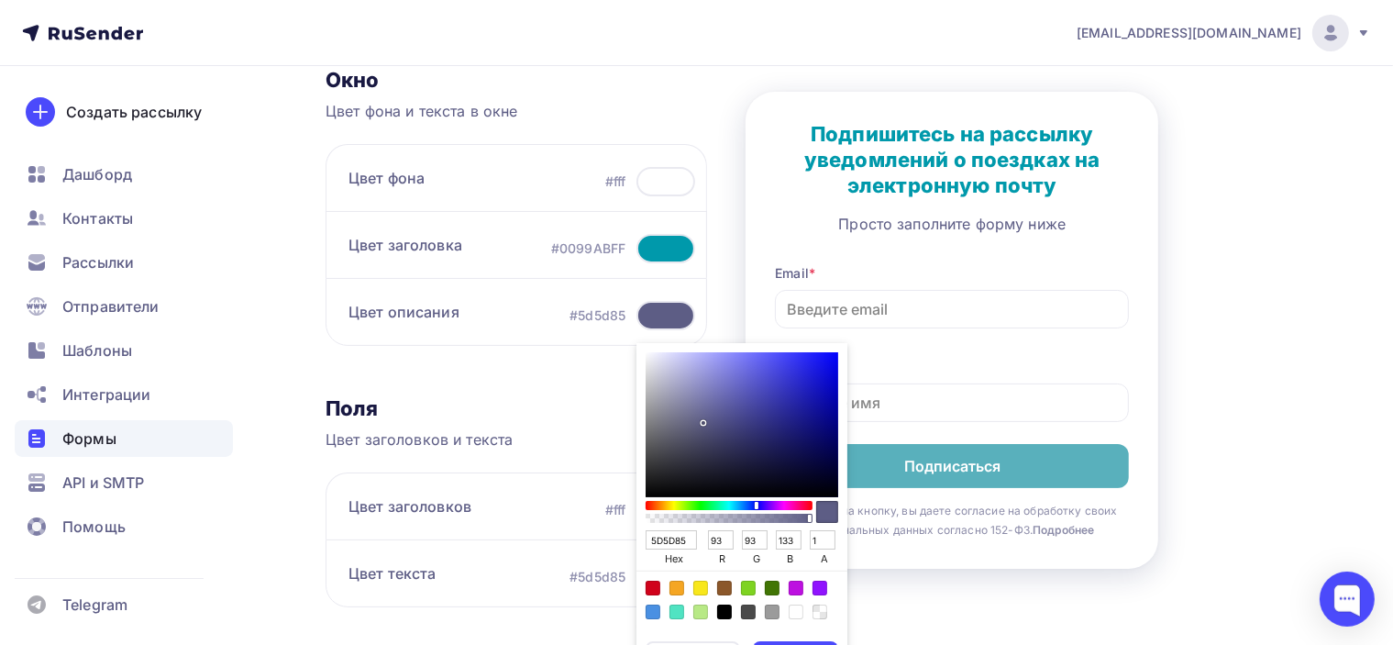
scroll to position [245, 0]
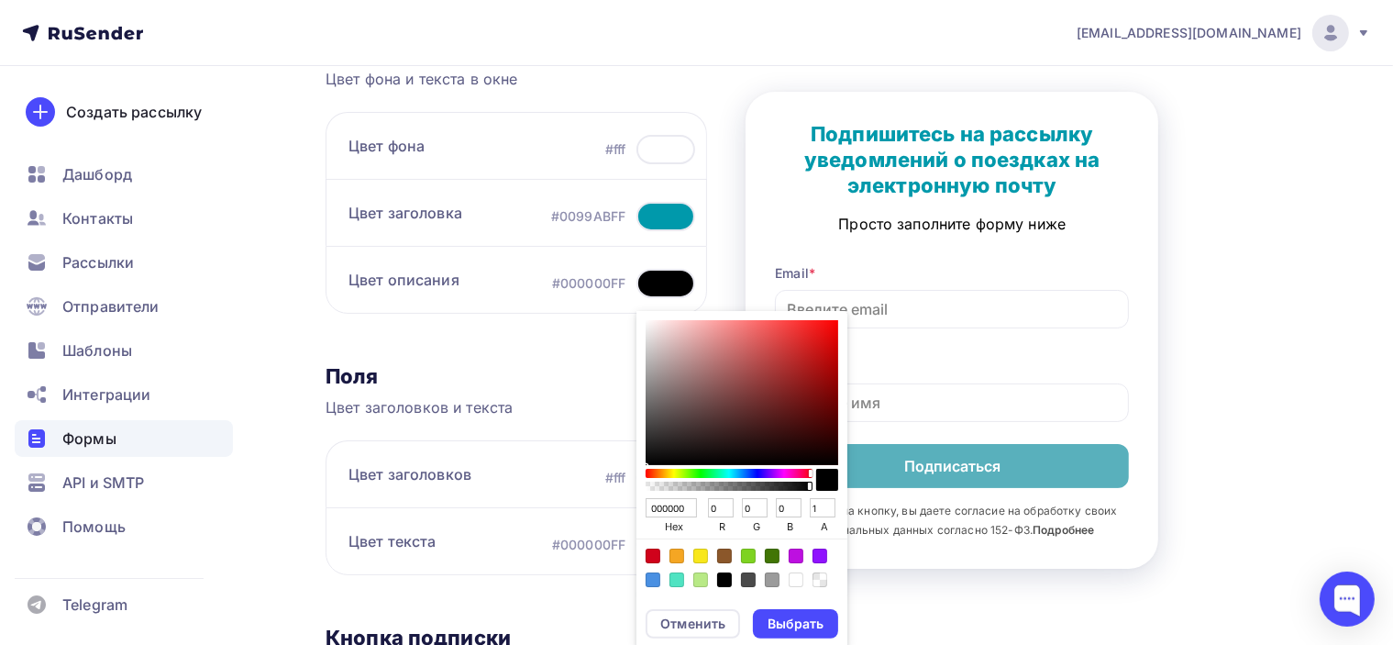
drag, startPoint x: 815, startPoint y: 450, endPoint x: 833, endPoint y: 467, distance: 24.0
click at [833, 467] on div "000000 hex 0 r 0 g 0 b 1 a" at bounding box center [742, 453] width 211 height 285
click at [812, 618] on div "Выбрать" at bounding box center [796, 624] width 56 height 18
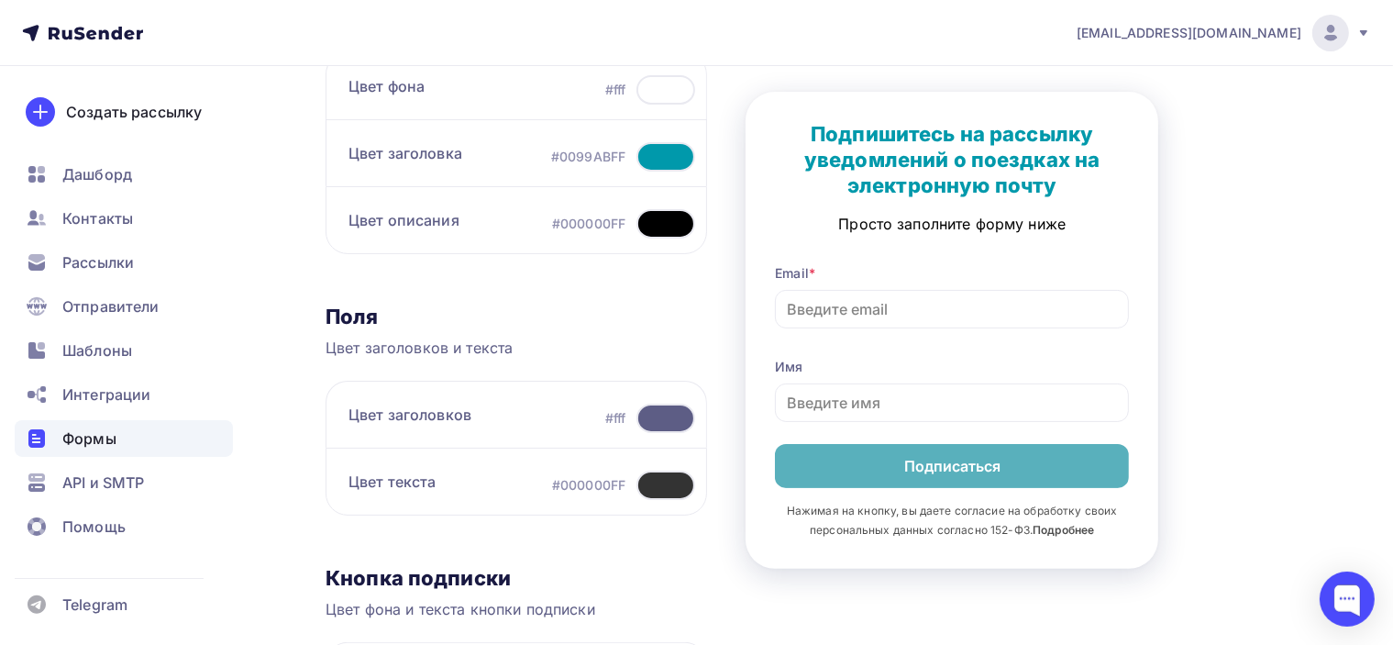
scroll to position [337, 0]
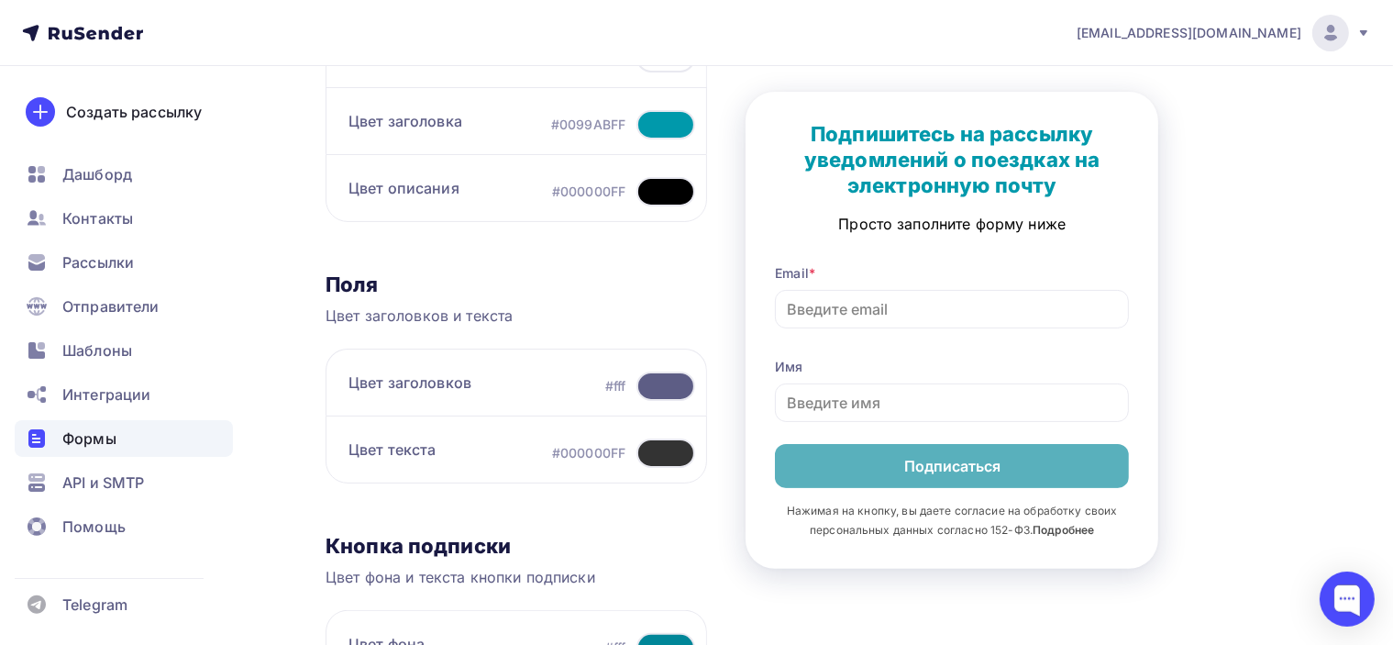
click at [654, 391] on div at bounding box center [666, 385] width 59 height 29
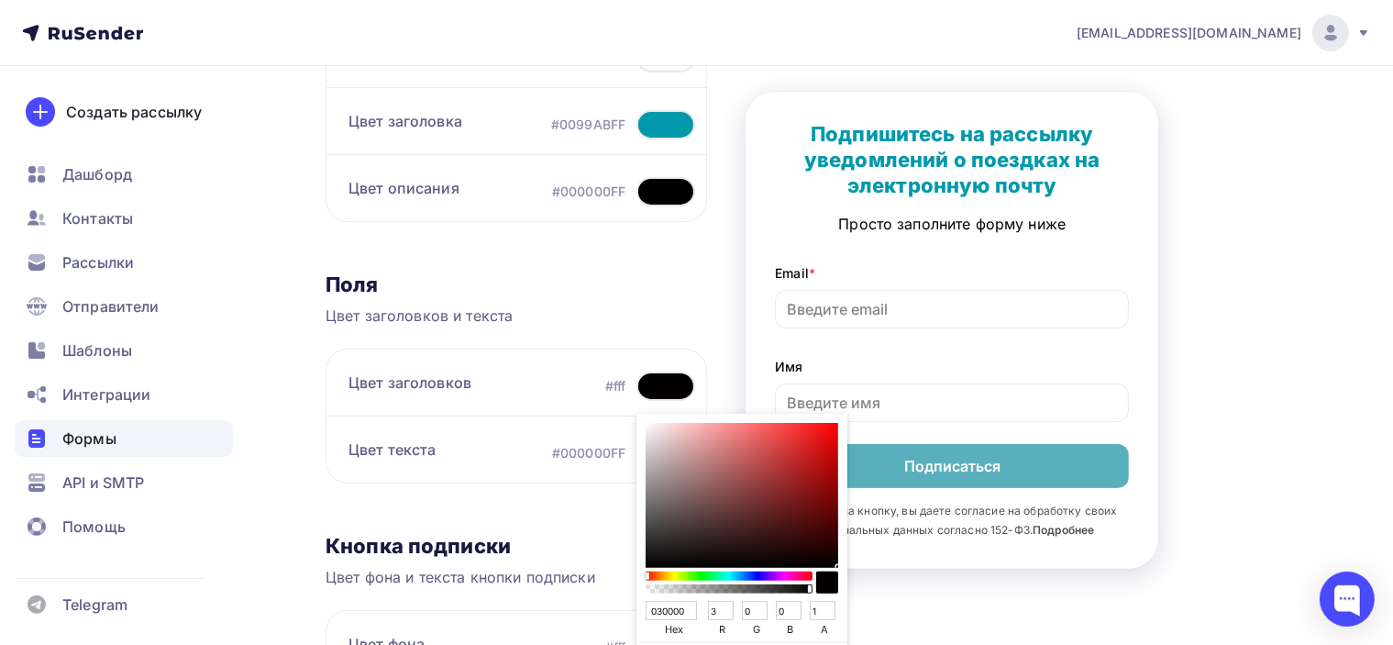
drag, startPoint x: 727, startPoint y: 509, endPoint x: 840, endPoint y: 565, distance: 125.9
click at [840, 565] on div "030000 hex 3 r 0 g 0 b 1 a" at bounding box center [742, 556] width 211 height 285
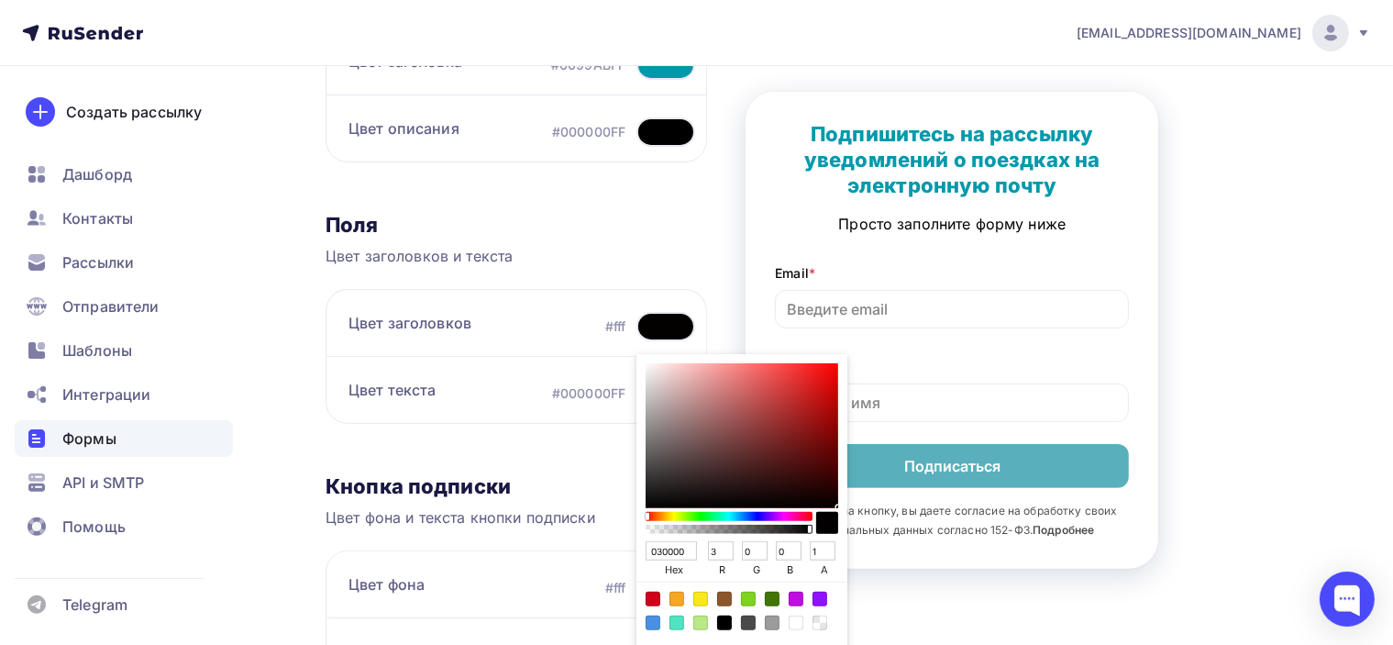
scroll to position [428, 0]
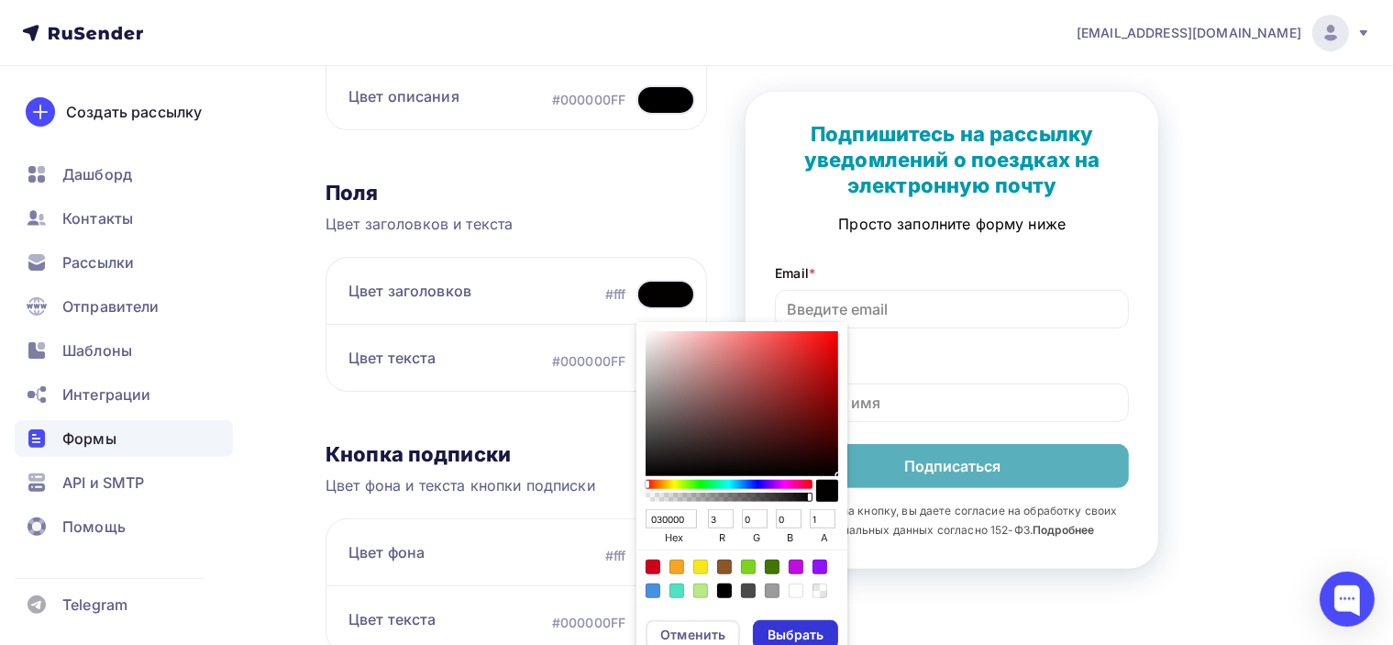
click at [811, 636] on div "Выбрать" at bounding box center [796, 635] width 56 height 18
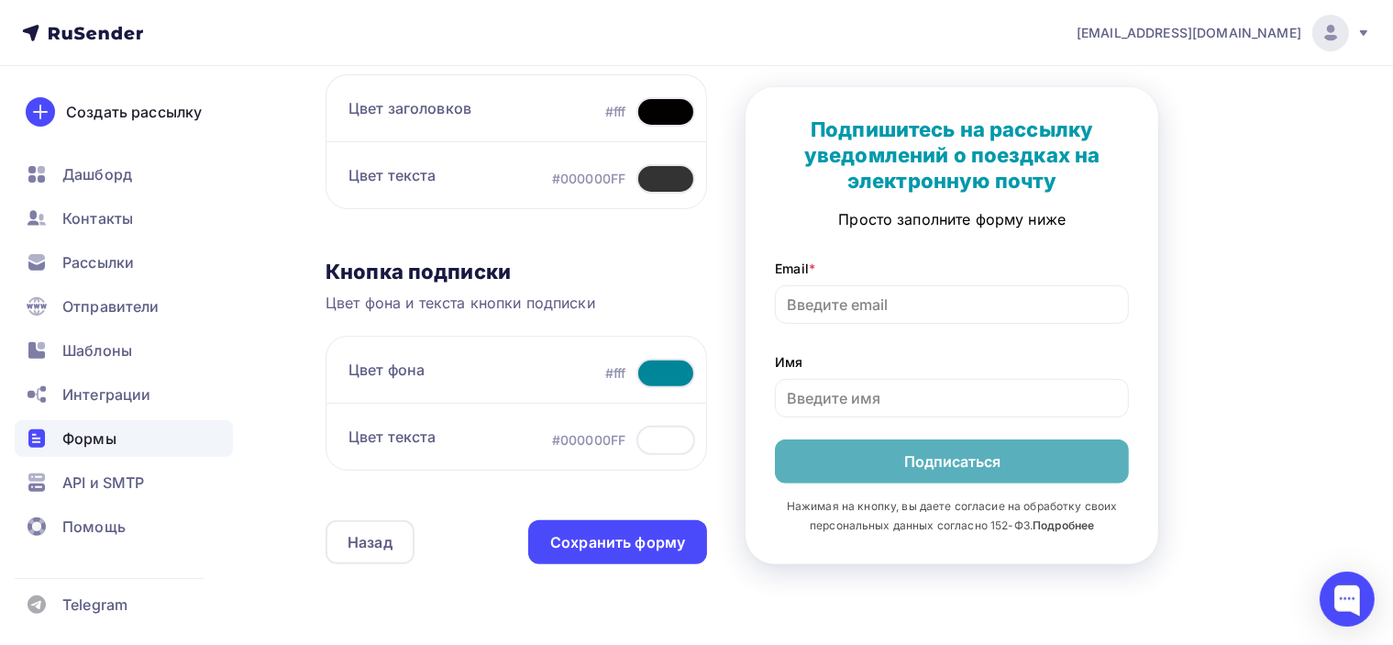
scroll to position [704, 0]
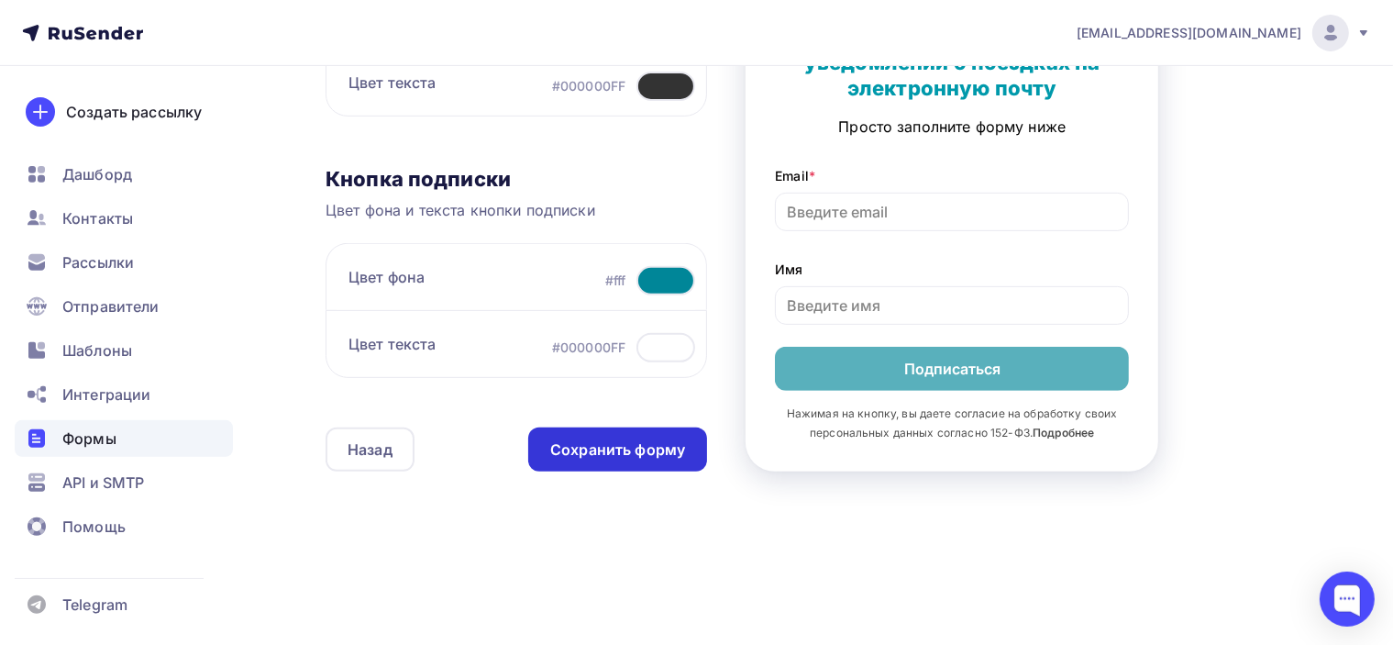
click at [639, 458] on div "Сохранить форму" at bounding box center [617, 449] width 179 height 44
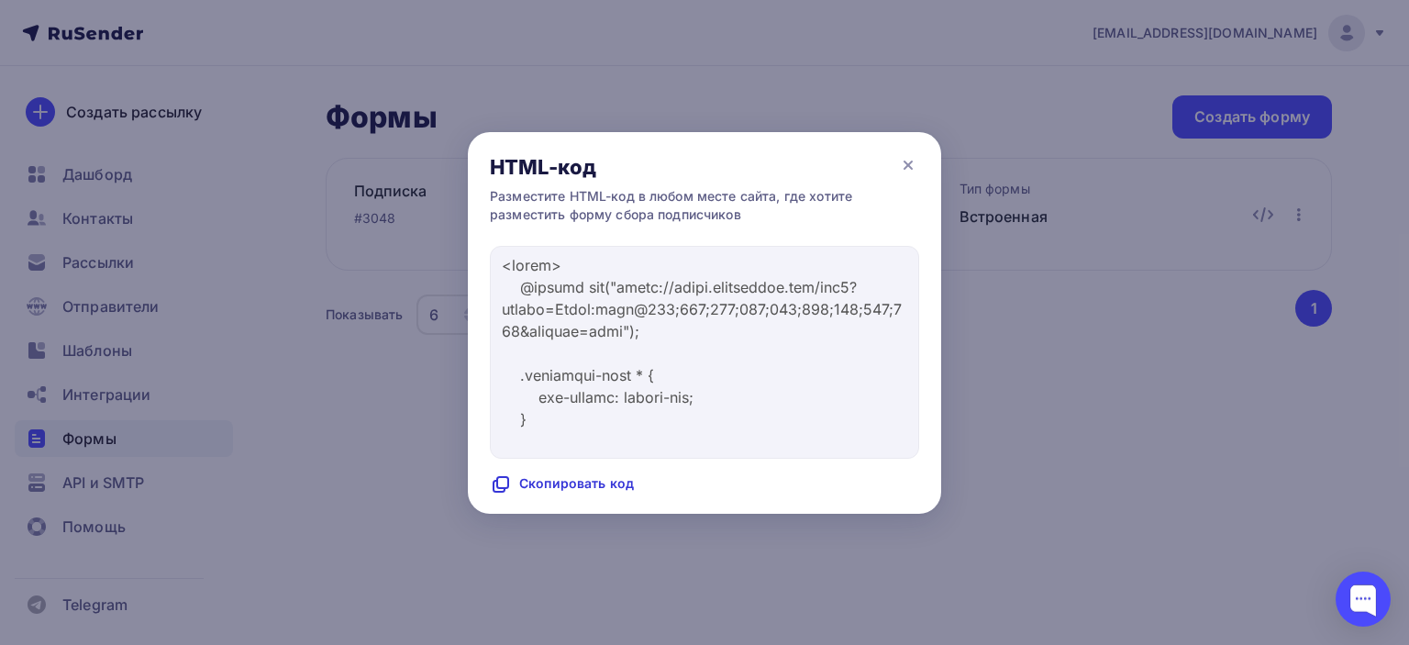
click at [607, 478] on div "Скопировать код" at bounding box center [562, 484] width 144 height 22
click at [912, 164] on icon at bounding box center [908, 165] width 22 height 22
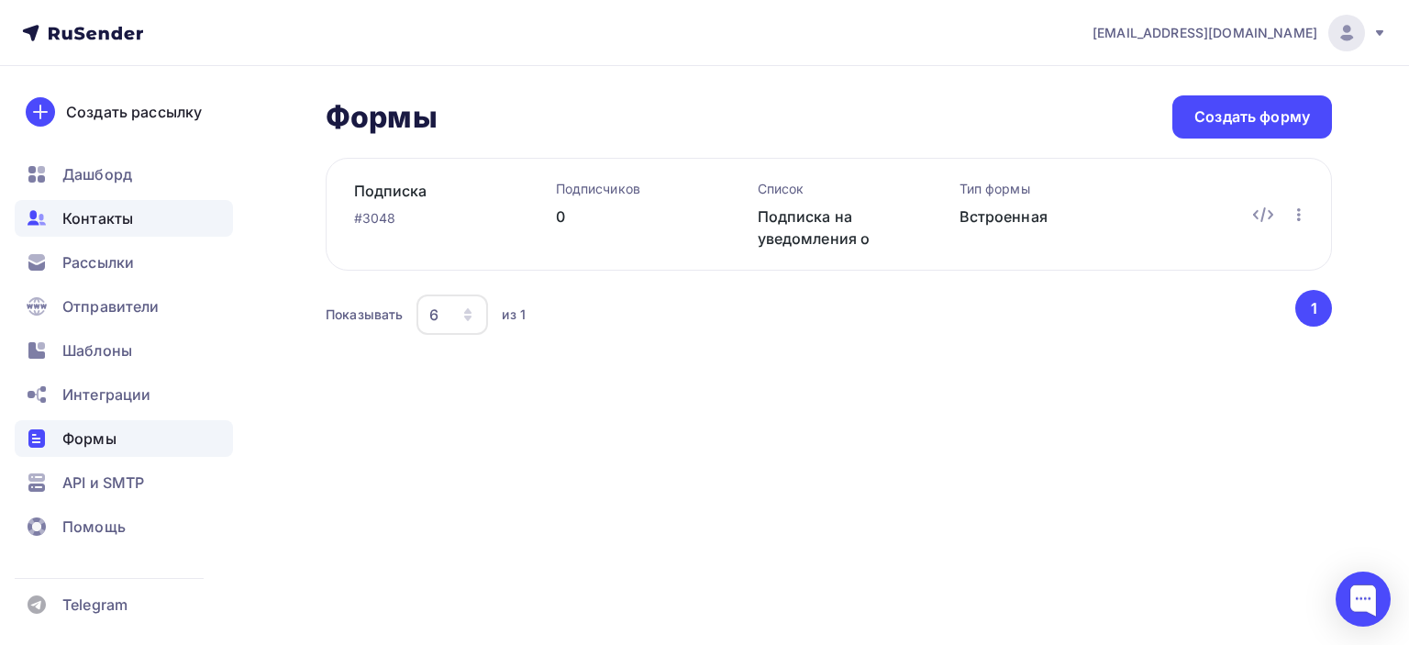
click at [127, 210] on span "Контакты" at bounding box center [97, 218] width 71 height 22
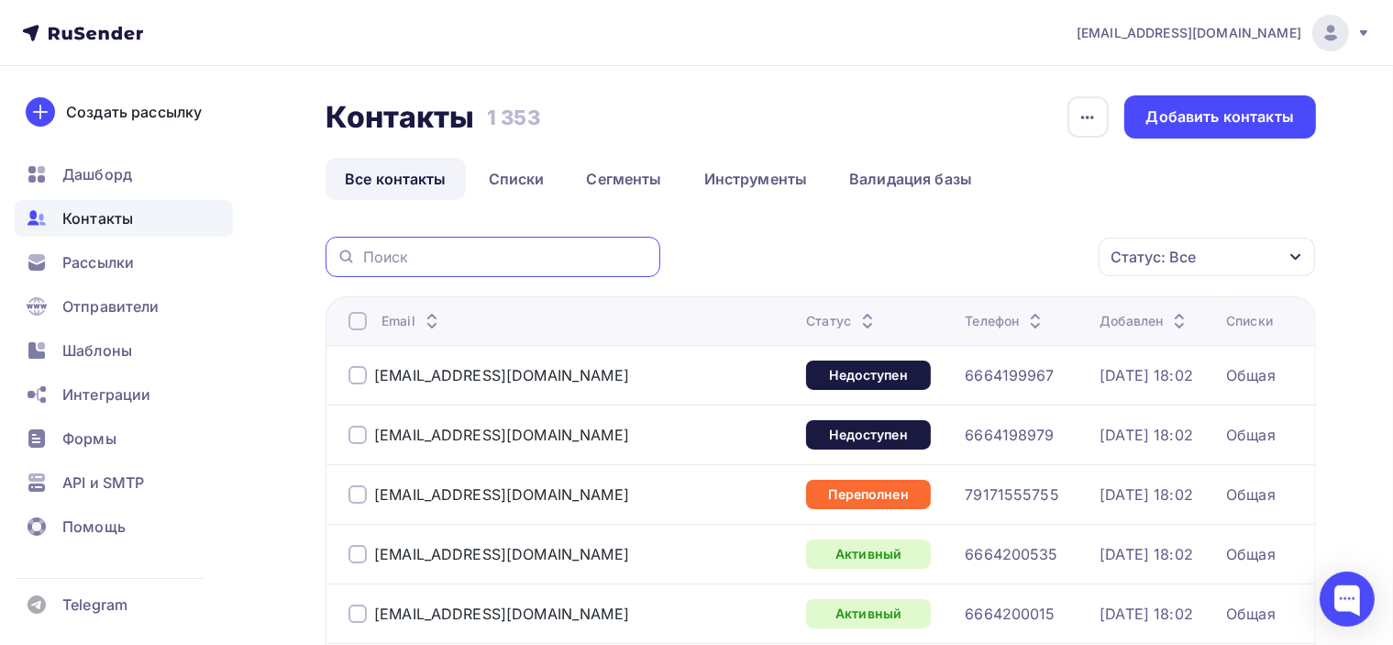
click at [429, 256] on input "text" at bounding box center [506, 257] width 286 height 20
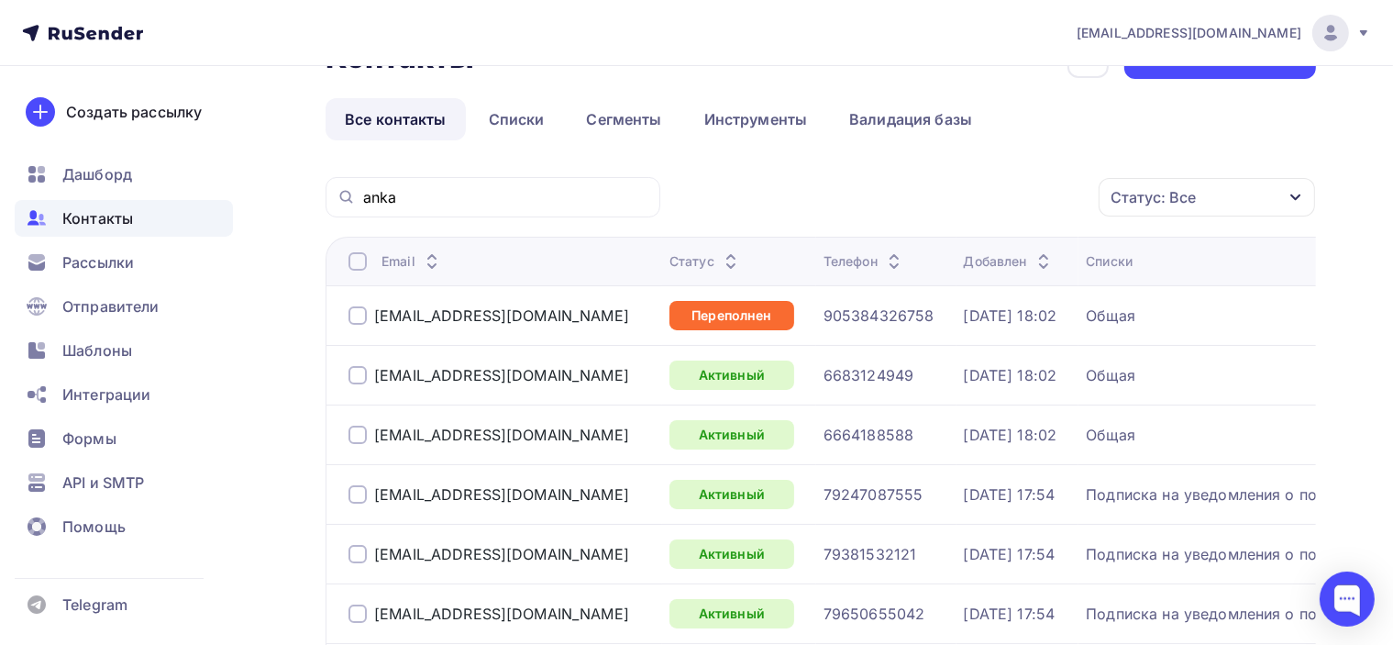
scroll to position [92, 0]
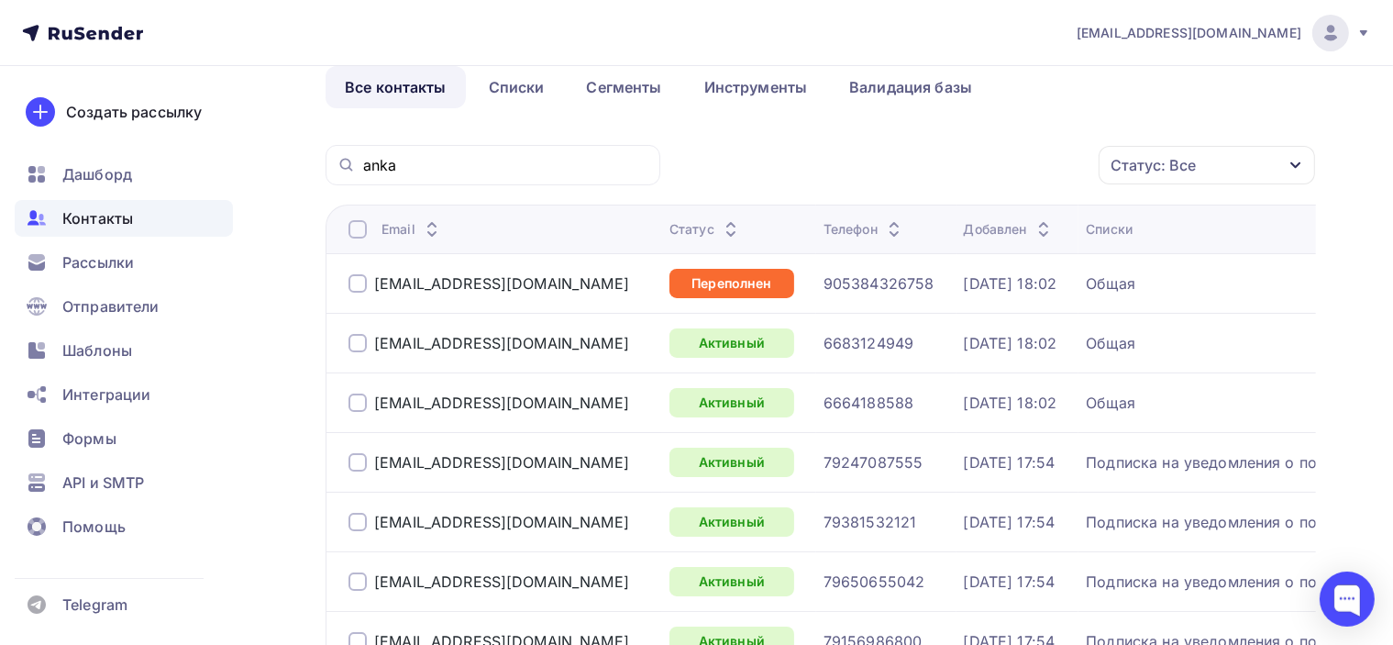
click at [352, 346] on div at bounding box center [358, 343] width 18 height 18
click at [1016, 166] on div "Действие" at bounding box center [962, 166] width 242 height 36
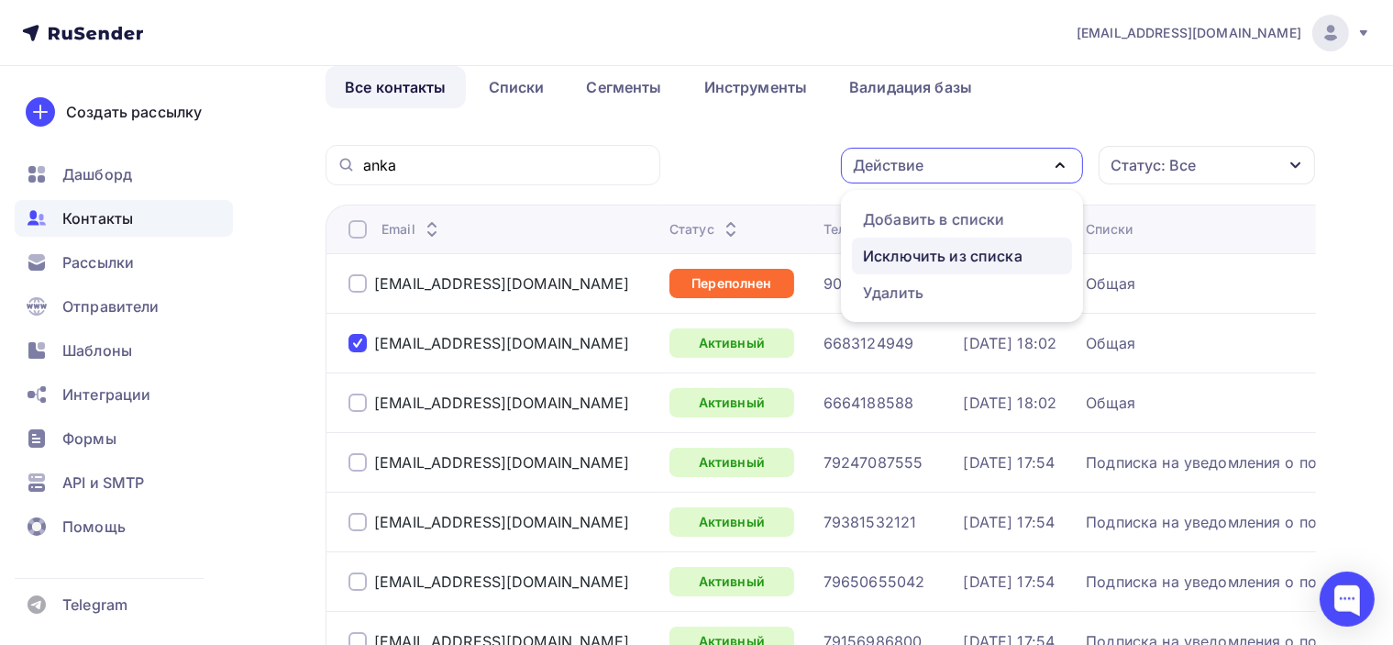
click at [953, 256] on div "Исключить из списка" at bounding box center [943, 256] width 160 height 22
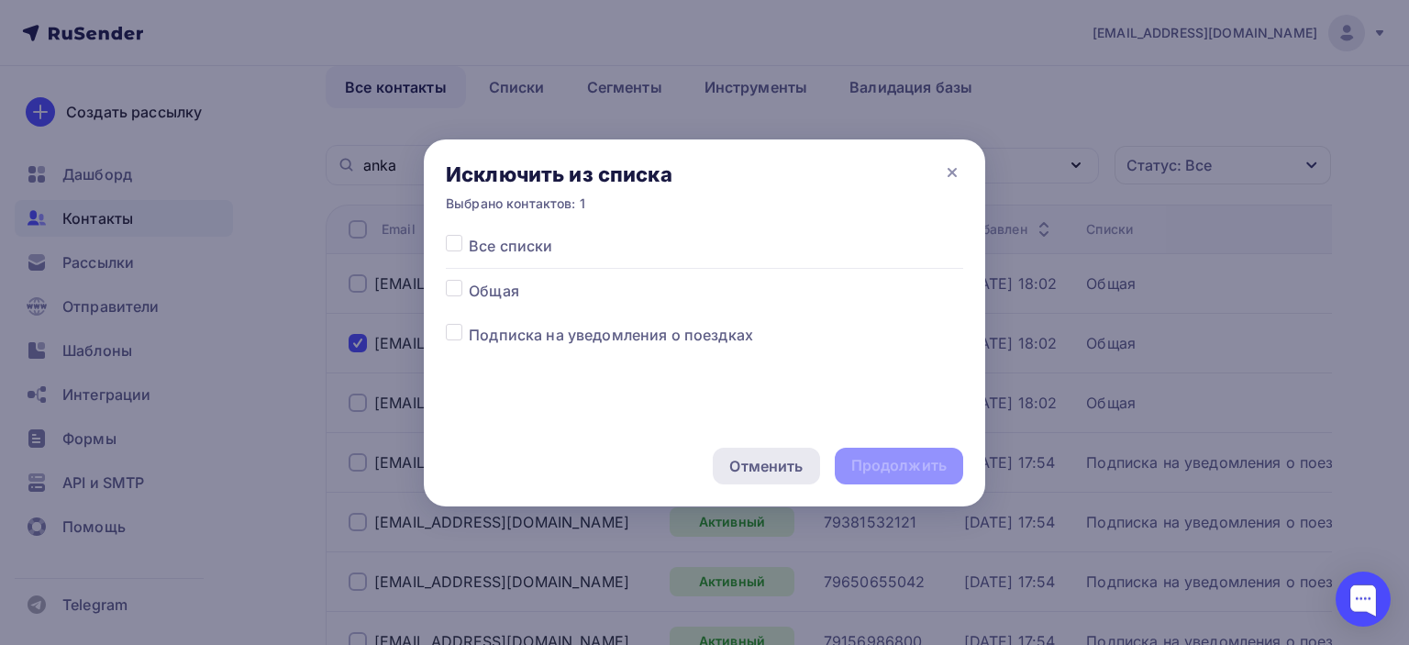
click at [769, 470] on div "Отменить" at bounding box center [765, 466] width 73 height 22
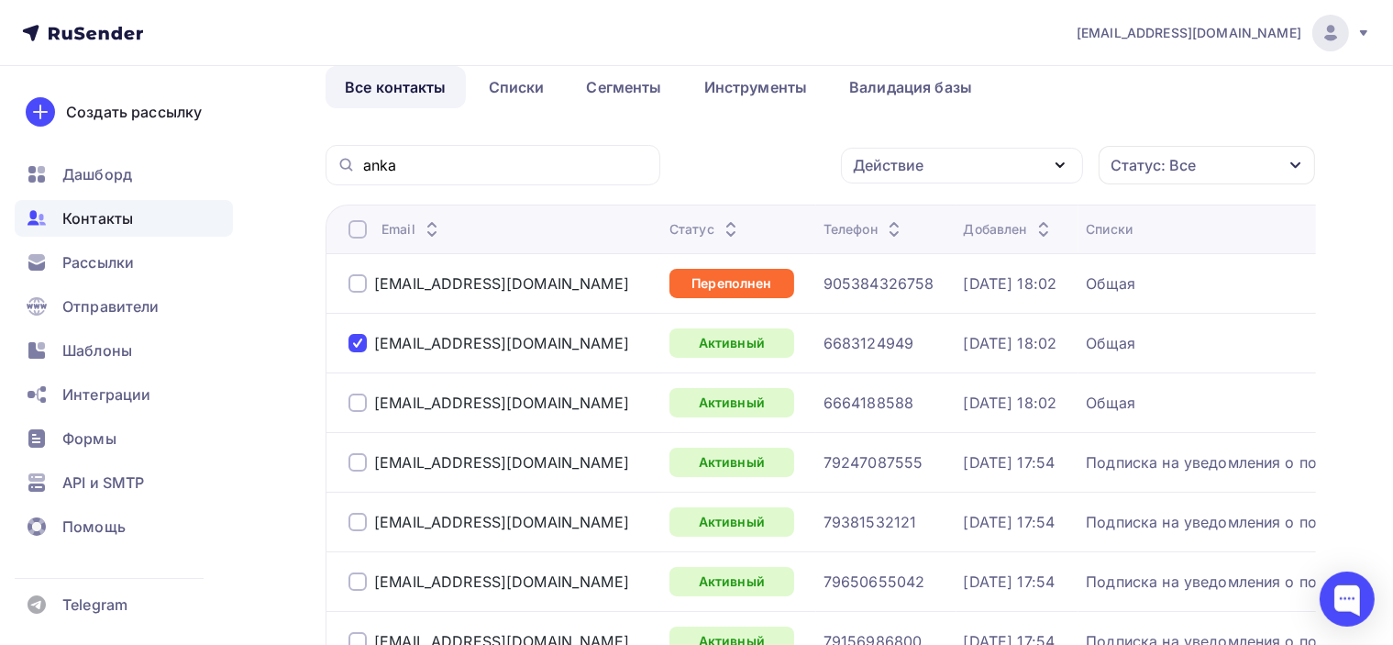
click at [931, 168] on div "Действие" at bounding box center [962, 166] width 242 height 36
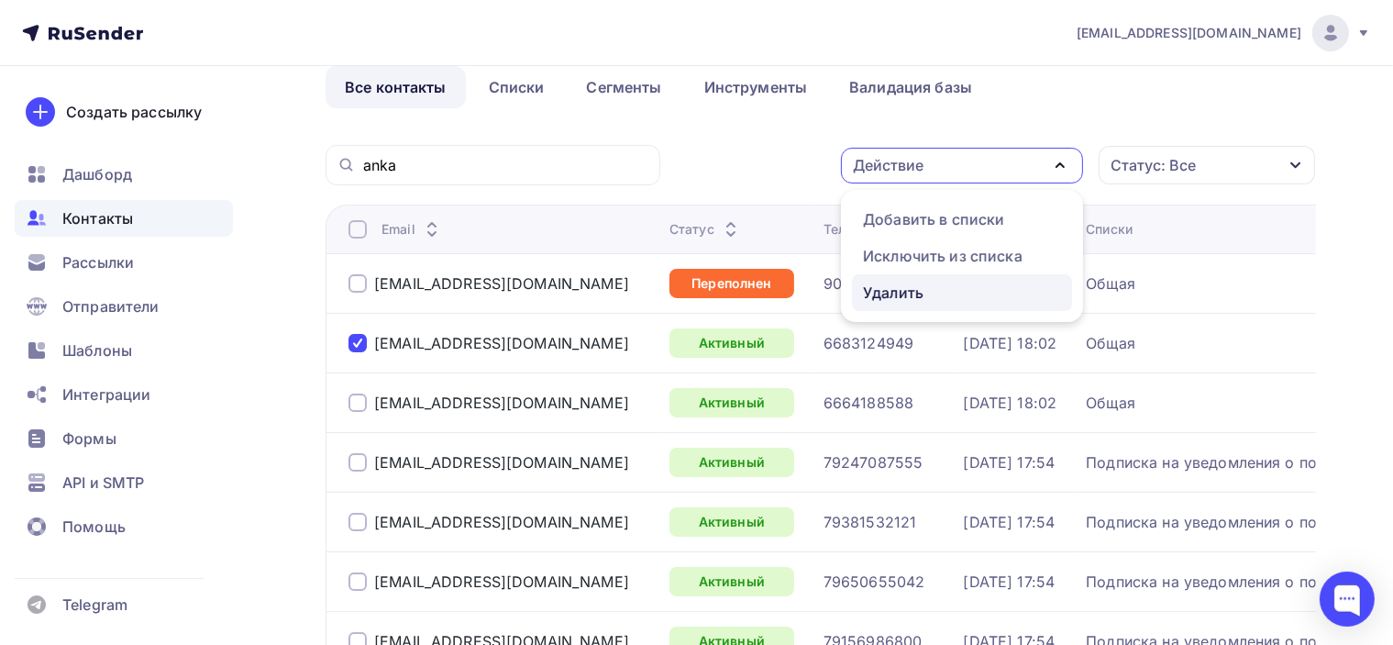
click at [919, 300] on div "Удалить" at bounding box center [893, 293] width 61 height 22
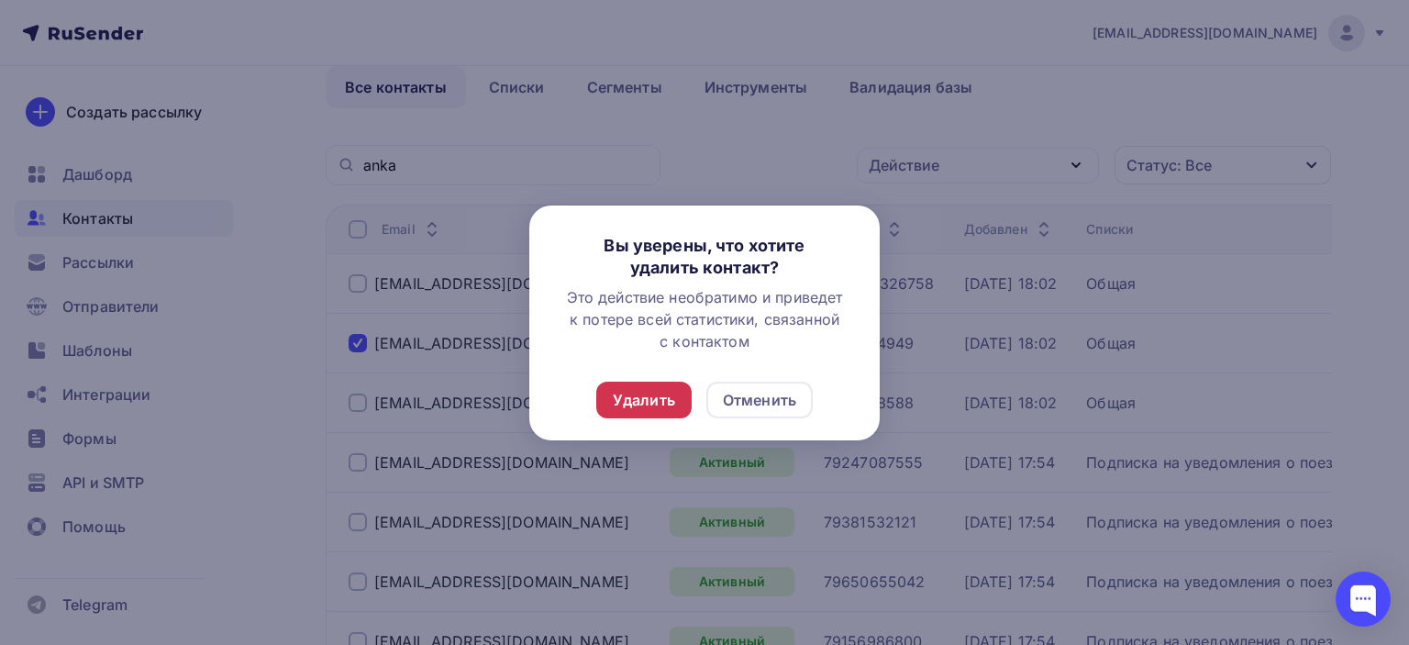
click at [660, 398] on div "Удалить" at bounding box center [644, 400] width 62 height 22
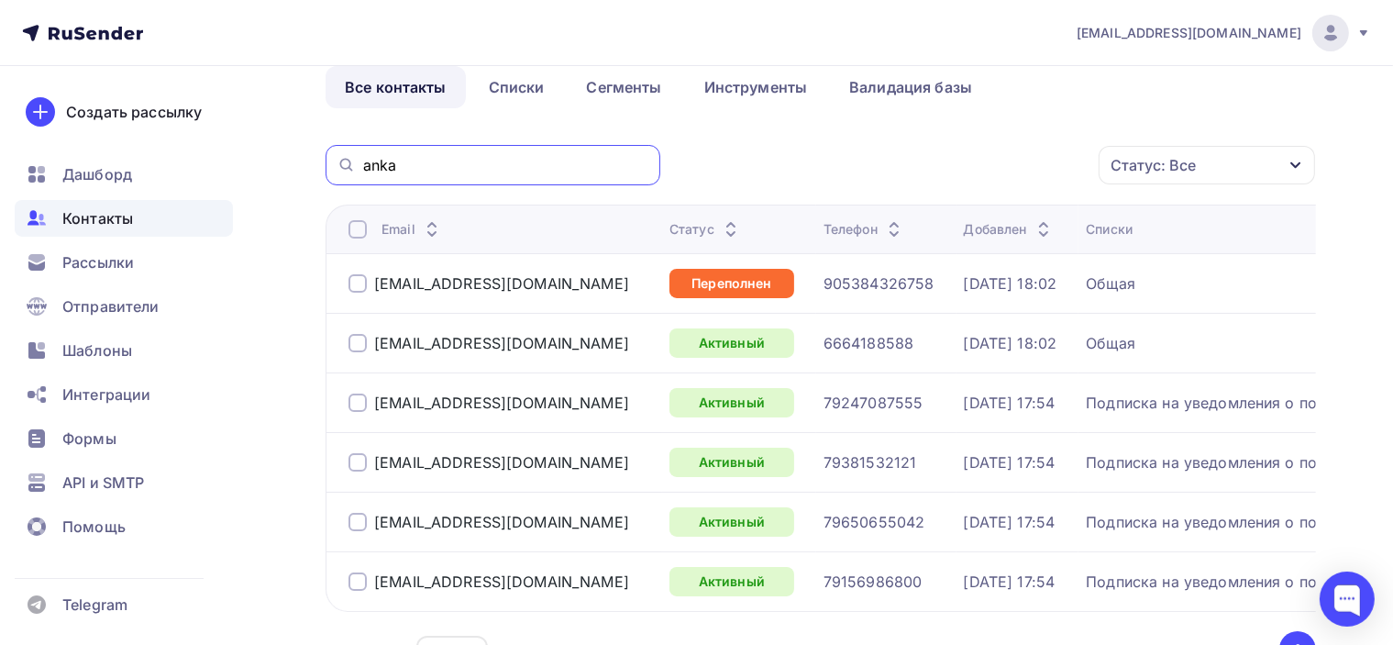
click at [473, 166] on input "anka" at bounding box center [506, 165] width 286 height 20
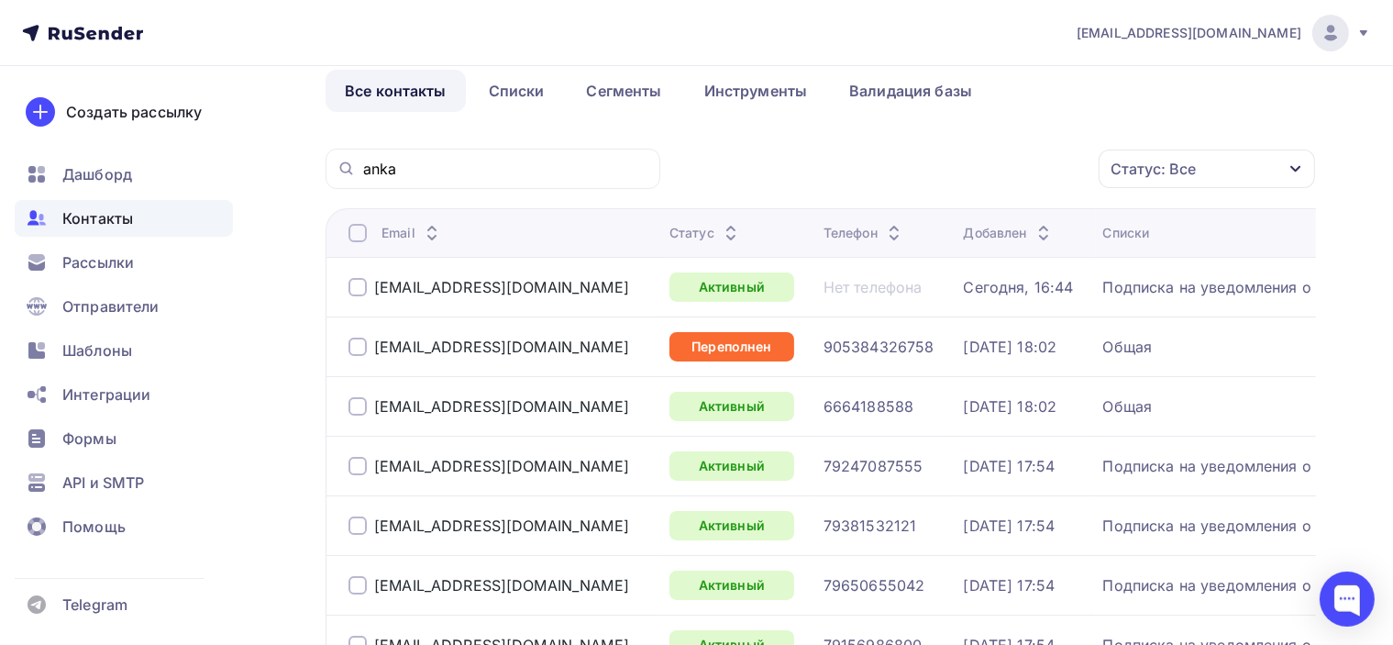
scroll to position [0, 0]
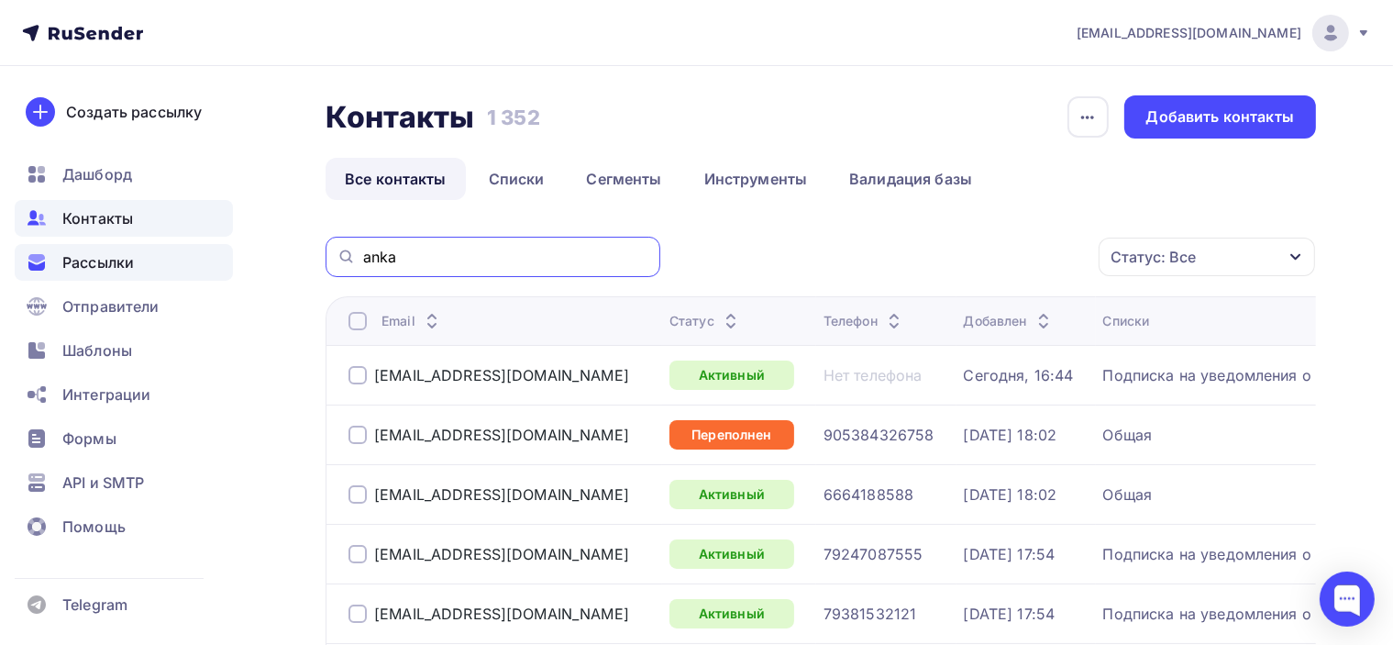
drag, startPoint x: 285, startPoint y: 253, endPoint x: 206, endPoint y: 245, distance: 79.3
click at [209, 247] on div "poslanie-info@ya.ru Аккаунт Тарифы Выйти Создать рассылку Дашборд Контакты Расс…" at bounding box center [696, 475] width 1393 height 950
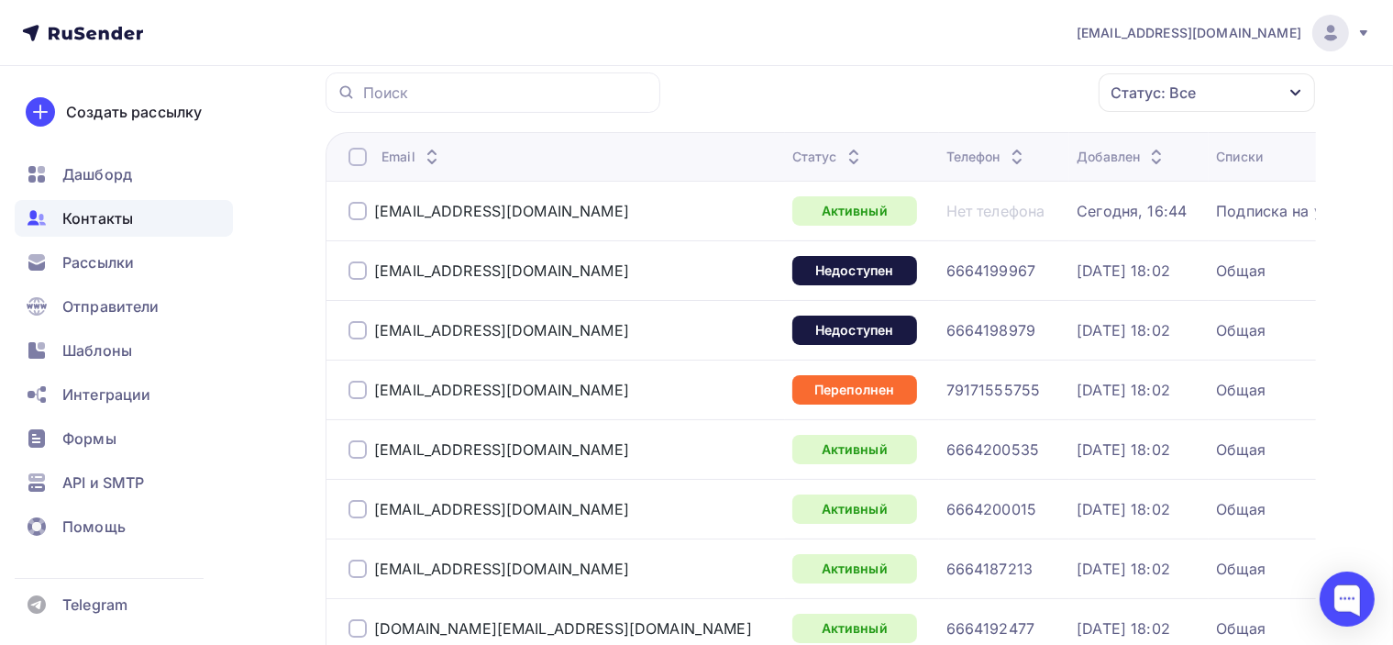
scroll to position [183, 0]
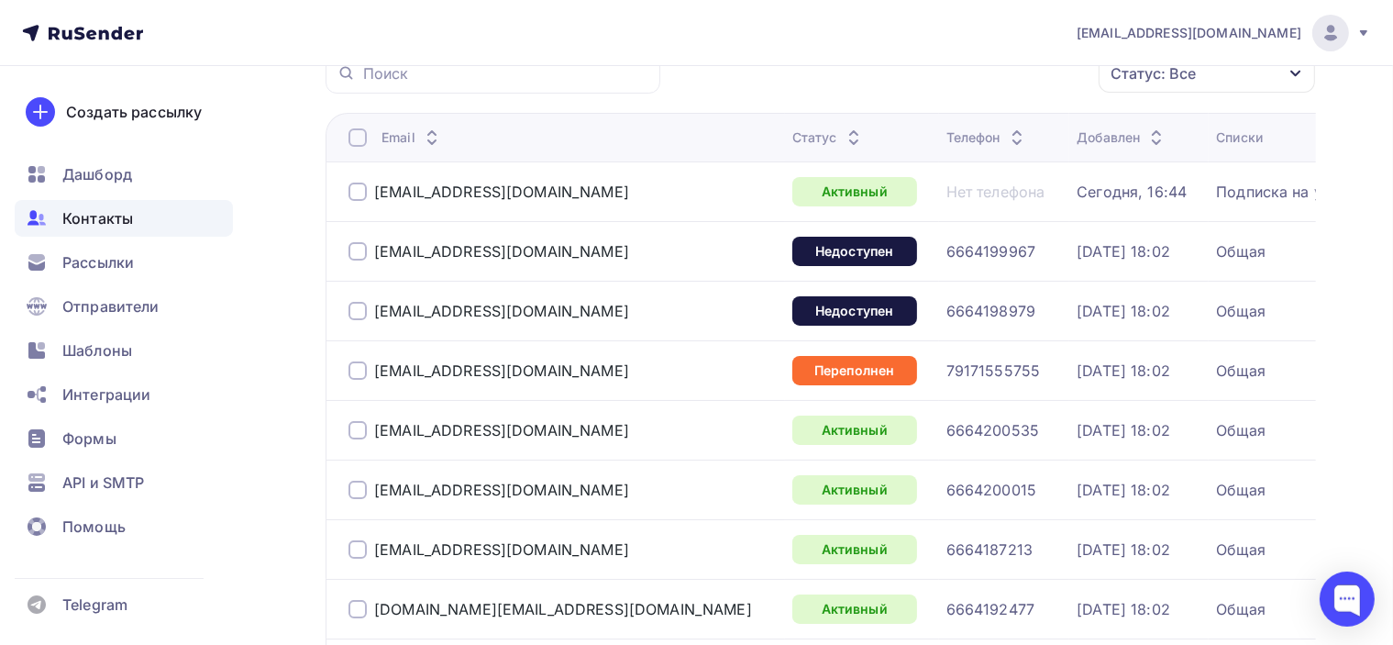
click at [793, 137] on div "Статус" at bounding box center [829, 137] width 72 height 18
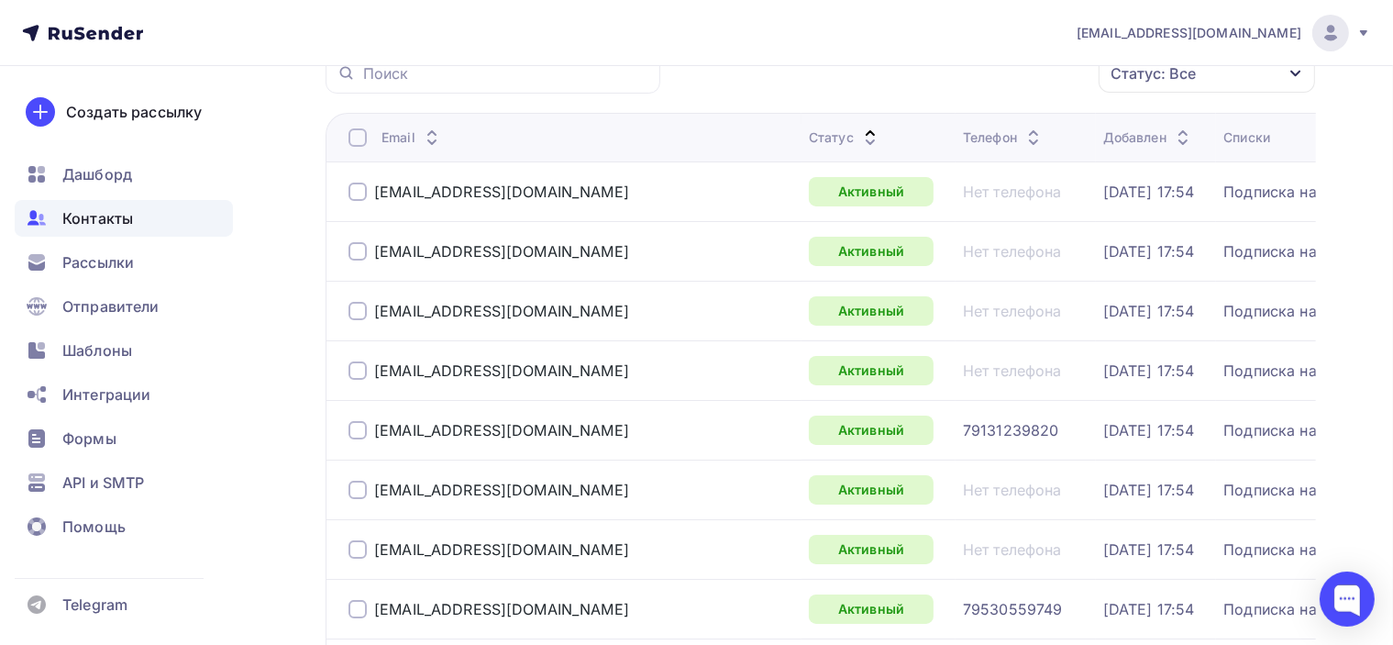
click at [859, 127] on icon at bounding box center [870, 133] width 22 height 22
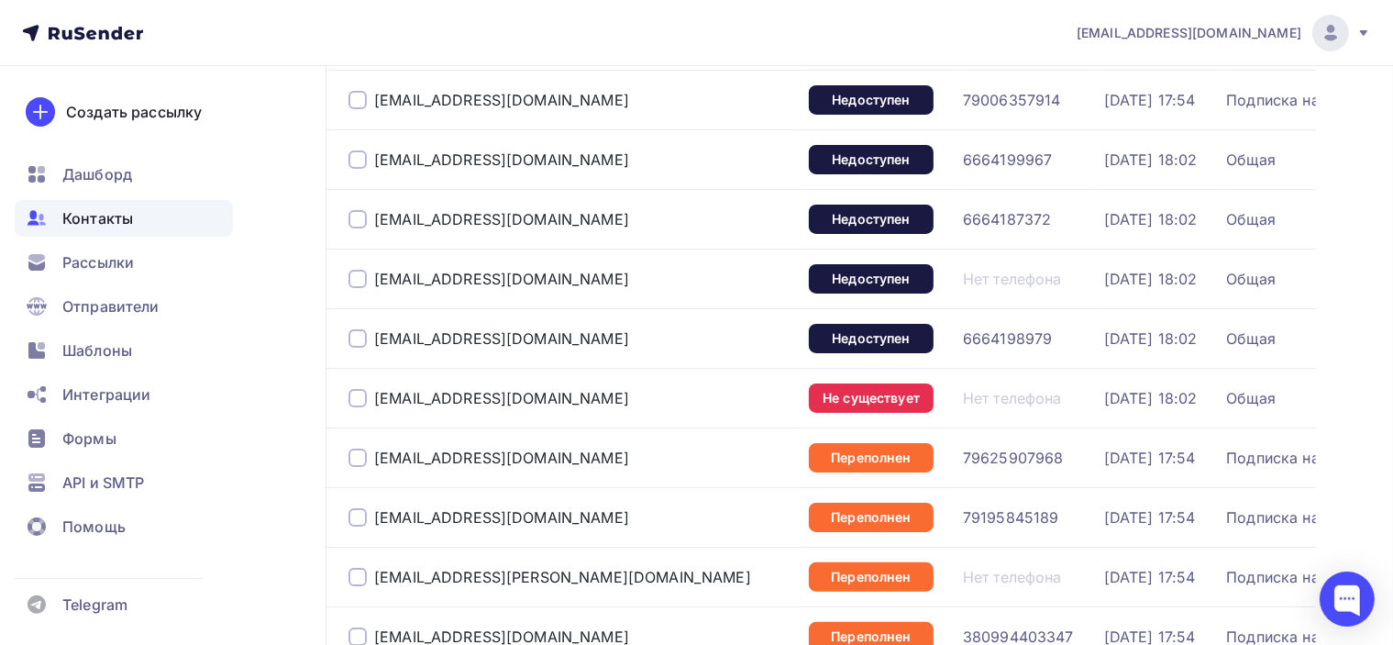
scroll to position [367, 0]
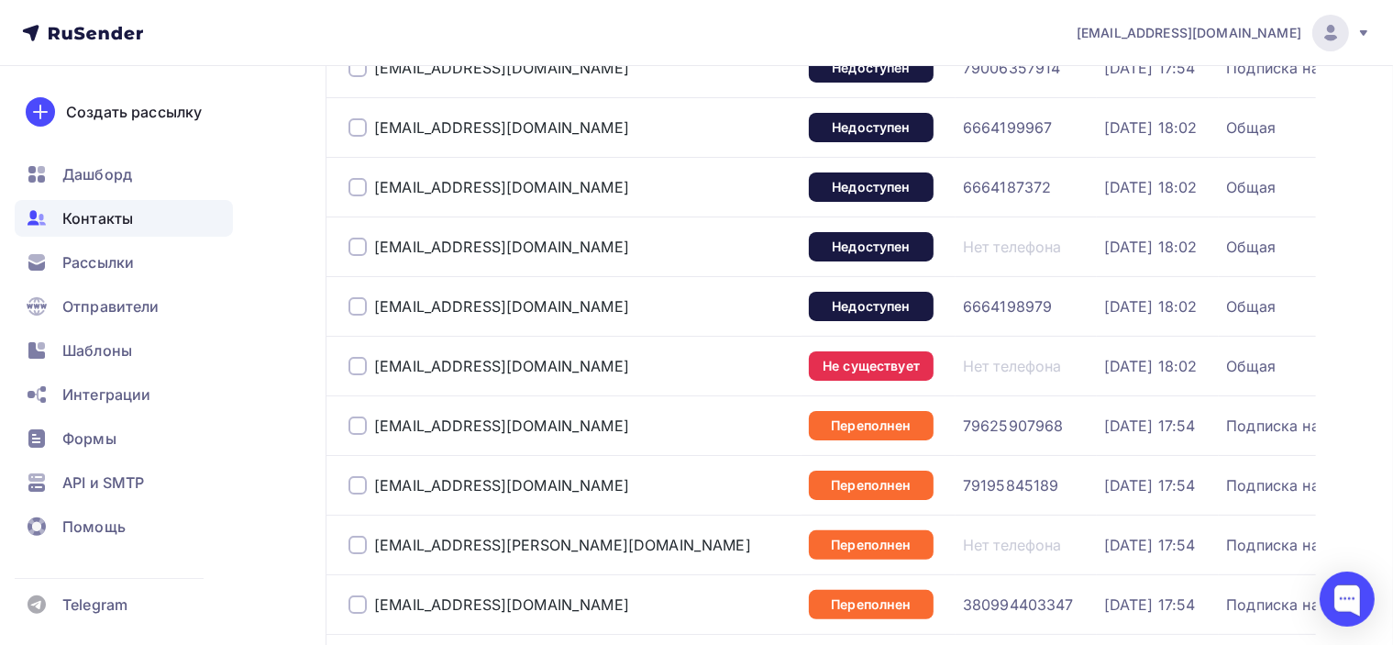
click at [351, 370] on div at bounding box center [358, 366] width 18 height 18
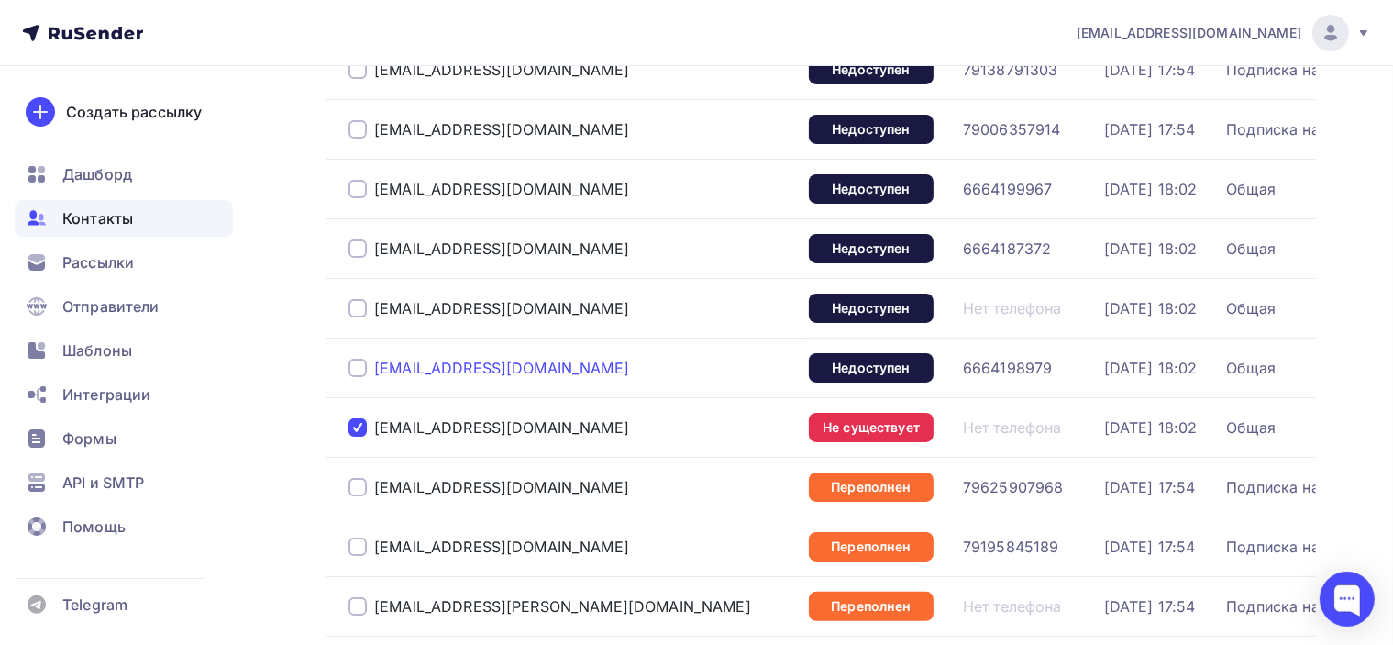
scroll to position [275, 0]
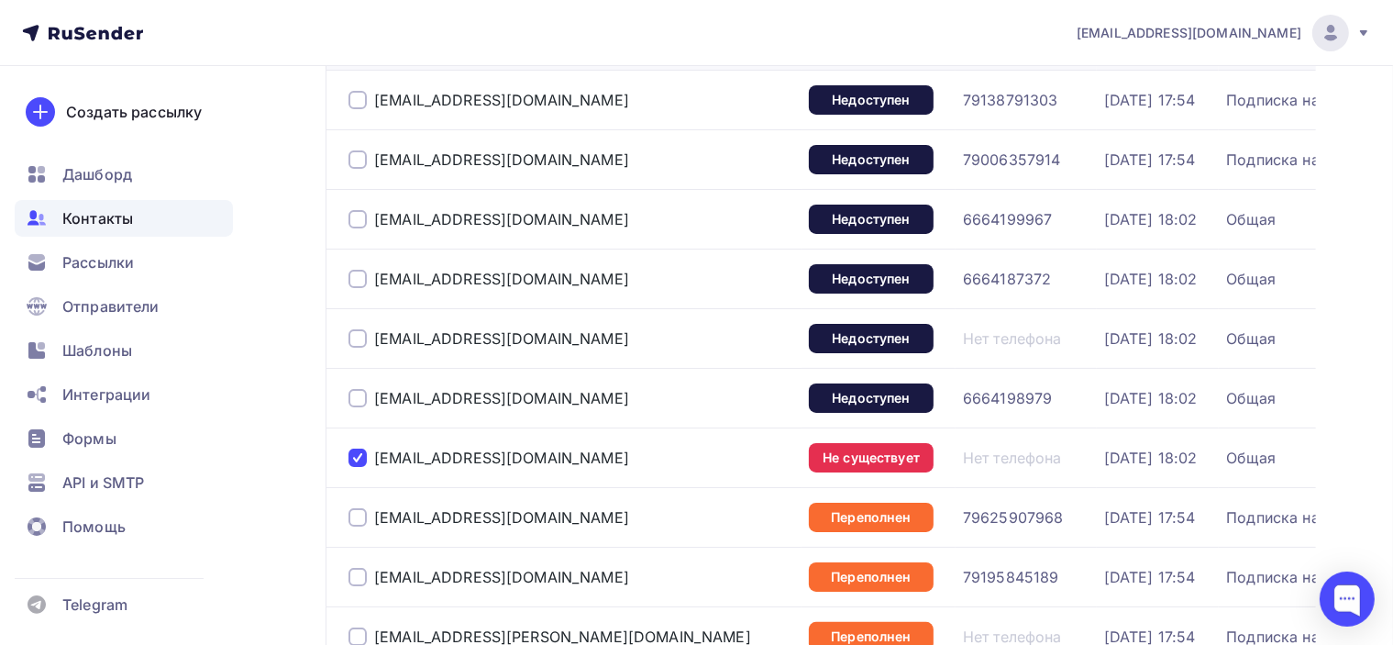
click at [349, 393] on div at bounding box center [358, 398] width 18 height 18
click at [350, 338] on div at bounding box center [358, 338] width 18 height 18
click at [363, 279] on div at bounding box center [358, 279] width 18 height 18
click at [360, 222] on div at bounding box center [358, 219] width 18 height 18
click at [357, 161] on div at bounding box center [358, 159] width 18 height 18
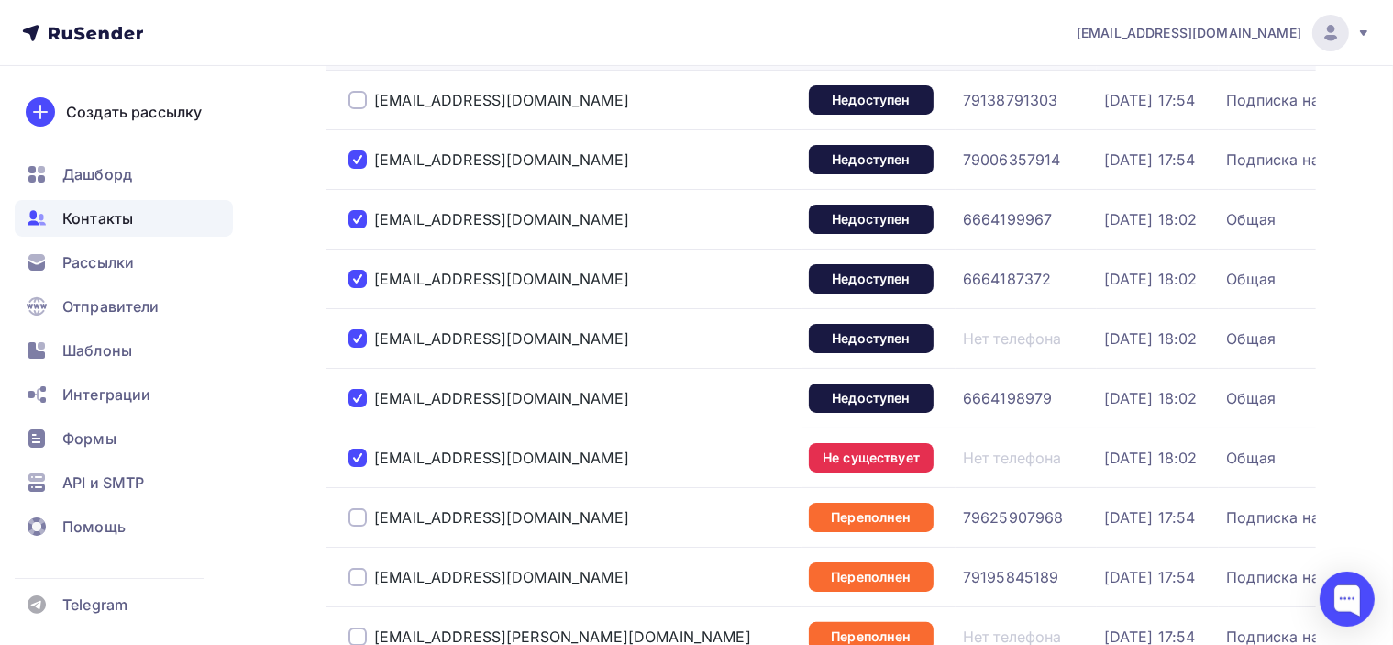
click at [355, 108] on div "morozenkoolga123@gmai.com" at bounding box center [572, 99] width 446 height 29
click at [356, 101] on div at bounding box center [358, 100] width 18 height 18
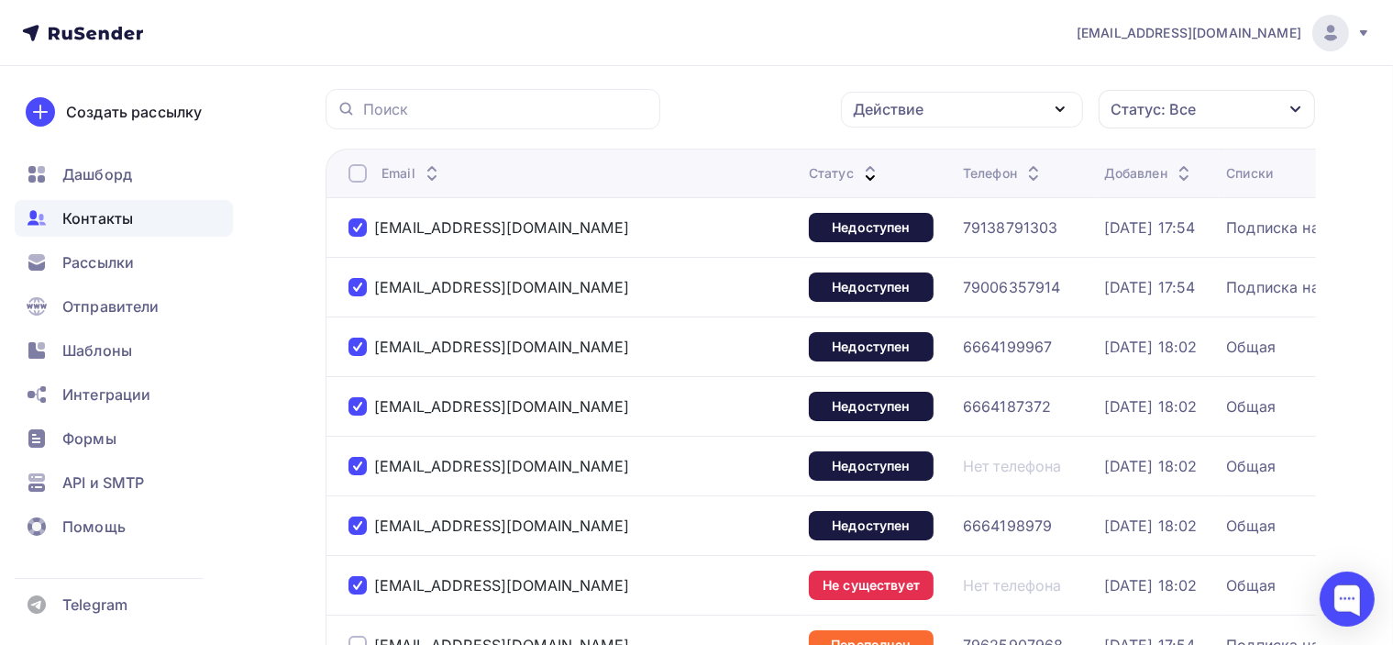
scroll to position [0, 0]
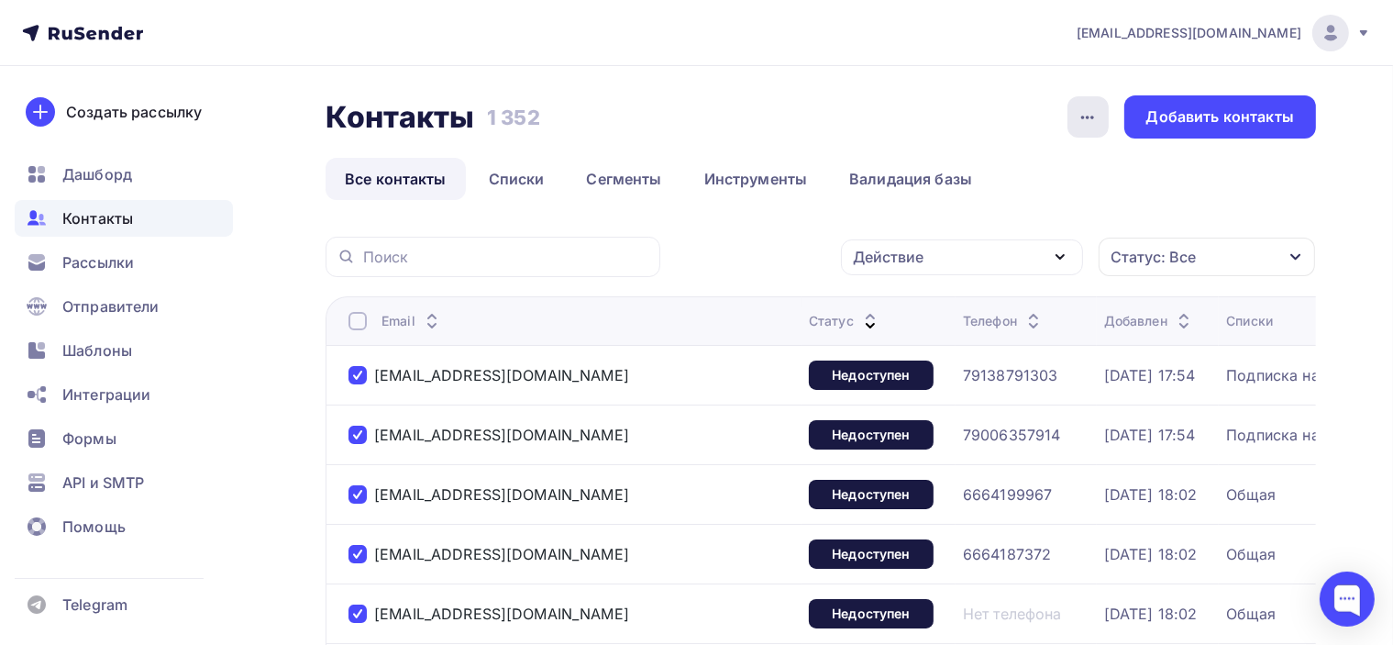
click at [1090, 118] on icon "button" at bounding box center [1088, 117] width 22 height 22
click at [1090, 116] on icon "button" at bounding box center [1087, 118] width 13 height 4
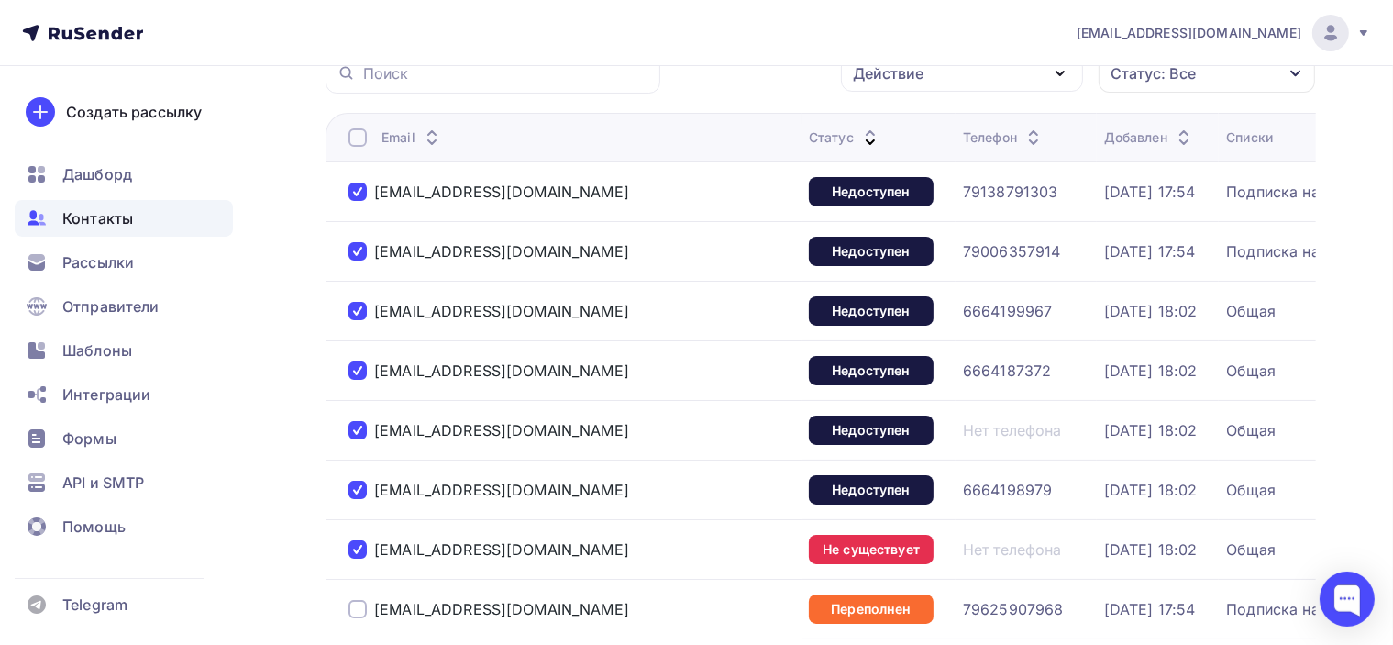
scroll to position [275, 0]
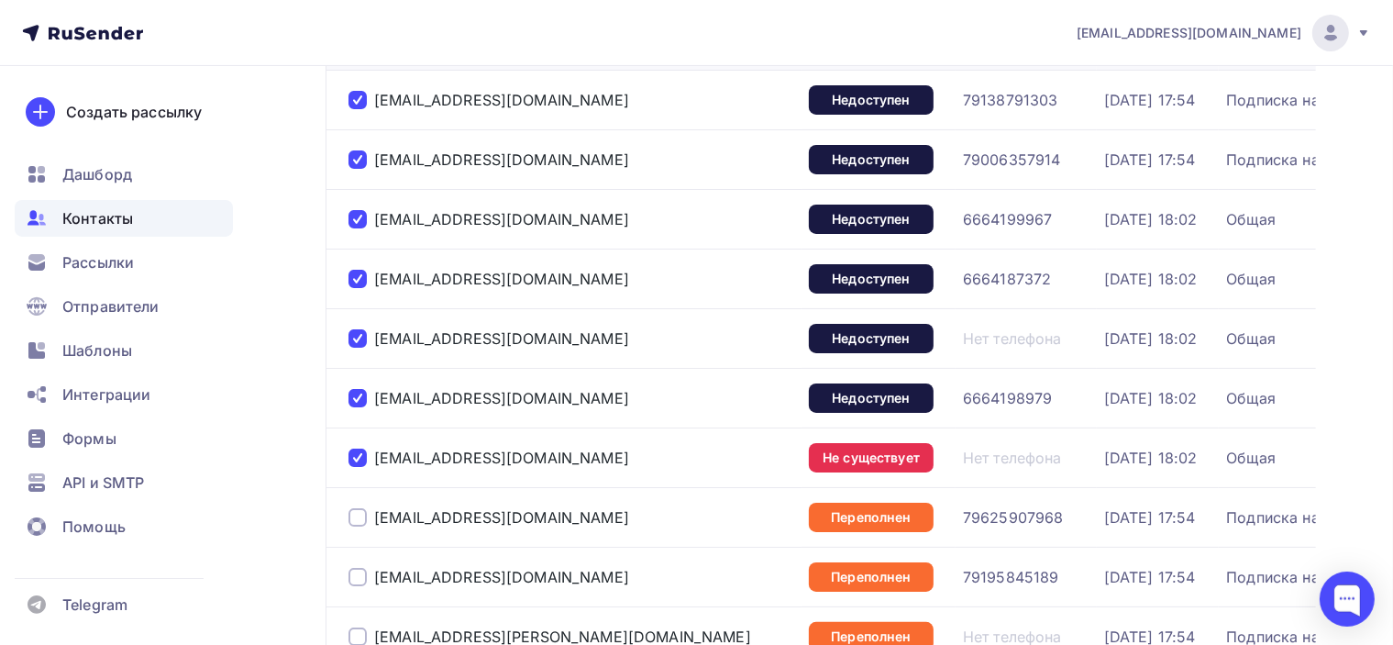
click at [357, 450] on div at bounding box center [358, 458] width 18 height 18
click at [356, 399] on div at bounding box center [358, 398] width 18 height 18
drag, startPoint x: 360, startPoint y: 340, endPoint x: 360, endPoint y: 309, distance: 31.2
click at [360, 340] on div at bounding box center [358, 338] width 18 height 18
click at [360, 278] on div at bounding box center [358, 279] width 18 height 18
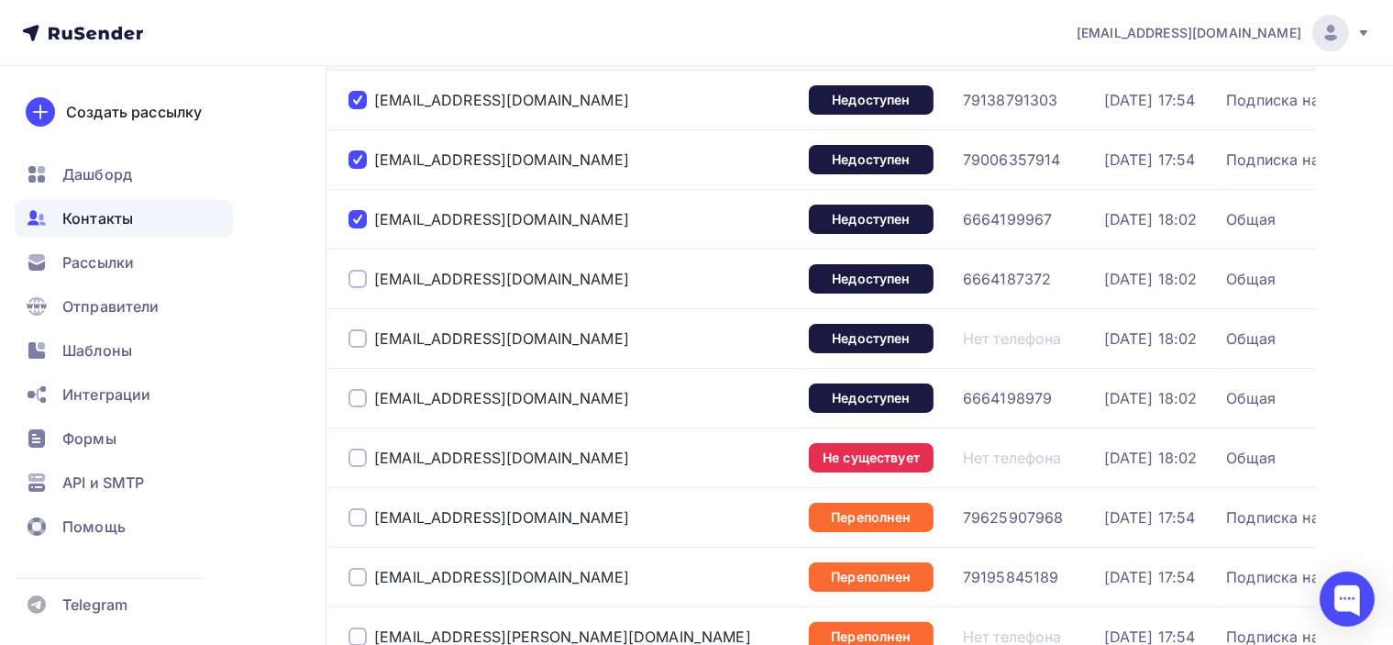
click at [360, 226] on div at bounding box center [358, 219] width 18 height 18
click at [356, 152] on div at bounding box center [358, 159] width 18 height 18
click at [356, 100] on div at bounding box center [358, 100] width 18 height 18
click at [539, 99] on div "morozenkoolga123@gmai.com" at bounding box center [501, 100] width 255 height 18
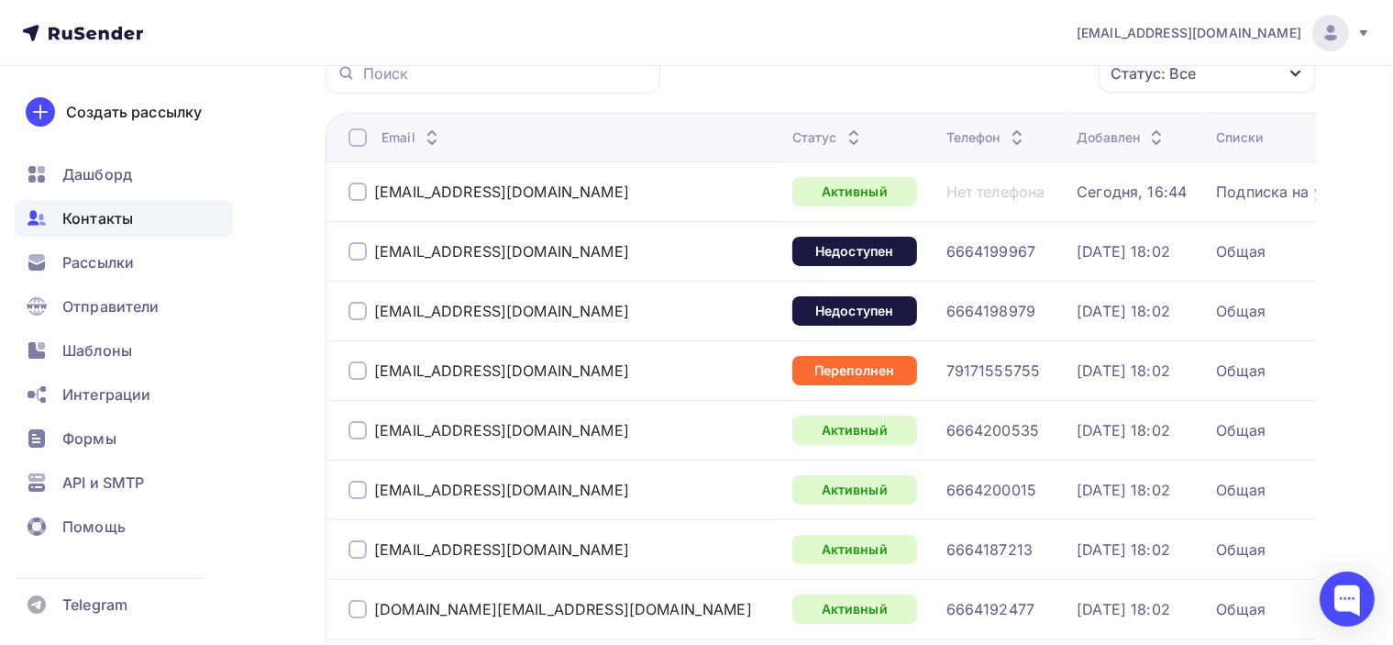
scroll to position [92, 0]
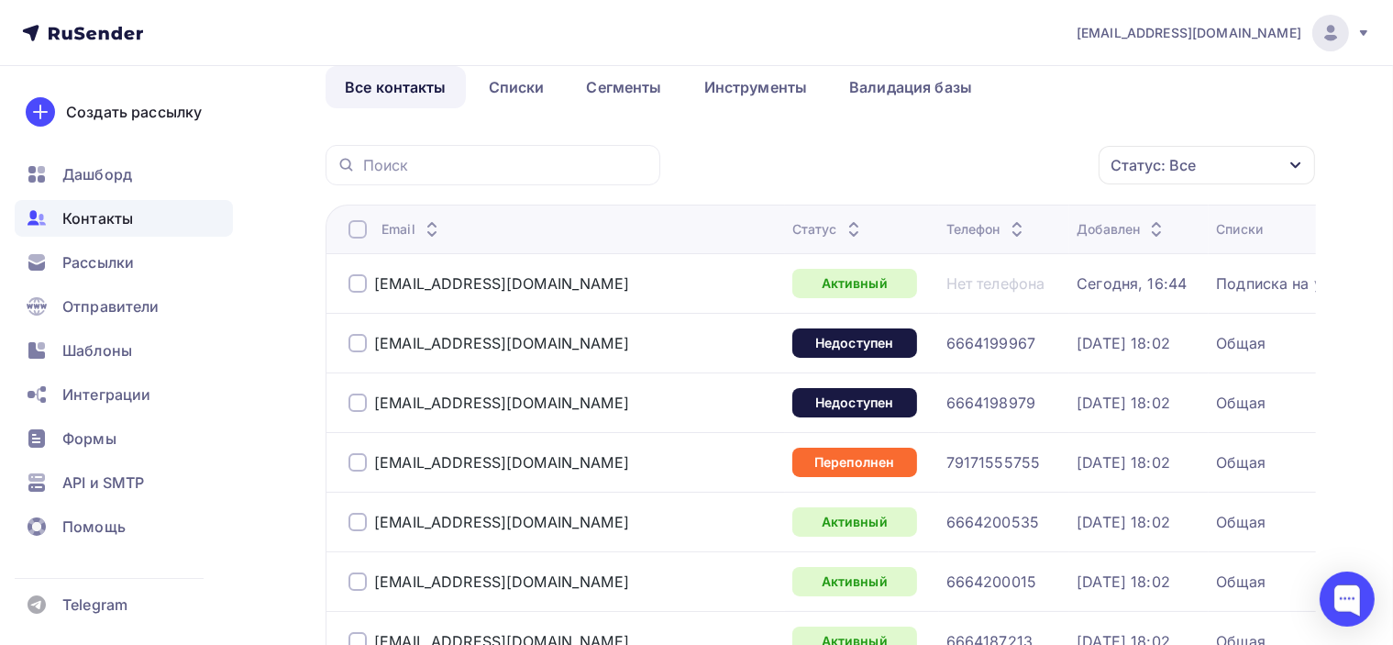
click at [360, 395] on div at bounding box center [358, 403] width 18 height 18
click at [1013, 161] on div "Действие" at bounding box center [962, 166] width 242 height 36
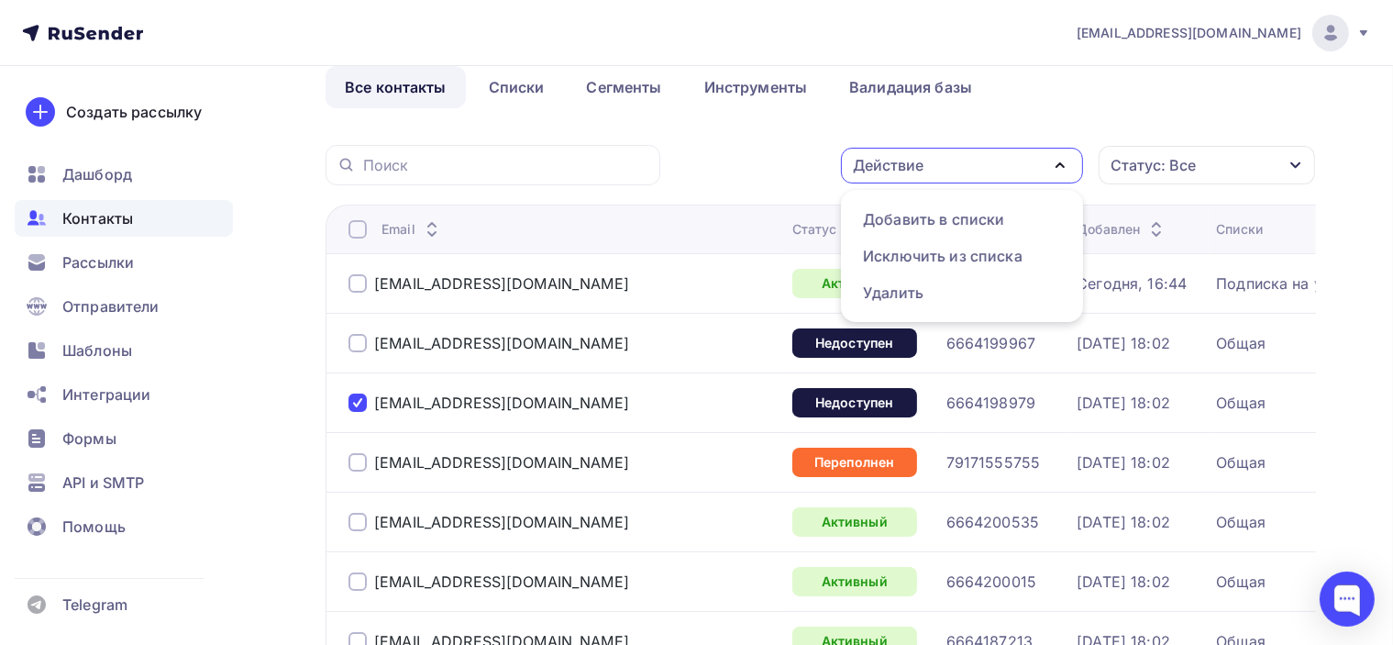
click at [748, 159] on div "Действие Добавить в списки Исключить из списка Удалить Статус: Все Статус Новый…" at bounding box center [994, 165] width 643 height 40
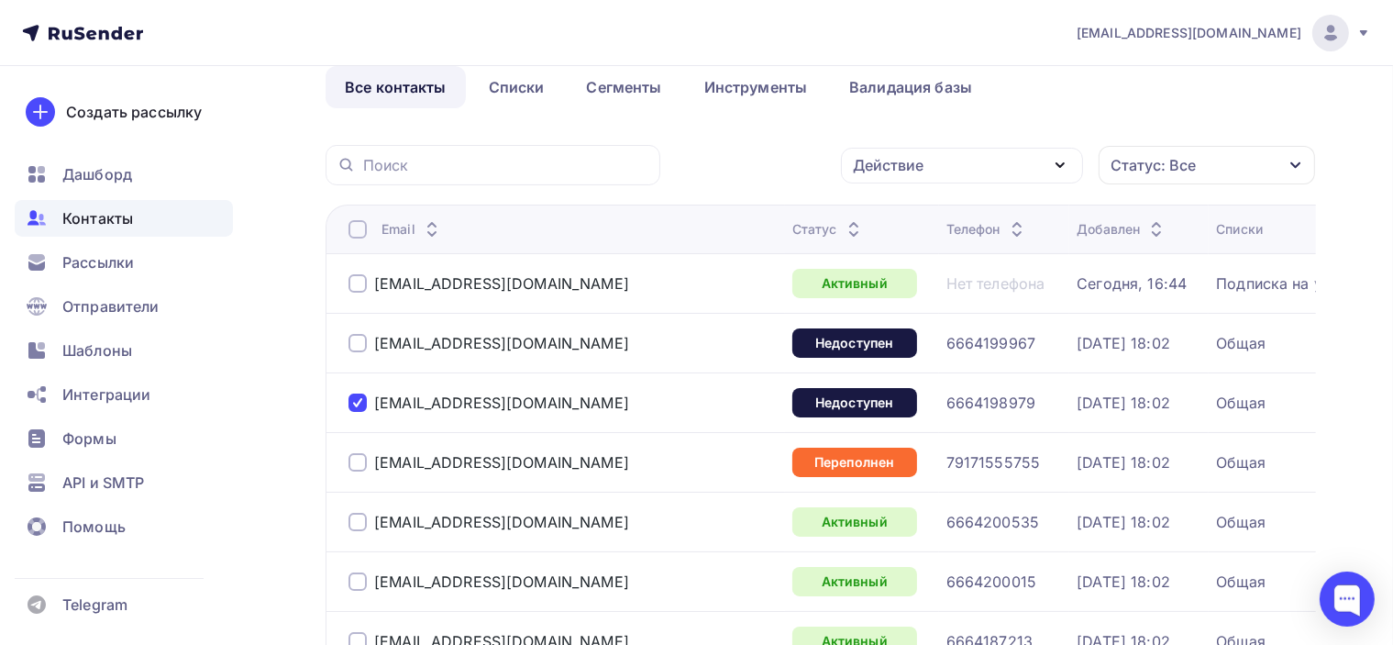
click at [356, 400] on div at bounding box center [358, 403] width 18 height 18
click at [349, 339] on div at bounding box center [358, 343] width 18 height 18
click at [364, 406] on div at bounding box center [358, 403] width 18 height 18
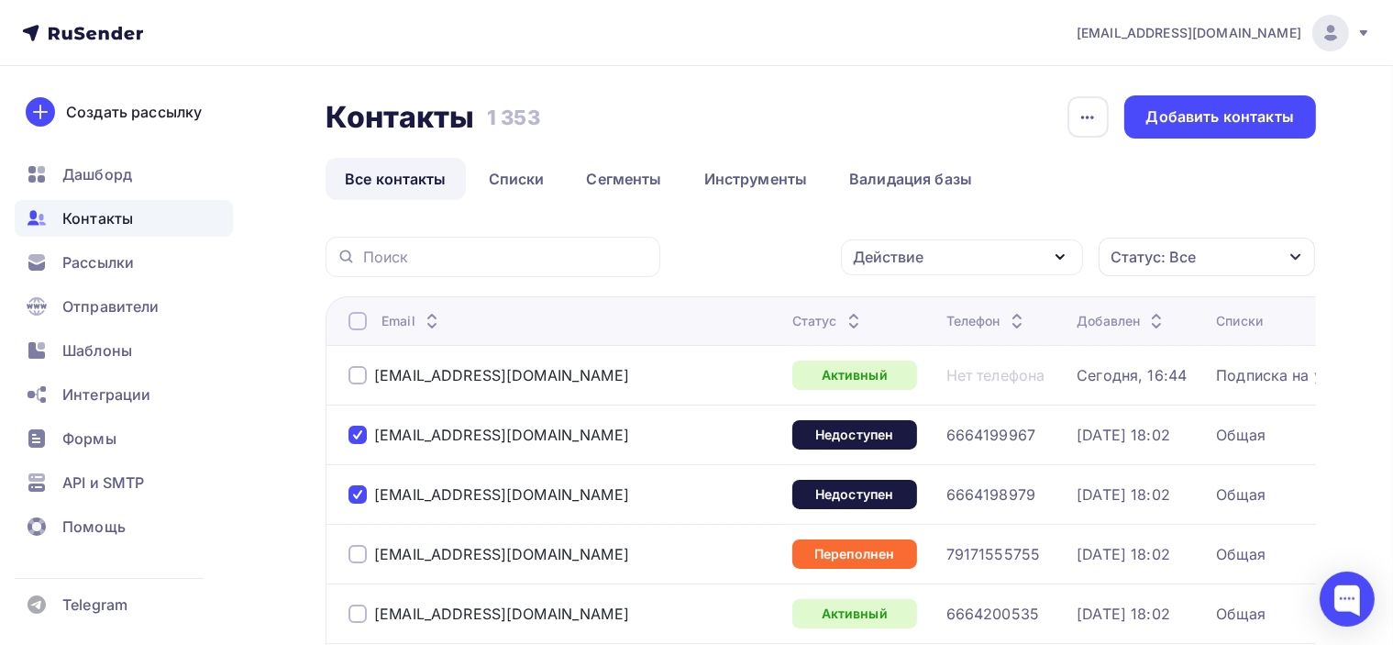
click at [1033, 252] on div "Действие" at bounding box center [962, 257] width 242 height 36
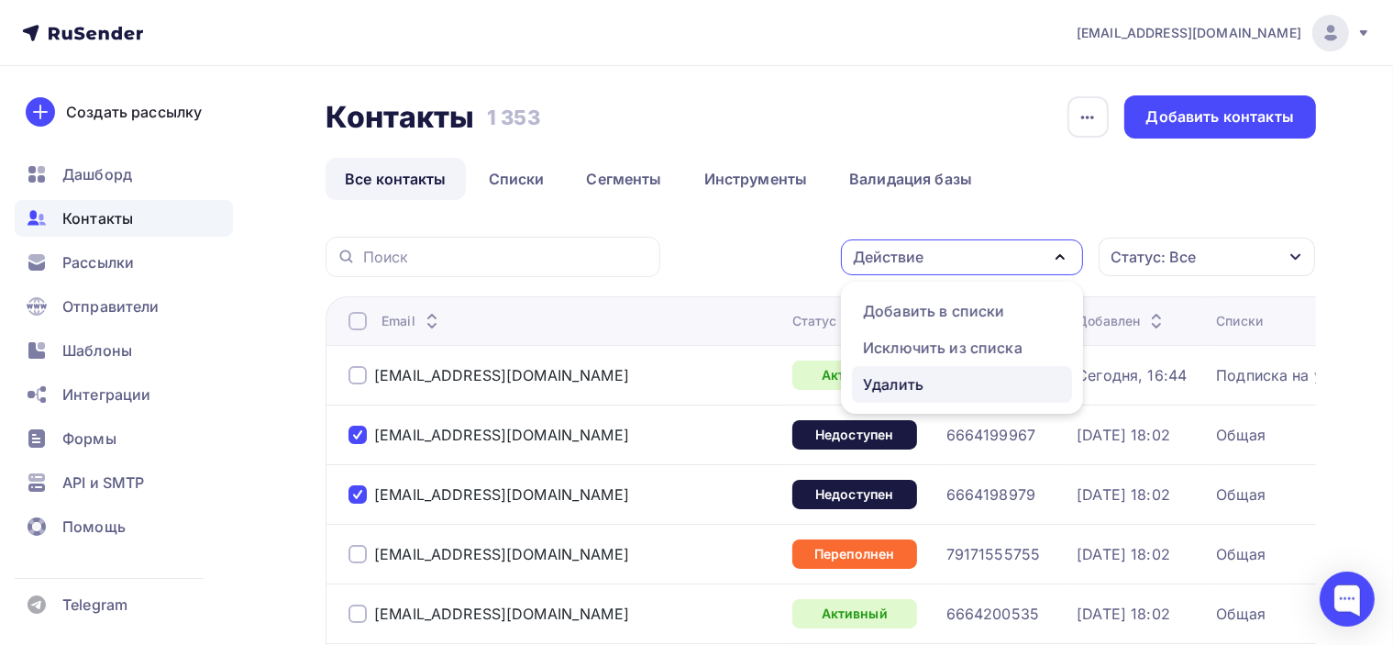
click at [926, 389] on div "Удалить" at bounding box center [962, 384] width 198 height 22
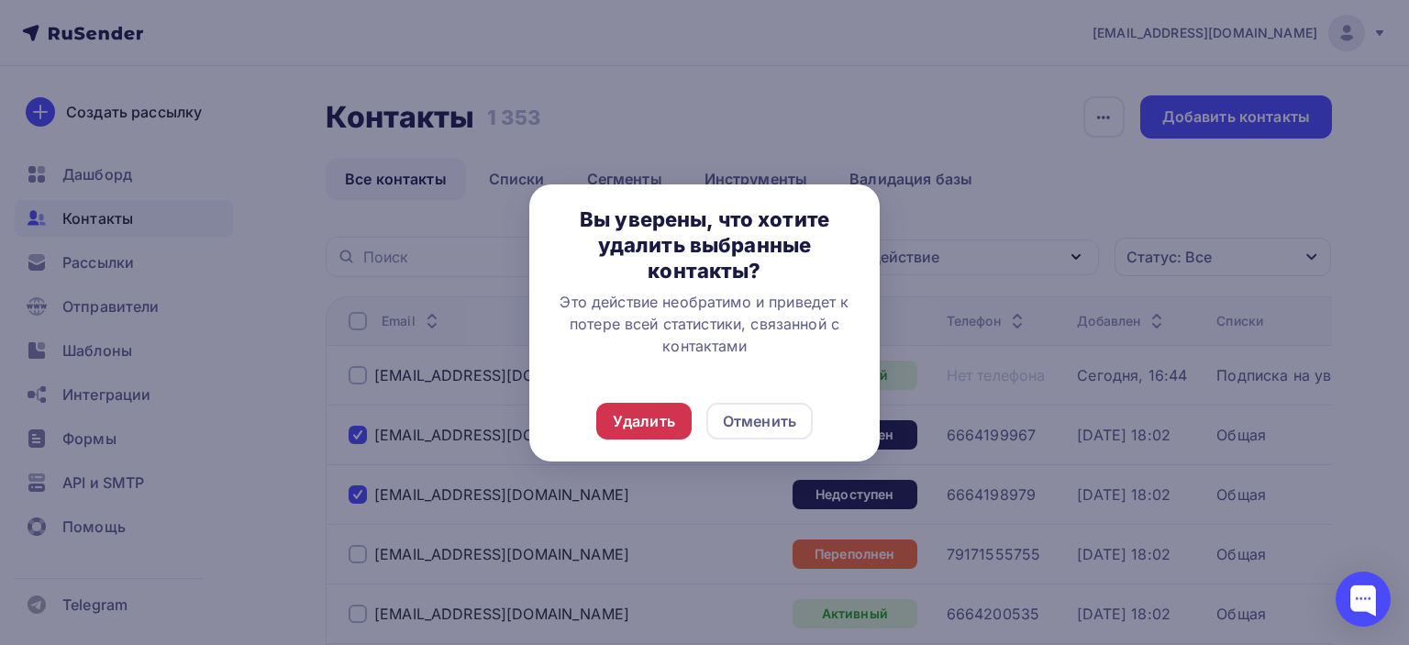
click at [649, 427] on div "Удалить" at bounding box center [644, 421] width 62 height 22
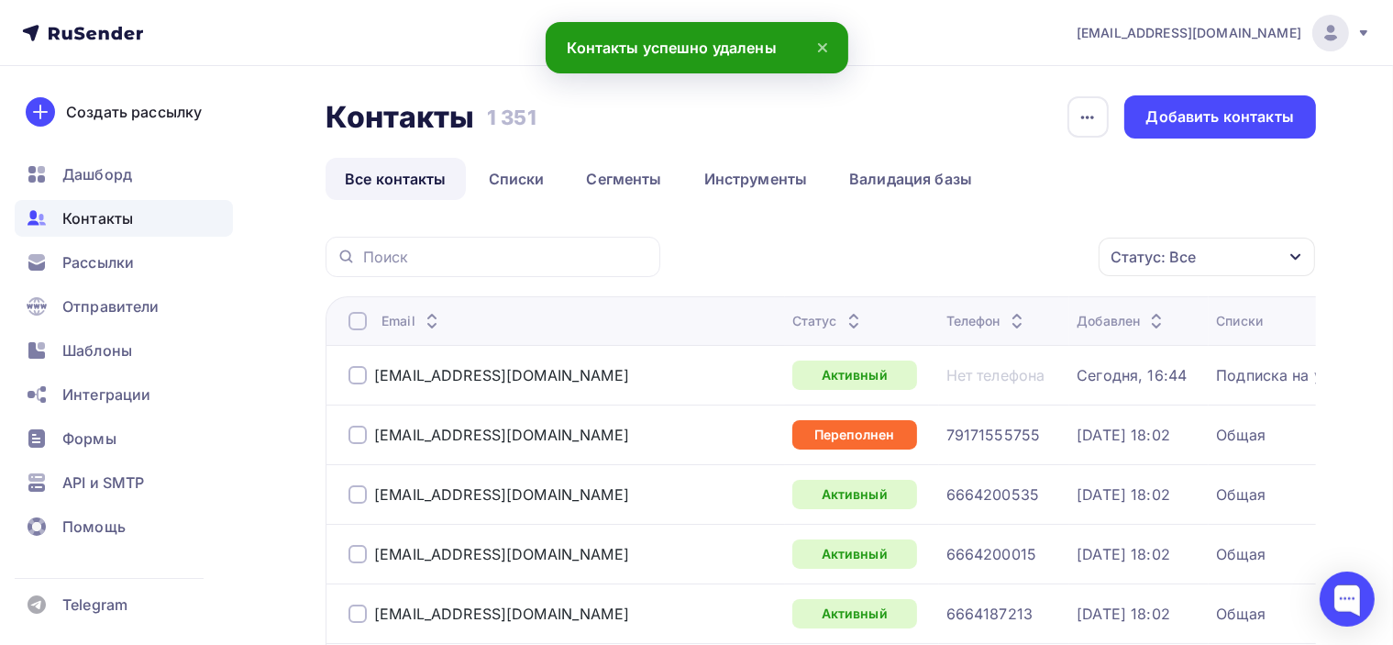
scroll to position [92, 0]
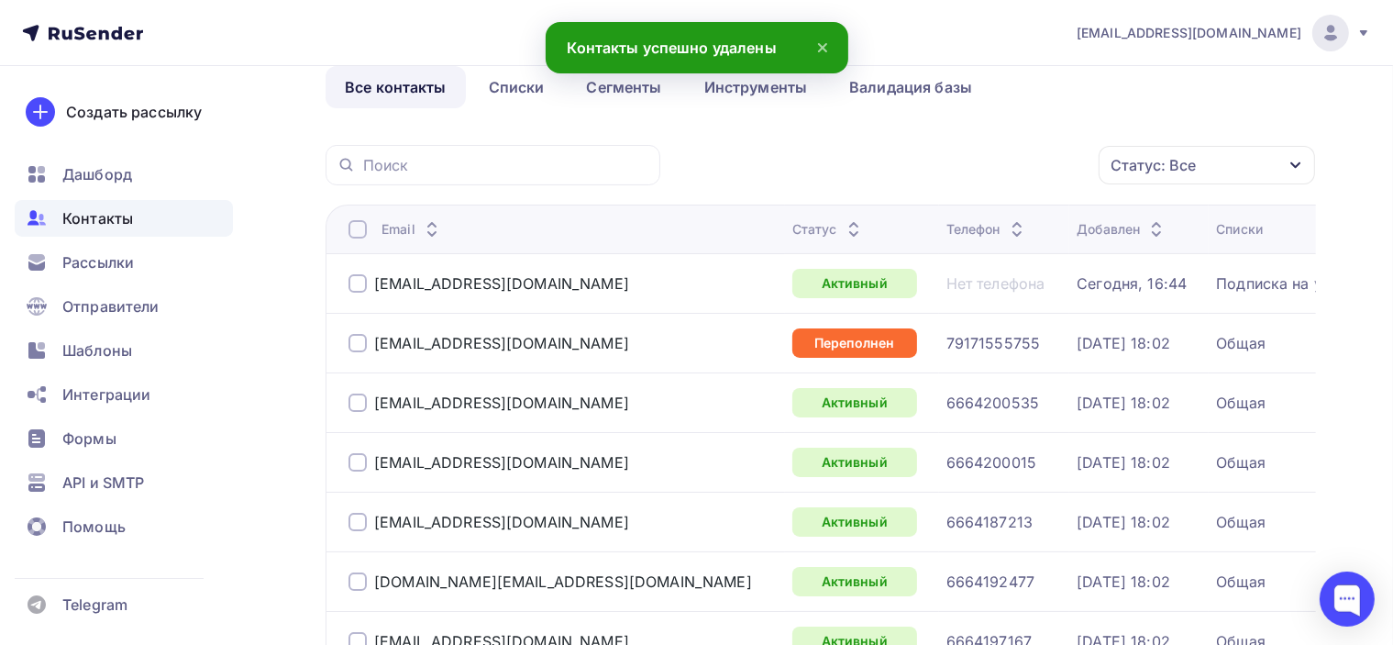
click at [843, 217] on icon at bounding box center [854, 225] width 22 height 22
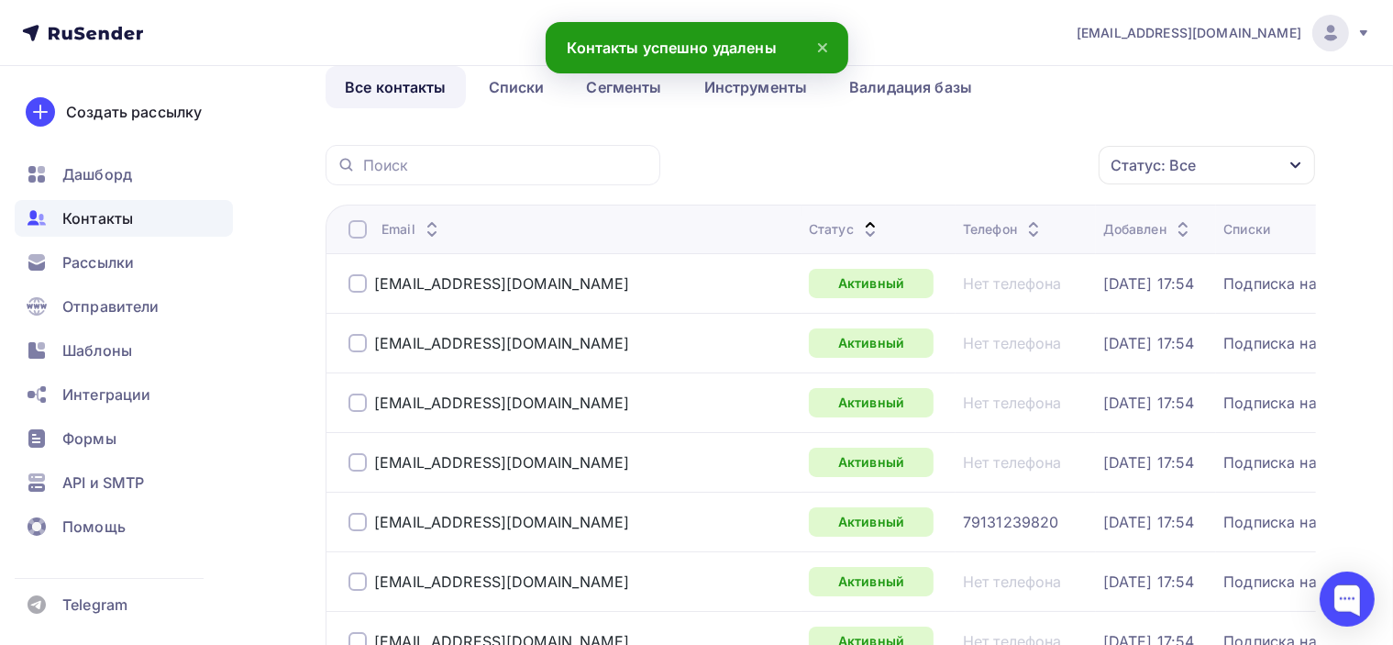
click at [859, 219] on icon at bounding box center [870, 225] width 22 height 22
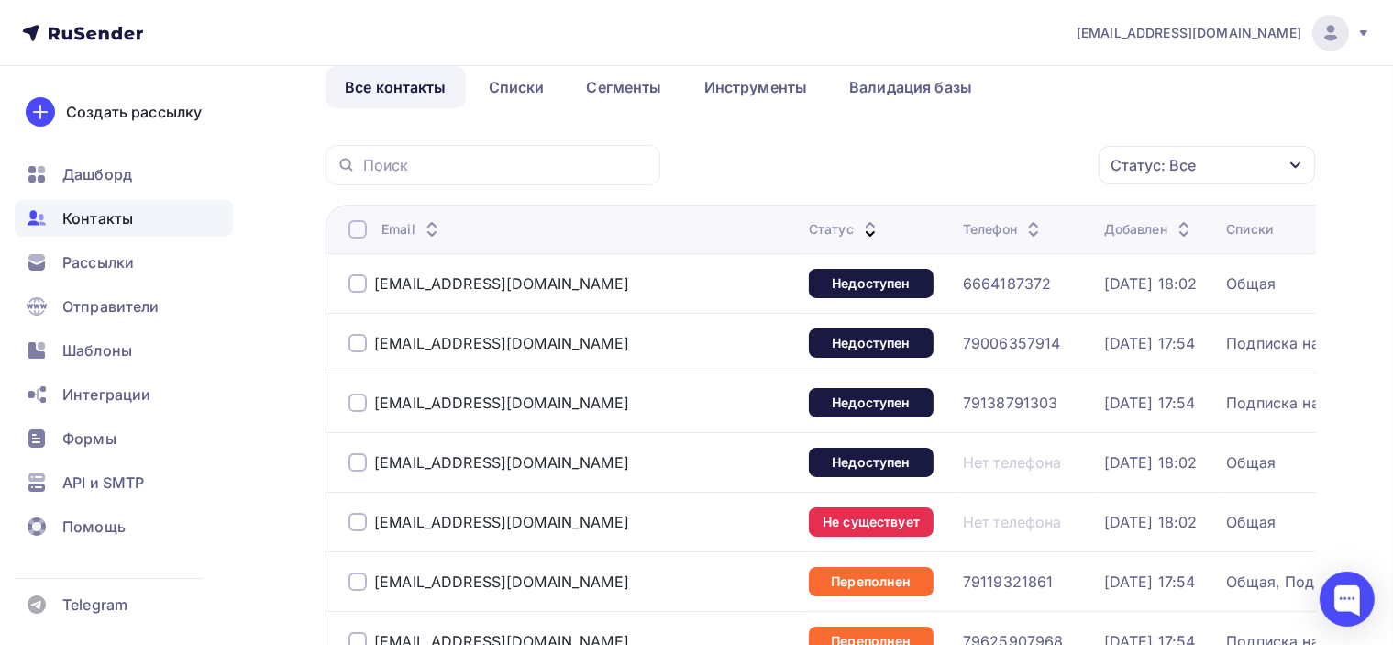
click at [346, 283] on td "oljgaurcenco@gmajl.com" at bounding box center [564, 283] width 476 height 60
click at [360, 282] on div at bounding box center [358, 283] width 18 height 18
click at [356, 338] on div at bounding box center [358, 343] width 18 height 18
click at [355, 403] on div at bounding box center [358, 403] width 18 height 18
click at [353, 461] on div at bounding box center [358, 462] width 18 height 18
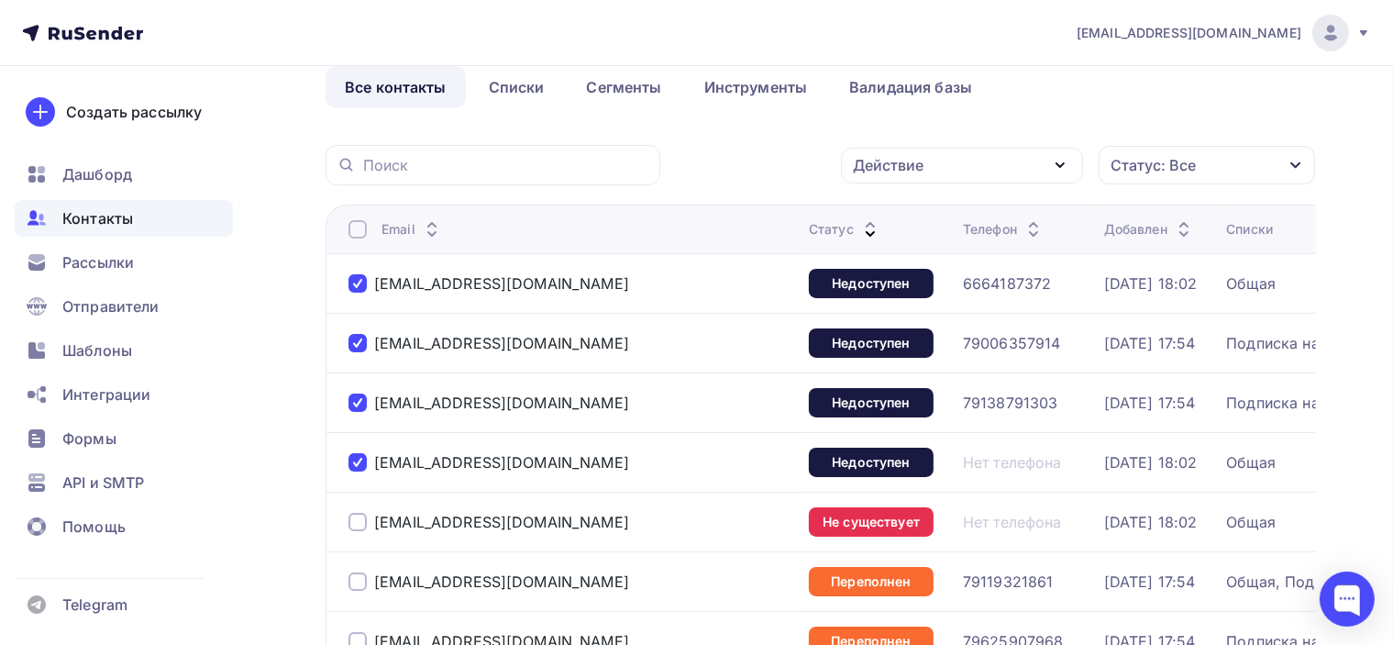
click at [359, 517] on div at bounding box center [358, 522] width 18 height 18
click at [955, 162] on div "Действие" at bounding box center [962, 166] width 242 height 36
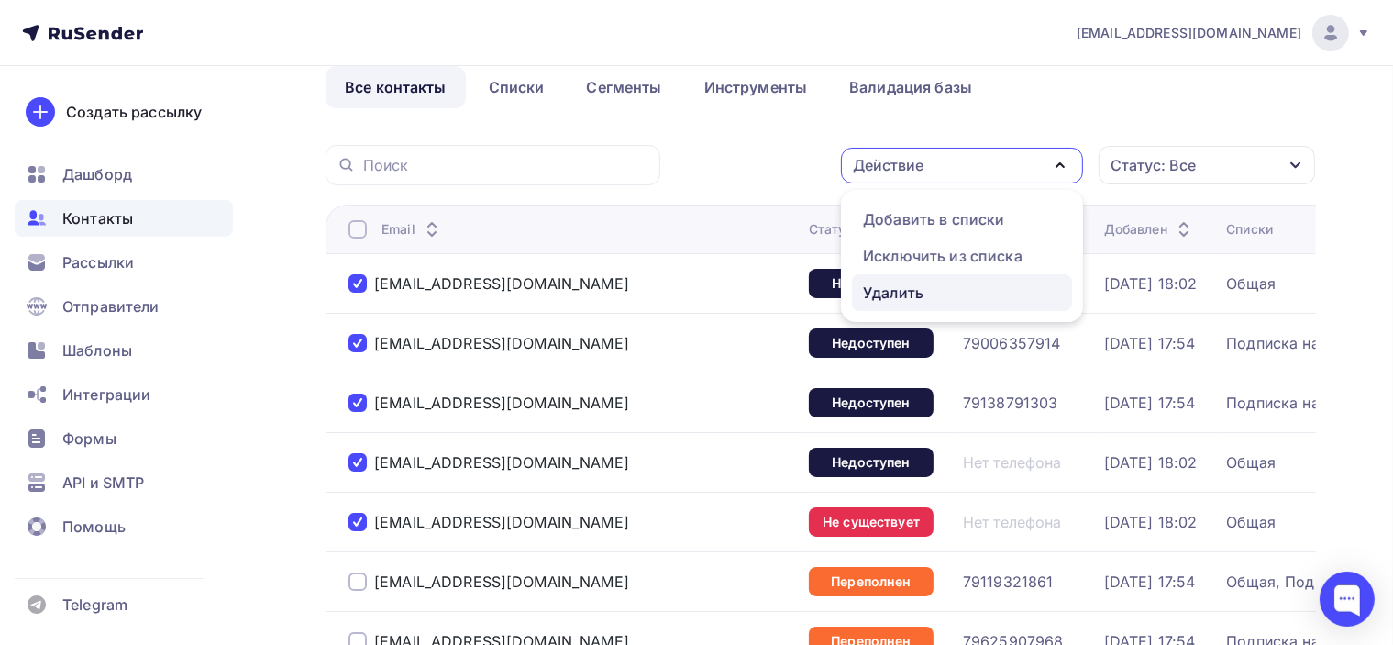
click at [910, 290] on div "Удалить" at bounding box center [893, 293] width 61 height 22
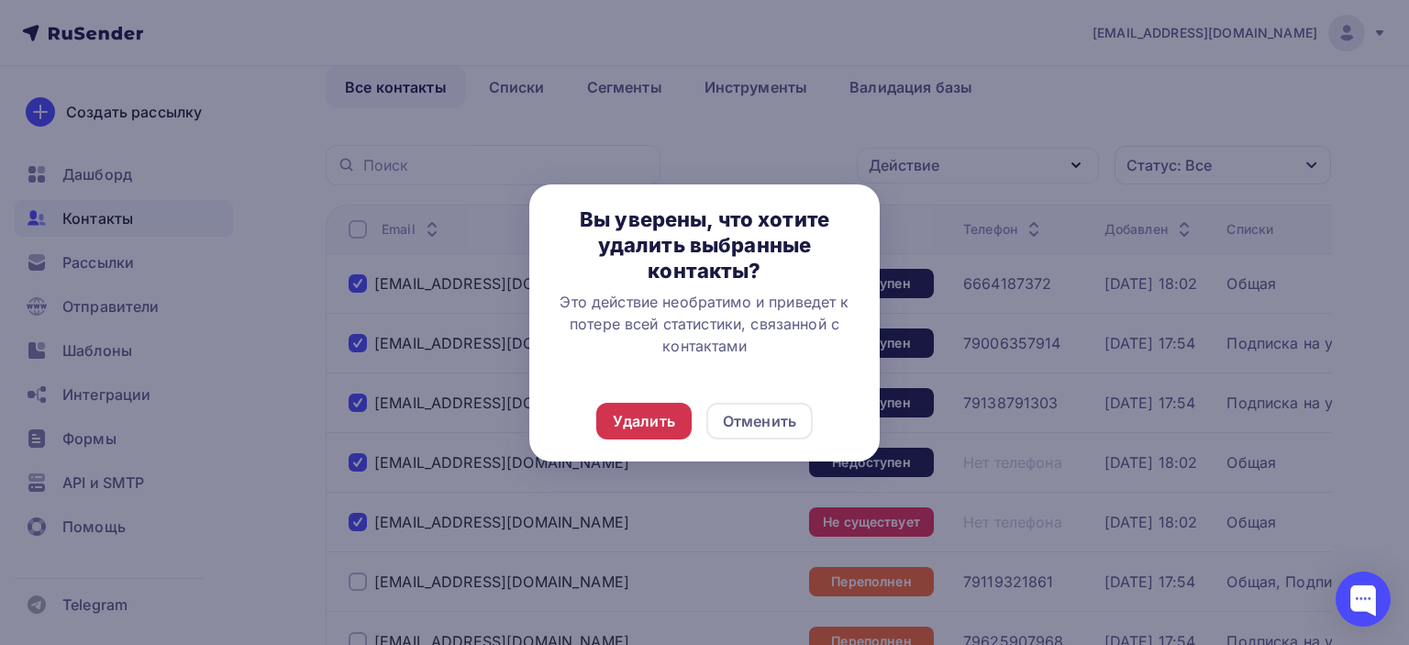
click at [649, 421] on div "Удалить" at bounding box center [644, 421] width 62 height 22
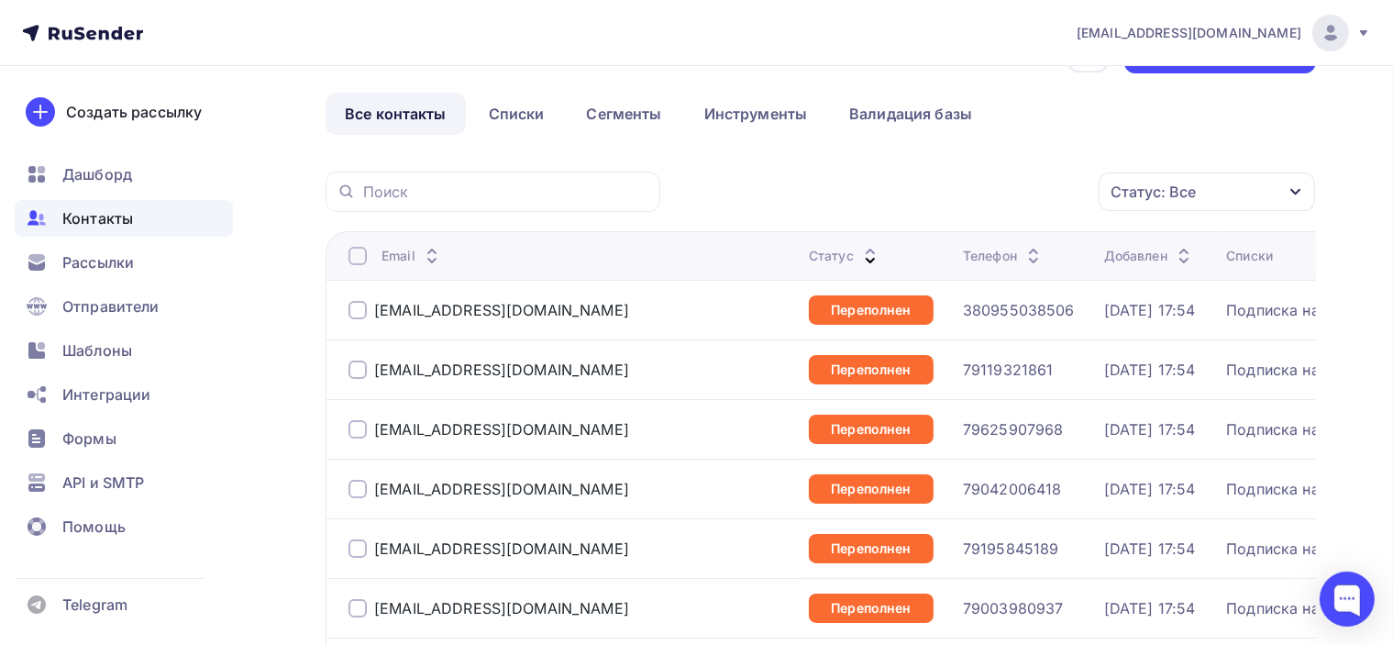
scroll to position [0, 0]
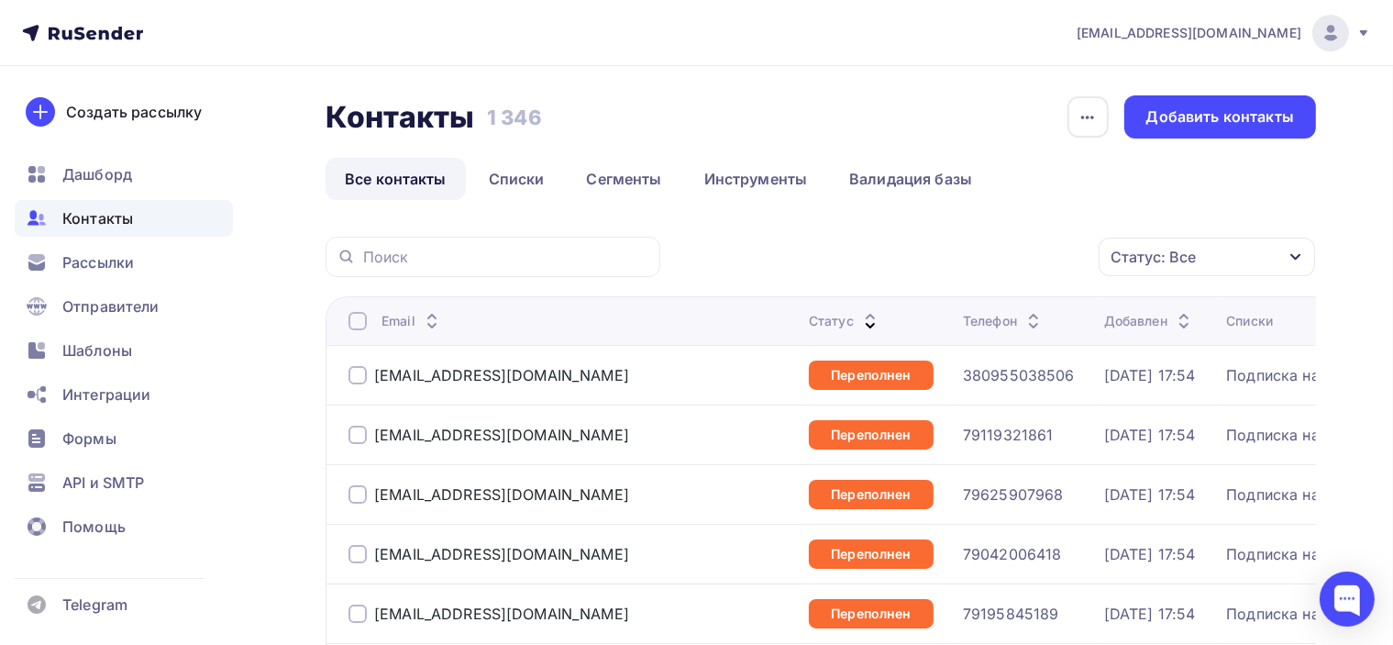
click at [859, 315] on icon at bounding box center [870, 326] width 22 height 22
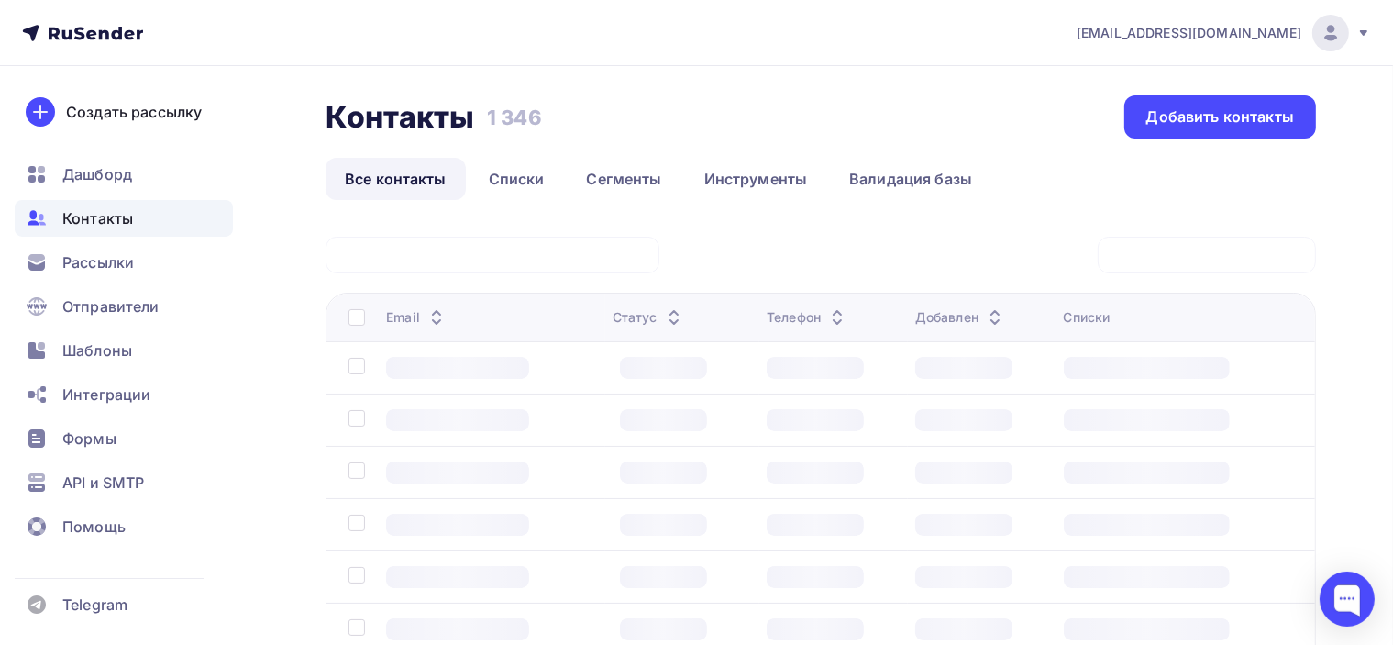
click at [715, 325] on div "Статус" at bounding box center [682, 317] width 139 height 18
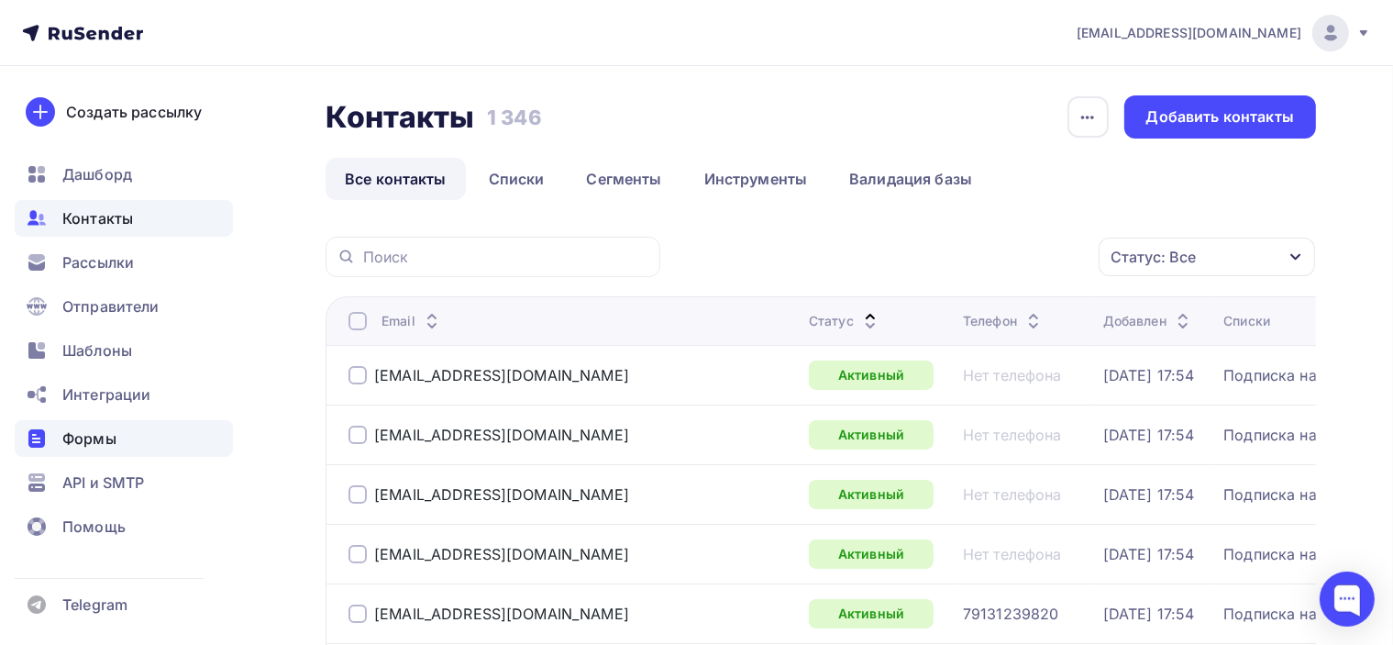
click at [144, 440] on div "Формы" at bounding box center [124, 438] width 218 height 37
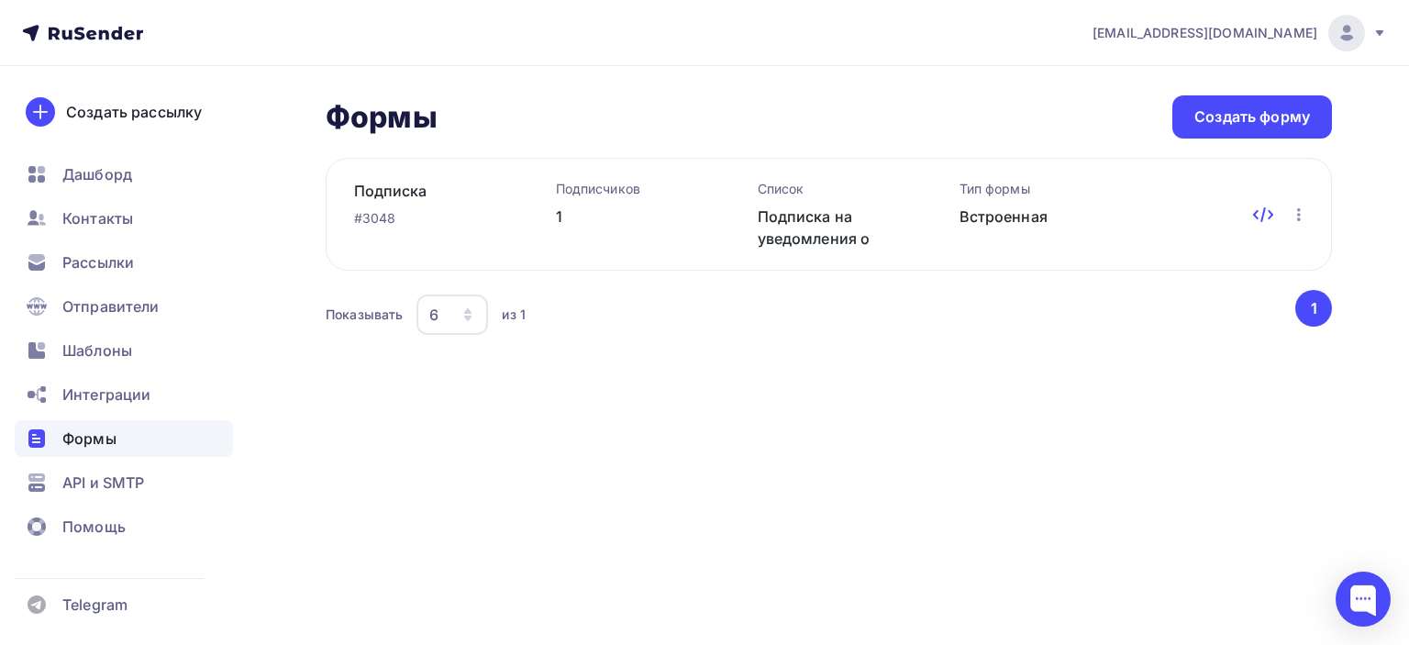
click at [1259, 214] on icon at bounding box center [1263, 215] width 22 height 22
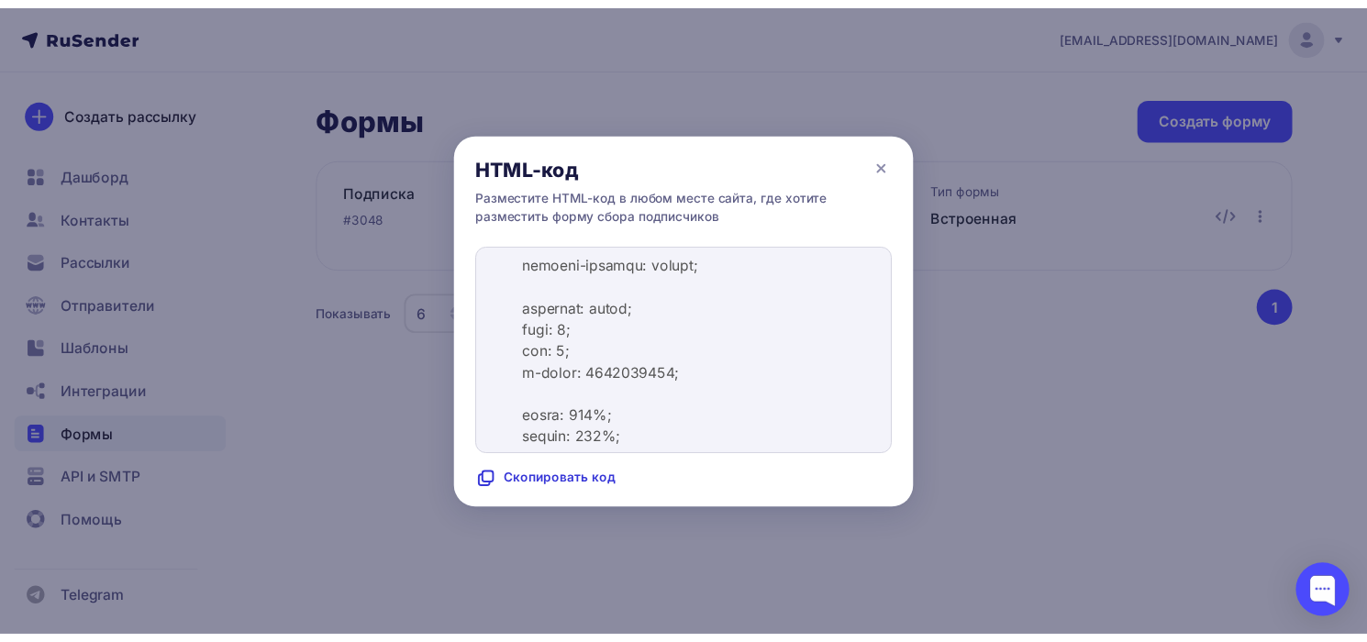
scroll to position [642, 0]
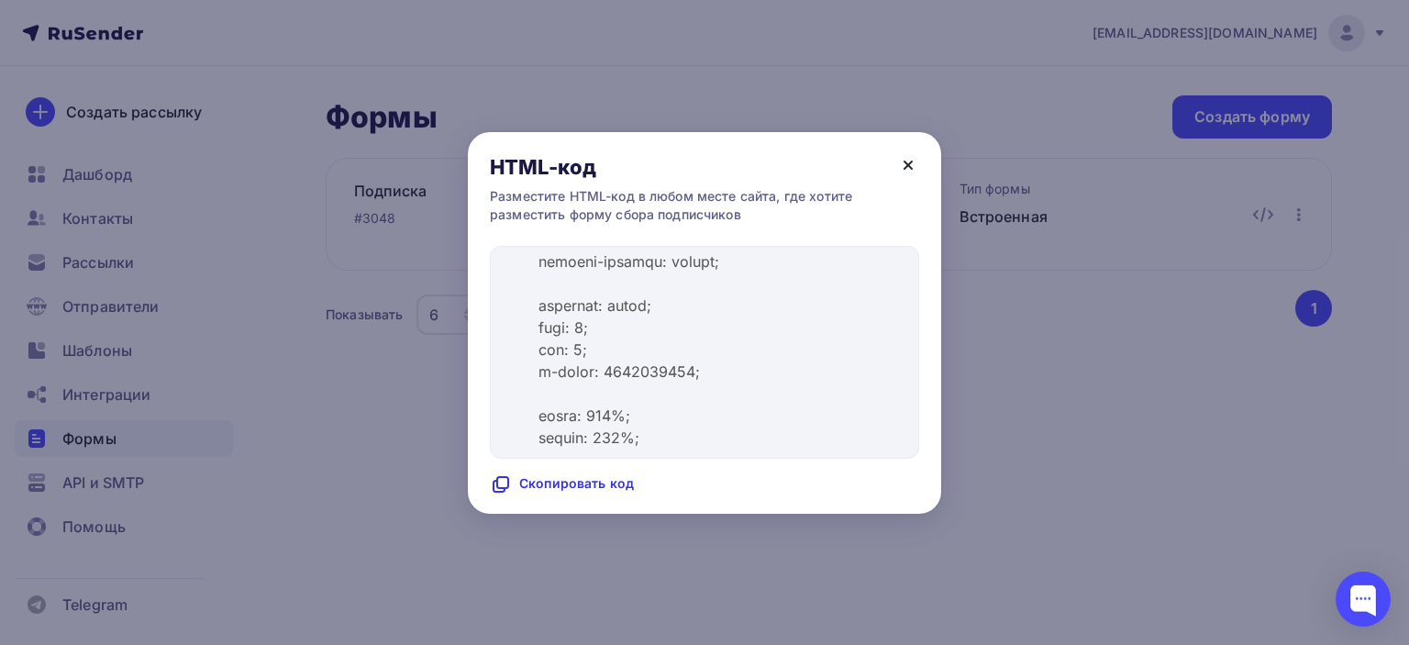
click at [904, 169] on icon at bounding box center [908, 165] width 22 height 22
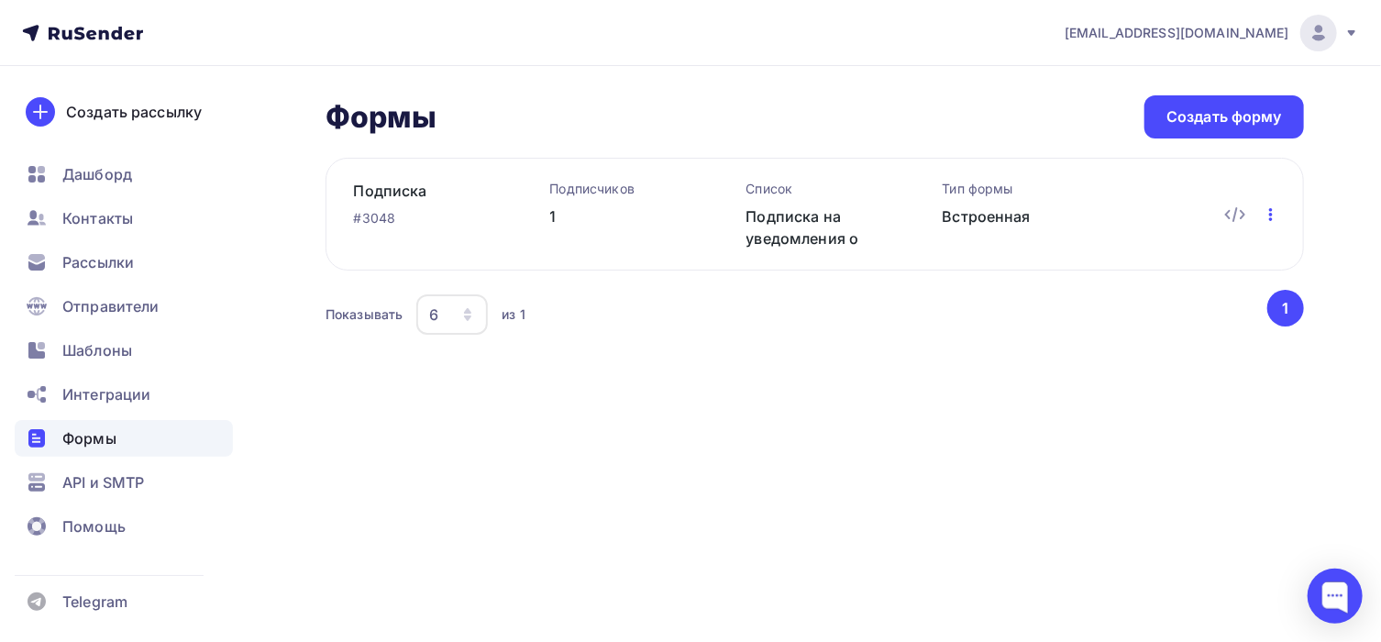
click at [1272, 221] on icon "button" at bounding box center [1271, 215] width 22 height 22
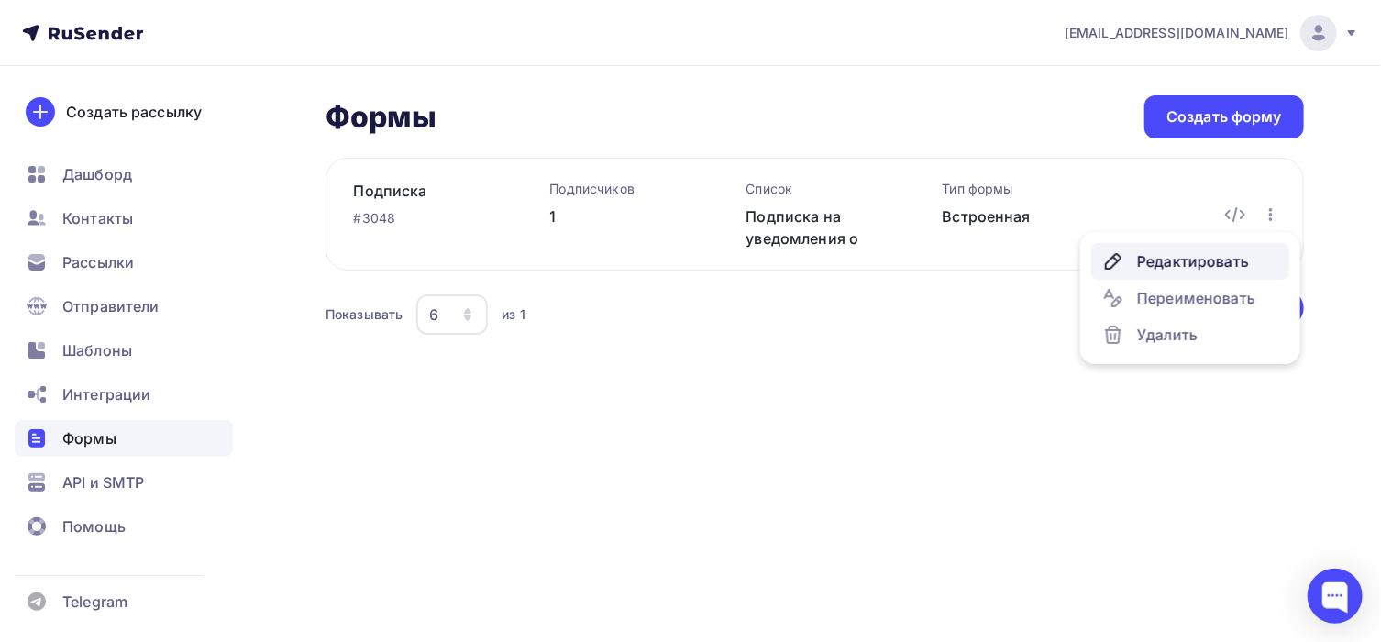
click at [1200, 268] on div "Редактировать" at bounding box center [1191, 261] width 176 height 22
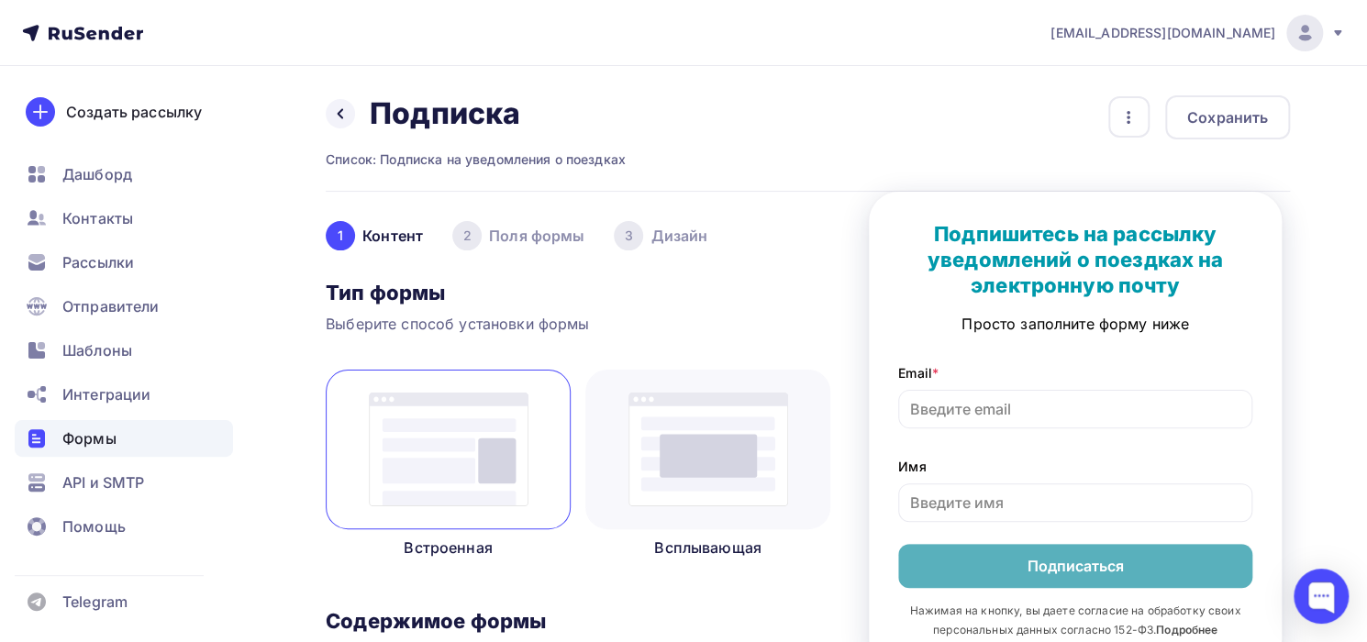
click at [529, 226] on div "2 Поля формы" at bounding box center [518, 235] width 132 height 29
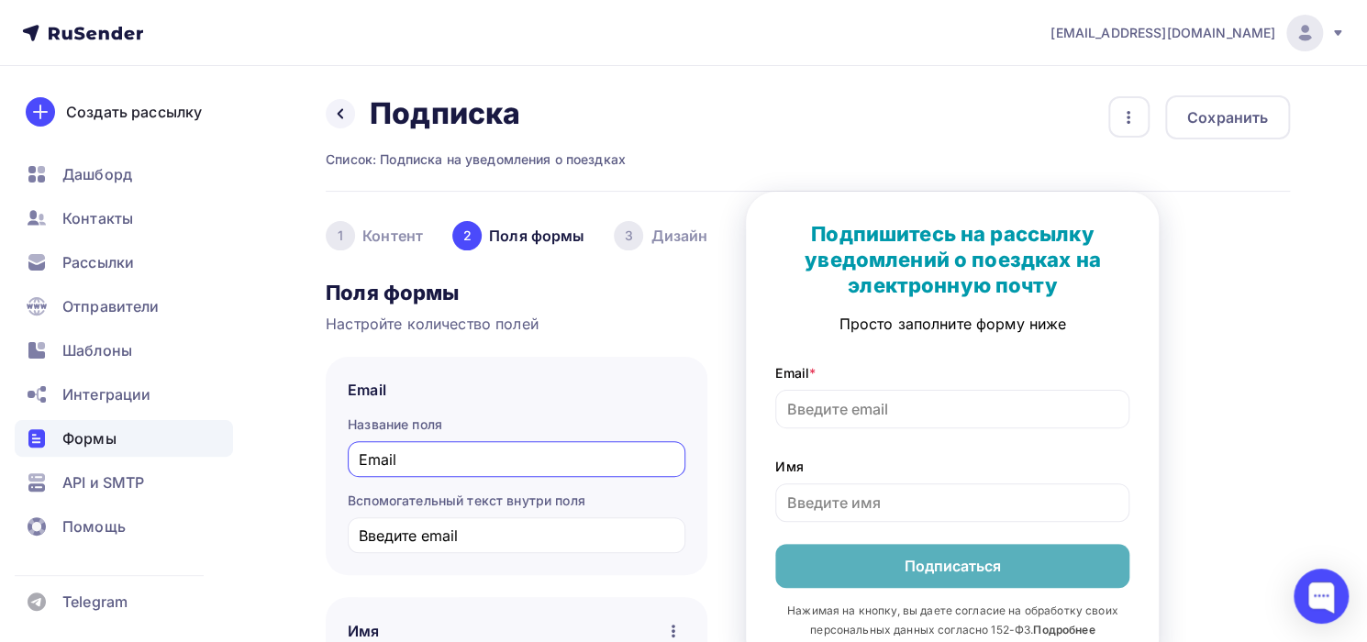
click at [627, 236] on div "3" at bounding box center [628, 235] width 29 height 29
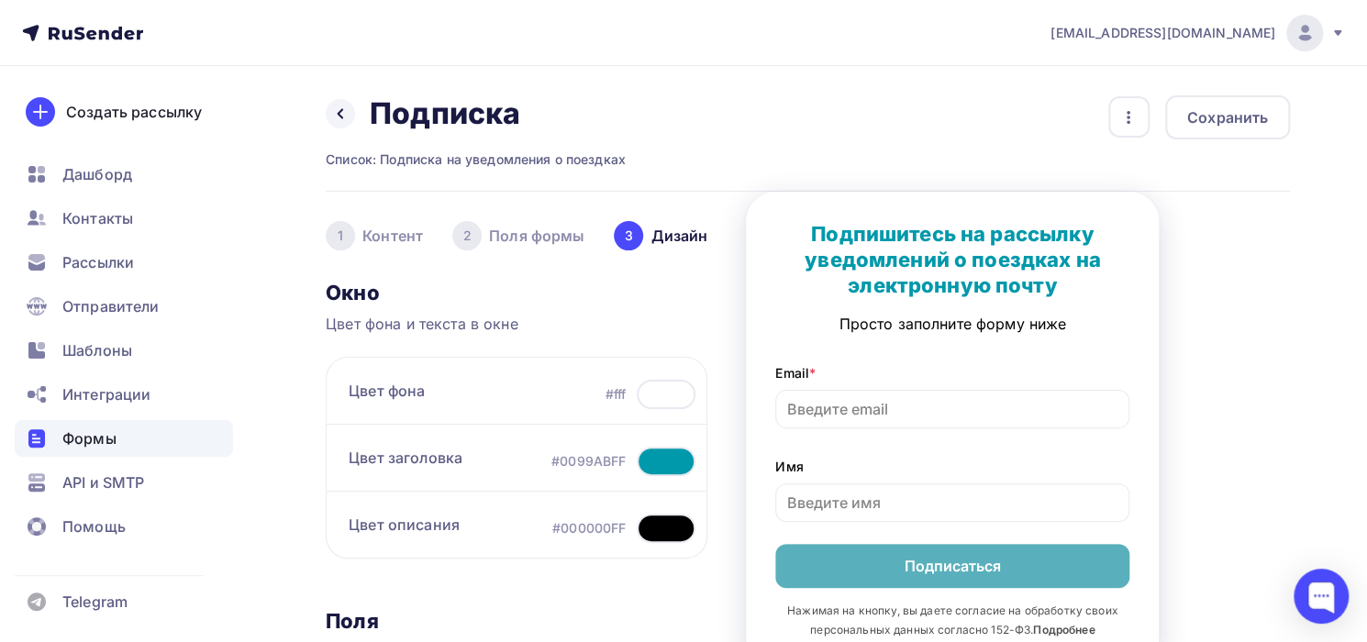
click at [403, 239] on div "1 Контент" at bounding box center [374, 235] width 97 height 29
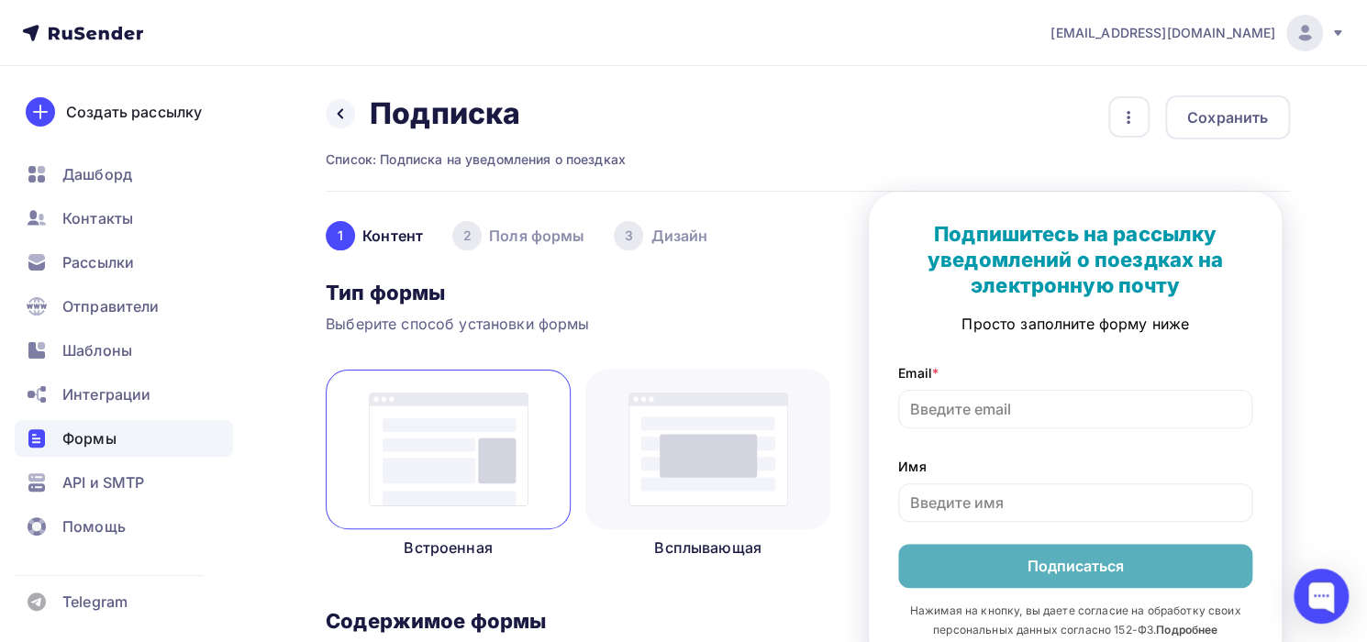
click at [772, 221] on div "1 Контент 2 Поля формы 3 Дизайн" at bounding box center [578, 235] width 505 height 29
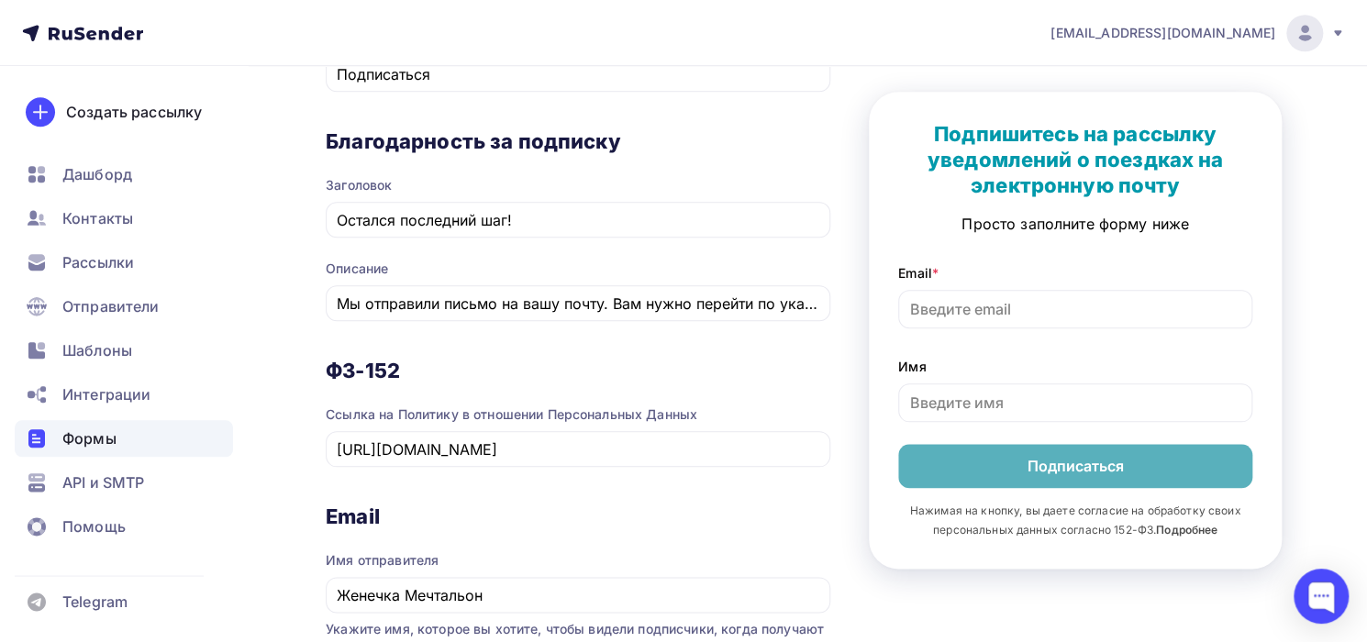
scroll to position [785, 0]
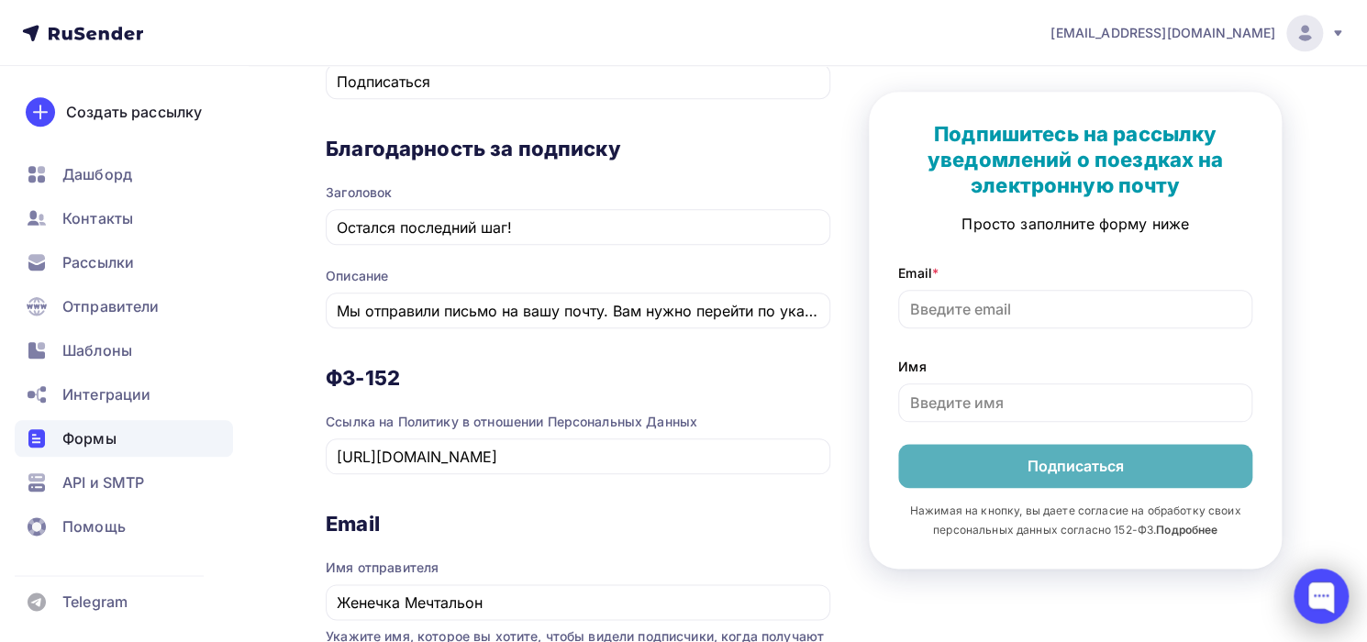
click at [1323, 599] on div at bounding box center [1320, 596] width 55 height 55
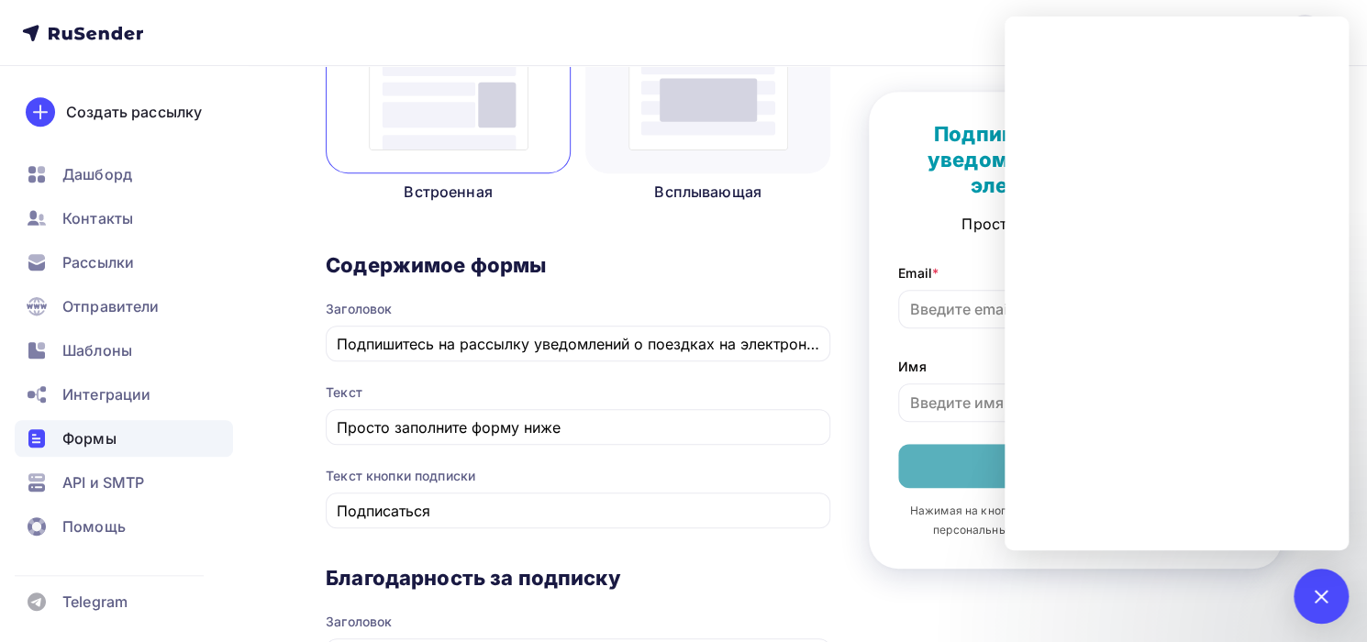
scroll to position [367, 0]
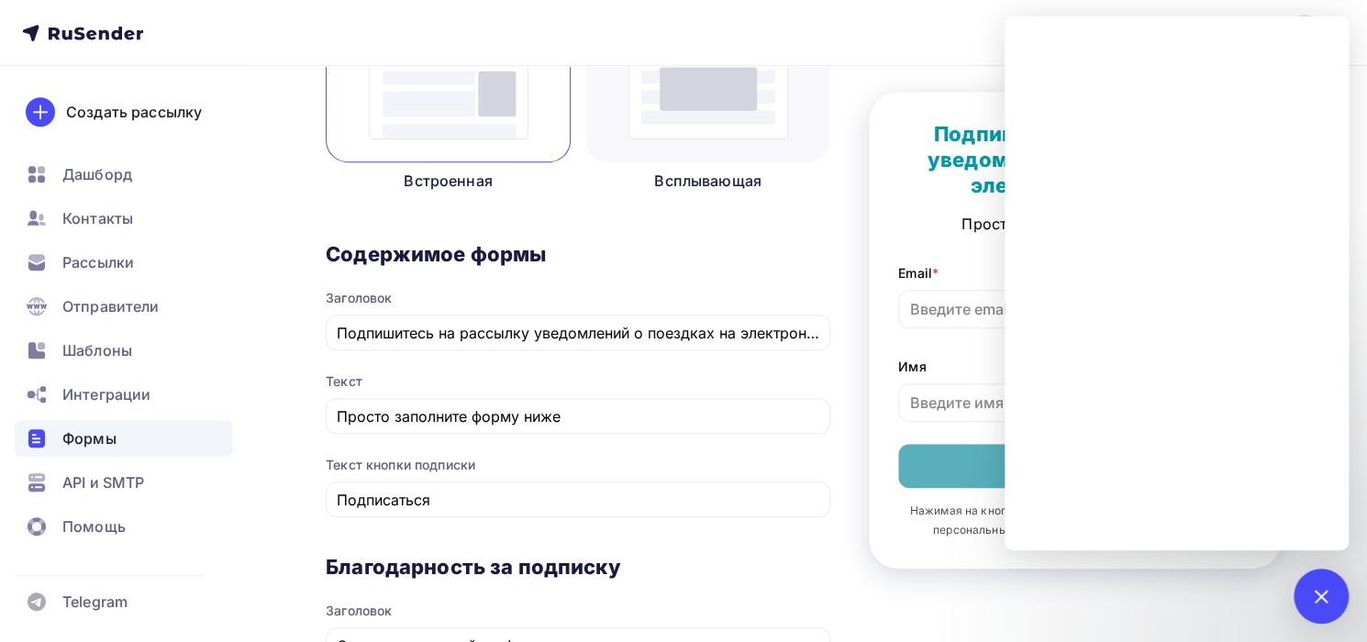
click at [831, 243] on div "1 Контент 2 Поля формы 3 Дизайн Тип формы Выберите способ установки формы Встро…" at bounding box center [808, 519] width 964 height 1389
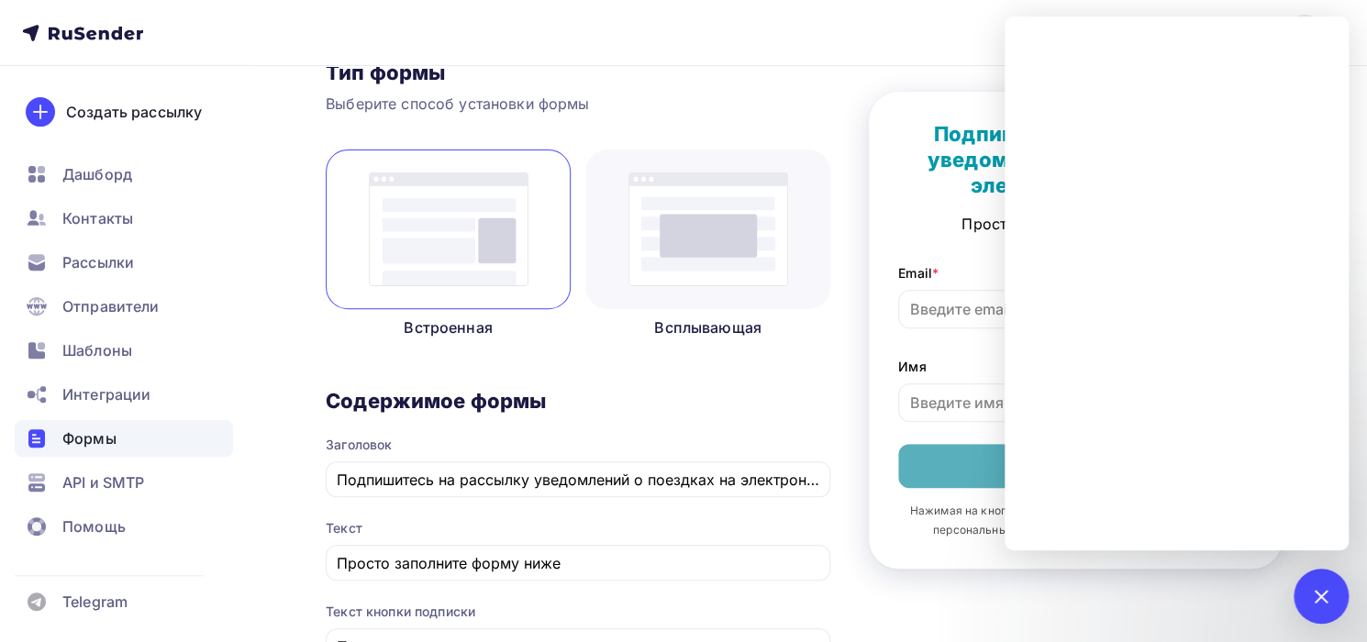
scroll to position [0, 0]
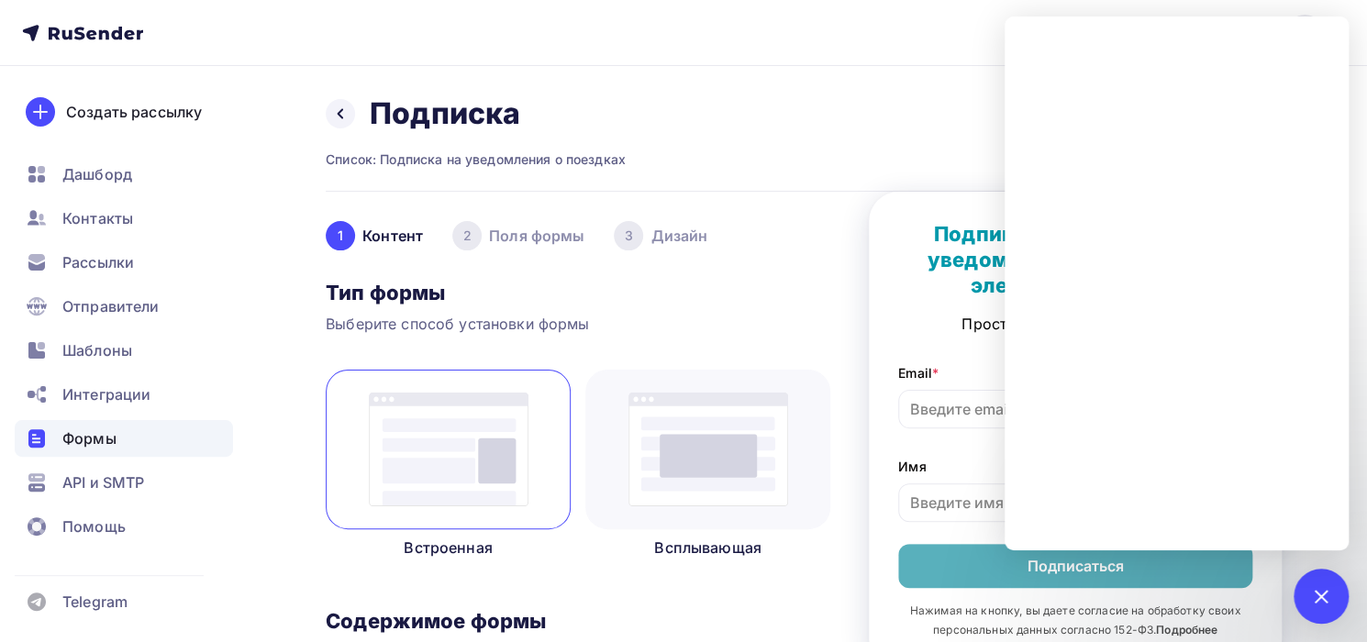
click at [799, 293] on h3 "Тип формы" at bounding box center [578, 293] width 505 height 26
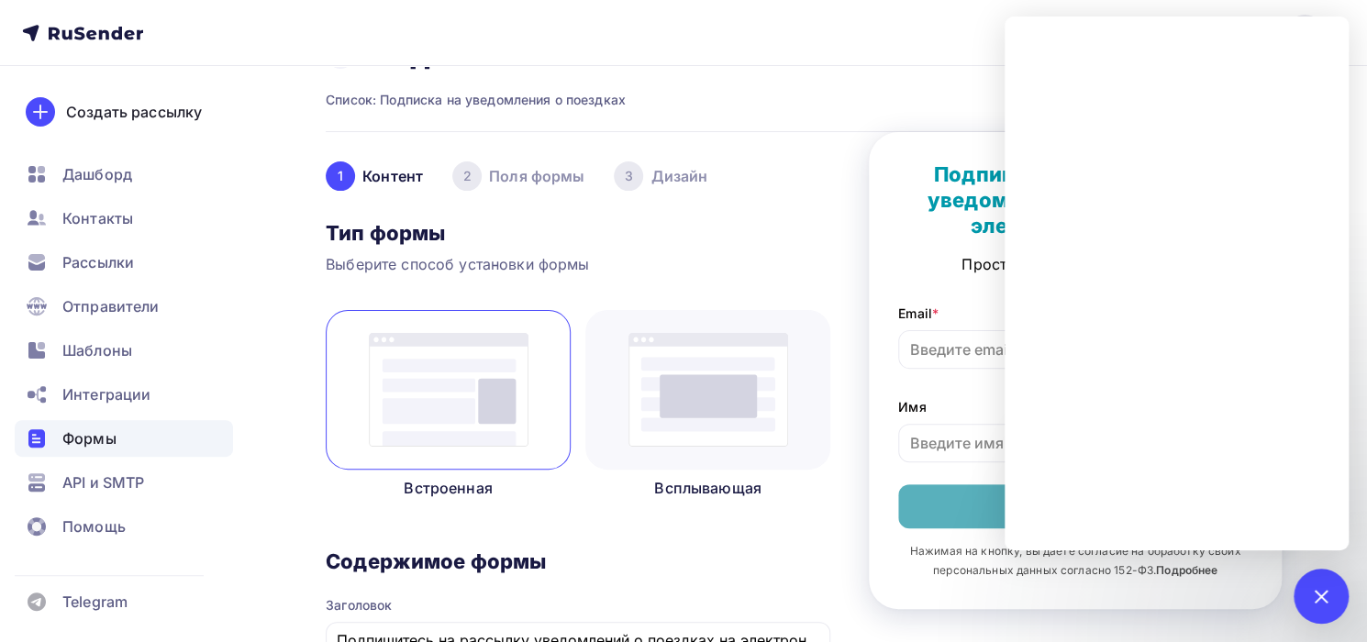
scroll to position [92, 0]
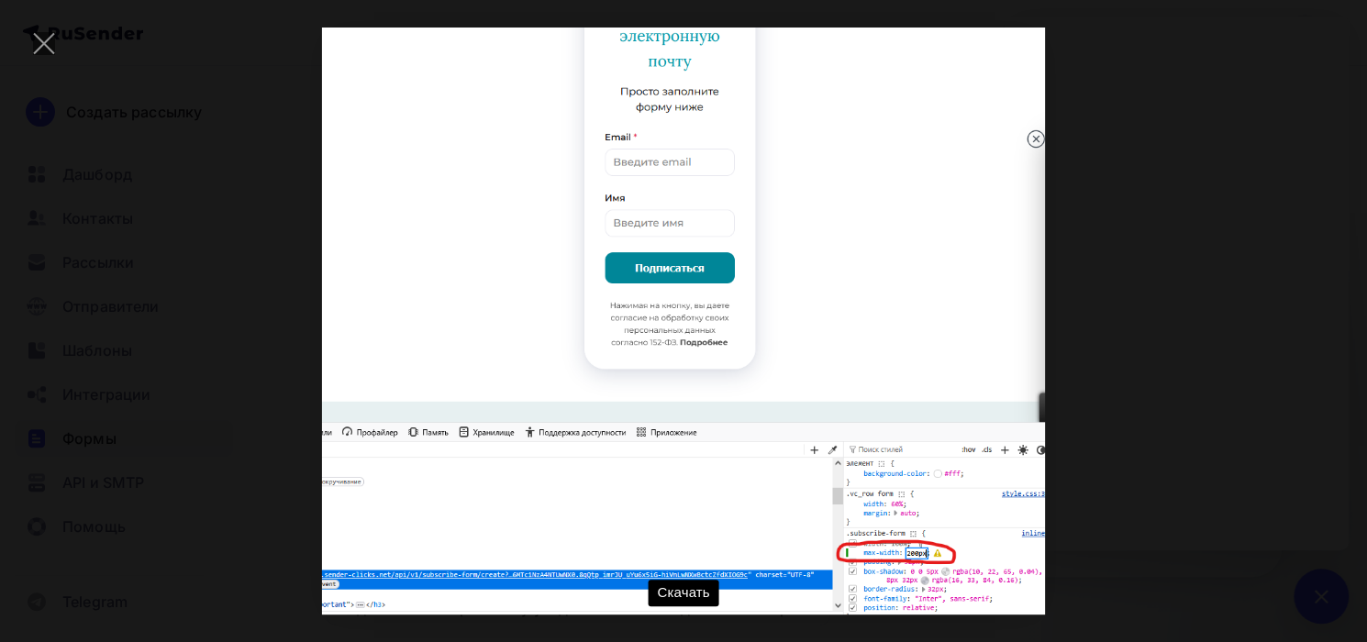
click at [1262, 398] on div "Скачать" at bounding box center [684, 321] width 1312 height 587
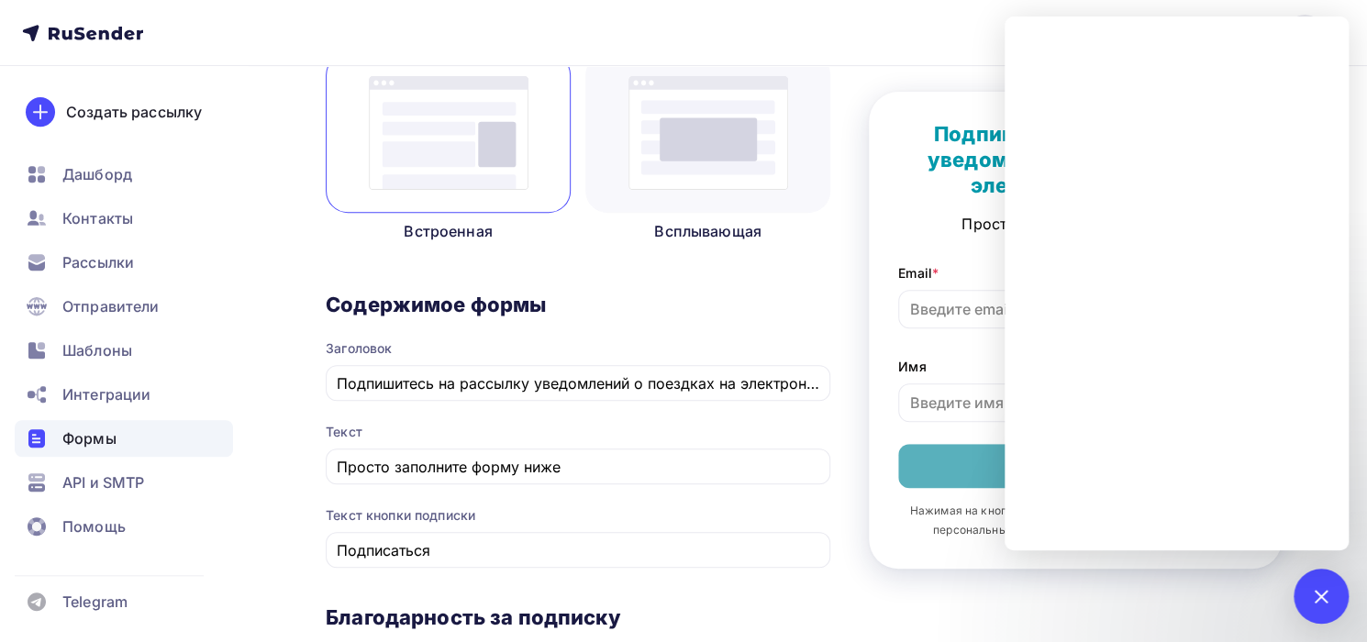
scroll to position [459, 0]
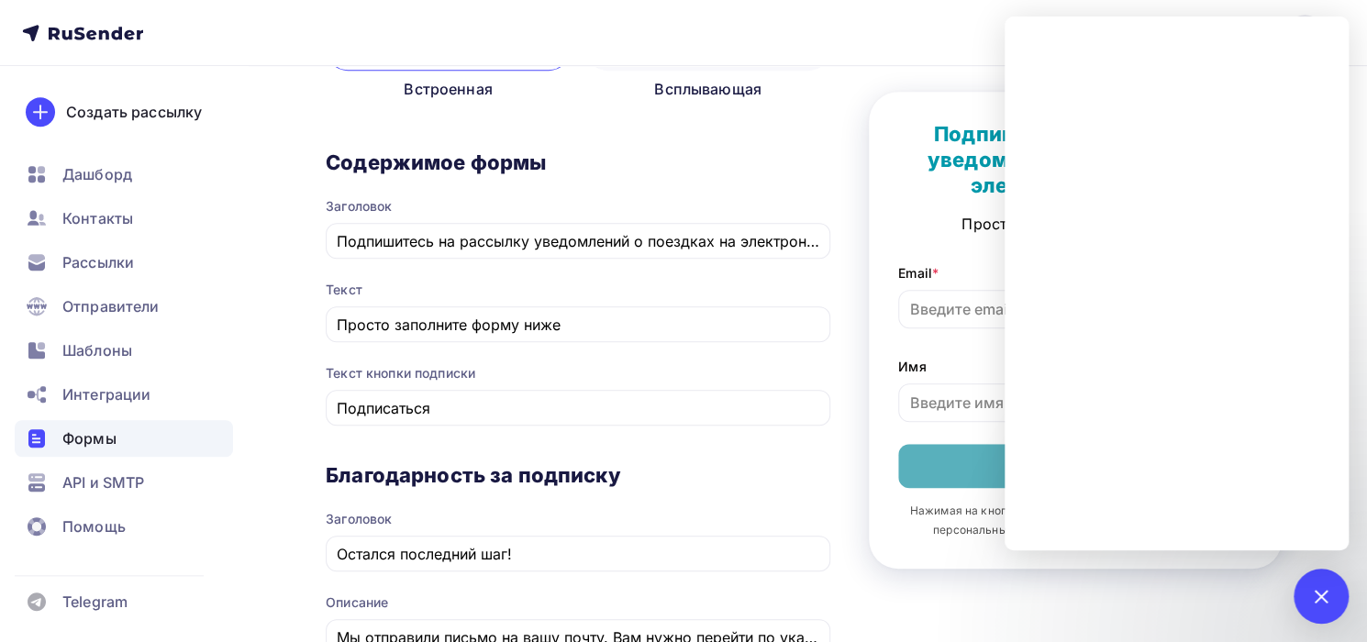
click at [943, 67] on div "1 Контент 2 Поля формы 3 Дизайн Тип формы Выберите способ установки формы Встро…" at bounding box center [808, 427] width 964 height 1389
click at [672, 452] on div "Содержимое формы Заголовок Подпишитесь на рассылку уведомлений о поездках на эл…" at bounding box center [578, 306] width 505 height 313
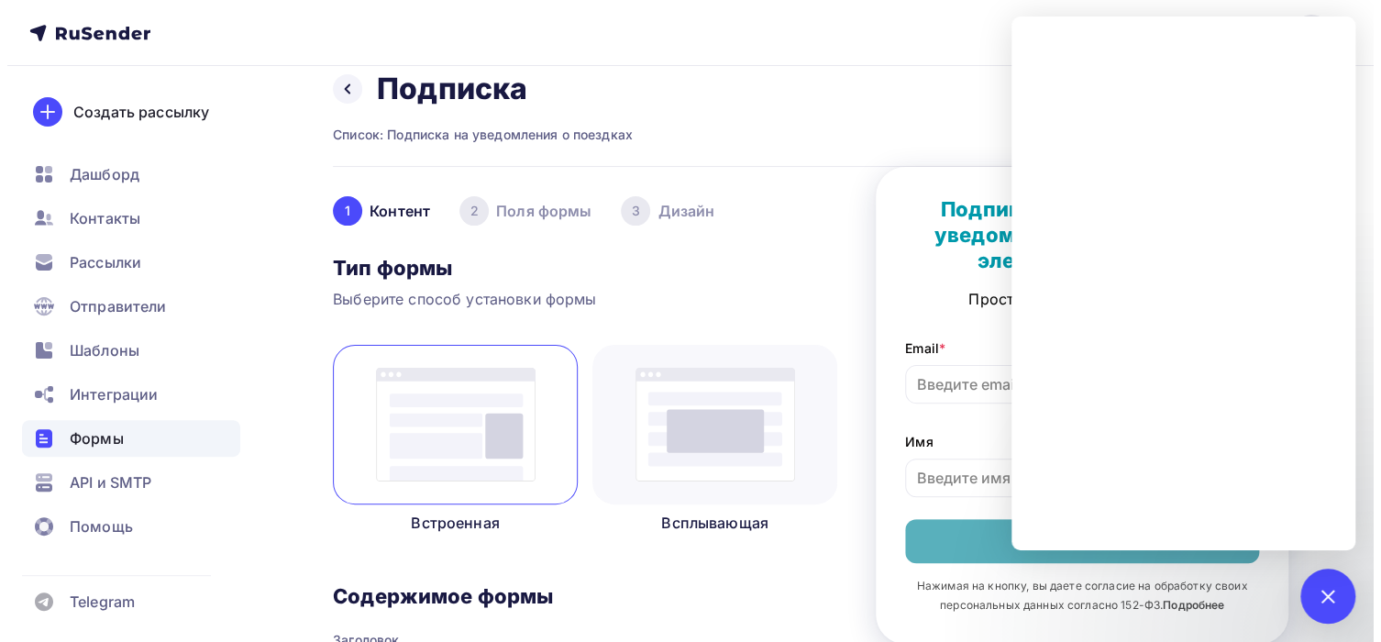
scroll to position [0, 0]
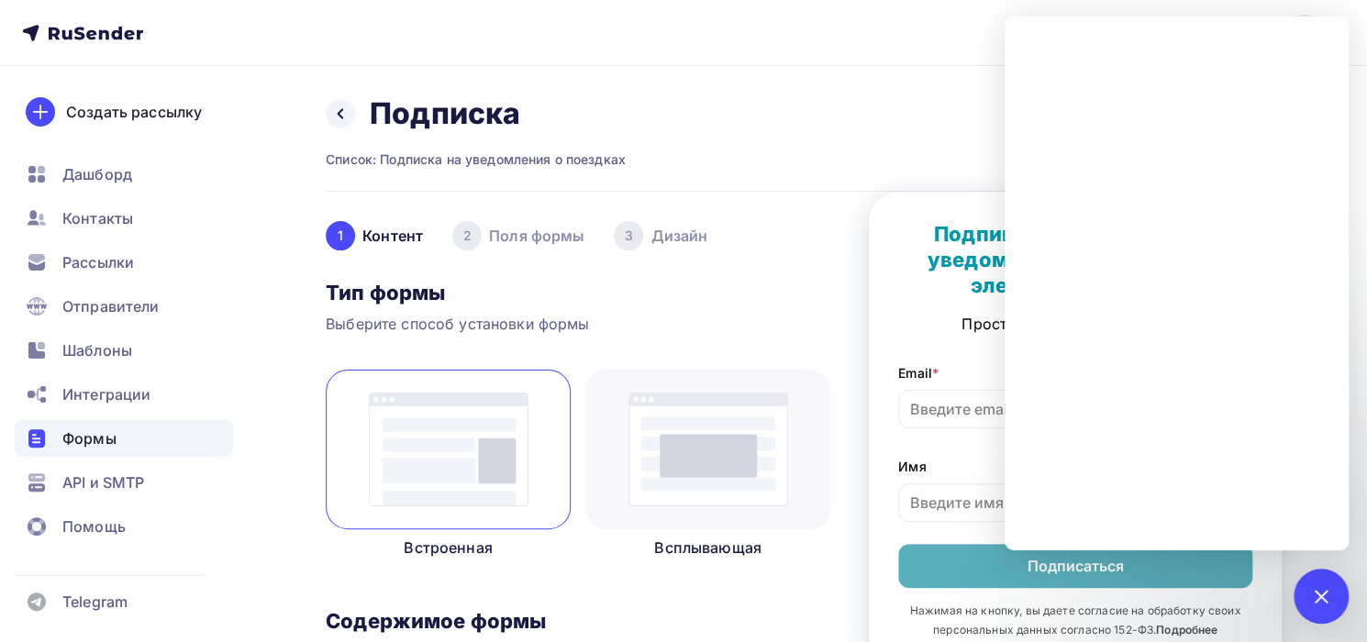
click at [83, 432] on span "Формы" at bounding box center [89, 438] width 54 height 22
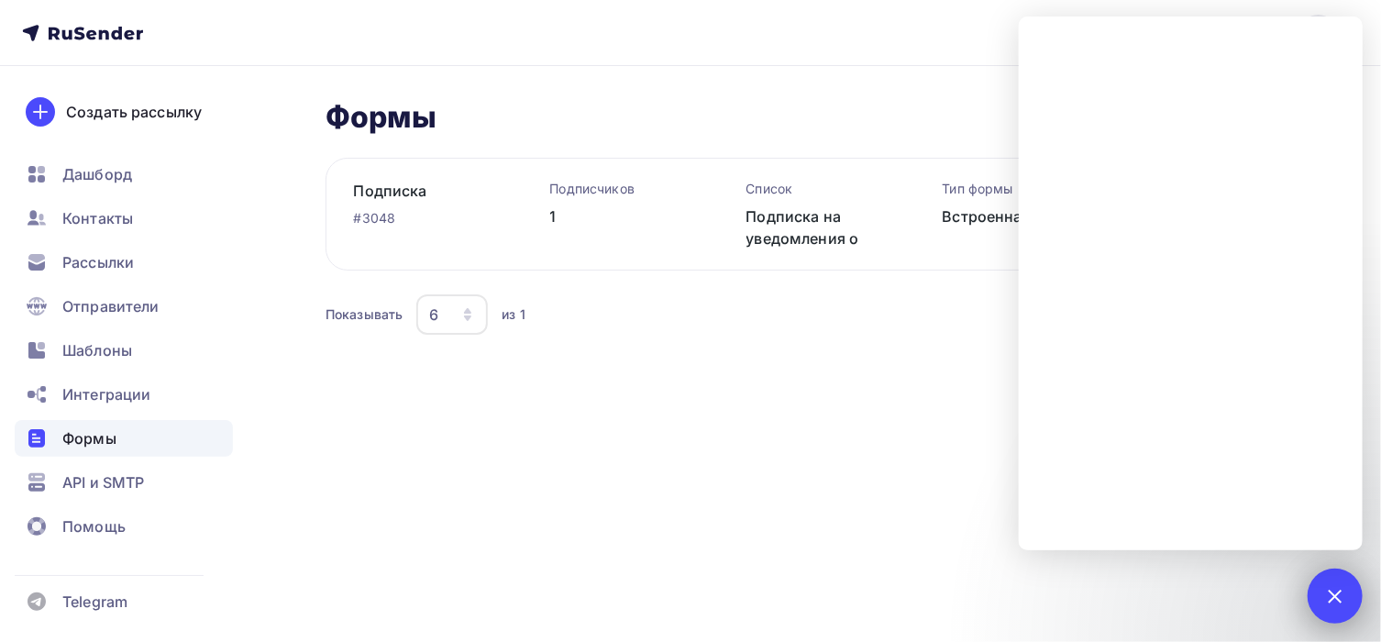
click at [1330, 589] on div at bounding box center [1335, 595] width 25 height 25
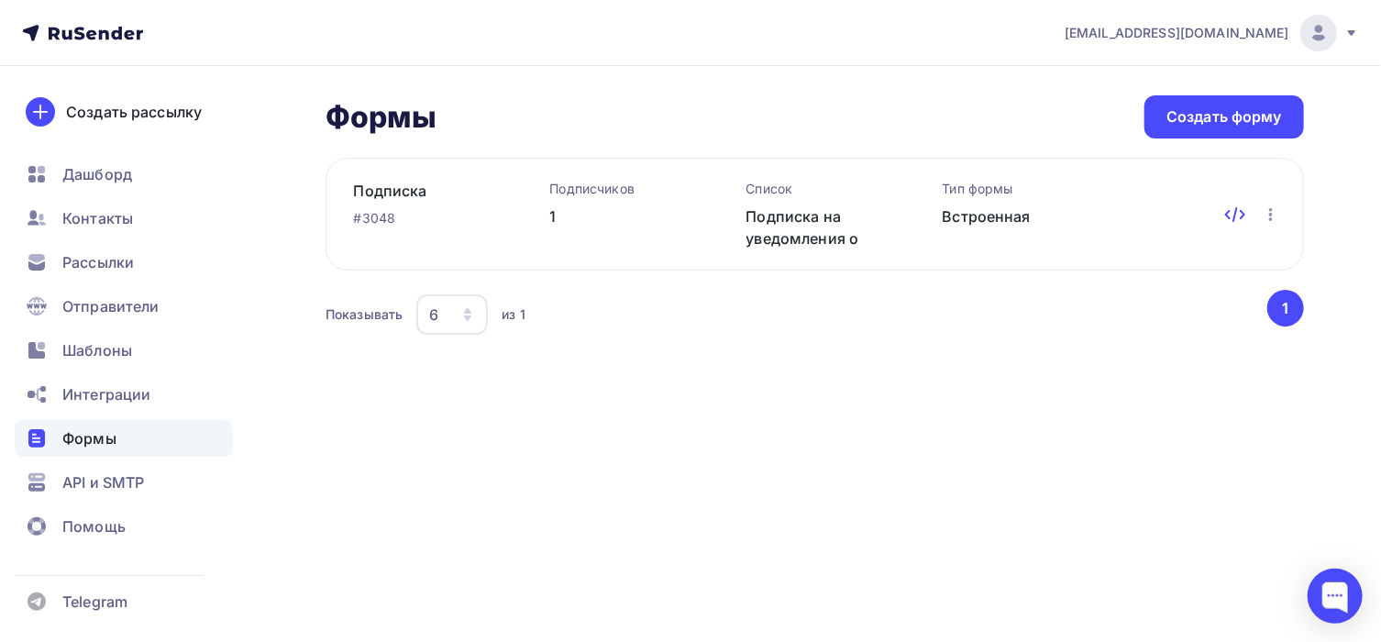
click at [1229, 212] on icon at bounding box center [1236, 215] width 22 height 22
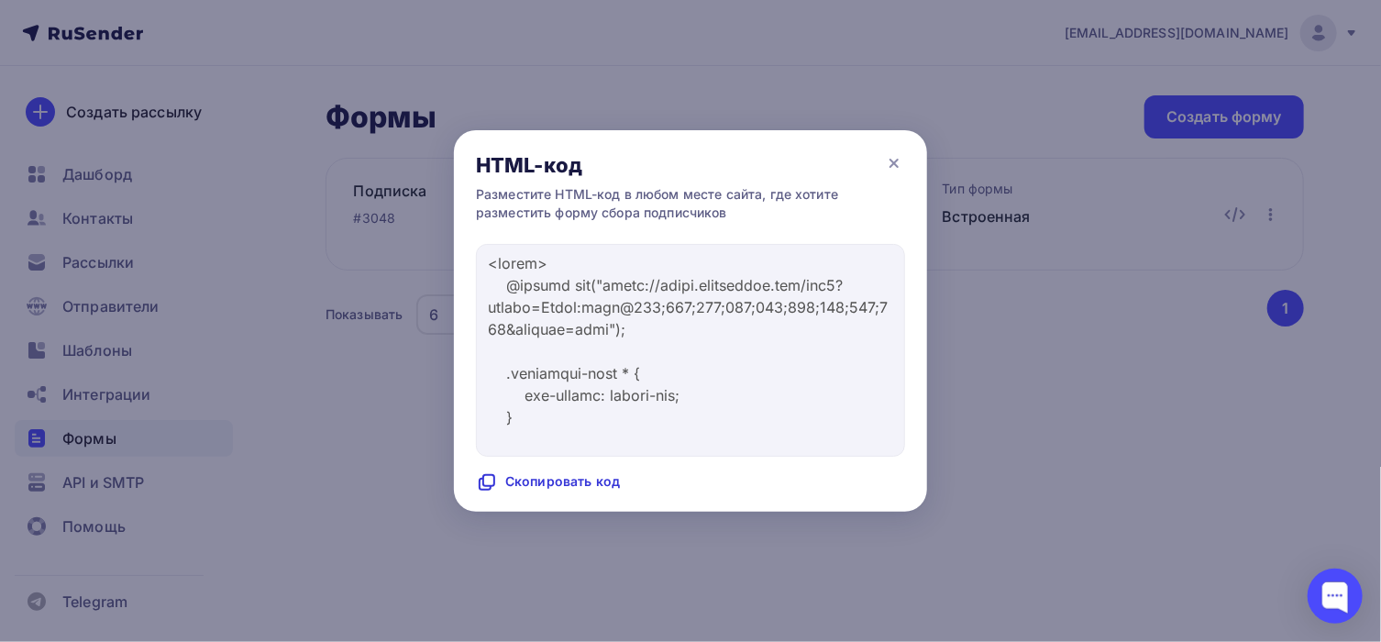
click at [584, 479] on div "Скопировать код" at bounding box center [548, 482] width 144 height 22
click at [893, 154] on icon at bounding box center [894, 163] width 22 height 22
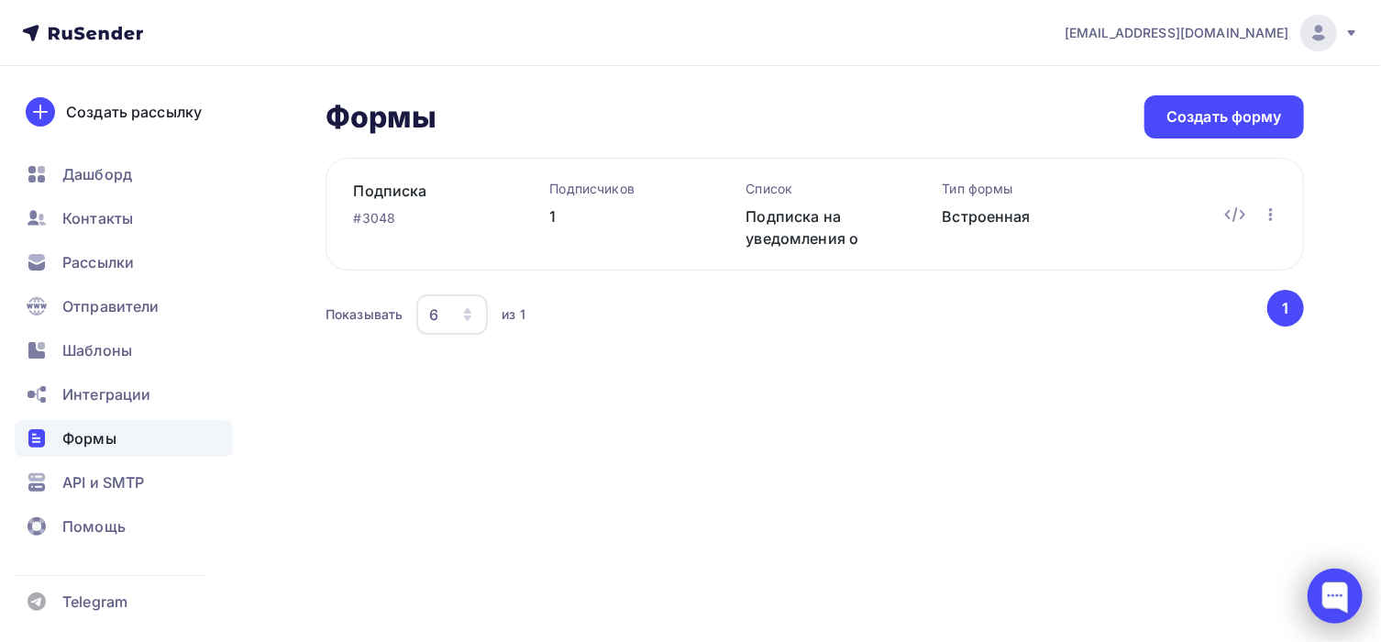
click at [1340, 582] on div at bounding box center [1335, 596] width 55 height 55
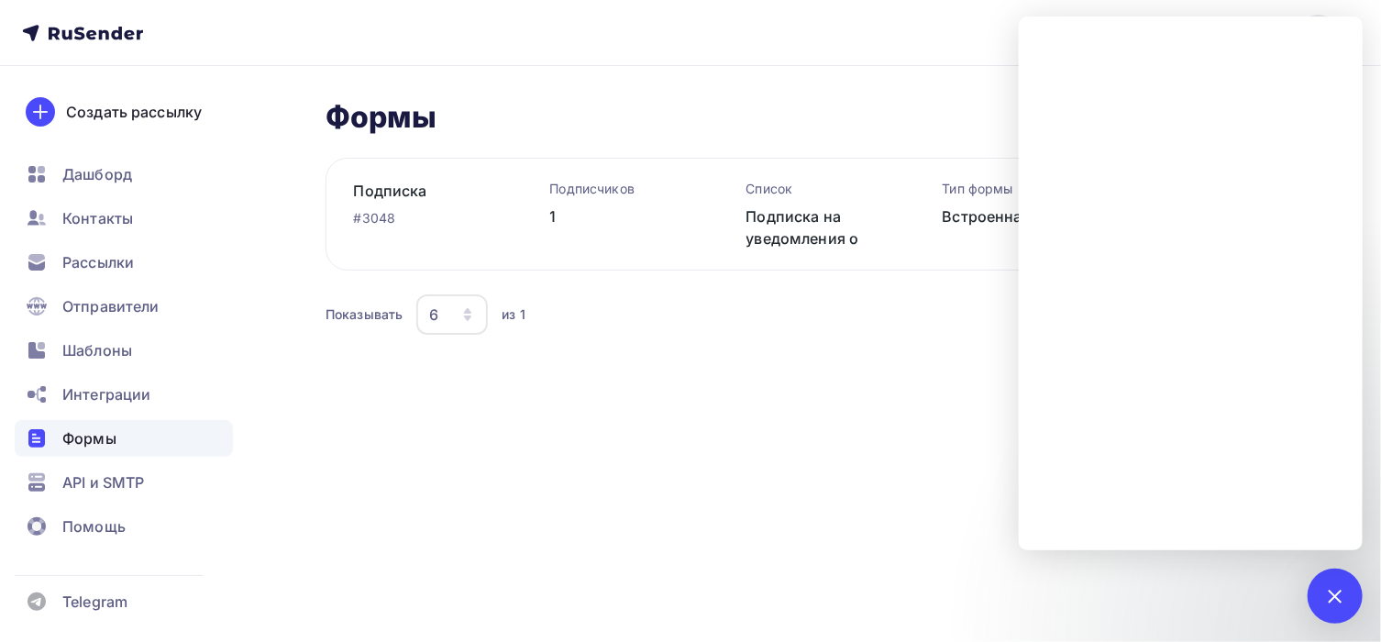
click at [910, 109] on div "Формы Формы Создать форму" at bounding box center [815, 116] width 979 height 43
click at [1342, 593] on div at bounding box center [1335, 595] width 25 height 25
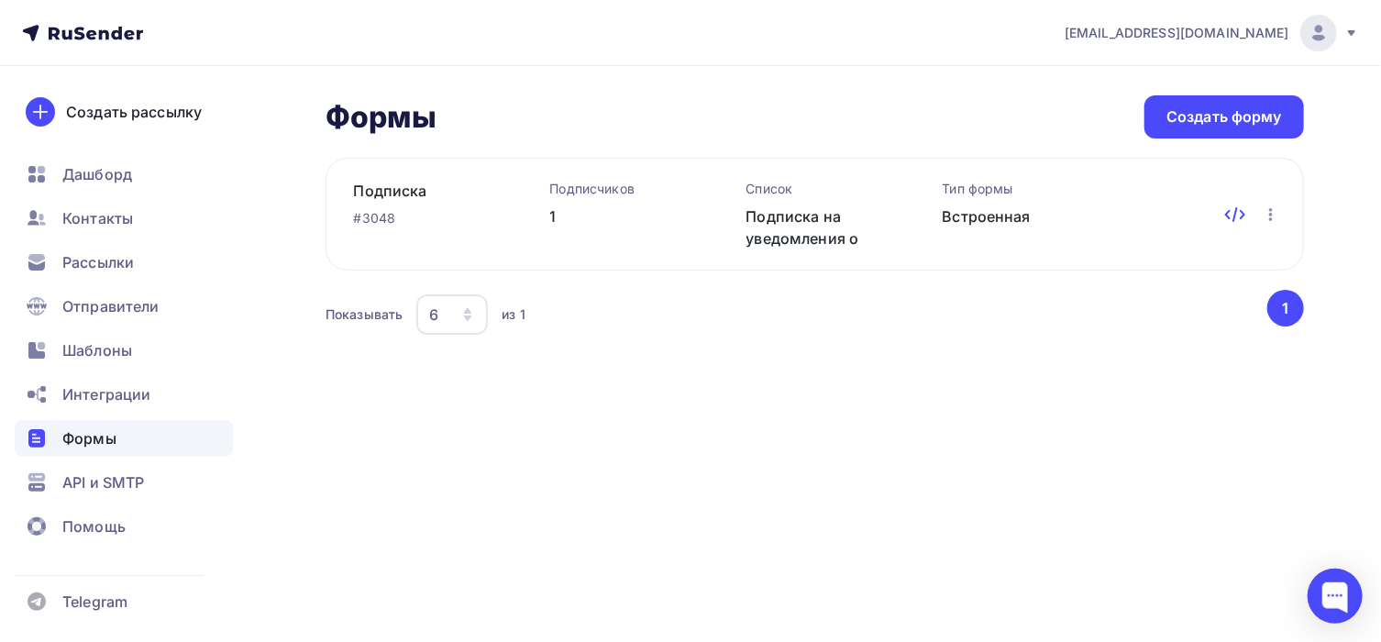
click at [1230, 215] on icon at bounding box center [1236, 215] width 22 height 22
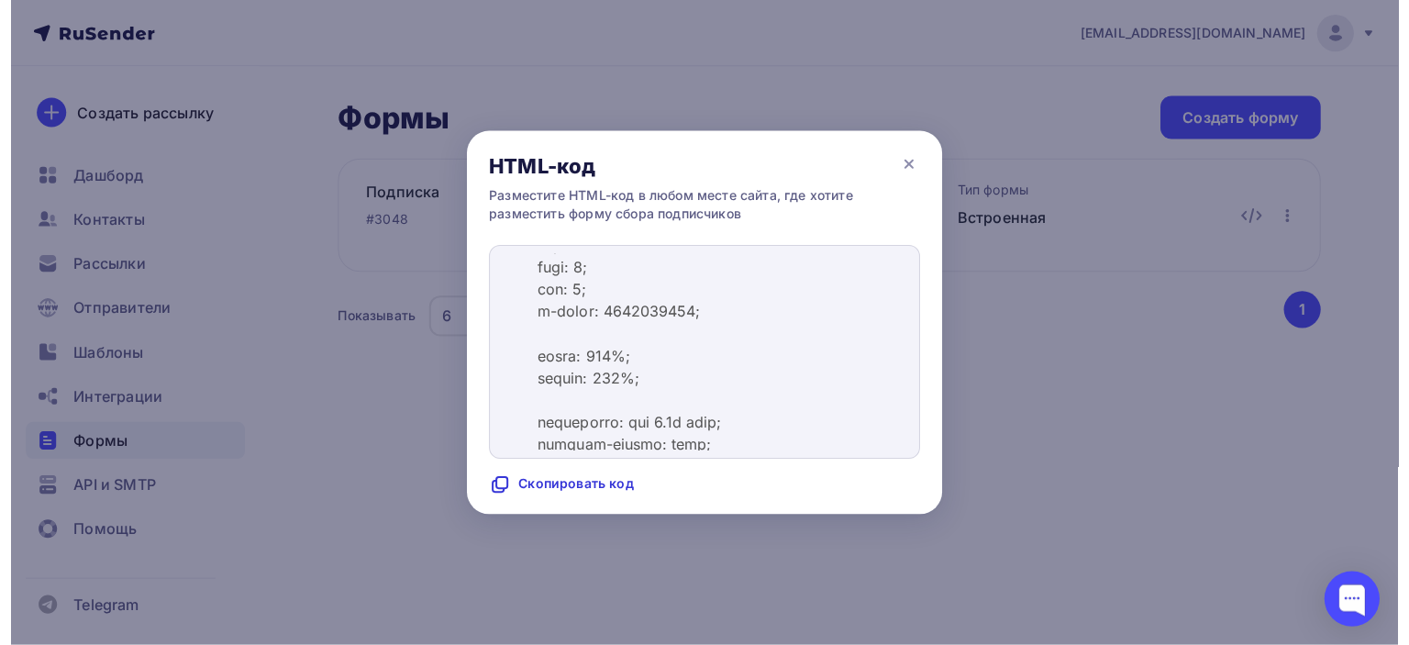
scroll to position [734, 0]
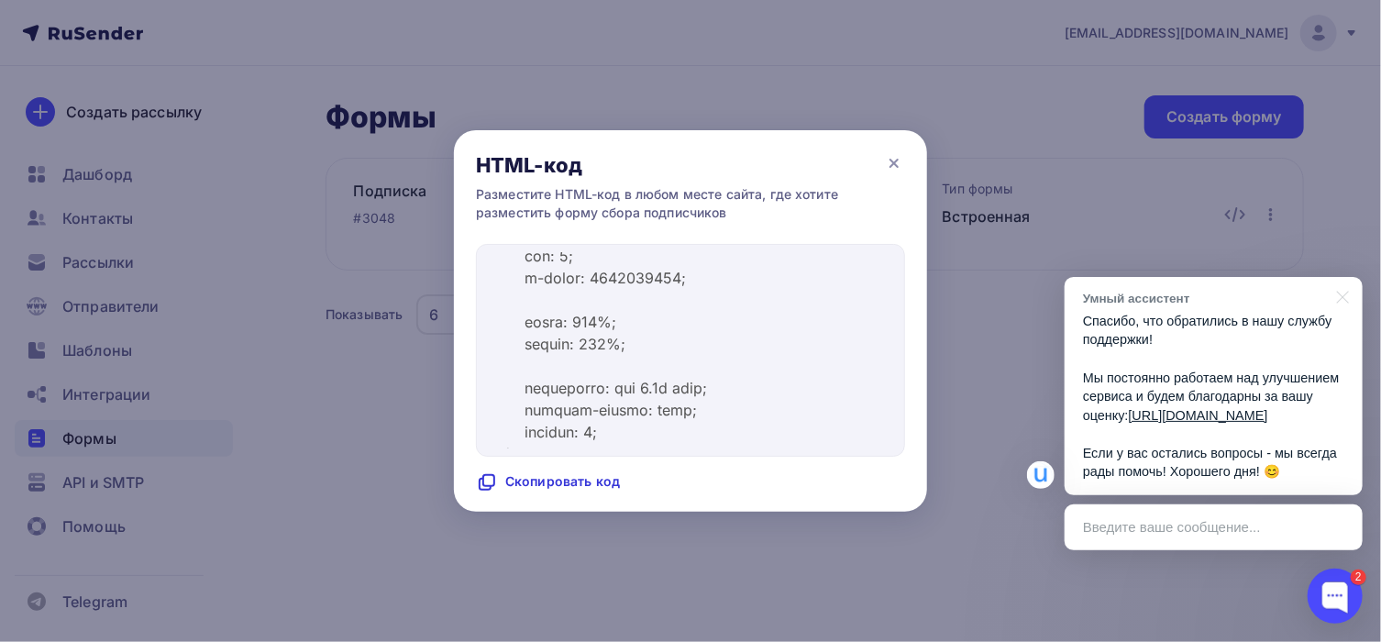
click at [1243, 312] on p "Спасибо, что обратились в нашу службу поддержки! Мы постоянно работаем над улуч…" at bounding box center [1213, 397] width 261 height 170
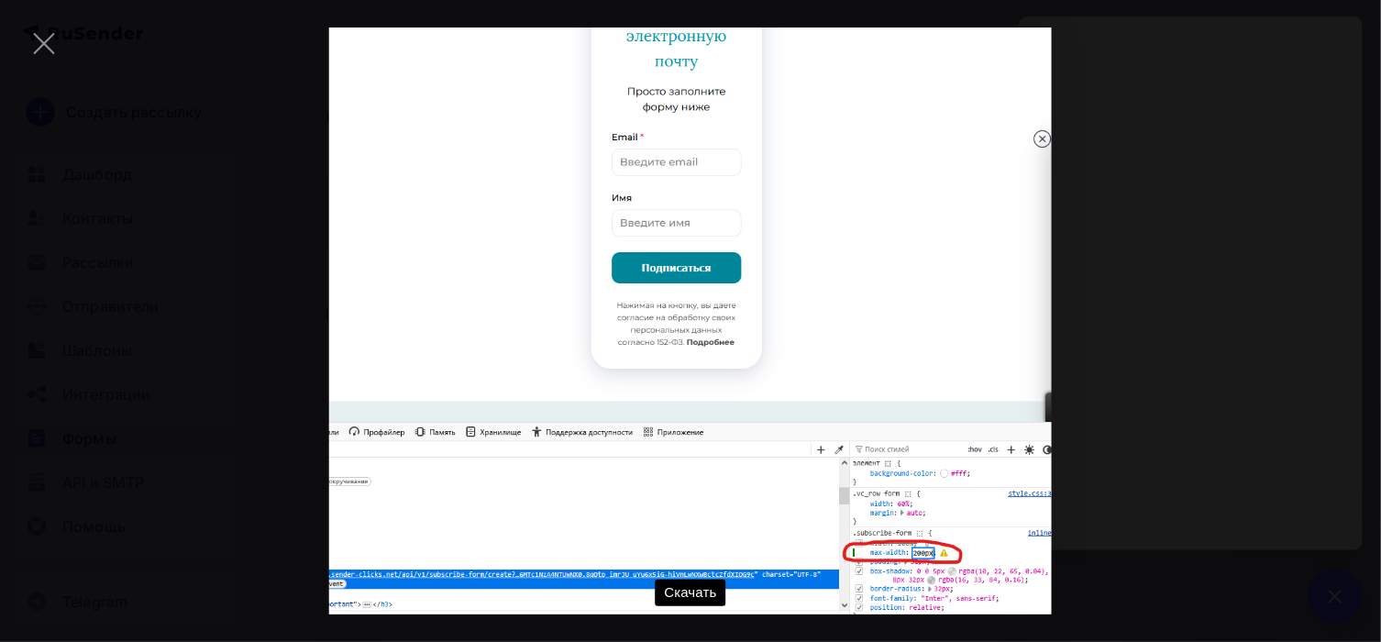
click at [1188, 229] on div "Скачать" at bounding box center [691, 321] width 1326 height 587
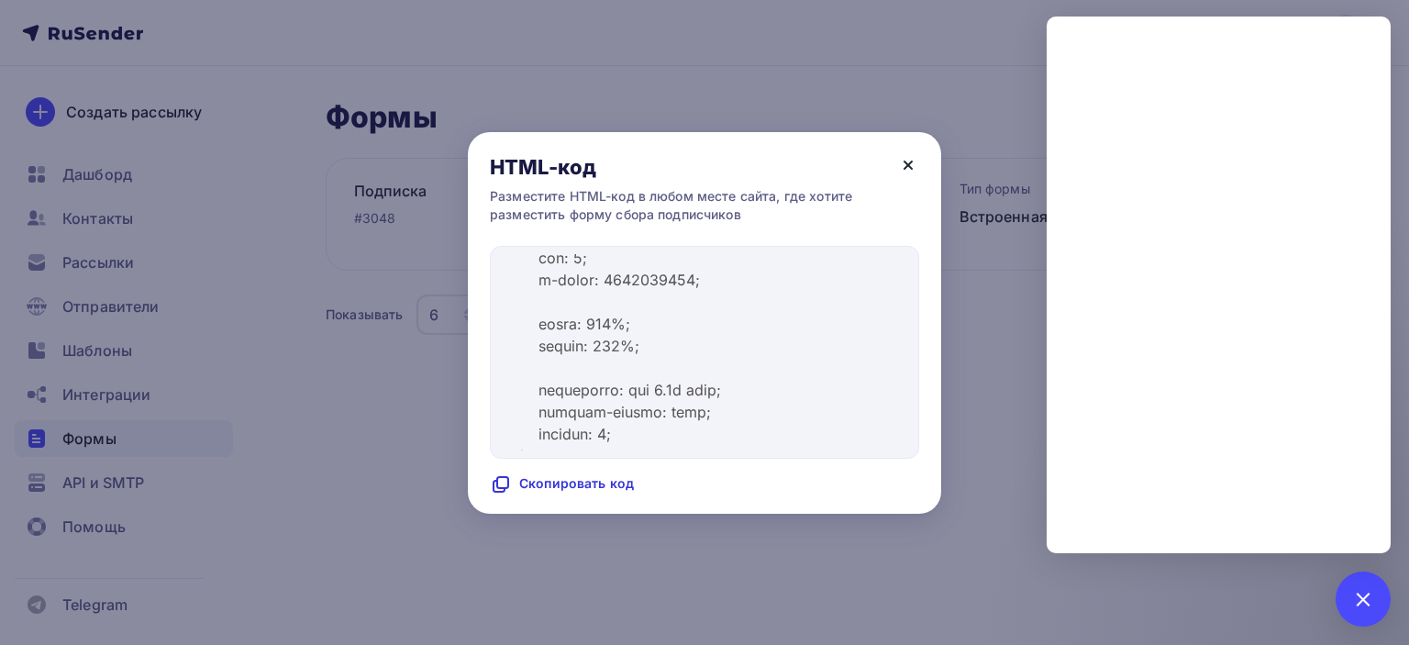
click at [904, 168] on icon at bounding box center [907, 164] width 7 height 7
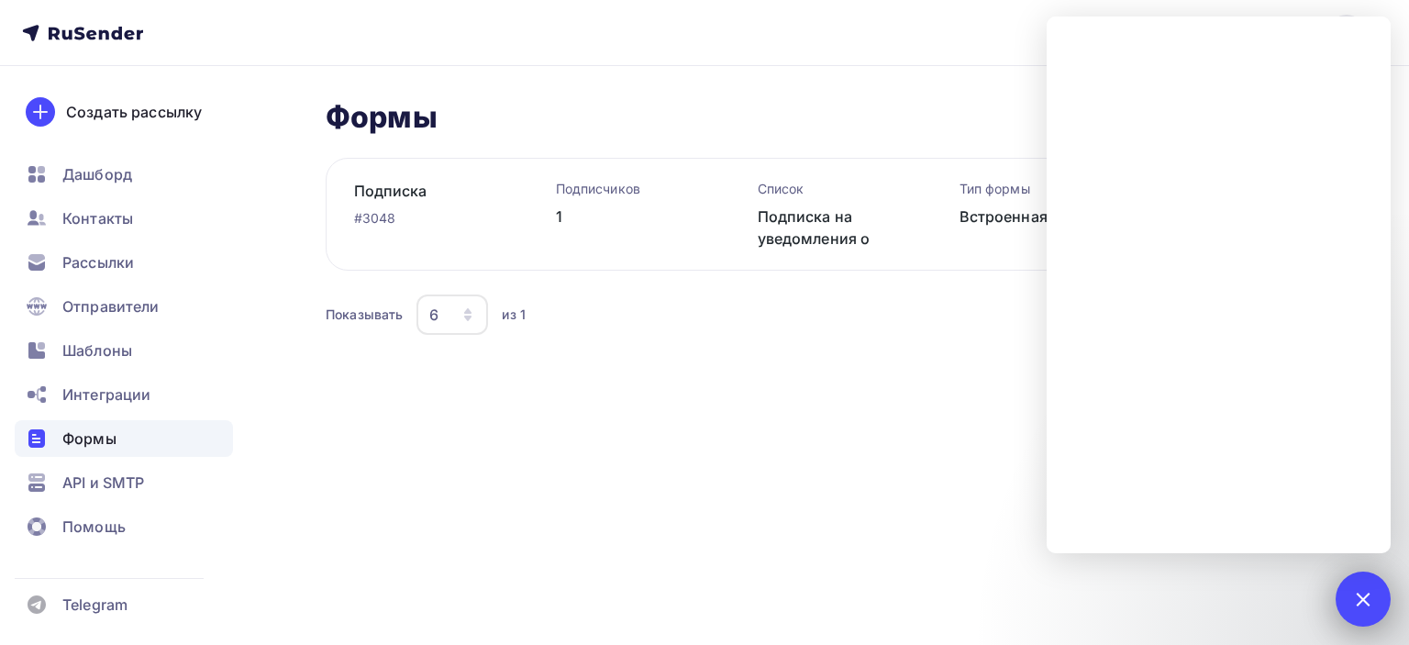
click at [1359, 604] on div at bounding box center [1362, 598] width 25 height 25
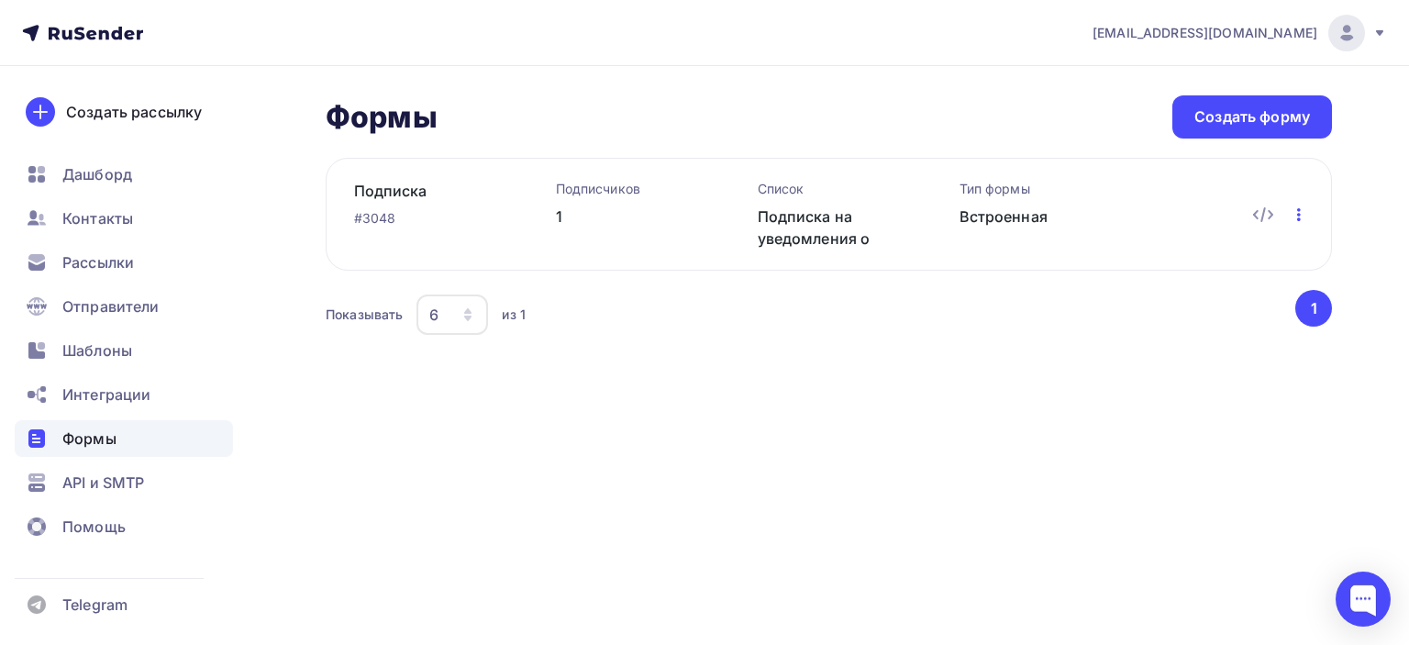
click at [1302, 214] on icon "button" at bounding box center [1299, 215] width 22 height 22
click at [1209, 262] on div "Редактировать" at bounding box center [1218, 261] width 176 height 22
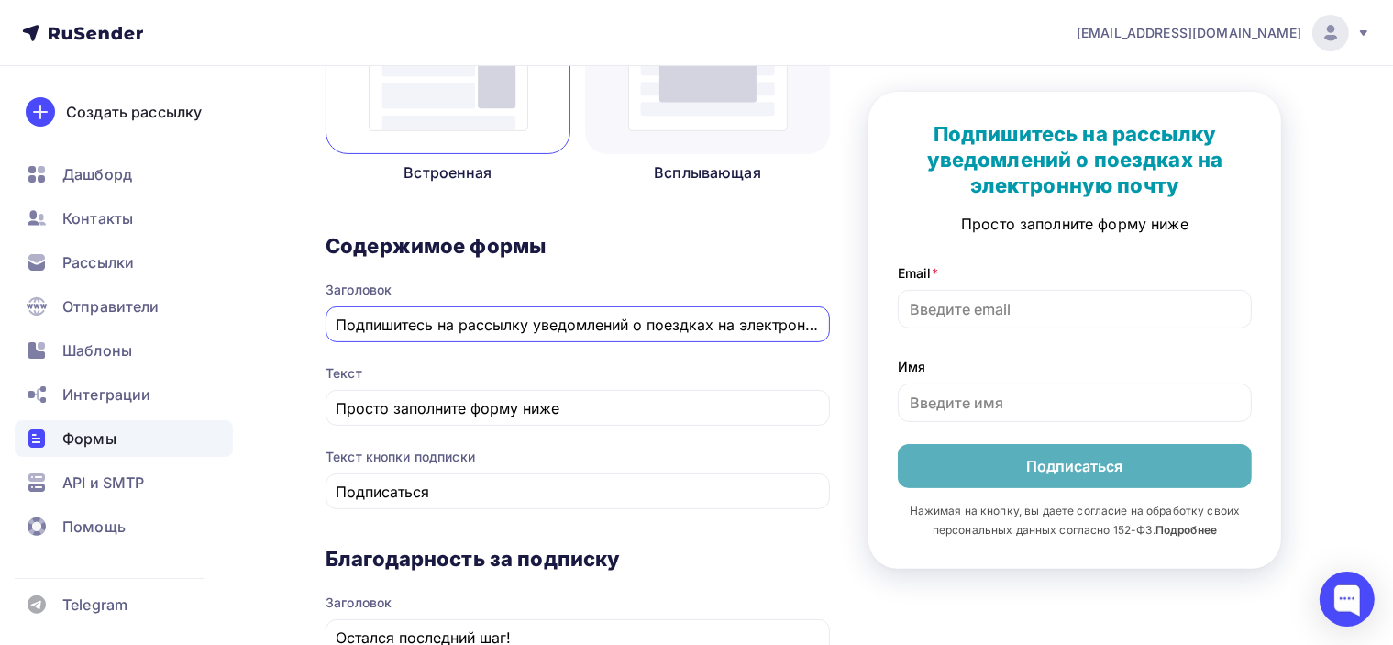
drag, startPoint x: 425, startPoint y: 329, endPoint x: 206, endPoint y: 329, distance: 218.3
click at [206, 329] on div "poslanie-info@ya.ru Аккаунт Тарифы Выйти Создать рассылку Дашборд Контакты Расс…" at bounding box center [696, 477] width 1393 height 1705
click at [484, 314] on input "Подпишитесь на рассылку уведомлений о поездках на электронную почту" at bounding box center [578, 325] width 483 height 22
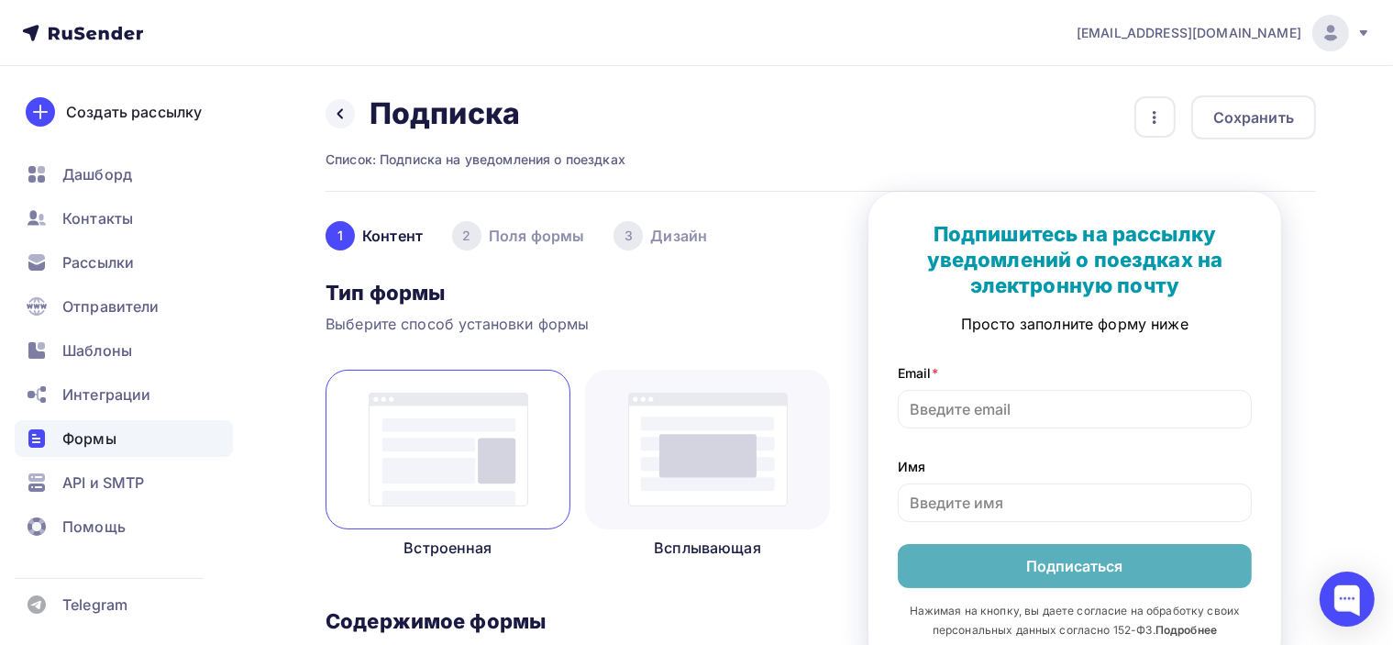
click at [653, 242] on div "3 Дизайн" at bounding box center [661, 235] width 94 height 29
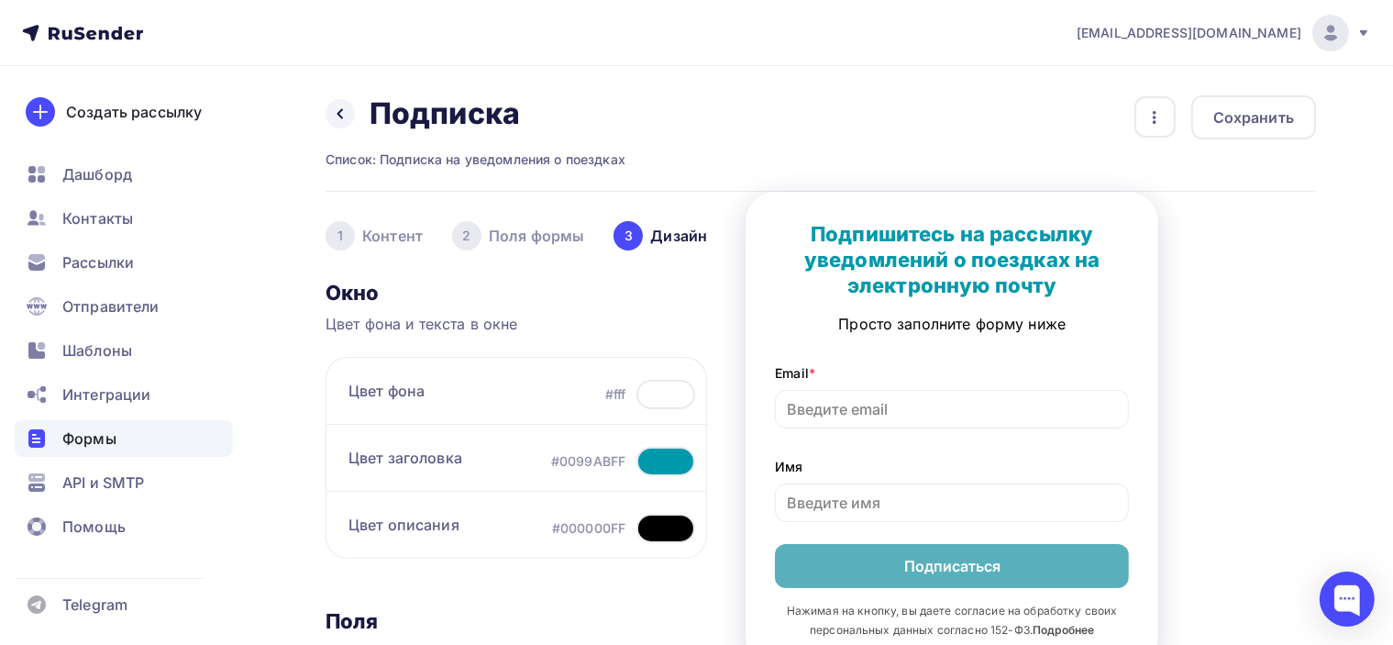
click at [532, 238] on div "2 Поля формы" at bounding box center [518, 235] width 132 height 29
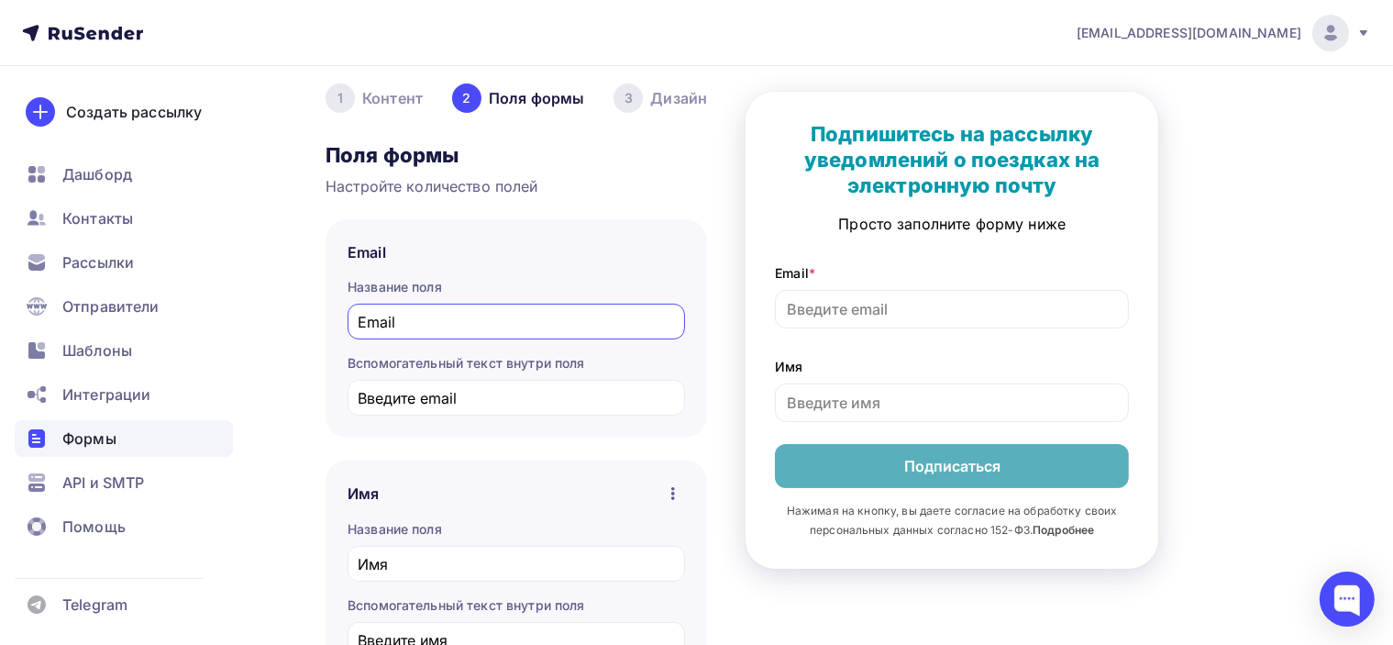
scroll to position [92, 0]
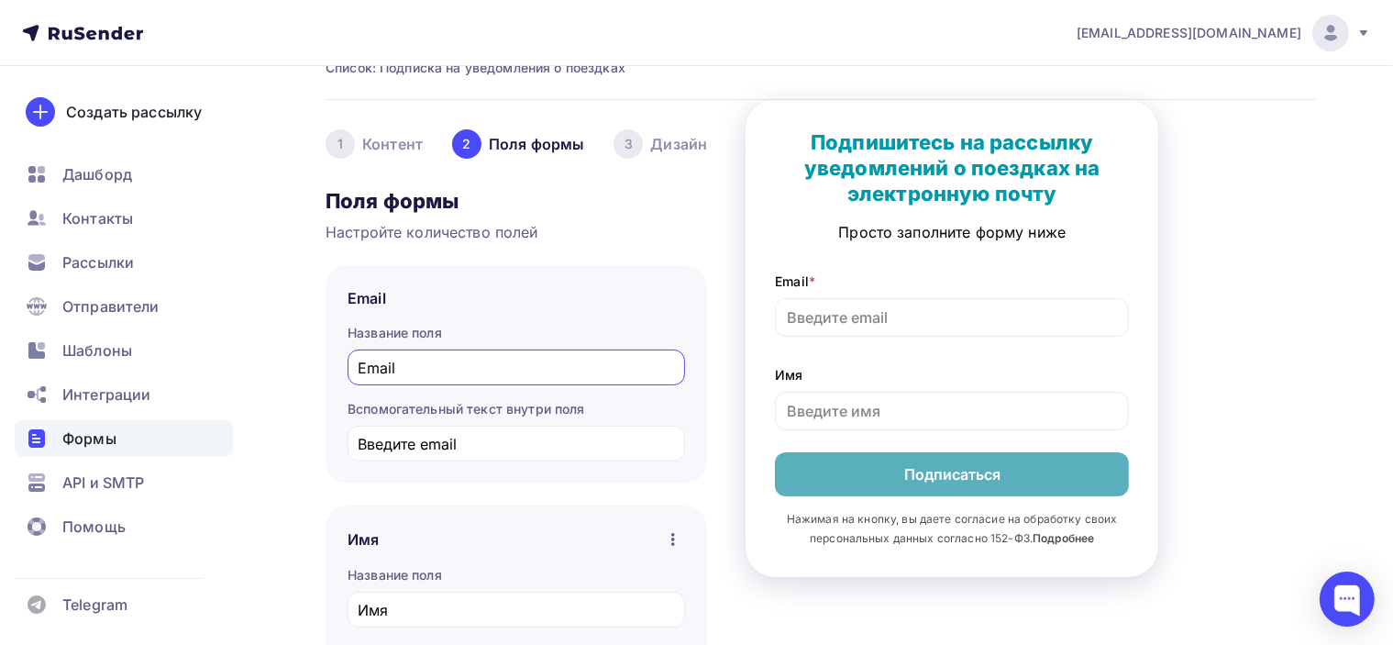
click at [376, 146] on div "1 Контент" at bounding box center [374, 143] width 97 height 29
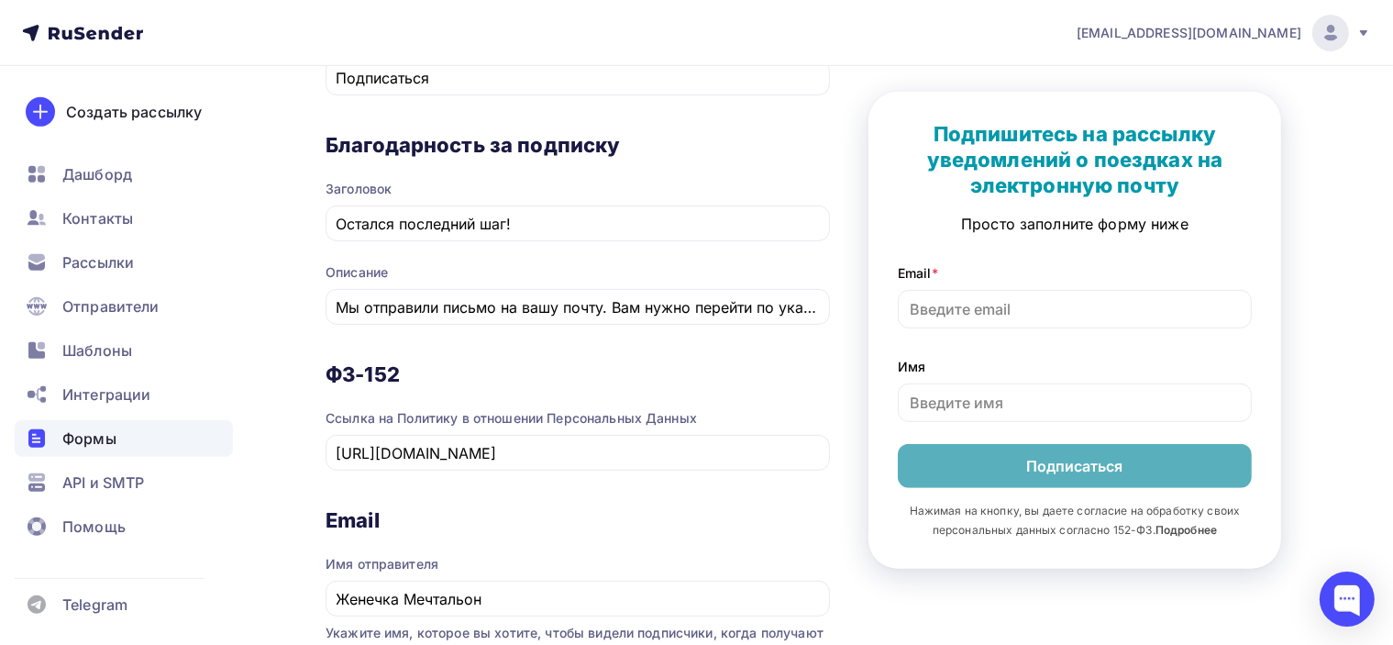
scroll to position [826, 0]
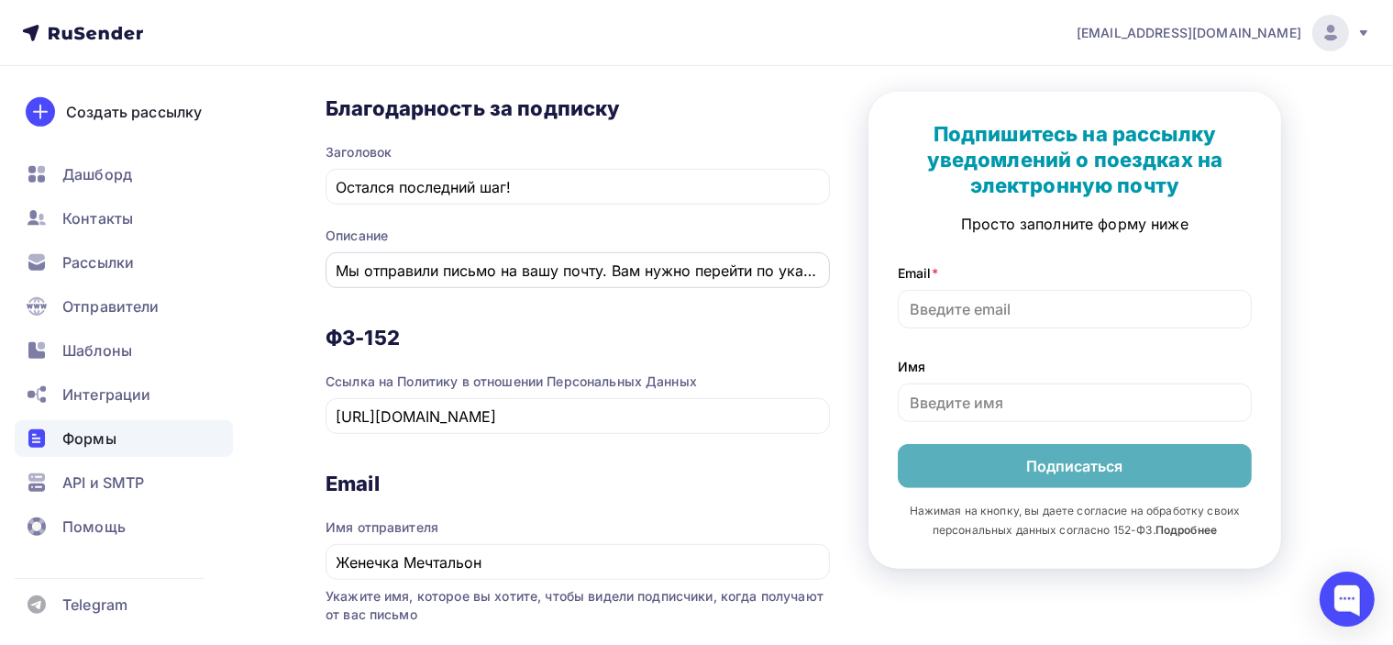
click at [517, 260] on input "Мы отправили письмо на вашу почту. Вам нужно перейти по указанной в нем ссылке …" at bounding box center [578, 271] width 483 height 22
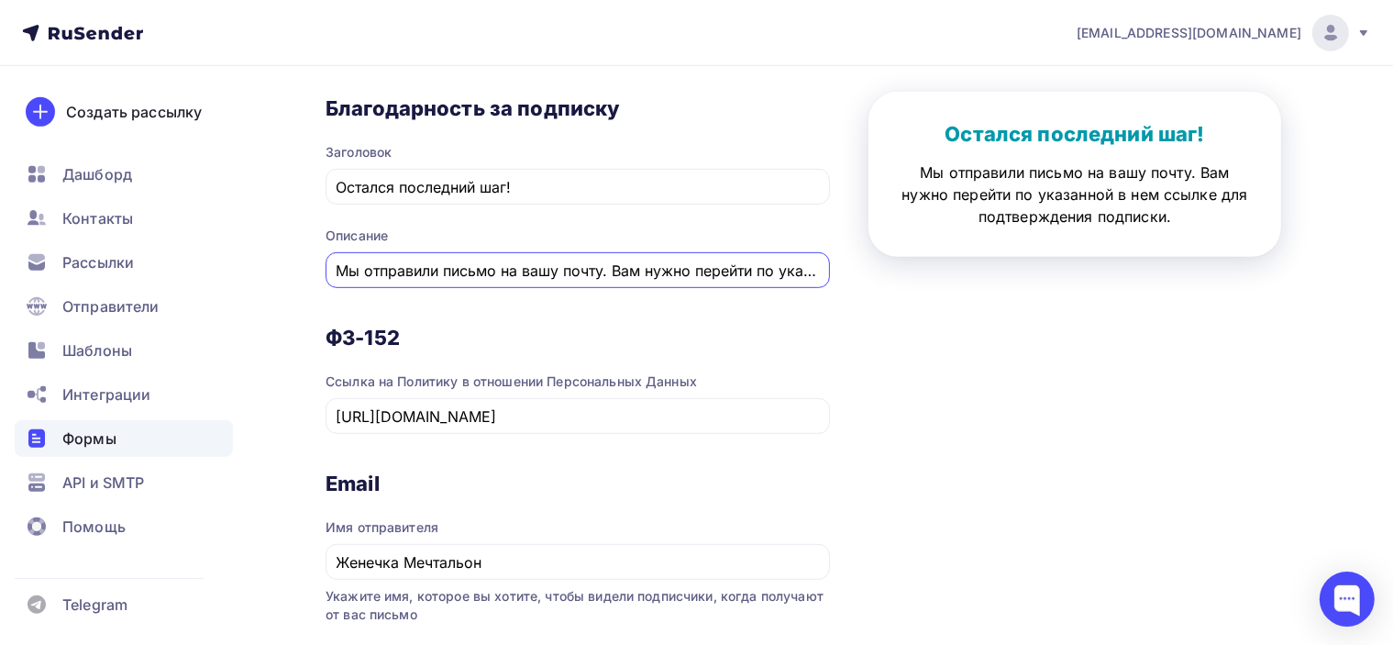
click at [337, 266] on input "Мы отправили письмо на вашу почту. Вам нужно перейти по указанной в нем ссылке …" at bounding box center [578, 271] width 483 height 22
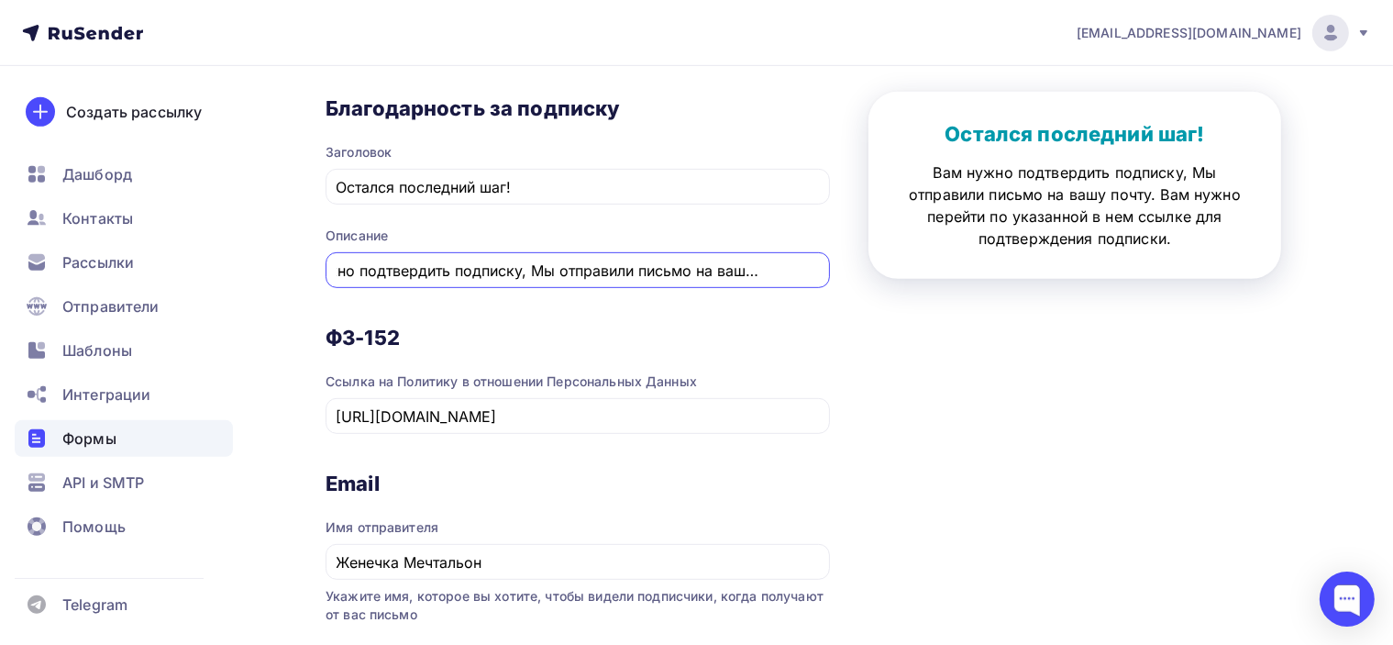
scroll to position [0, 116]
drag, startPoint x: 591, startPoint y: 271, endPoint x: 755, endPoint y: 274, distance: 164.2
click at [755, 274] on input "Вам нужно подтвердить подписку, Мы отправили письмо на вашу почту. Вам нужно пе…" at bounding box center [578, 271] width 483 height 22
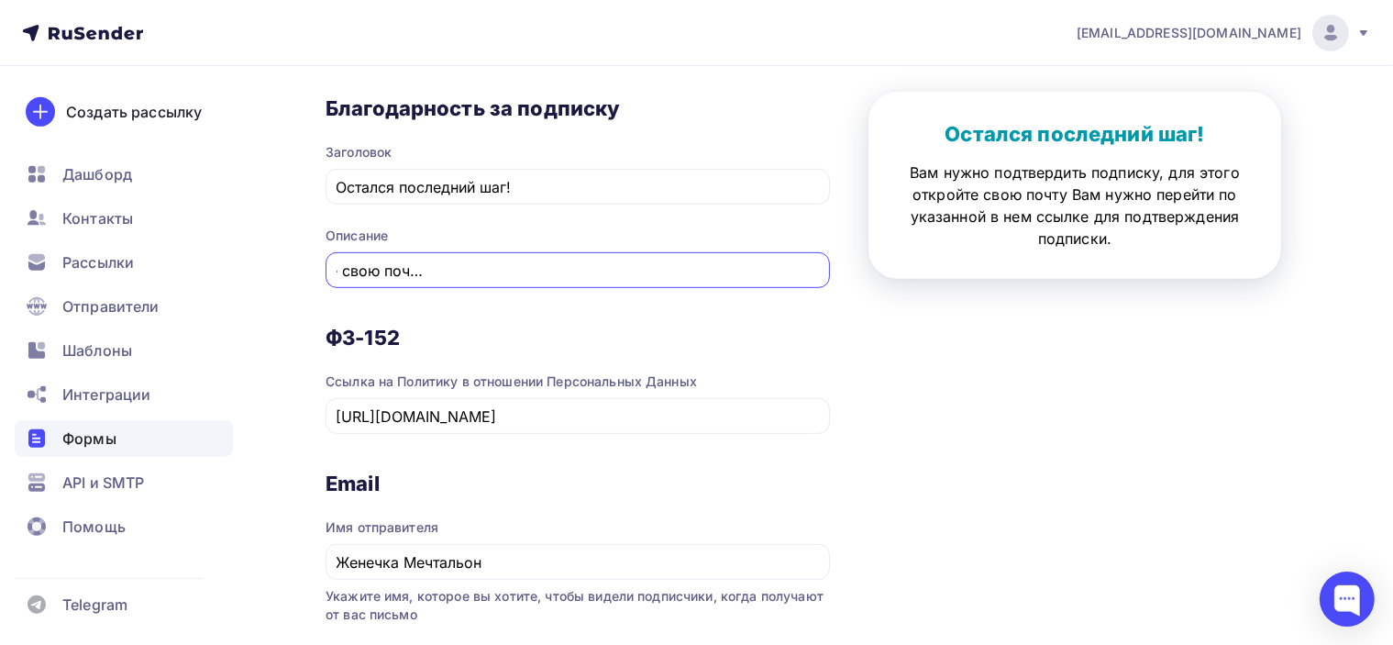
scroll to position [0, 457]
drag, startPoint x: 703, startPoint y: 267, endPoint x: 609, endPoint y: 272, distance: 93.7
click at [609, 272] on input "Вам нужно подтвердить подписку, для этого откройте свою почту Вам нужно перейти…" at bounding box center [578, 271] width 483 height 22
drag, startPoint x: 818, startPoint y: 267, endPoint x: 827, endPoint y: 270, distance: 9.6
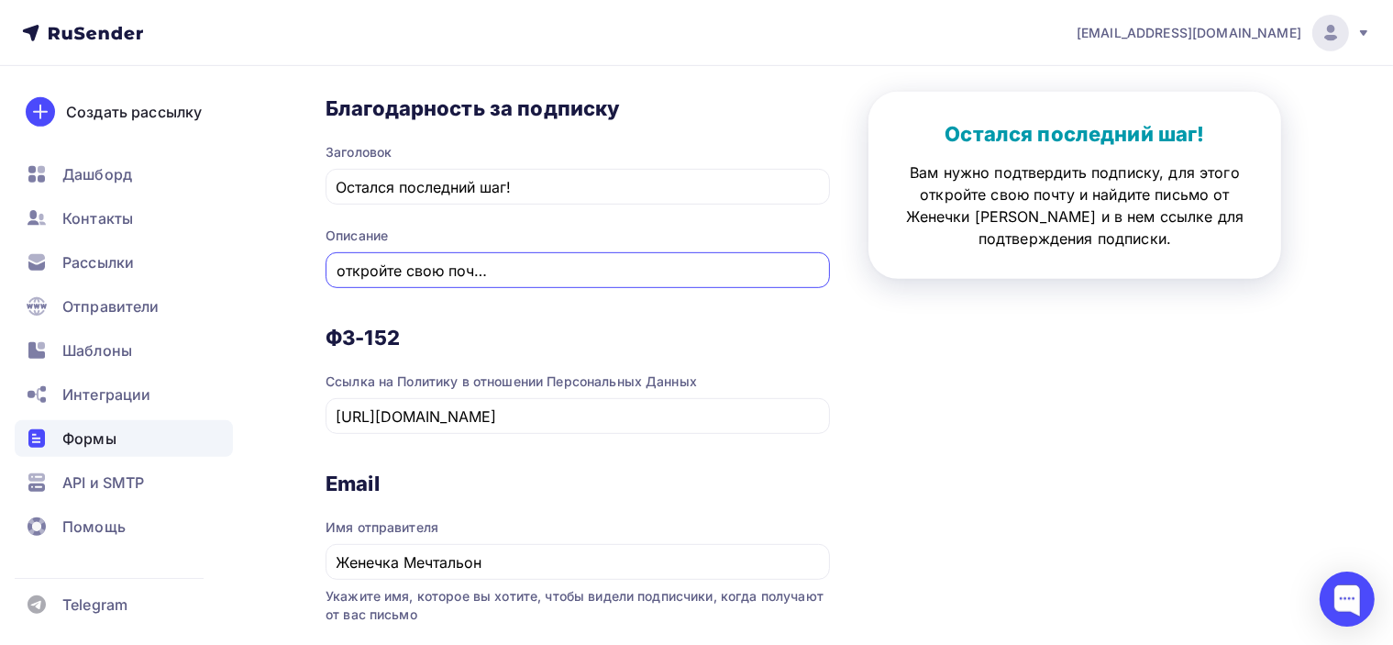
click at [829, 270] on div "Вам нужно подтвердить подписку, для этого откройте свою почту и найдите письмо …" at bounding box center [578, 270] width 505 height 36
drag, startPoint x: 811, startPoint y: 268, endPoint x: 833, endPoint y: 272, distance: 22.3
click at [833, 272] on div "1 Контент 2 Поля формы 3 Дизайн Тип формы Выберите способ установки формы Встро…" at bounding box center [821, 60] width 991 height 1389
click at [713, 265] on input "Вам нужно подтвердить подписку, для этого откройте свою почту и найдите письмо …" at bounding box center [578, 271] width 483 height 22
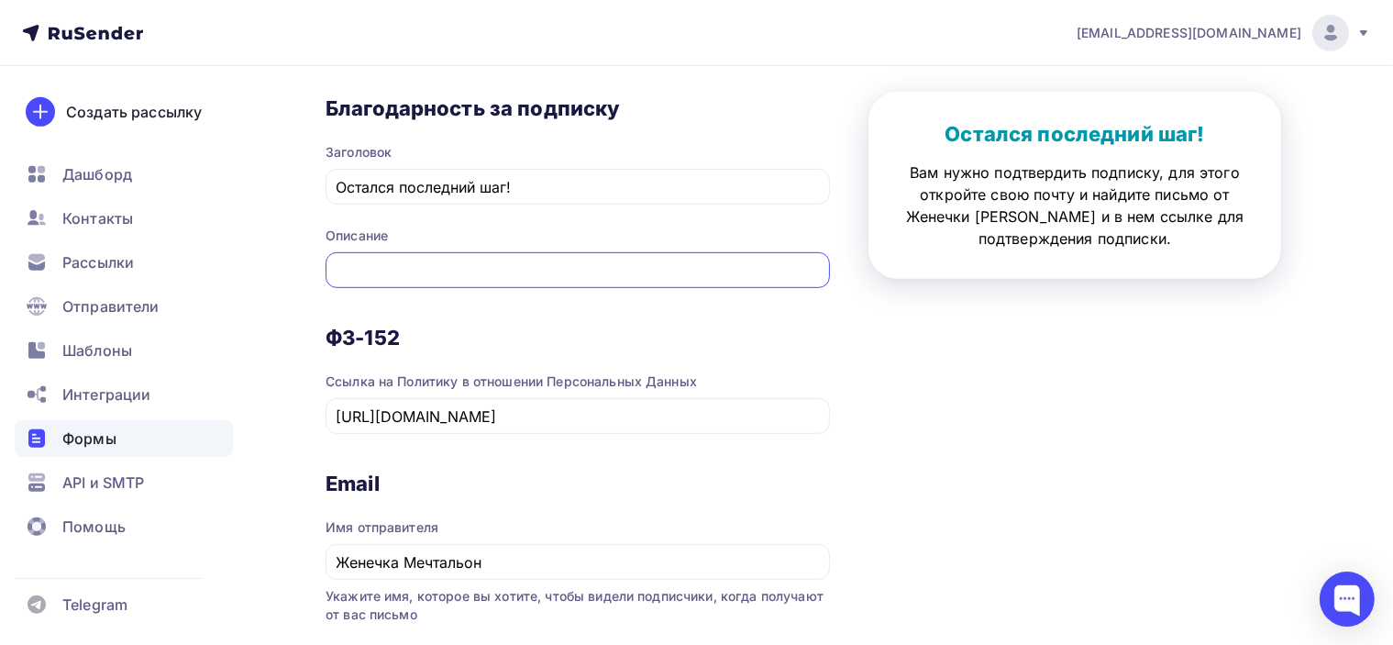
drag, startPoint x: 508, startPoint y: 267, endPoint x: 818, endPoint y: 271, distance: 310.1
click at [818, 271] on input "Вам нужно подтвердить подписку, для этого откройте свою почту и найдите письмо …" at bounding box center [578, 271] width 483 height 22
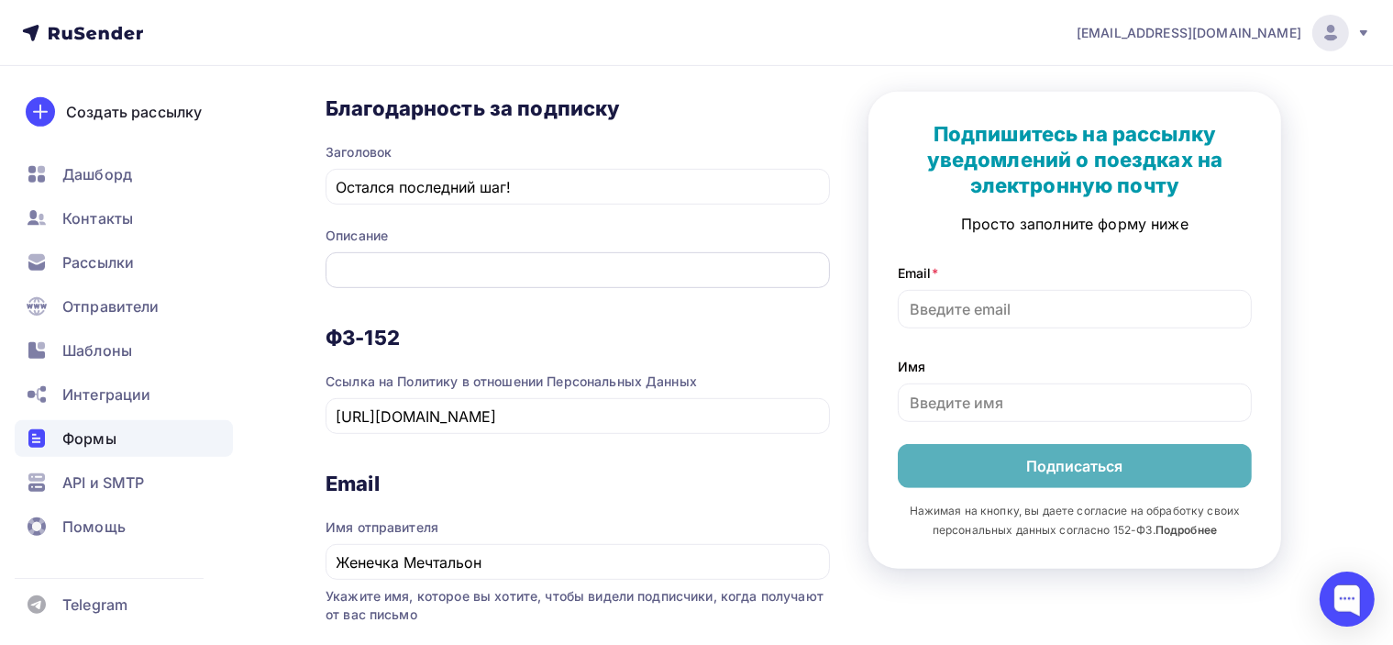
scroll to position [0, 0]
drag, startPoint x: 821, startPoint y: 268, endPoint x: 261, endPoint y: 260, distance: 560.5
click at [261, 260] on div "Назад Подписка Подписка Список: Подписка на уведомления о поездках Переименоват…" at bounding box center [696, 59] width 1393 height 1639
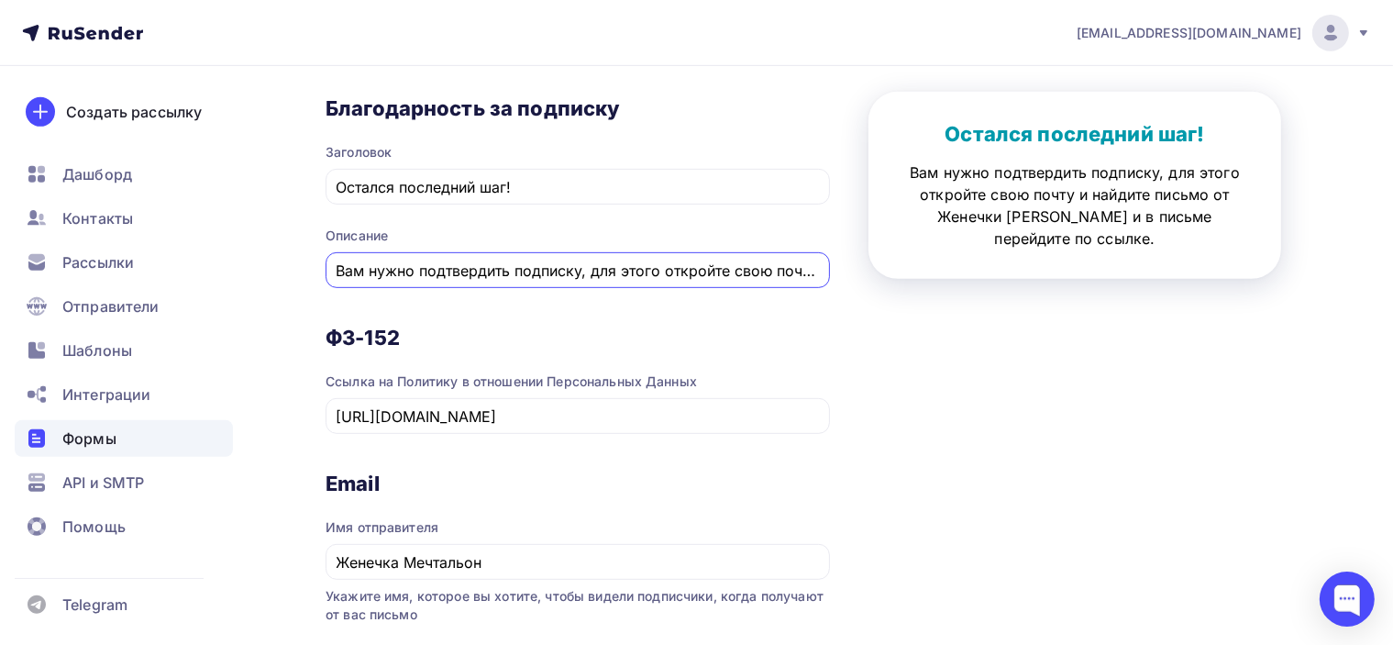
click at [485, 268] on input "Вам нужно подтвердить подписку, для этого откройте свою почту и найдите письмо …" at bounding box center [578, 271] width 483 height 22
drag, startPoint x: 591, startPoint y: 269, endPoint x: 848, endPoint y: 278, distance: 257.0
click at [848, 278] on div "1 Контент 2 Поля формы 3 Дизайн Тип формы Выберите способ установки формы Встро…" at bounding box center [821, 60] width 991 height 1389
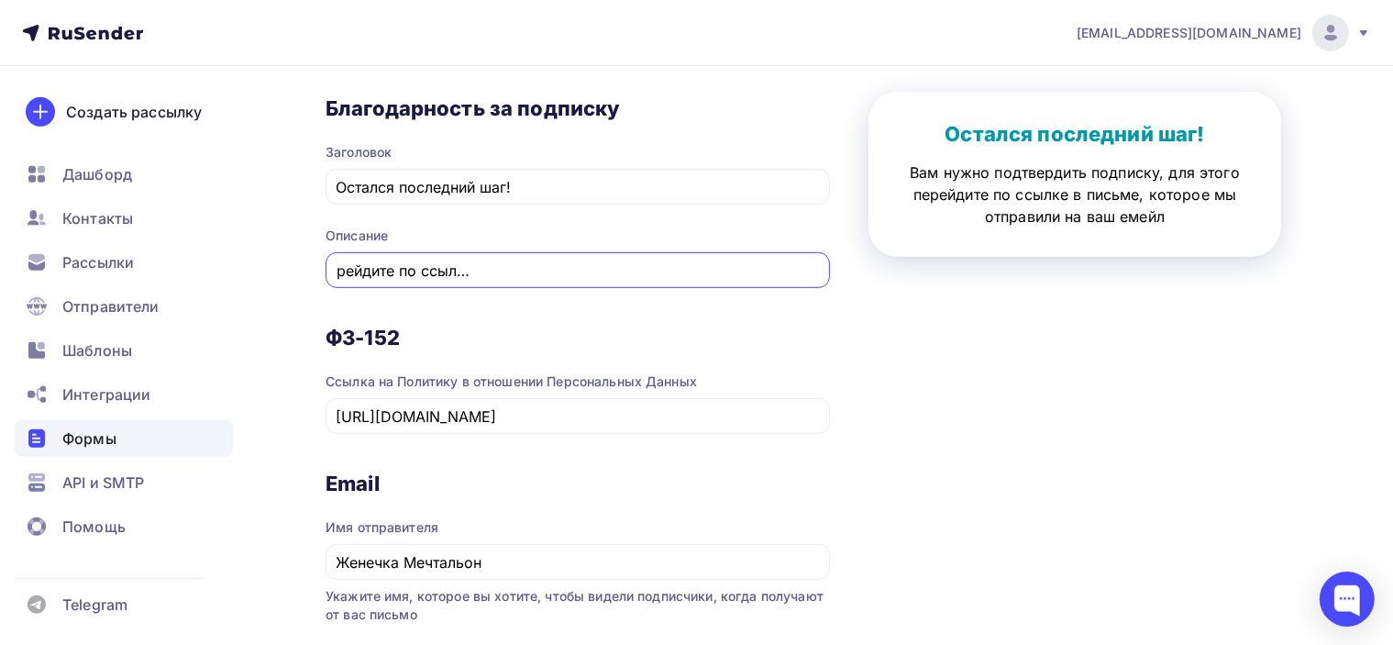
scroll to position [0, 349]
click at [982, 349] on div "1 Контент 2 Поля формы 3 Дизайн Тип формы Выберите способ установки формы Встро…" at bounding box center [821, 60] width 991 height 1389
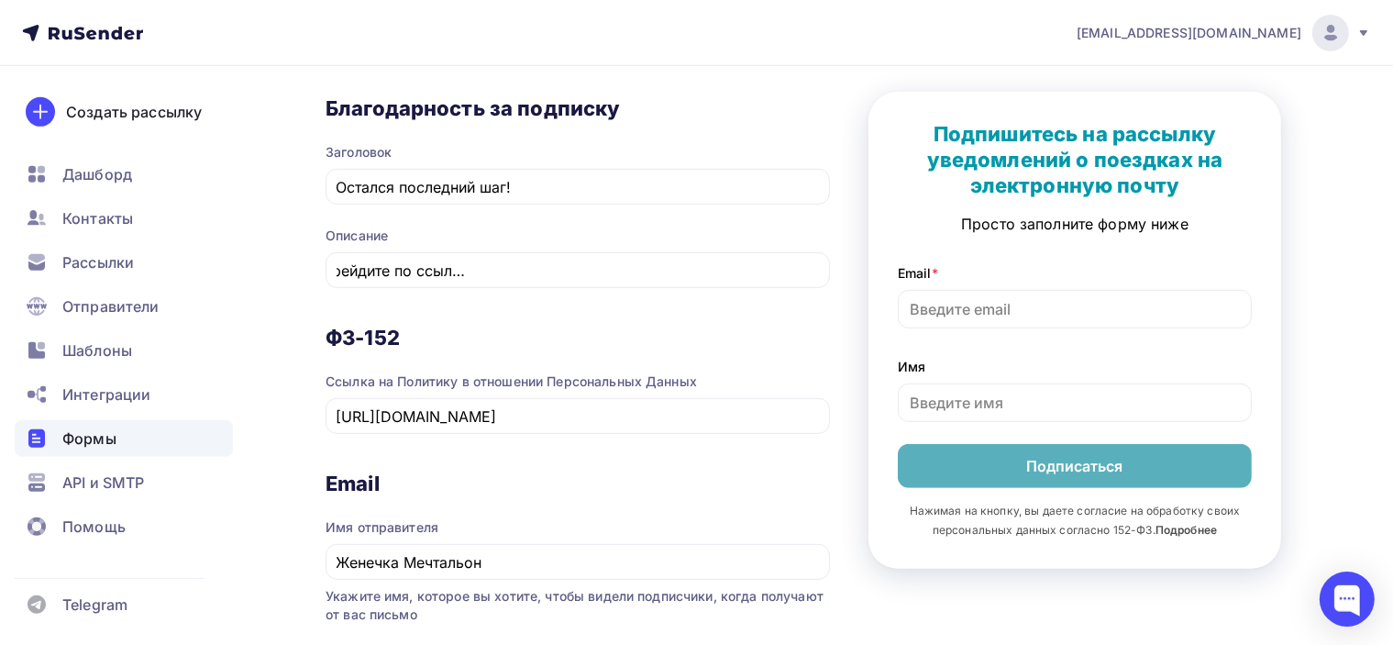
scroll to position [0, 0]
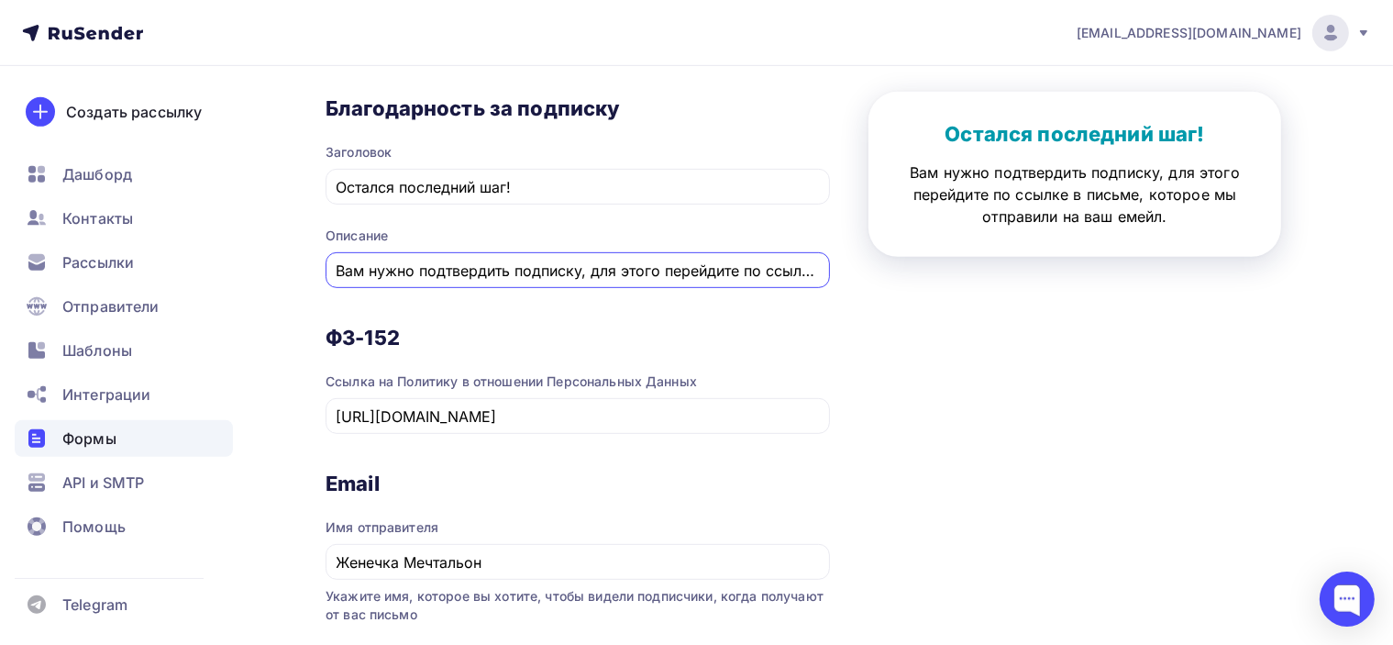
click at [671, 271] on input "Вам нужно подтвердить подписку, для этого перейдите по ссылке в письме, которое…" at bounding box center [578, 271] width 483 height 22
drag, startPoint x: 794, startPoint y: 262, endPoint x: 837, endPoint y: 272, distance: 44.1
click at [837, 272] on div "1 Контент 2 Поля формы 3 Дизайн Тип формы Выберите способ установки формы Встро…" at bounding box center [821, 60] width 991 height 1389
click at [811, 264] on input "Вам нужно подтвердить подписку, для этого перейдите по ссылке в письме, которое…" at bounding box center [578, 271] width 483 height 22
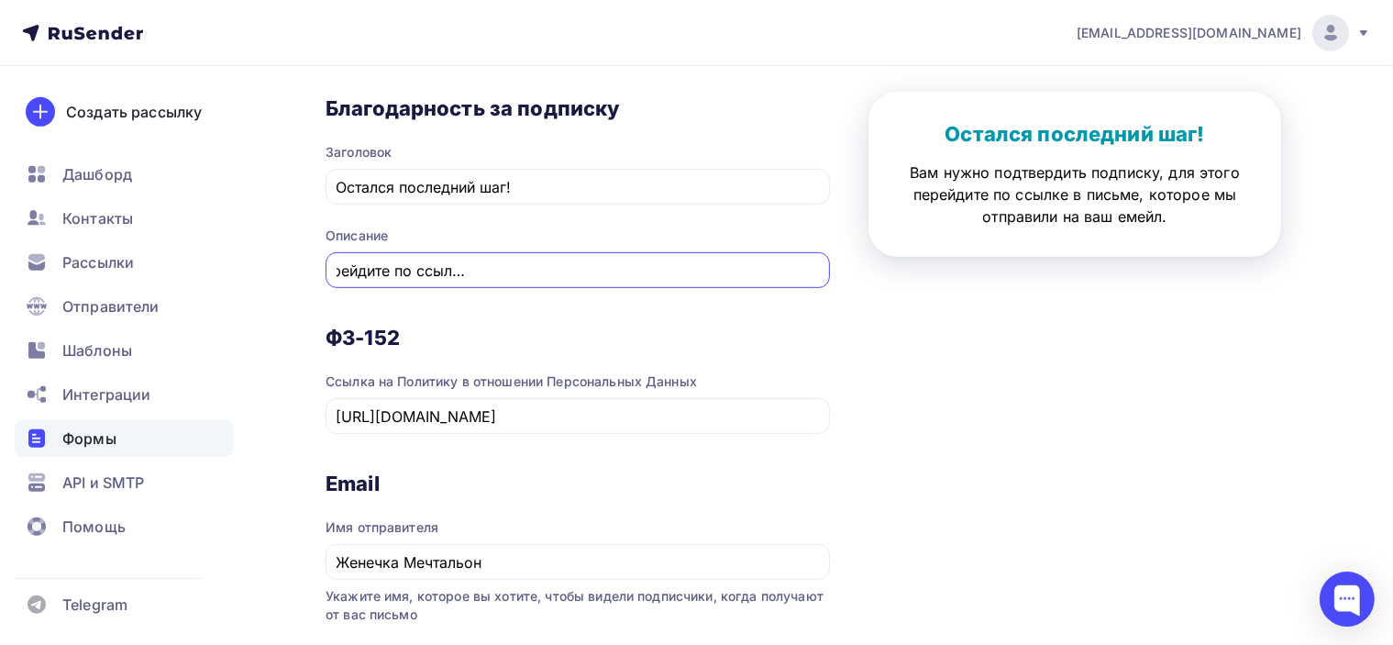
drag, startPoint x: 770, startPoint y: 267, endPoint x: 833, endPoint y: 271, distance: 63.4
click at [833, 271] on div "1 Контент 2 Поля формы 3 Дизайн Тип формы Выберите способ установки формы Встро…" at bounding box center [821, 60] width 991 height 1389
click at [1067, 360] on div "1 Контент 2 Поля формы 3 Дизайн Тип формы Выберите способ установки формы Встро…" at bounding box center [821, 60] width 991 height 1389
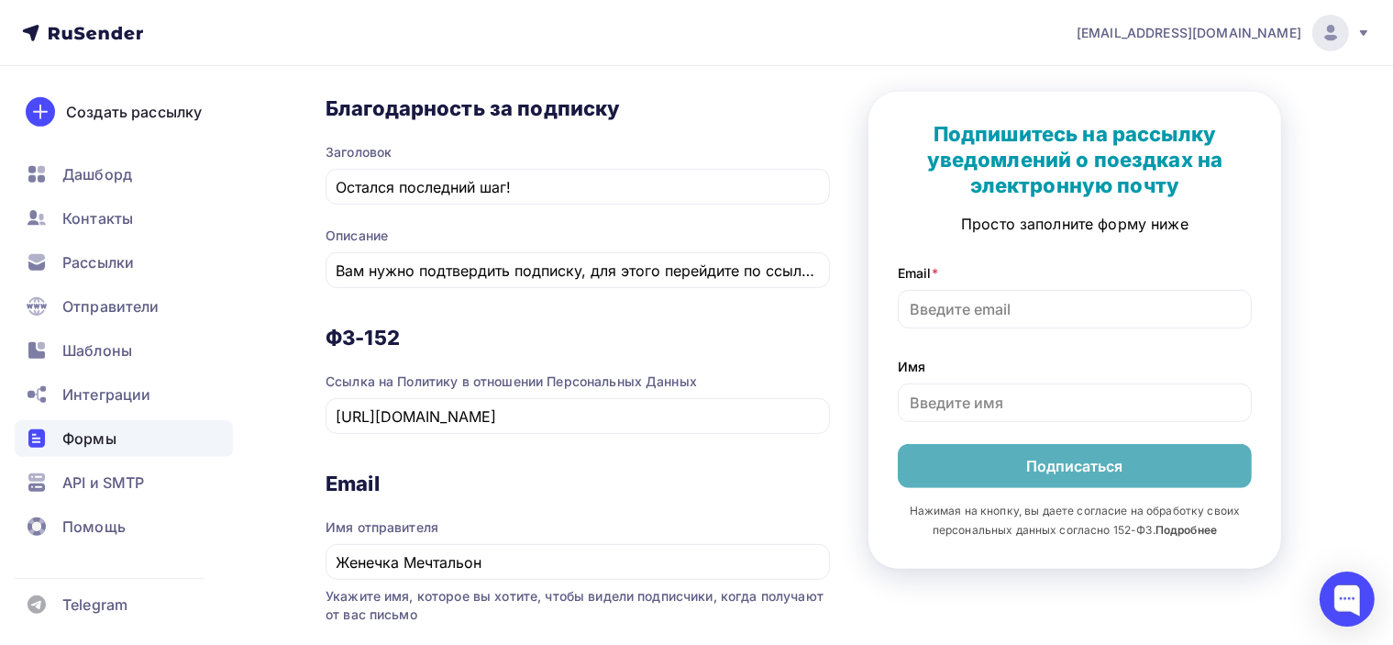
click at [715, 248] on div "Описание Вам нужно подтвердить подписку, для этого перейдите по ссылке в письме…" at bounding box center [578, 257] width 505 height 61
click at [737, 282] on div "Вам нужно подтвердить подписку, для этого перейдите по ссылке в письме, которое…" at bounding box center [578, 270] width 505 height 36
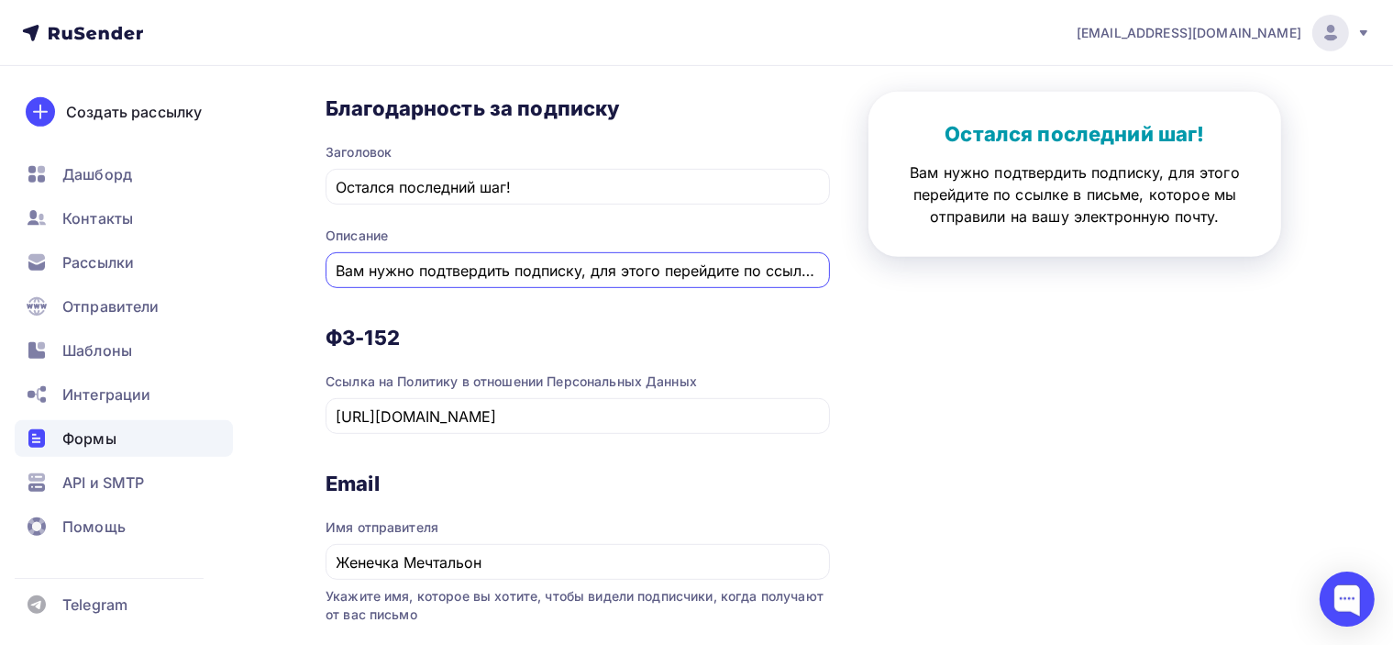
click at [730, 274] on input "Вам нужно подтвердить подписку, для этого перейдите по ссылке в письме, которое…" at bounding box center [578, 271] width 483 height 22
drag, startPoint x: 582, startPoint y: 267, endPoint x: 319, endPoint y: 266, distance: 263.3
click at [268, 262] on div "Назад Подписка Подписка Список: Подписка на уведомления о поездках Переименоват…" at bounding box center [696, 59] width 1393 height 1639
click at [627, 272] on input "Вам нужно подтвердить подписку, для этого перейдите по ссылке в письме, которое…" at bounding box center [578, 271] width 483 height 22
click at [767, 301] on div "Благодарность за подписку Заголовок Остался последний шаг! Описание Вам нужно п…" at bounding box center [578, 209] width 505 height 229
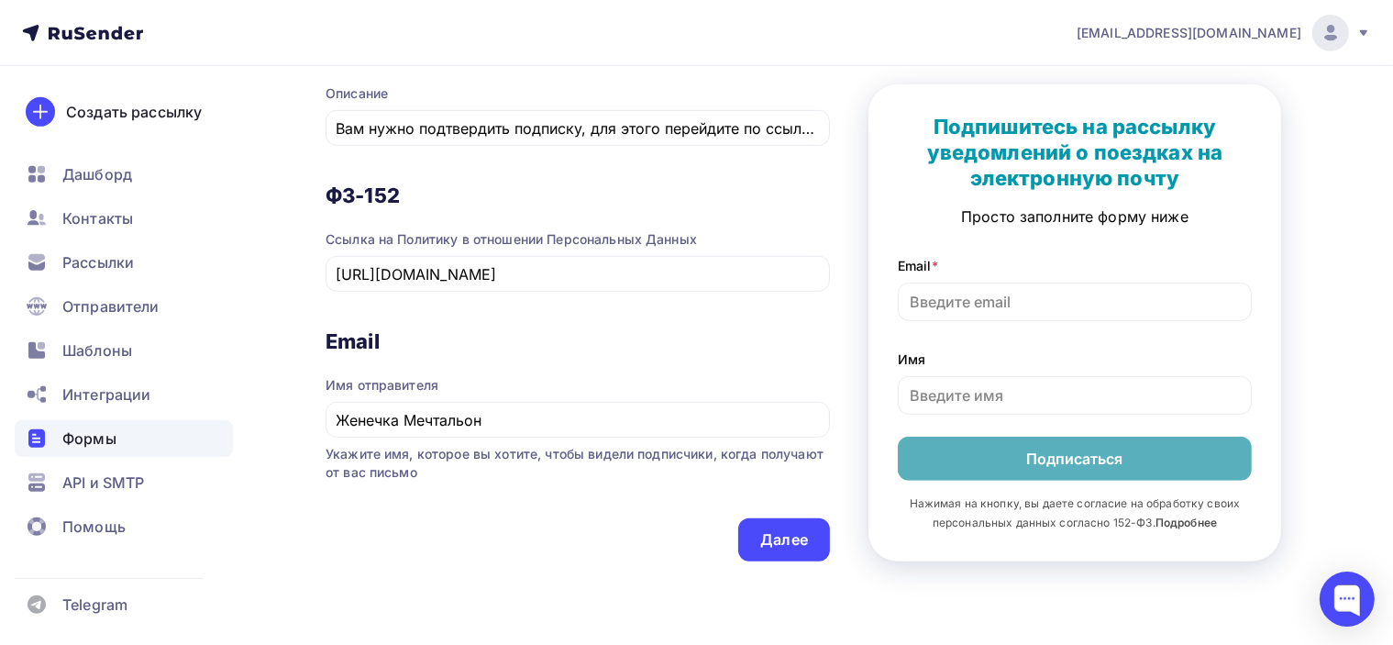
scroll to position [1057, 0]
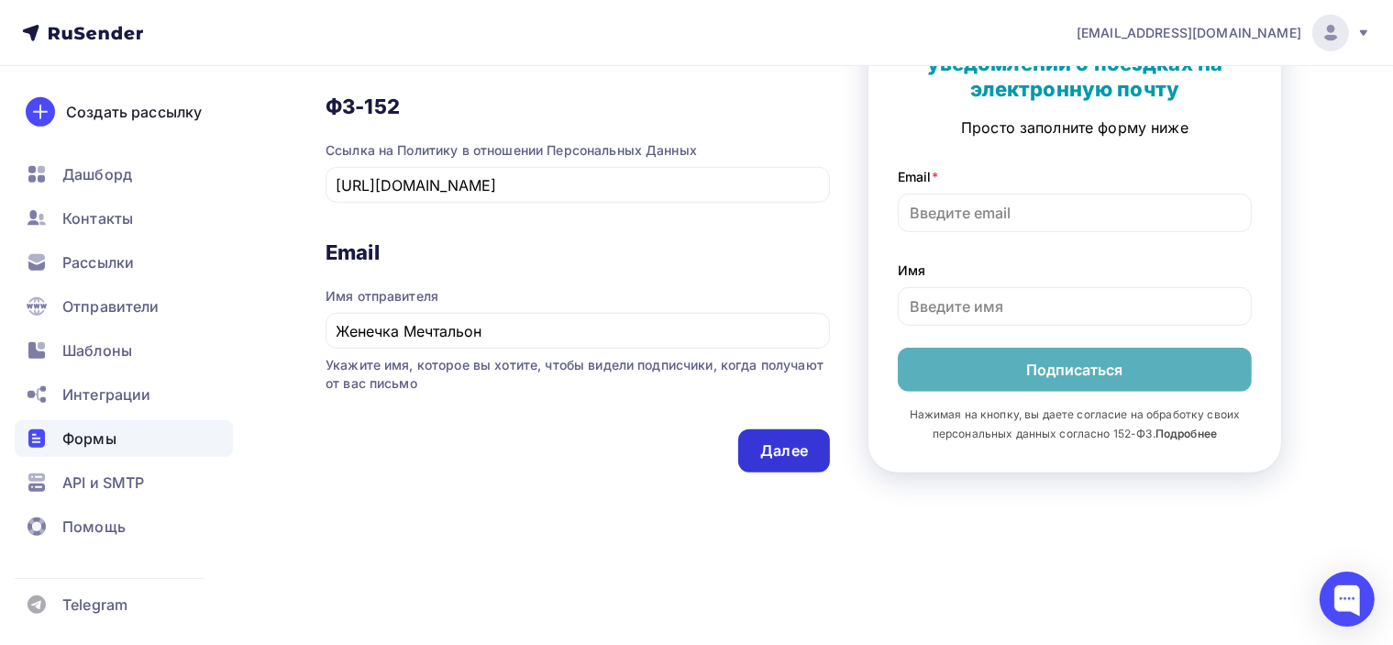
click at [794, 450] on div "Далее" at bounding box center [784, 450] width 48 height 21
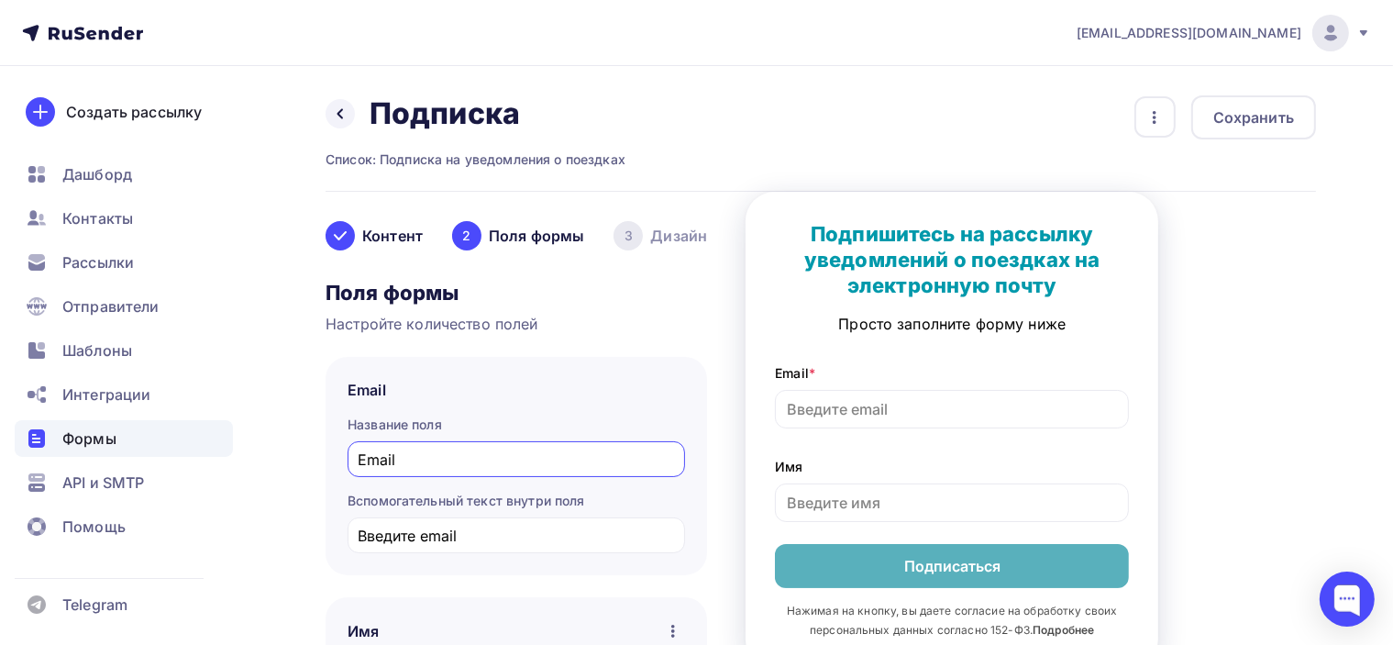
click at [679, 235] on div "3 Дизайн" at bounding box center [661, 235] width 94 height 29
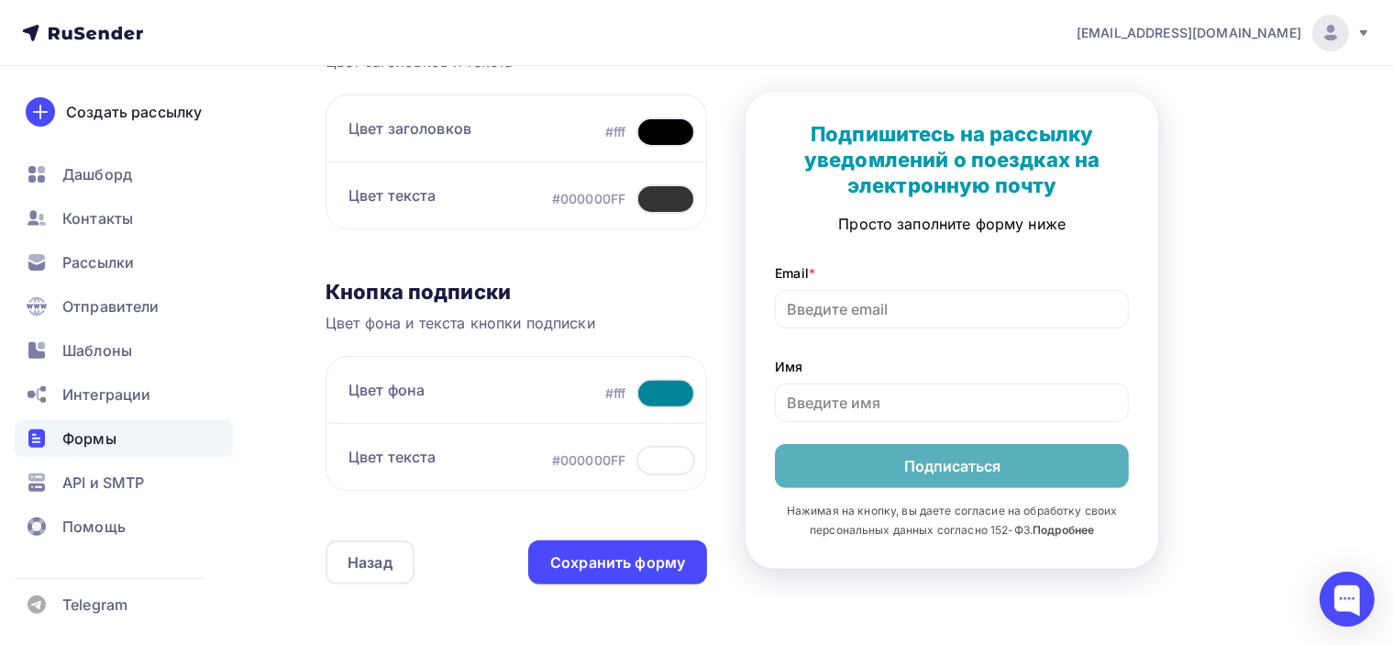
scroll to position [704, 0]
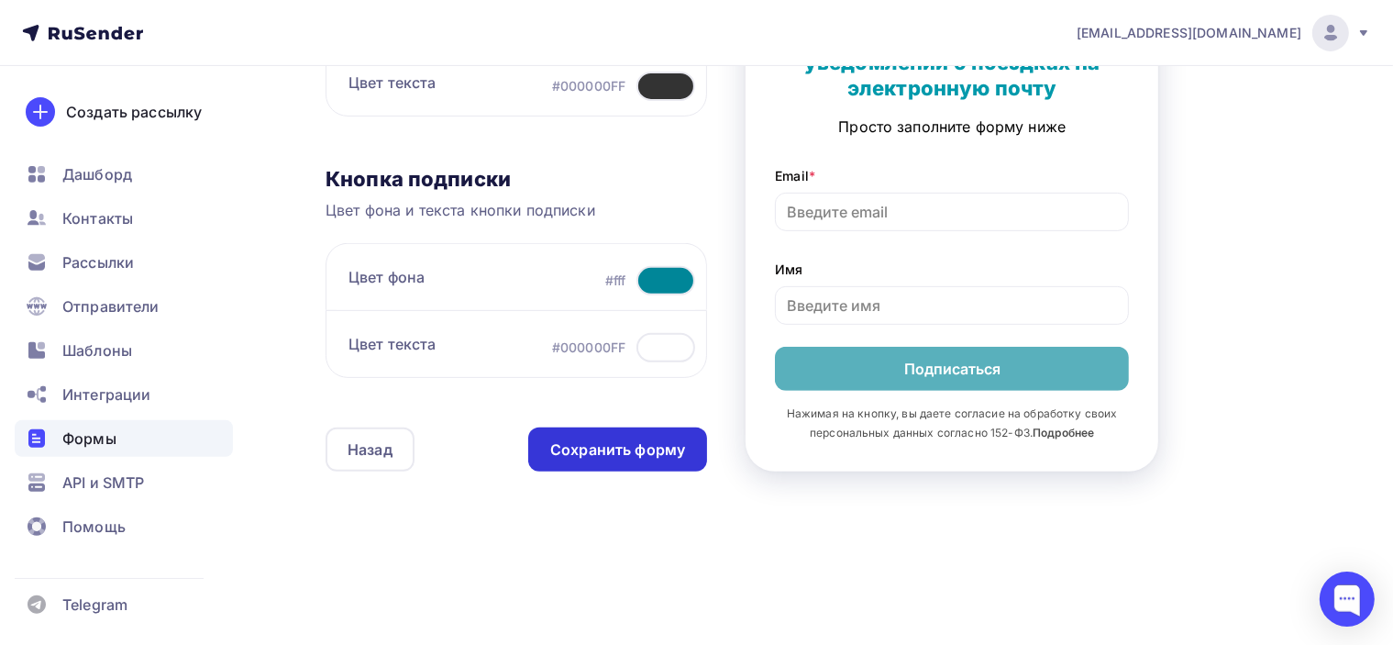
click at [671, 446] on div "Сохранить форму" at bounding box center [617, 449] width 135 height 21
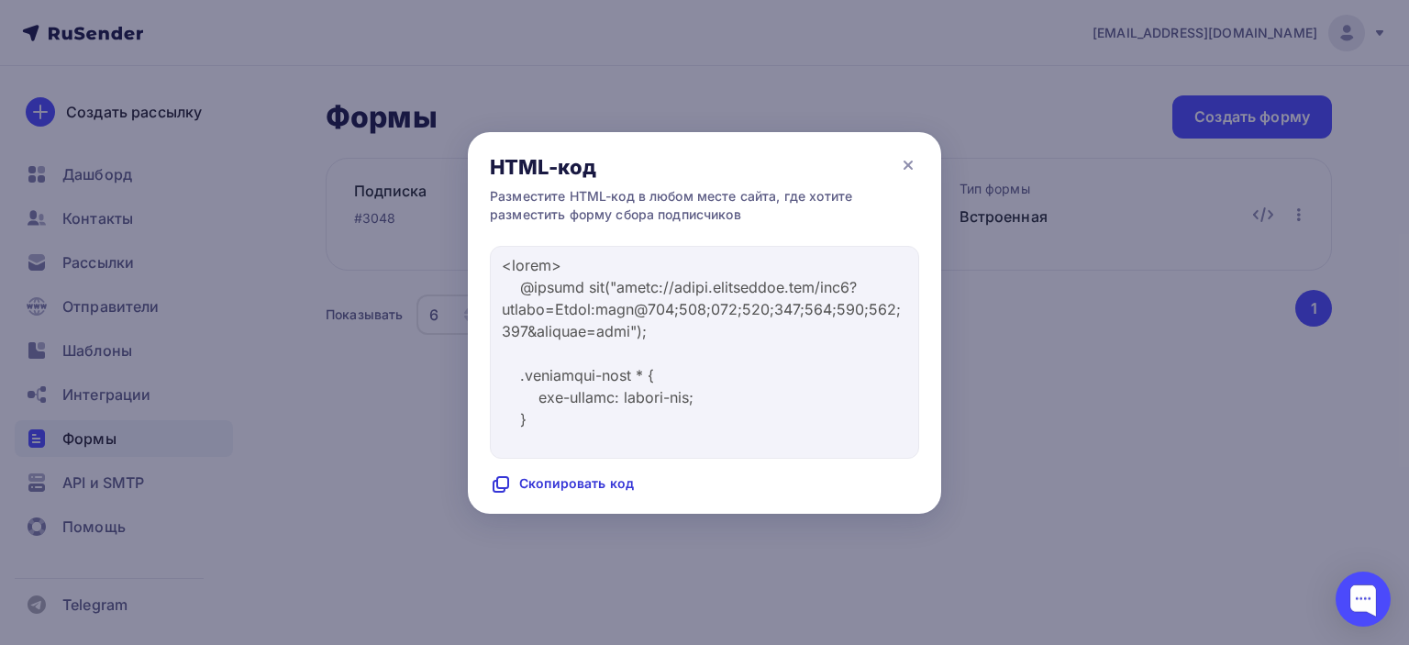
click at [604, 486] on div "Скопировать код" at bounding box center [562, 484] width 144 height 22
click at [915, 158] on icon at bounding box center [908, 165] width 22 height 22
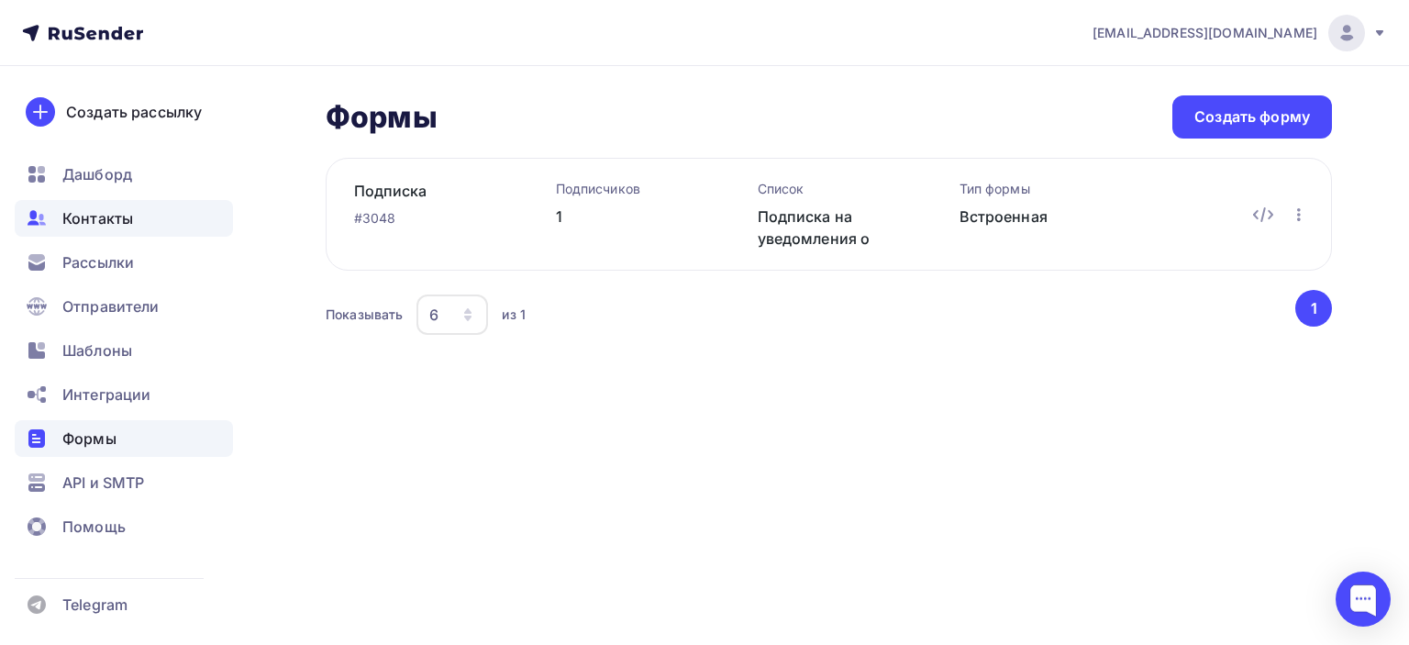
click at [95, 222] on span "Контакты" at bounding box center [97, 218] width 71 height 22
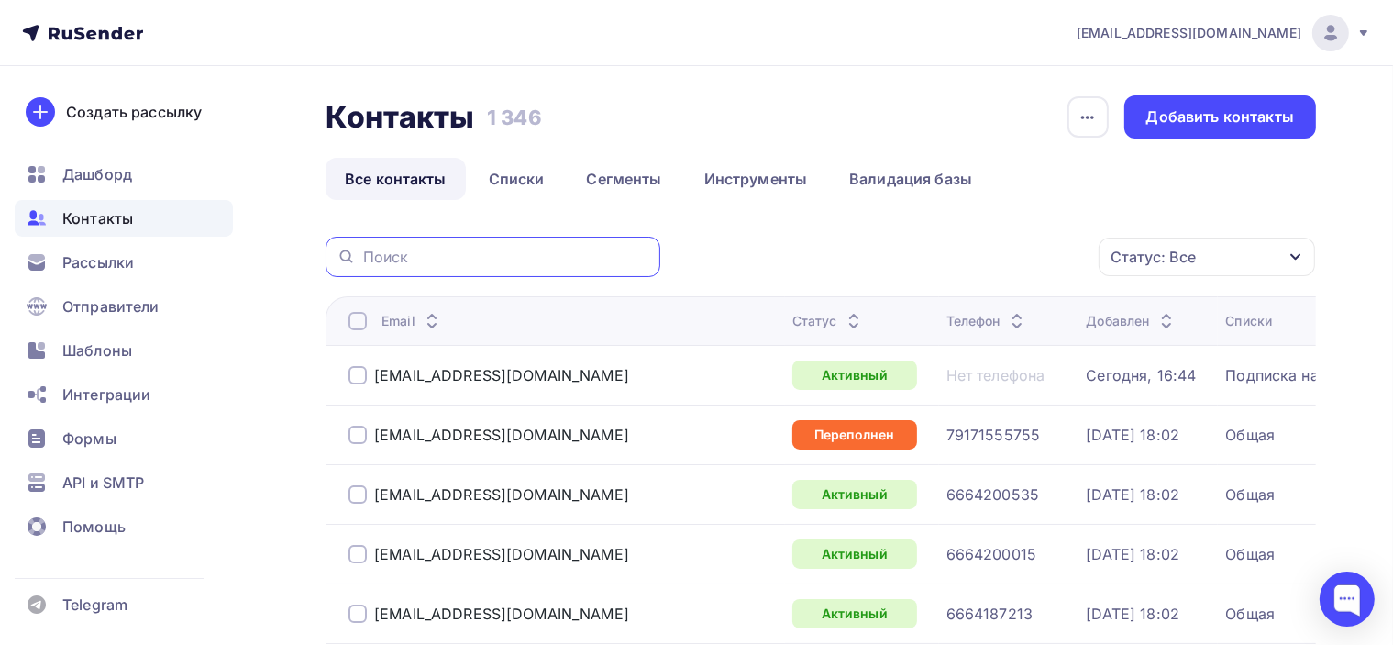
click at [395, 255] on input "text" at bounding box center [506, 257] width 286 height 20
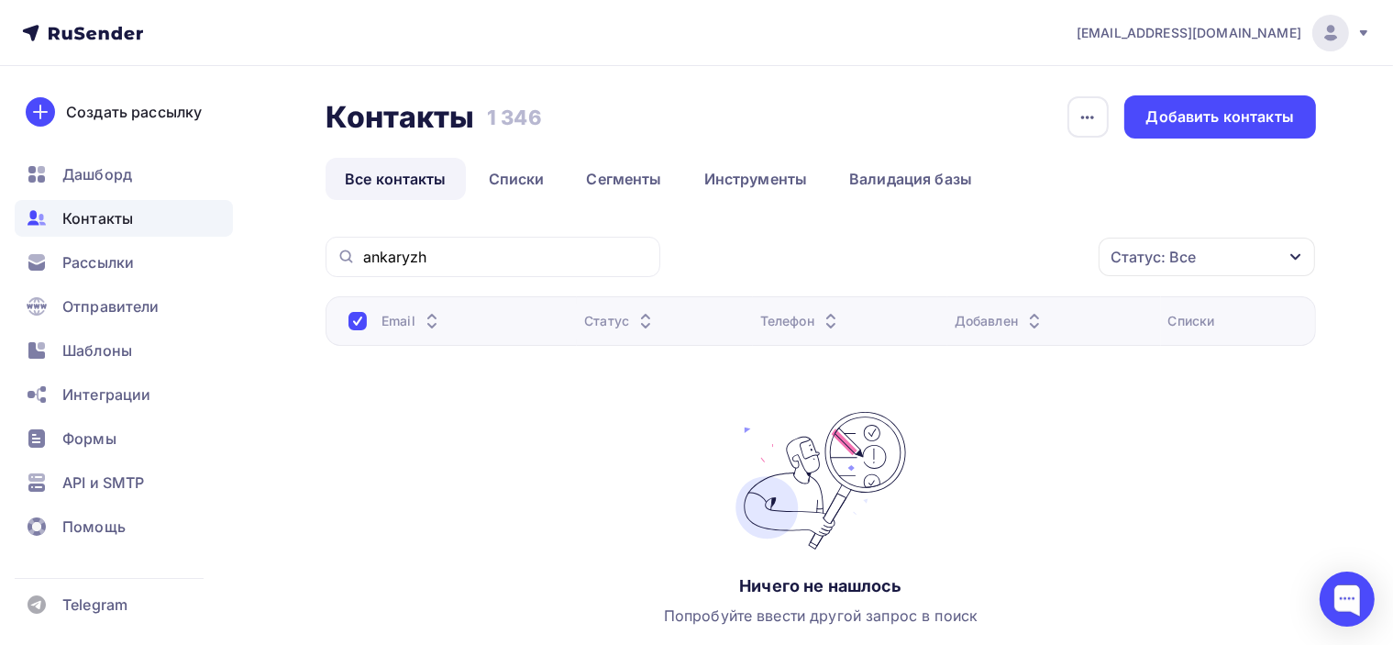
click at [886, 241] on div "Статус: Все Статус Новый Активный Не существует Переполнен Недоступен Отписан О…" at bounding box center [994, 257] width 643 height 40
click at [389, 181] on link "Все контакты" at bounding box center [396, 179] width 140 height 42
click at [122, 268] on span "Рассылки" at bounding box center [98, 262] width 72 height 22
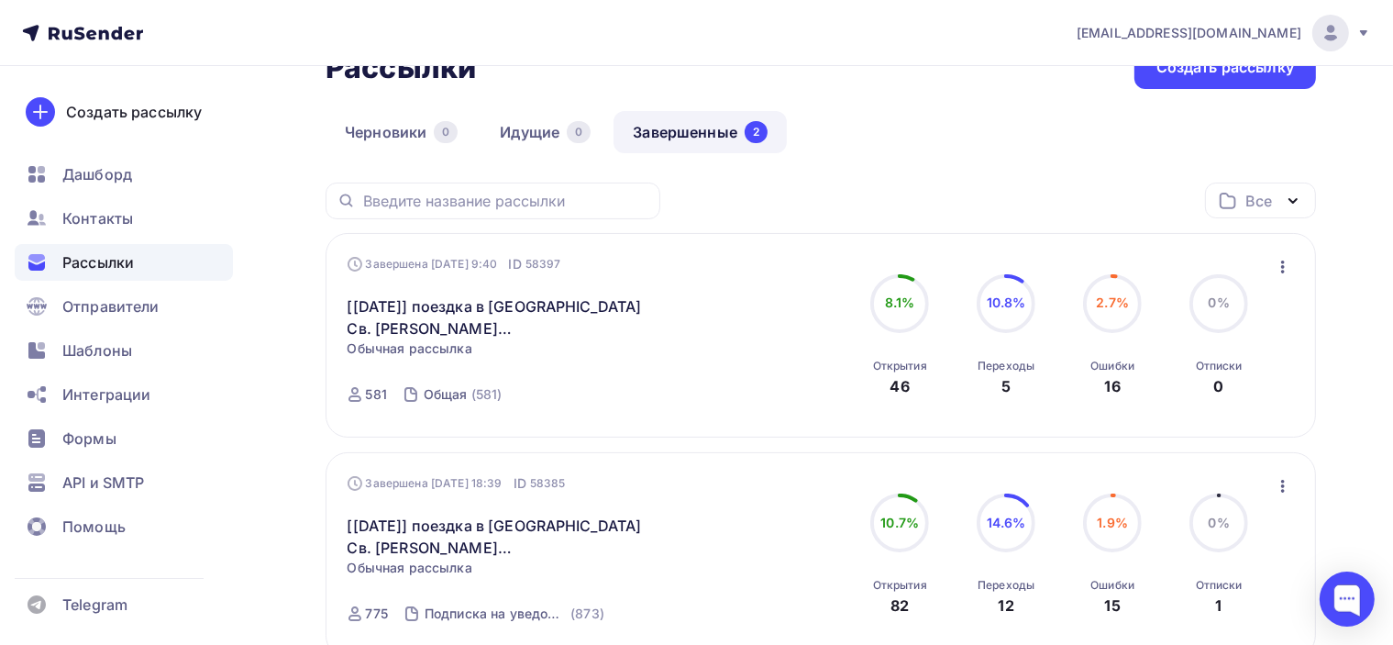
scroll to position [92, 0]
